Goal: Task Accomplishment & Management: Manage account settings

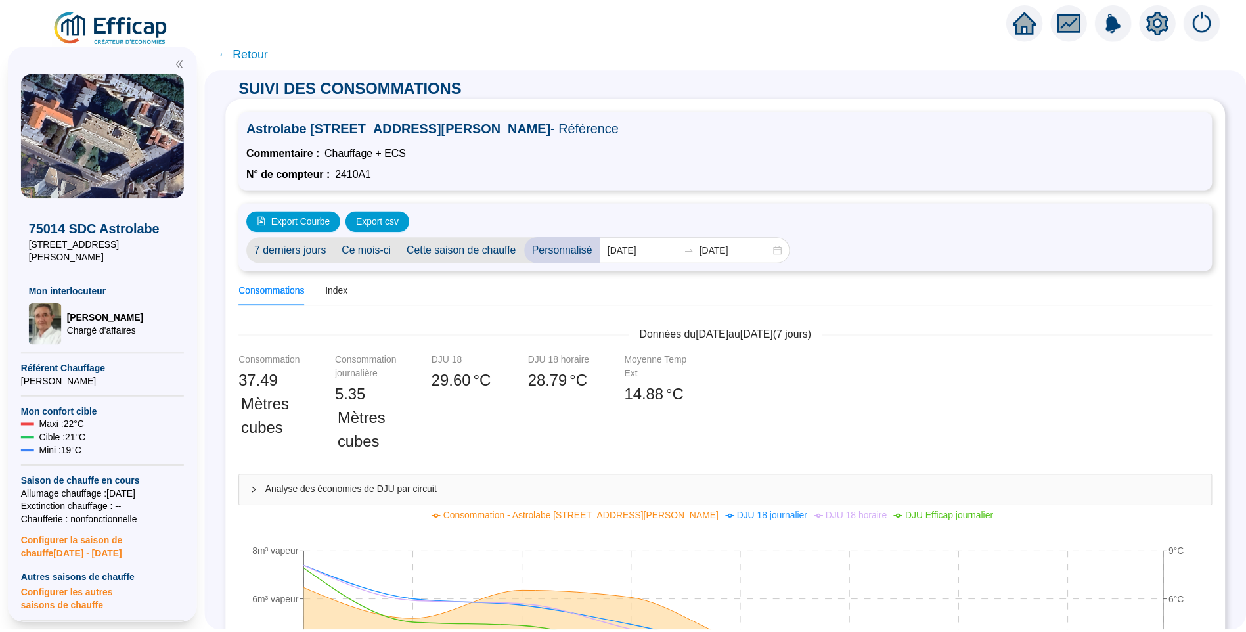
scroll to position [591, 0]
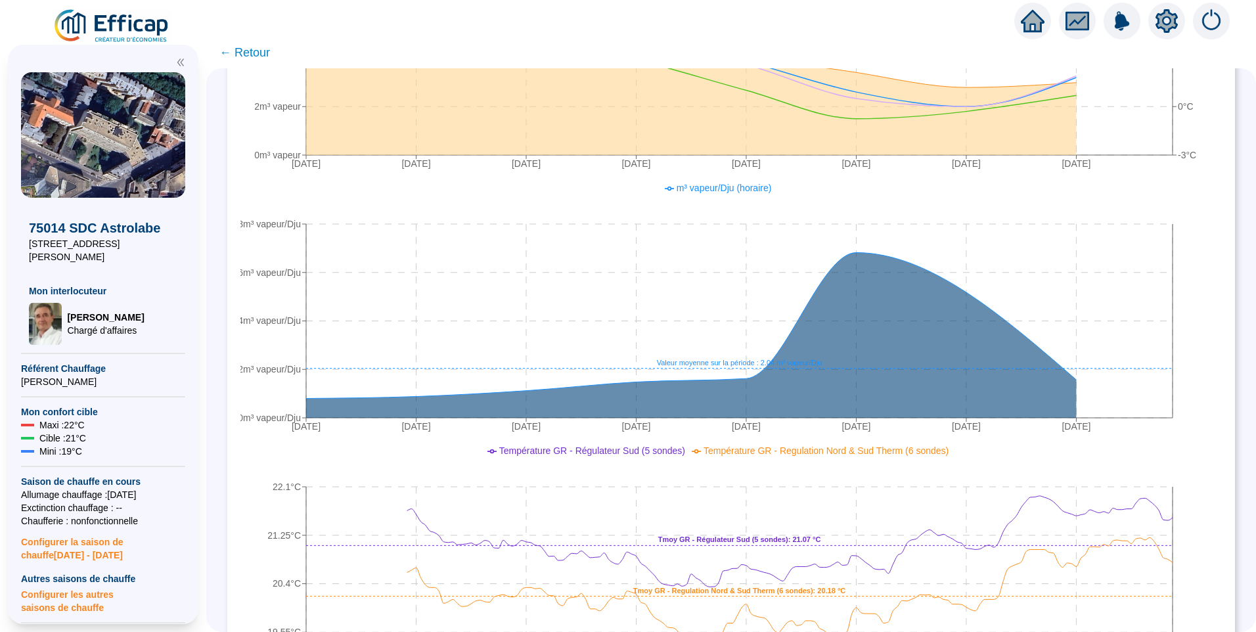
drag, startPoint x: 0, startPoint y: 0, endPoint x: 130, endPoint y: 19, distance: 131.5
click at [130, 19] on img at bounding box center [112, 26] width 119 height 37
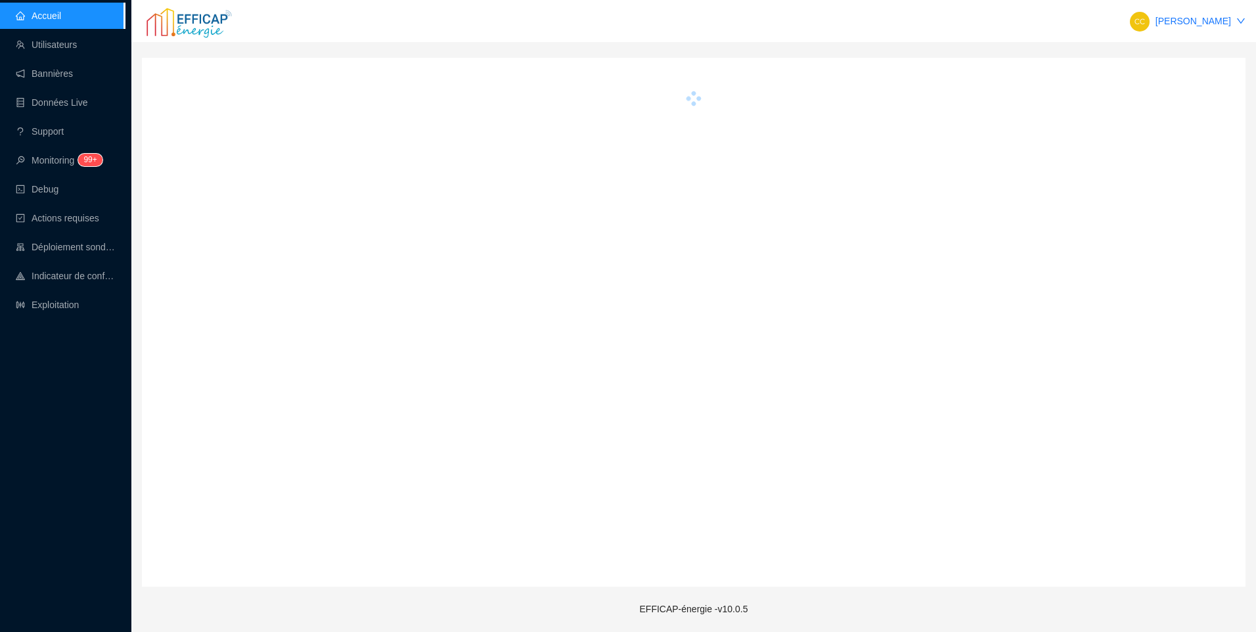
click at [72, 374] on div "Accueil Utilisateurs Bannières Données Live Support Monitoring 99+ Debug Action…" at bounding box center [62, 316] width 125 height 632
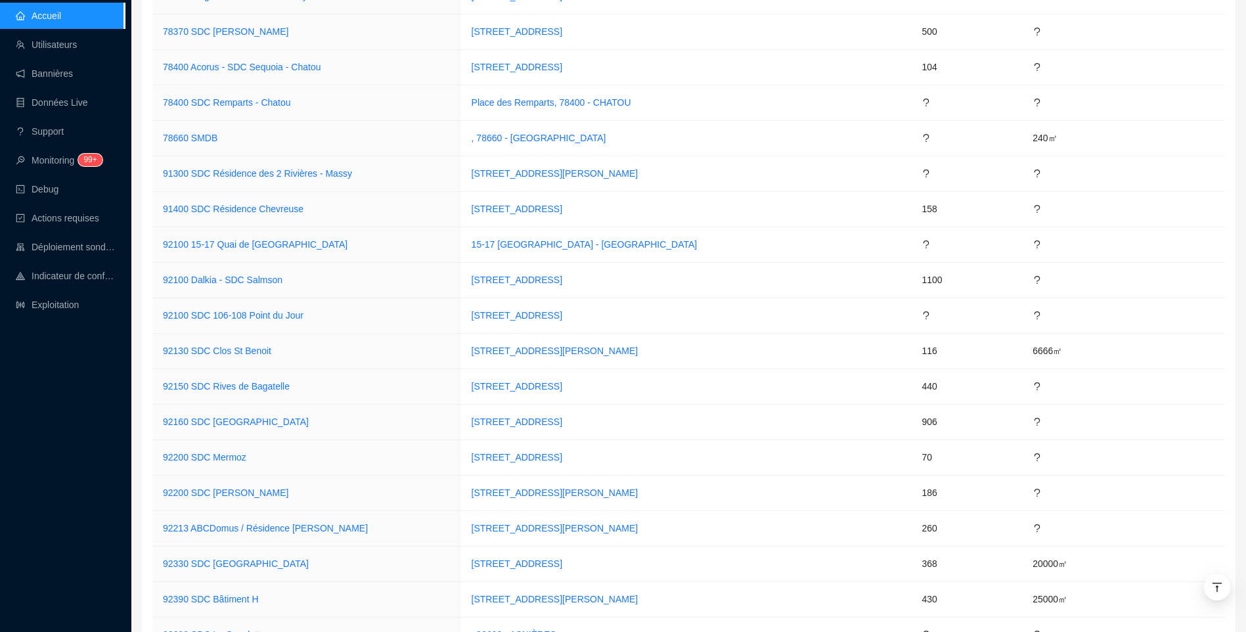
scroll to position [3820, 0]
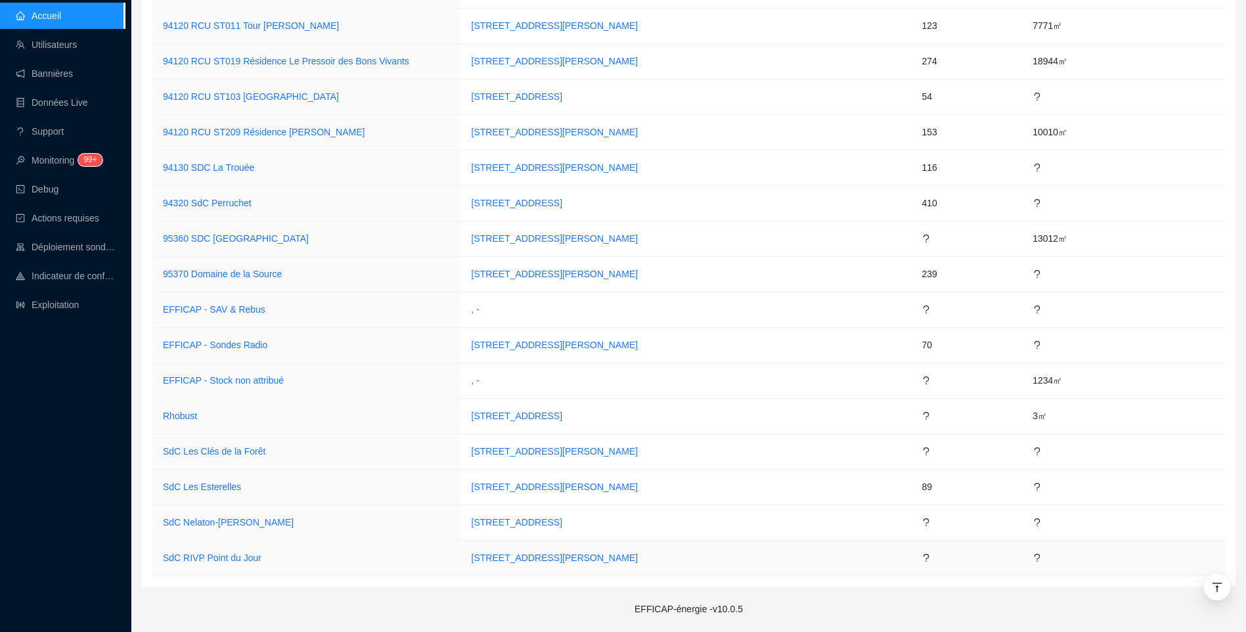
drag, startPoint x: 763, startPoint y: 552, endPoint x: 480, endPoint y: 573, distance: 283.9
click at [480, 573] on td "[STREET_ADDRESS][PERSON_NAME]" at bounding box center [686, 558] width 451 height 35
copy link "[STREET_ADDRESS][PERSON_NAME]"
click at [212, 562] on link "SdC RIVP Point du Jour" at bounding box center [212, 557] width 99 height 11
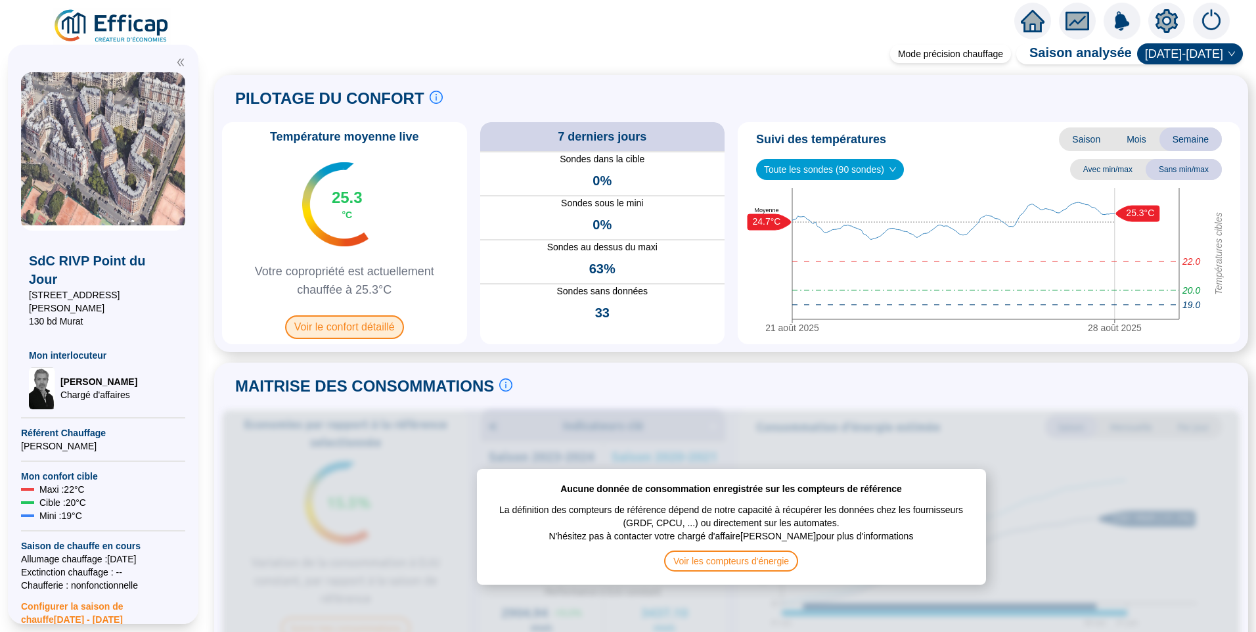
click at [370, 332] on span "Voir le confort détaillé" at bounding box center [344, 327] width 119 height 24
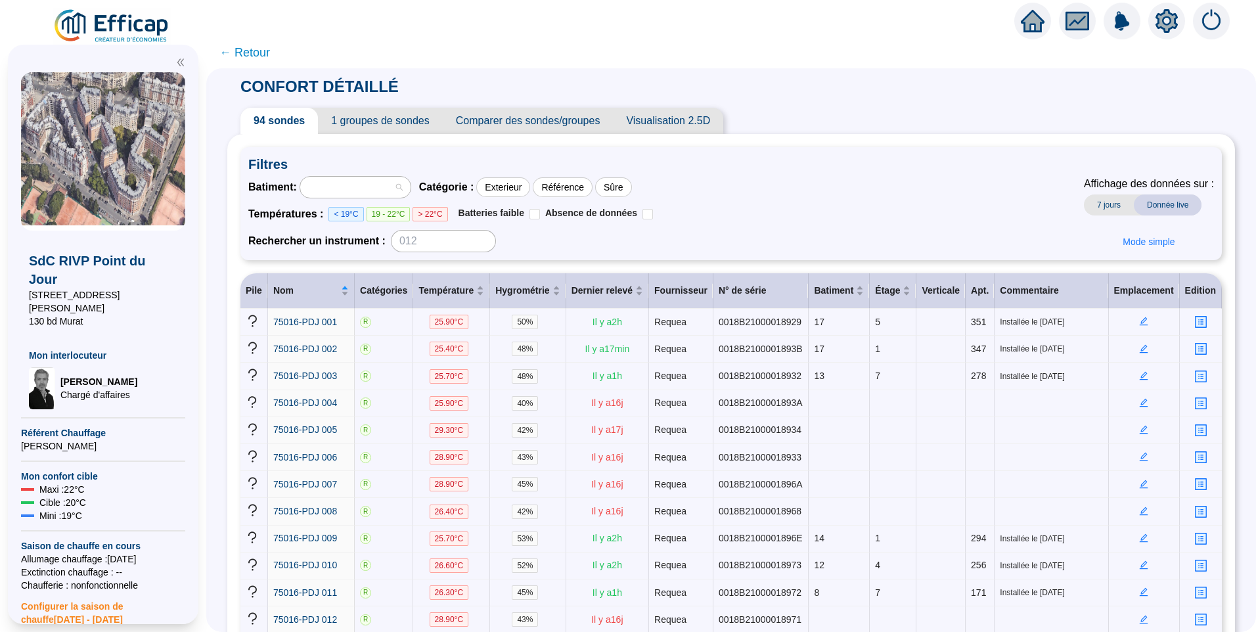
click at [376, 185] on div at bounding box center [348, 187] width 91 height 18
click at [389, 189] on div at bounding box center [348, 187] width 91 height 18
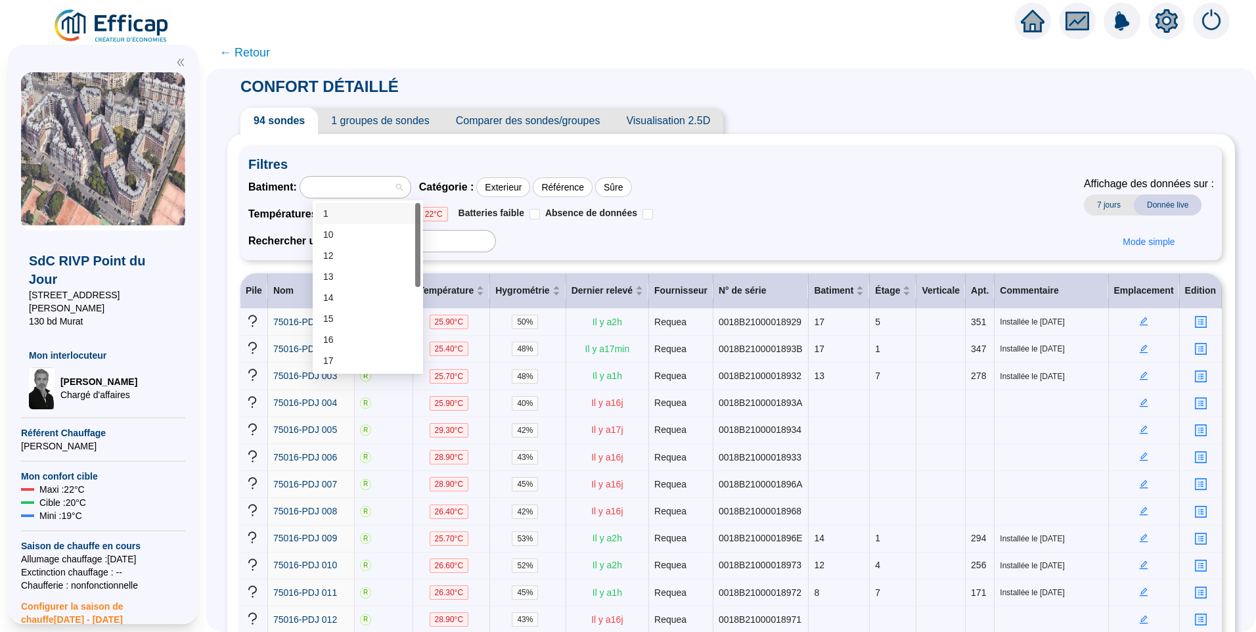
click at [354, 218] on div "1" at bounding box center [367, 214] width 89 height 14
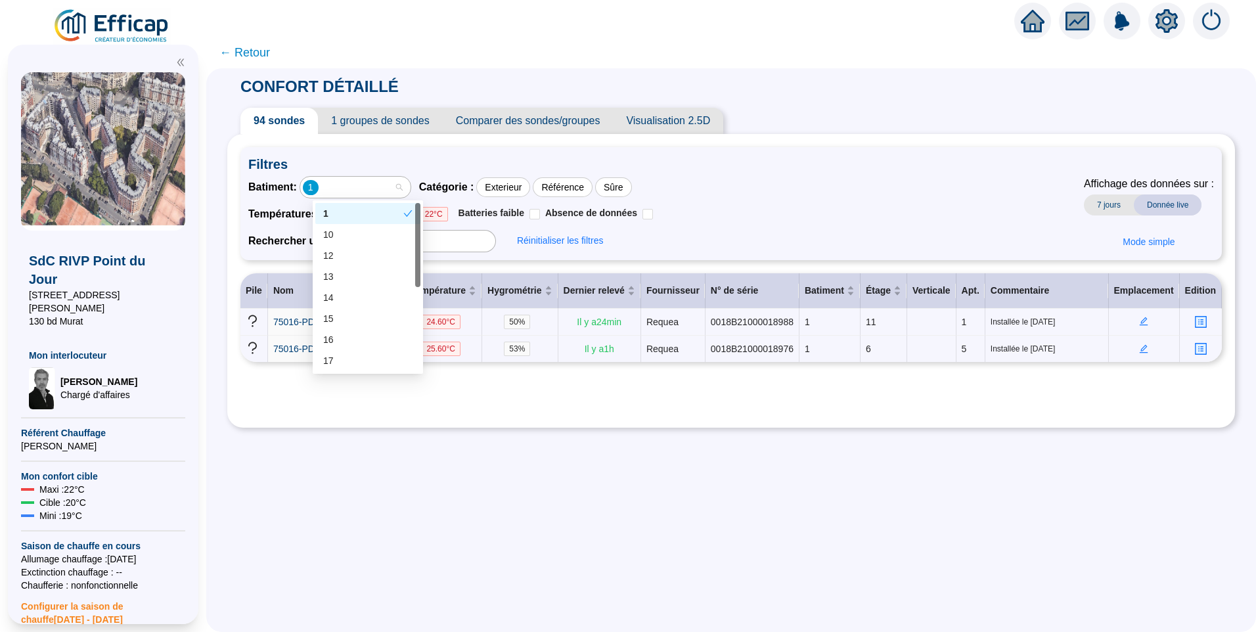
click at [342, 180] on div "1" at bounding box center [348, 187] width 91 height 18
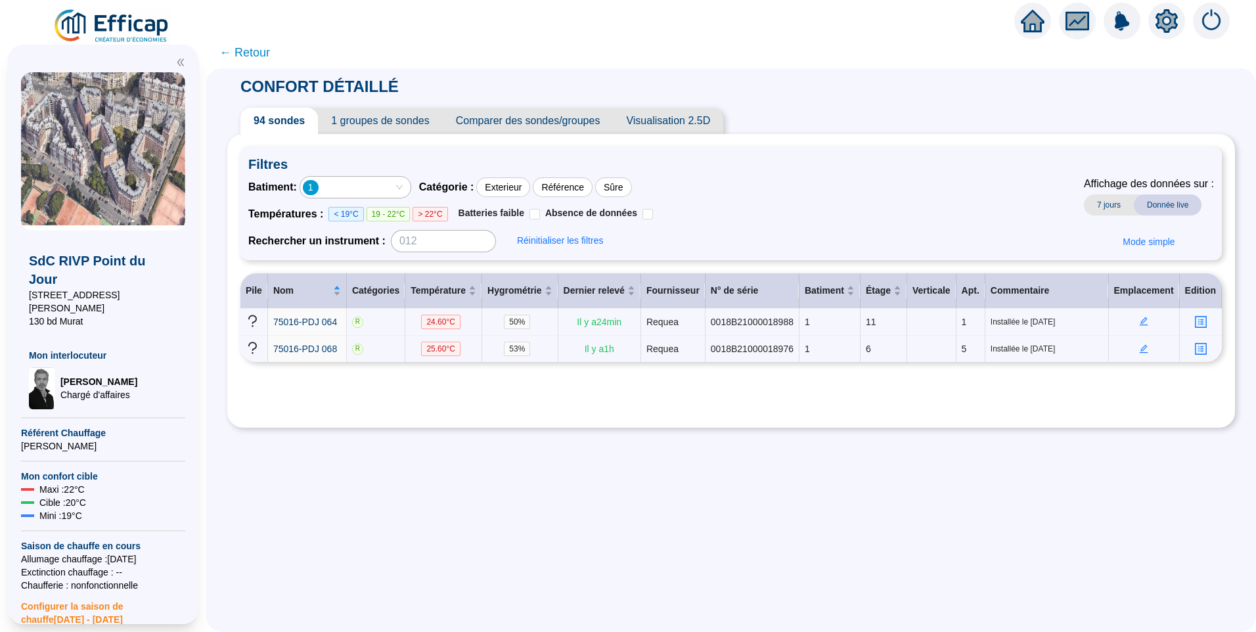
click at [373, 190] on div "1" at bounding box center [348, 187] width 91 height 18
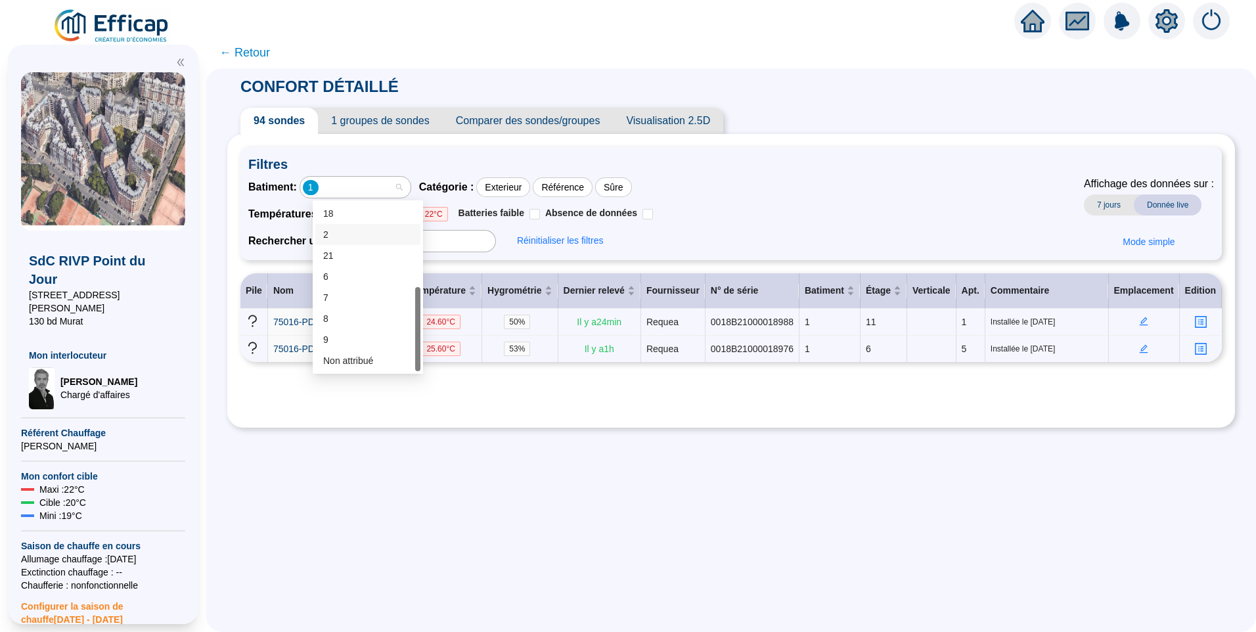
click at [348, 231] on div "2" at bounding box center [367, 235] width 89 height 14
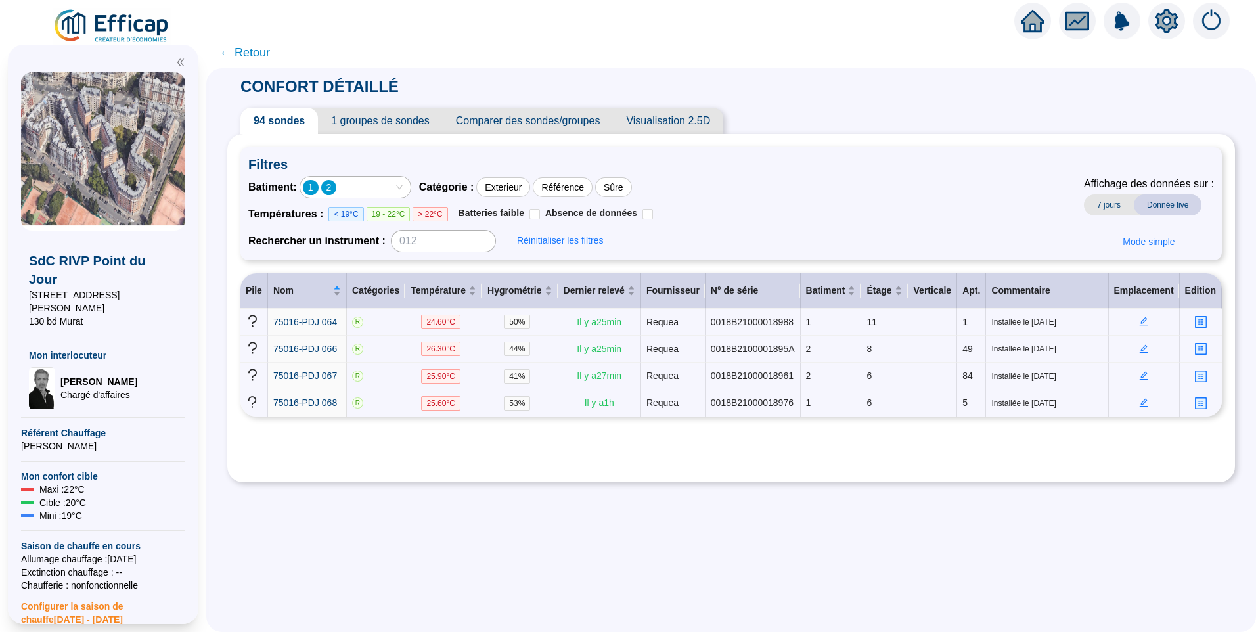
click at [358, 185] on div "1 2" at bounding box center [348, 187] width 91 height 18
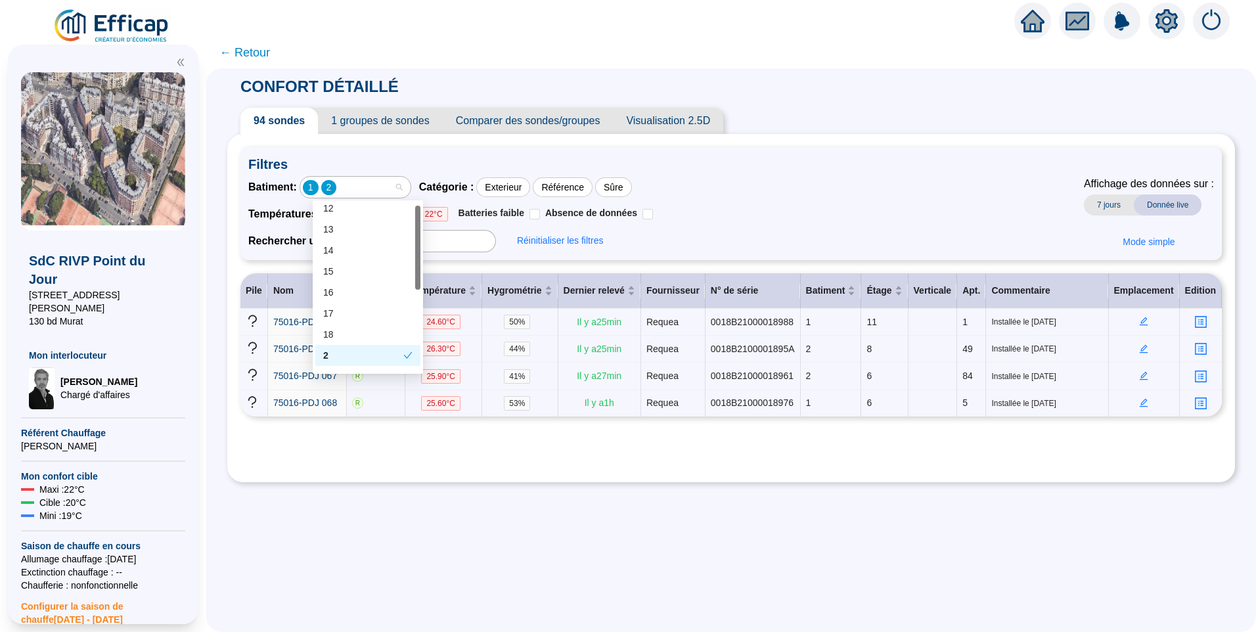
scroll to position [0, 0]
drag, startPoint x: 418, startPoint y: 238, endPoint x: 422, endPoint y: 225, distance: 13.7
click at [422, 225] on div "1 10 12 1 10 12 13 14 15 16 17 18 2" at bounding box center [368, 286] width 110 height 173
drag, startPoint x: 415, startPoint y: 279, endPoint x: 420, endPoint y: 305, distance: 27.4
click at [420, 305] on div "12 13 14 1 10 12 13 14 15 16 17 18 2" at bounding box center [368, 286] width 110 height 173
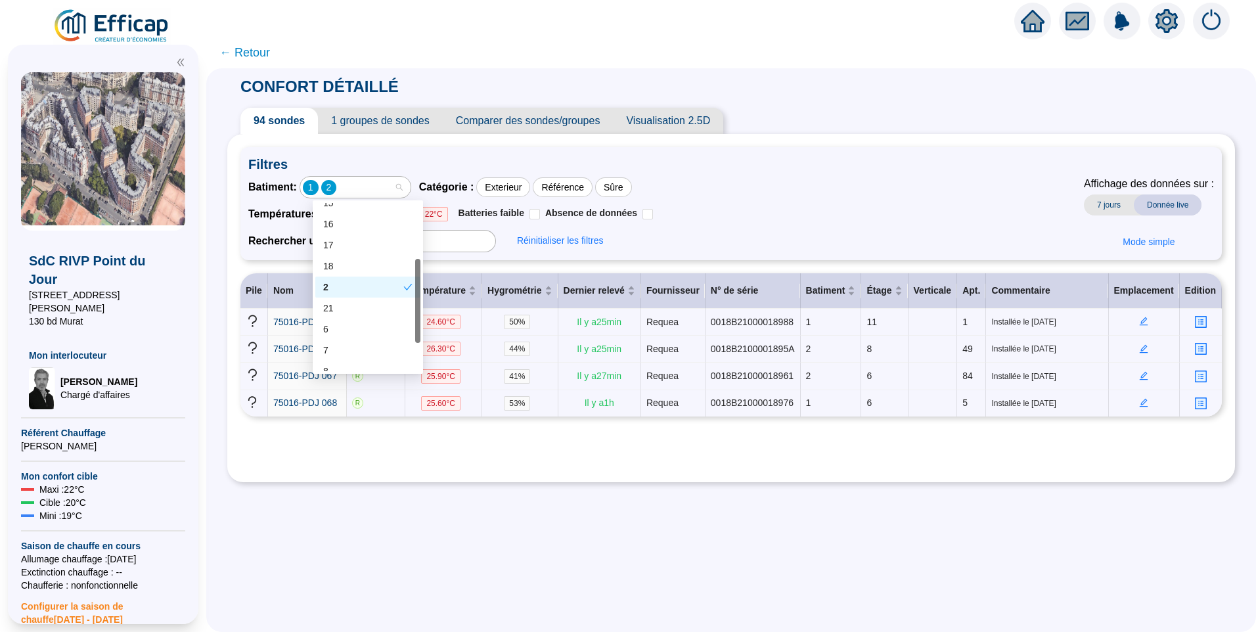
scroll to position [127, 0]
drag, startPoint x: 418, startPoint y: 283, endPoint x: 420, endPoint y: 346, distance: 63.1
click at [420, 346] on div "12 13 14 16 17 18 2 21 6 7 8 9 Non attribué" at bounding box center [368, 286] width 110 height 173
click at [370, 322] on div "6" at bounding box center [367, 318] width 89 height 14
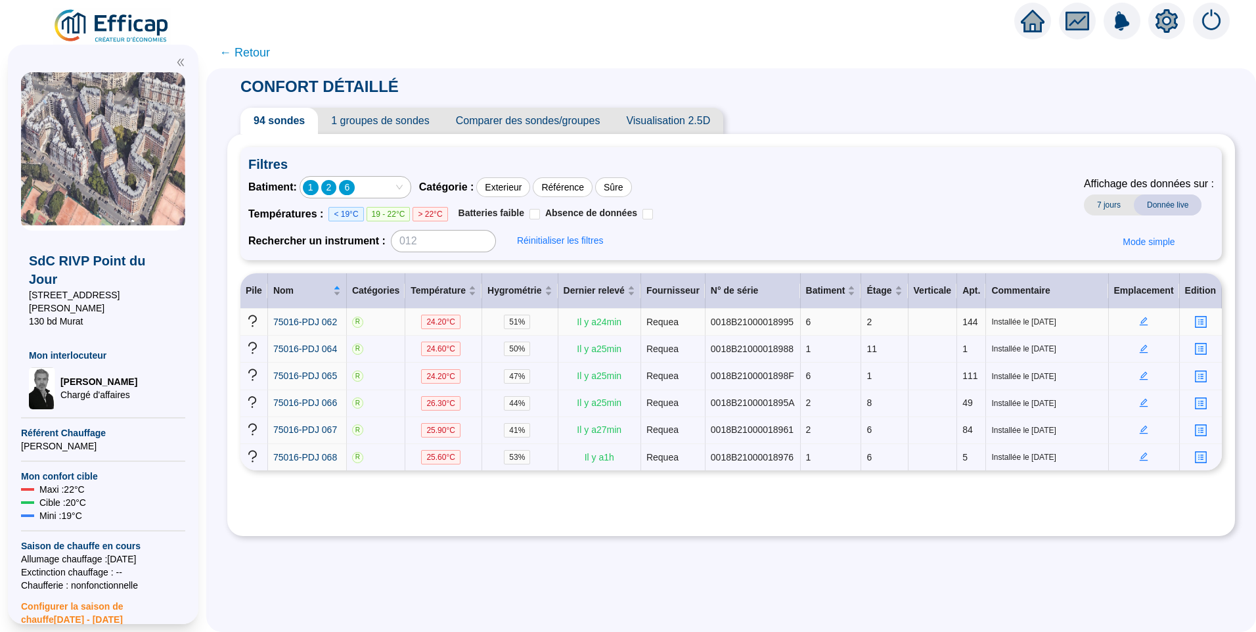
click at [1139, 323] on icon "edit" at bounding box center [1143, 321] width 9 height 9
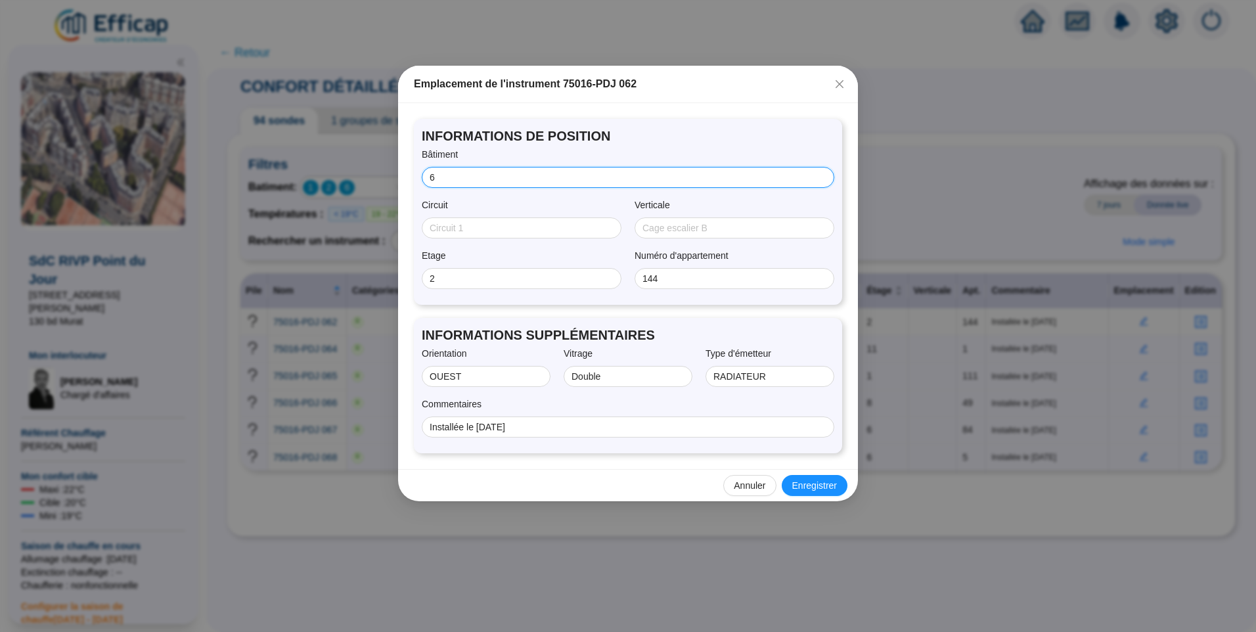
click at [430, 180] on input "6" at bounding box center [627, 178] width 394 height 14
type input "06"
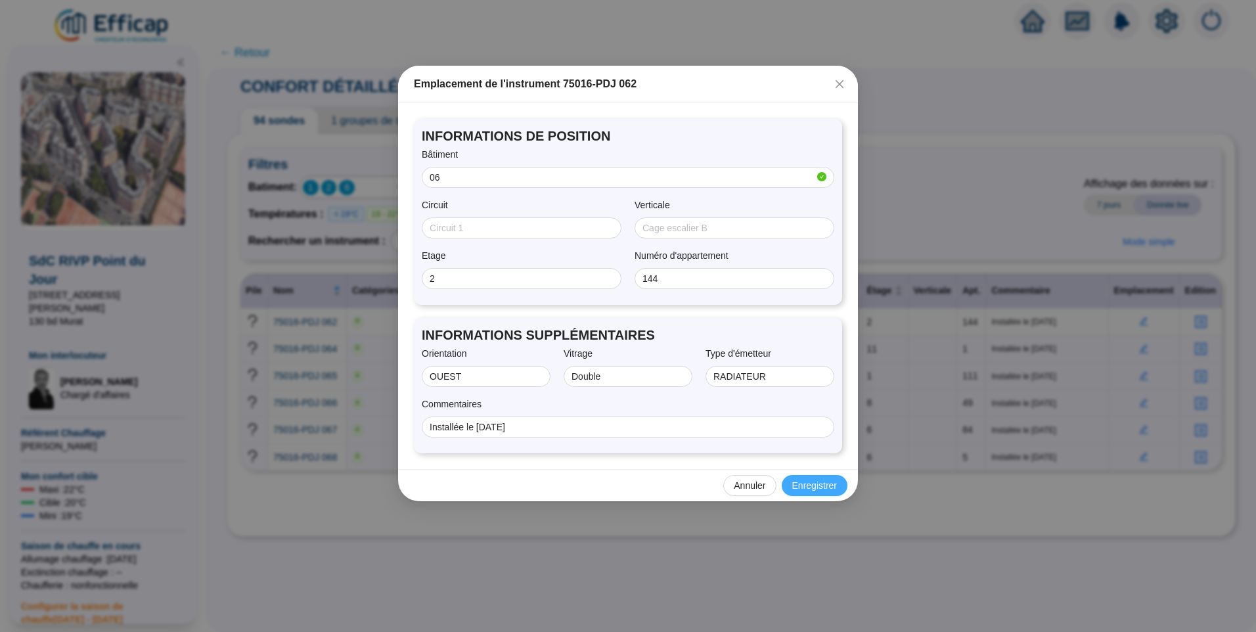
click at [815, 487] on span "Enregistrer" at bounding box center [814, 486] width 45 height 14
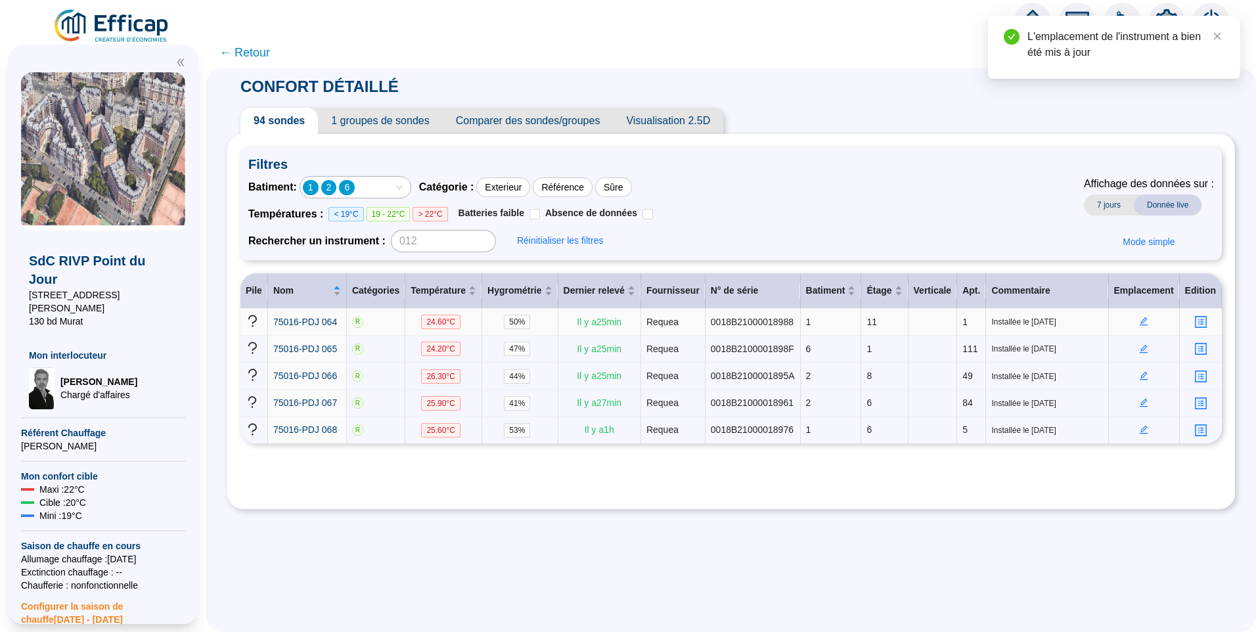
click at [1139, 317] on icon "edit" at bounding box center [1143, 321] width 9 height 9
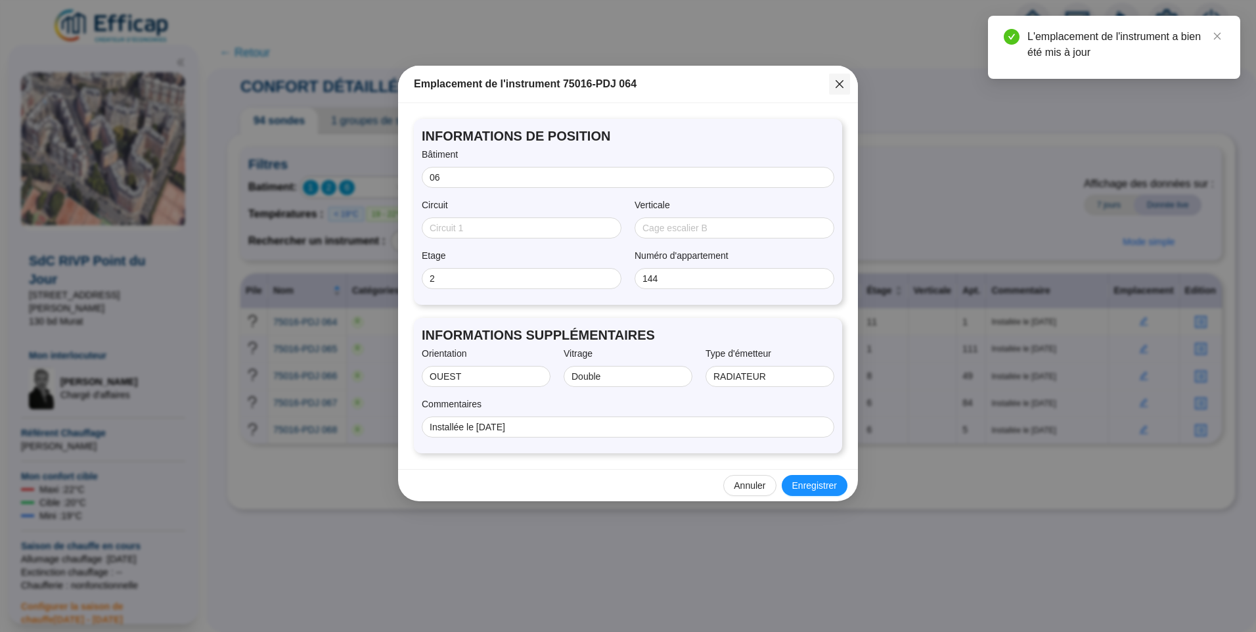
click at [844, 83] on icon "close" at bounding box center [839, 84] width 11 height 11
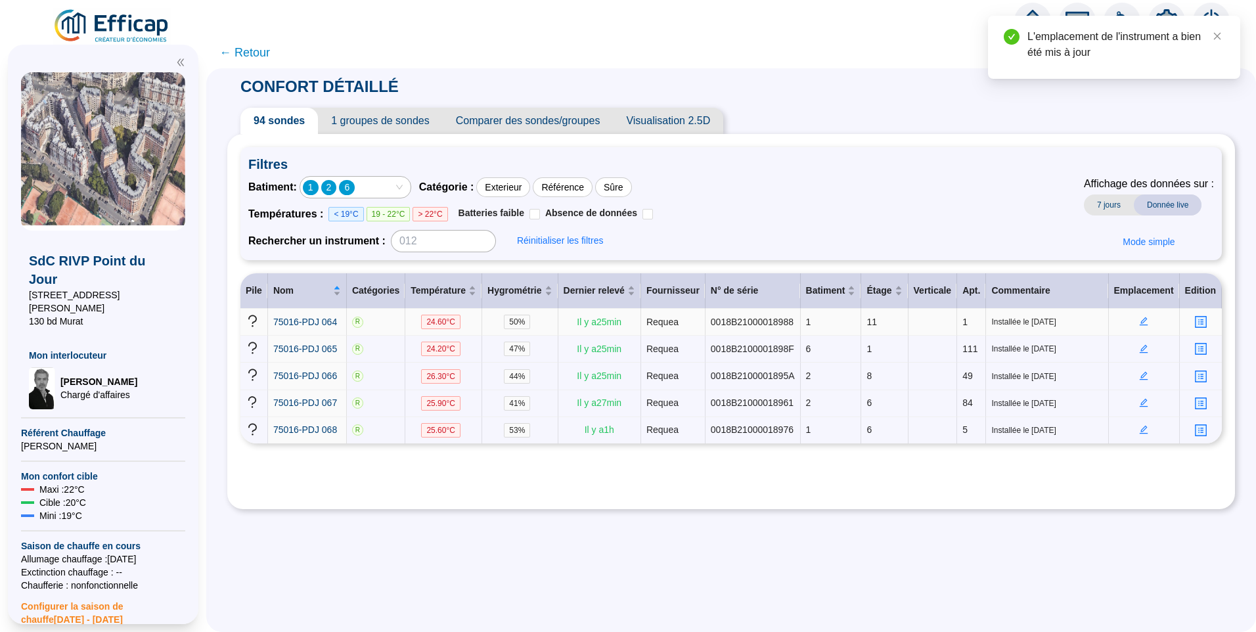
click at [1139, 319] on icon "edit" at bounding box center [1143, 321] width 9 height 9
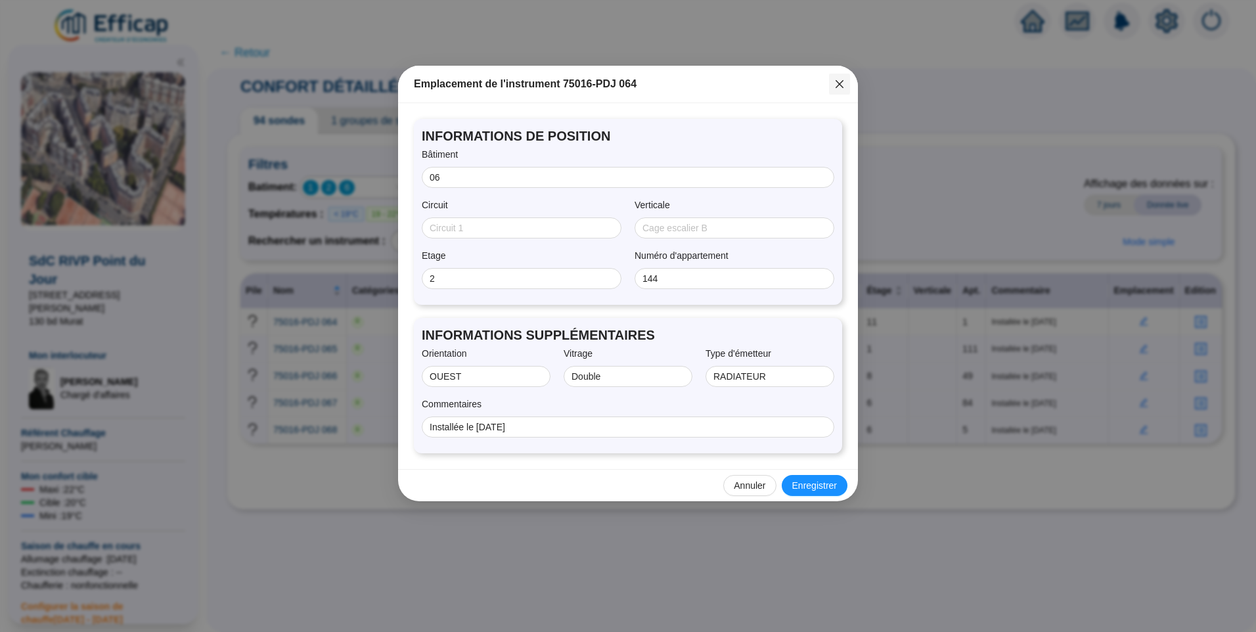
click at [840, 87] on icon "close" at bounding box center [839, 84] width 11 height 11
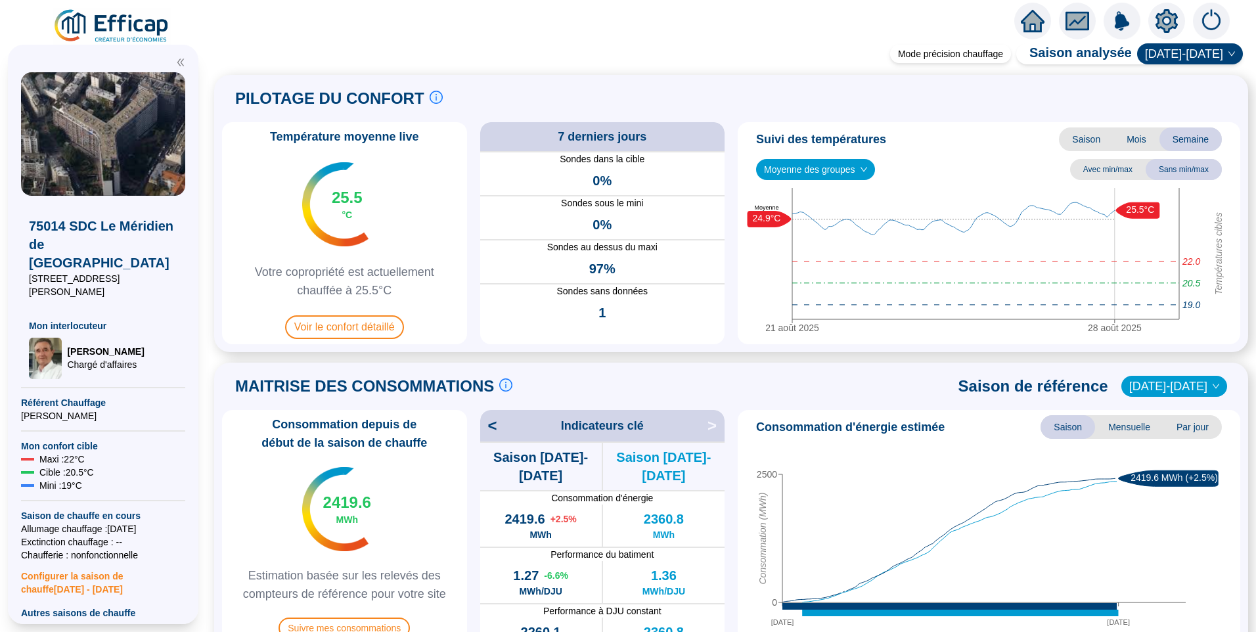
scroll to position [197, 0]
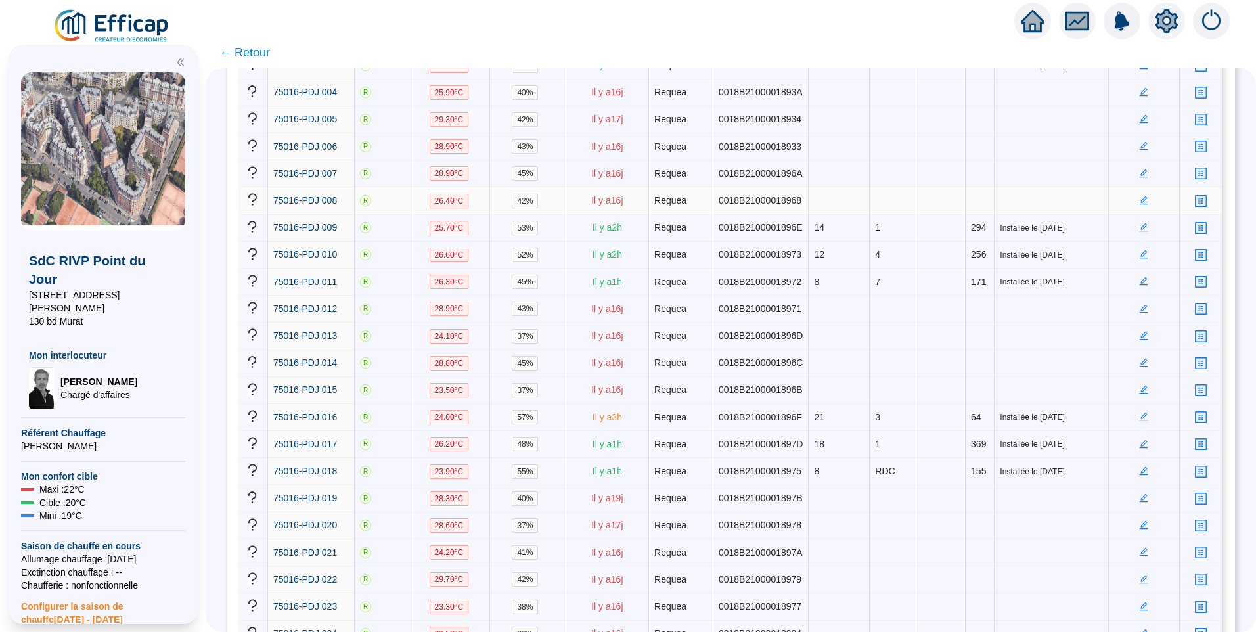
scroll to position [328, 0]
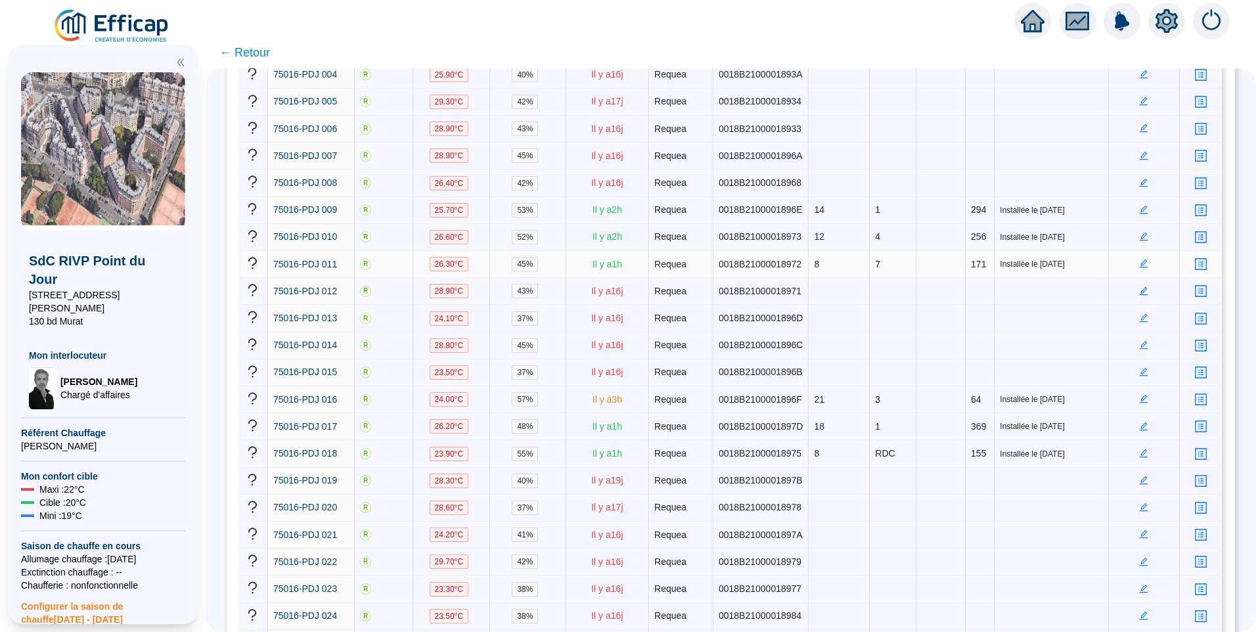
click at [1139, 259] on icon "edit" at bounding box center [1143, 263] width 9 height 9
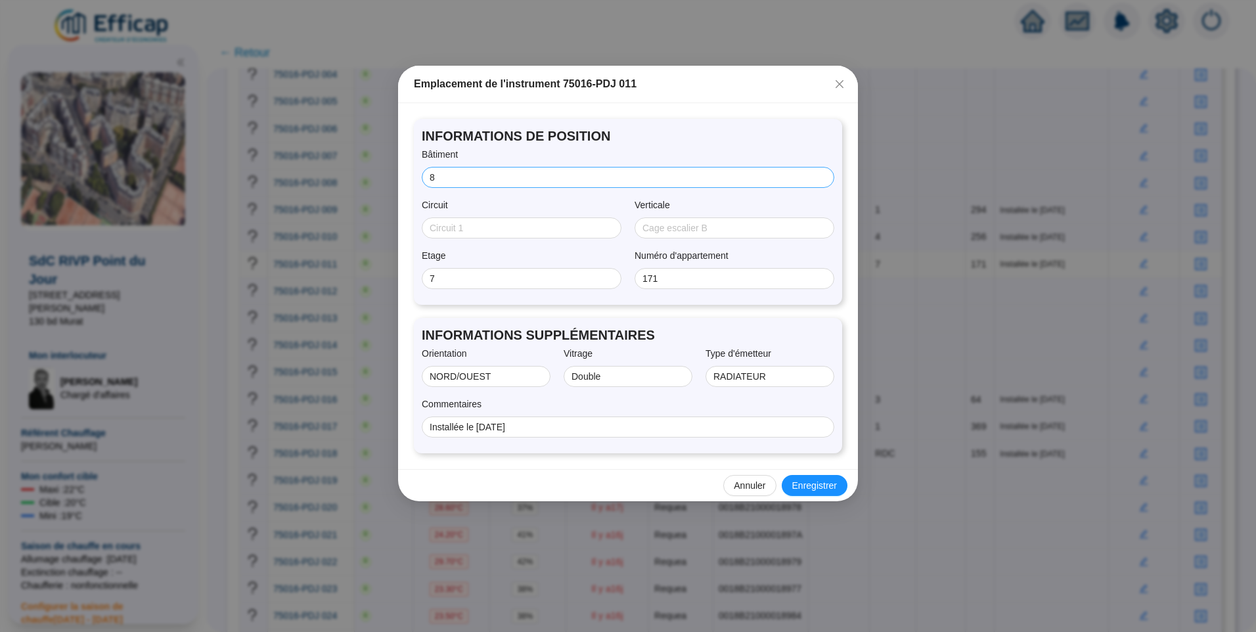
click at [429, 179] on span "8" at bounding box center [628, 177] width 413 height 21
type input "08"
click at [811, 484] on span "Enregistrer" at bounding box center [814, 486] width 45 height 14
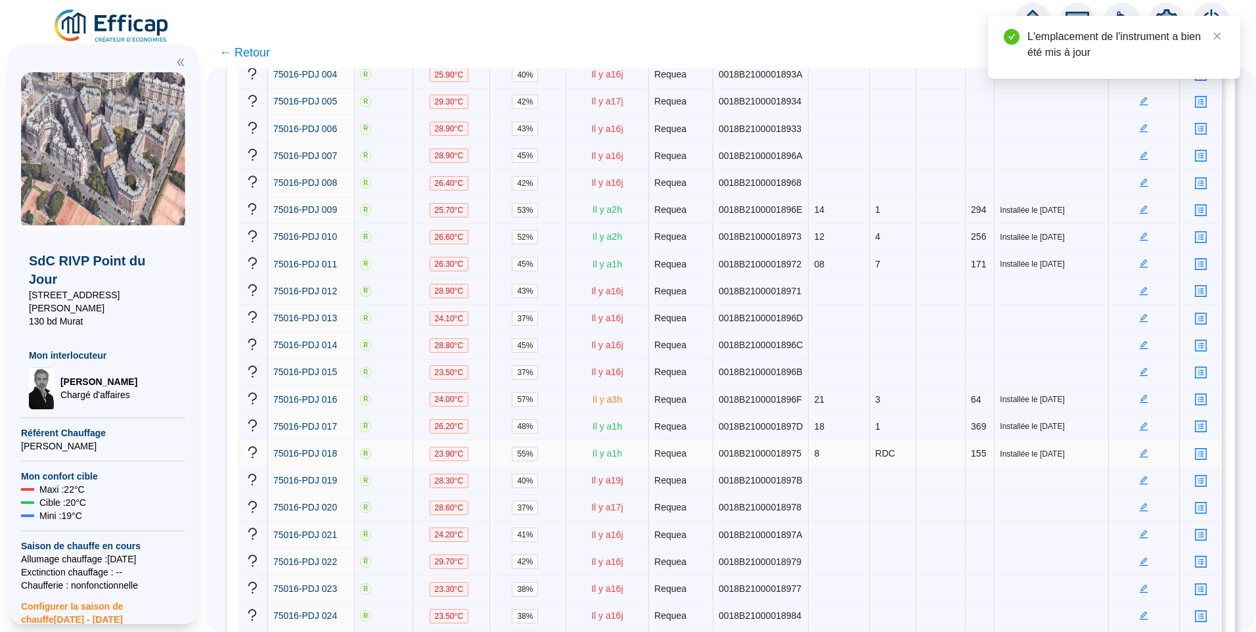
click at [1139, 449] on icon "edit" at bounding box center [1143, 453] width 9 height 9
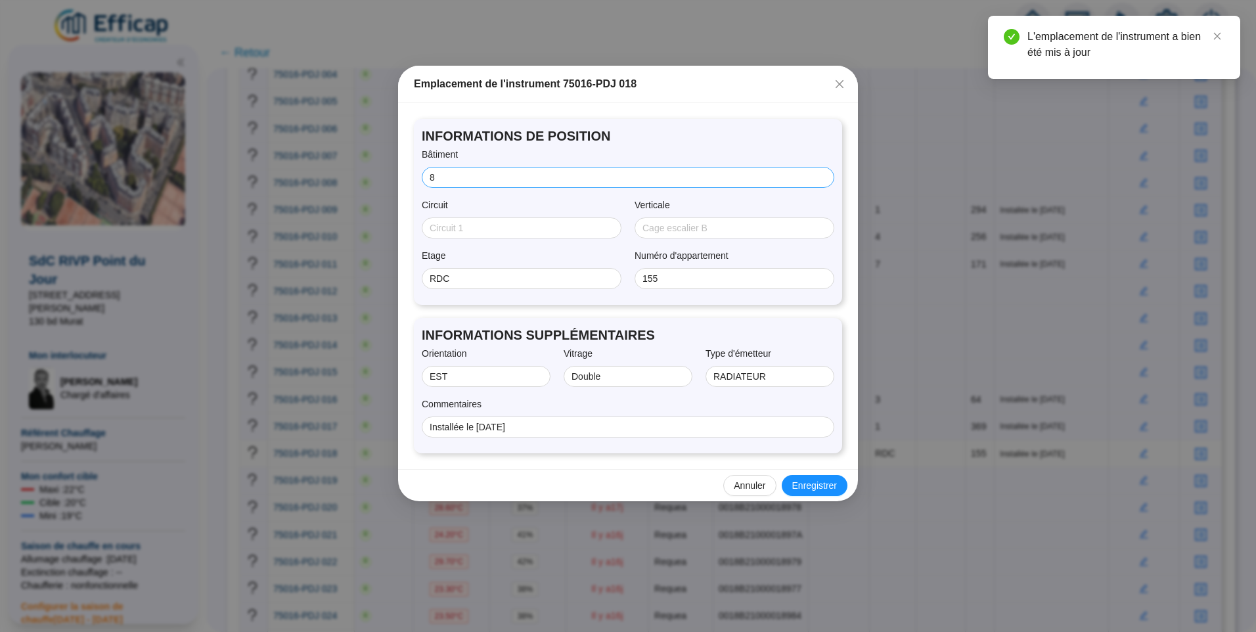
click at [428, 181] on span "8" at bounding box center [628, 177] width 413 height 21
click at [430, 181] on input "8" at bounding box center [627, 178] width 394 height 14
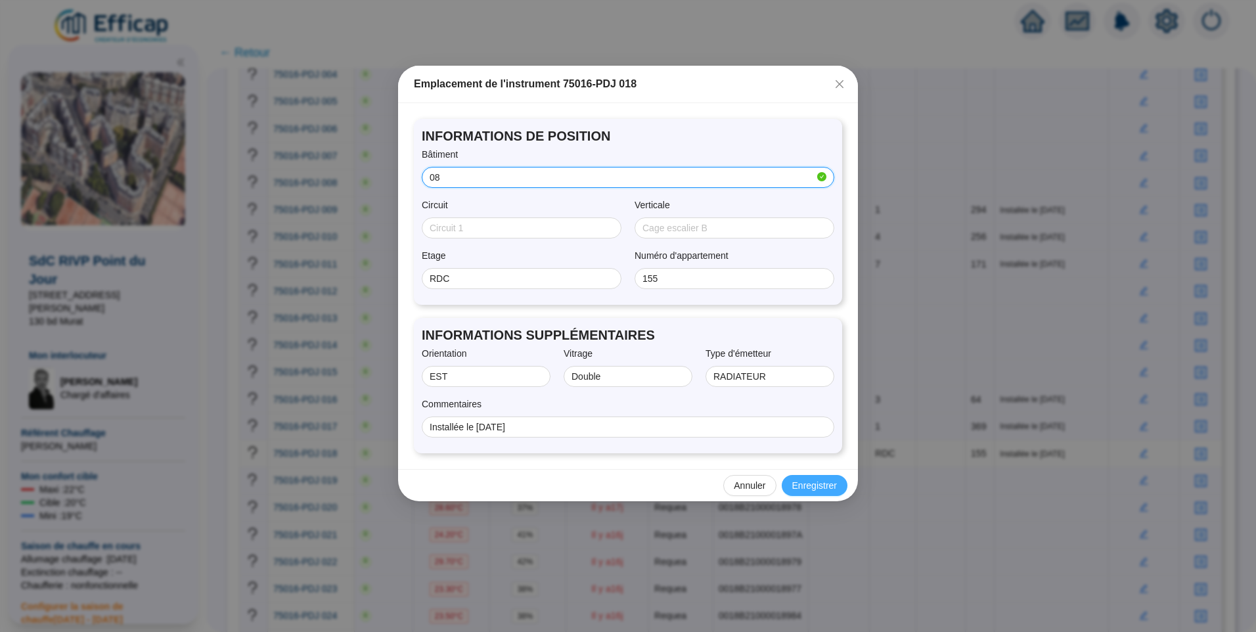
type input "08"
click at [816, 485] on span "Enregistrer" at bounding box center [814, 486] width 45 height 14
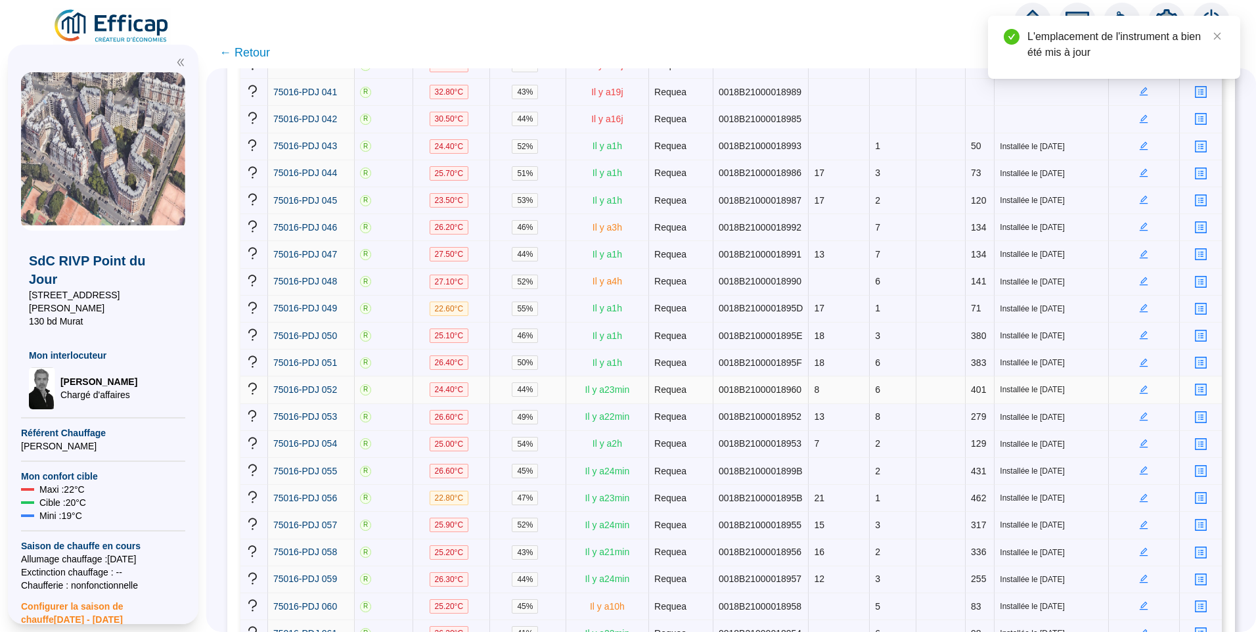
scroll to position [1314, 0]
click at [1140, 384] on icon "edit" at bounding box center [1144, 388] width 9 height 9
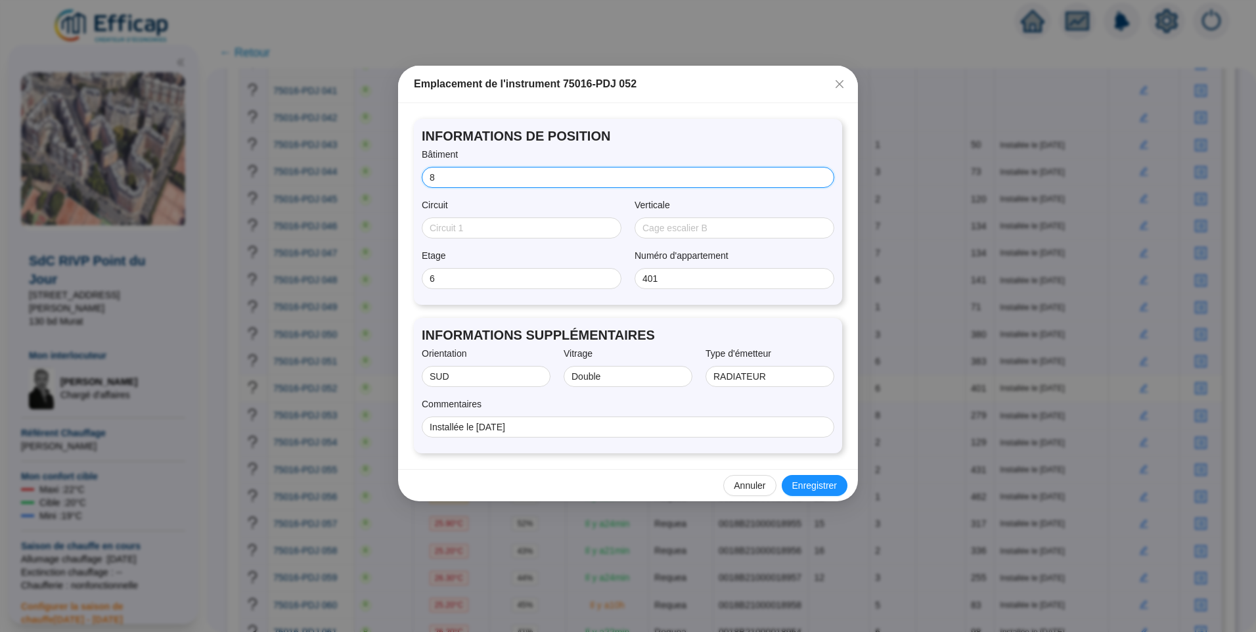
click at [430, 176] on input "8" at bounding box center [627, 178] width 394 height 14
type input "08"
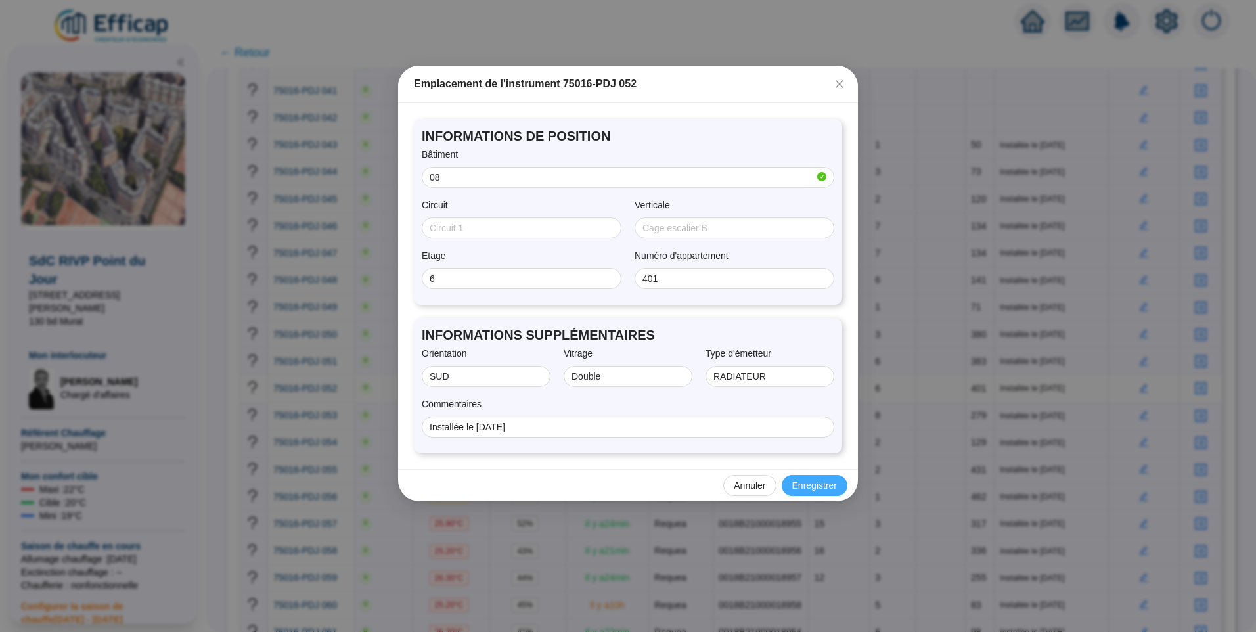
click at [818, 482] on span "Enregistrer" at bounding box center [814, 486] width 45 height 14
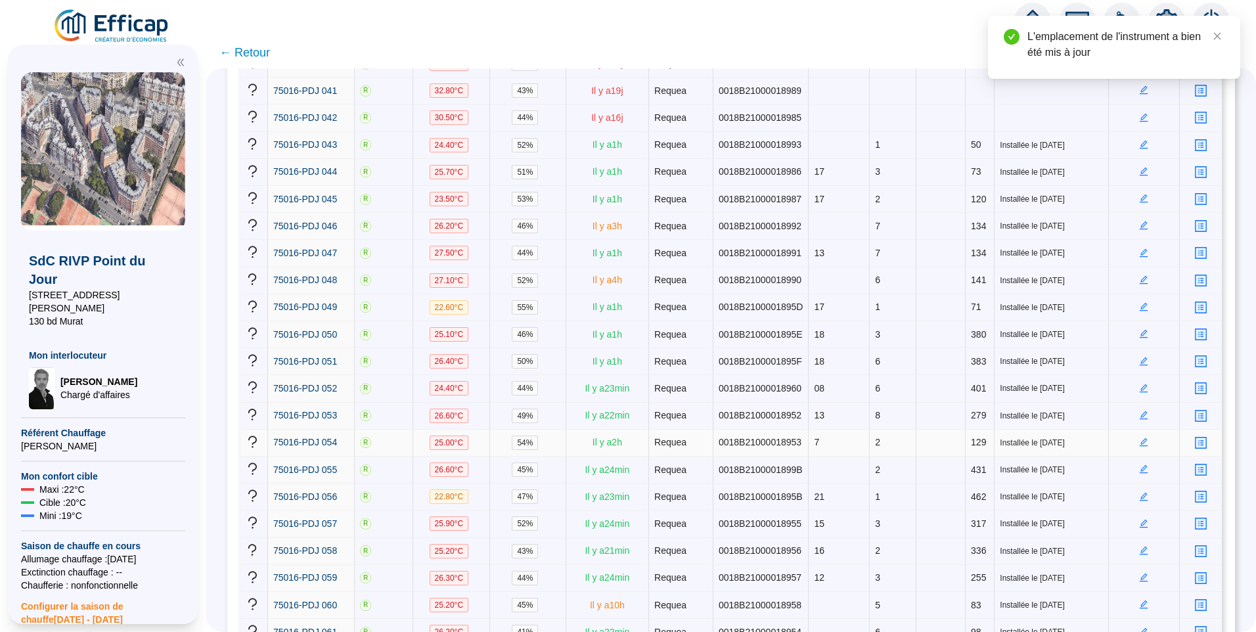
click at [1140, 438] on icon "edit" at bounding box center [1144, 442] width 9 height 9
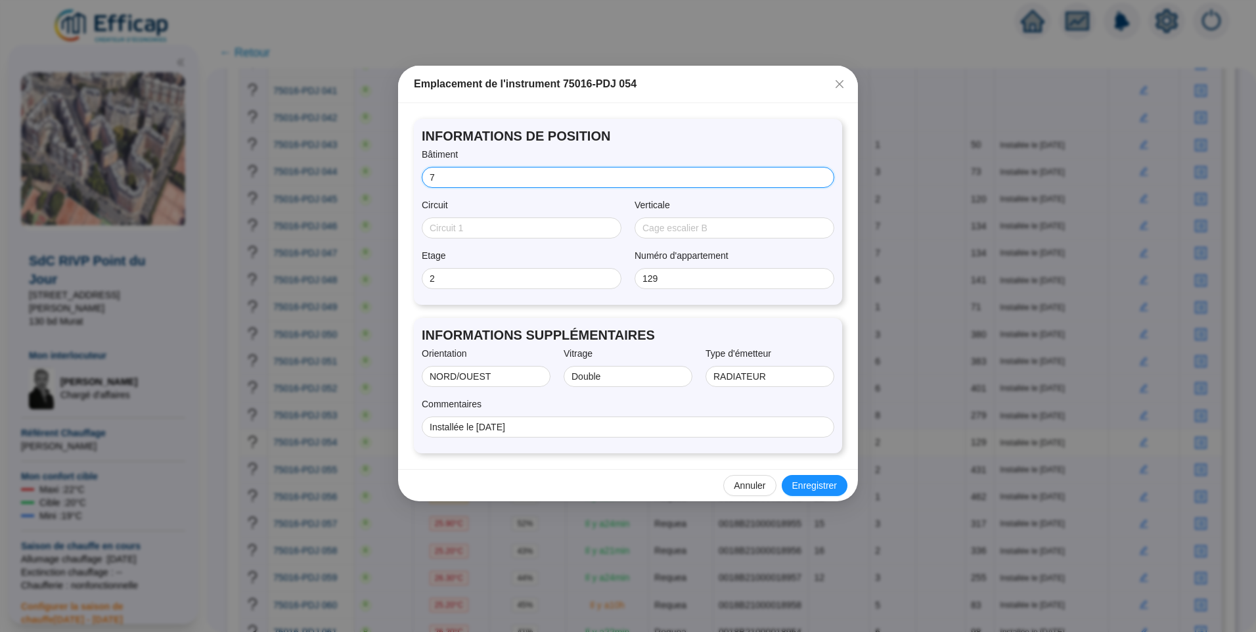
click at [430, 176] on input "7" at bounding box center [627, 178] width 394 height 14
type input "07"
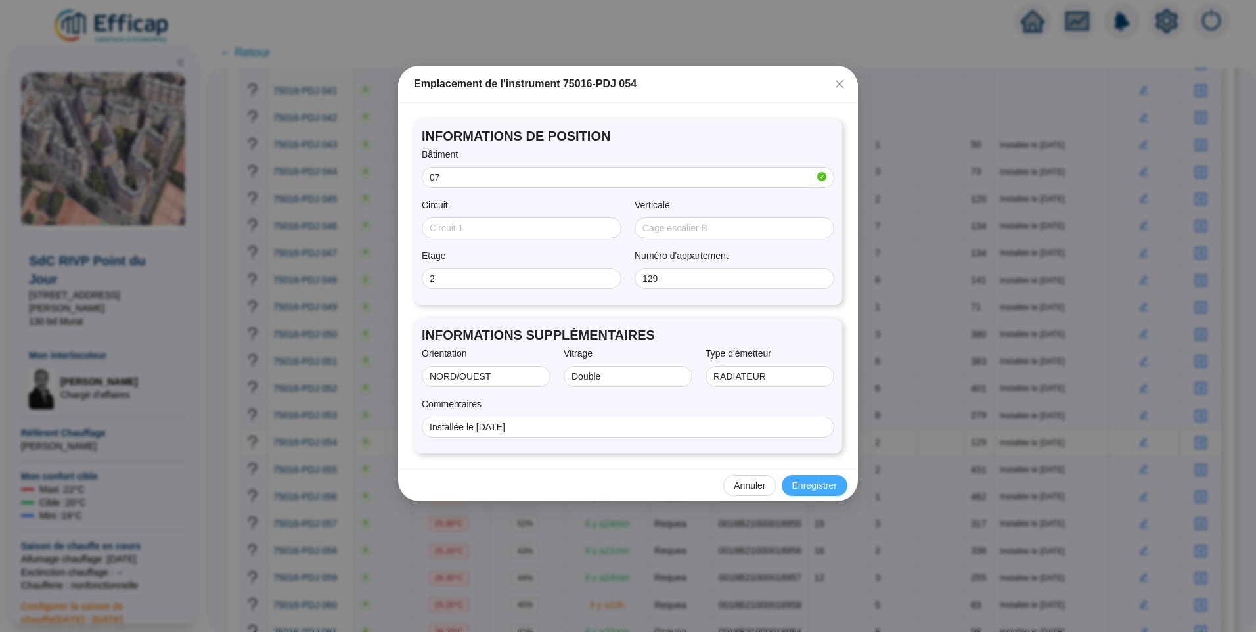
click at [813, 483] on span "Enregistrer" at bounding box center [814, 486] width 45 height 14
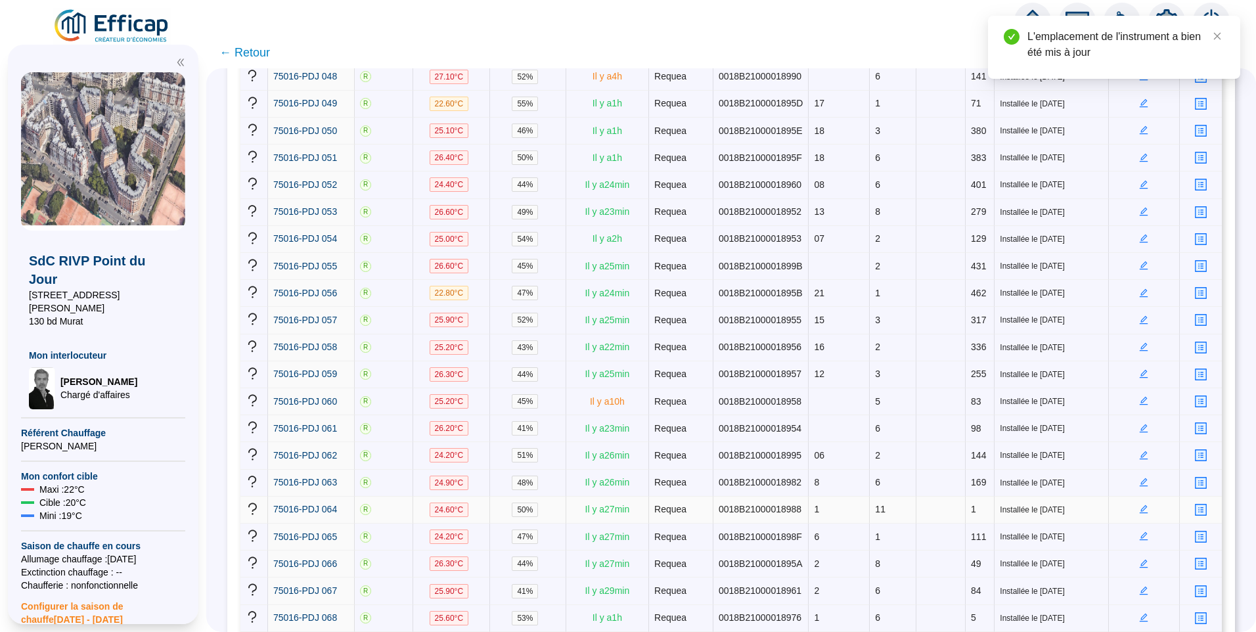
scroll to position [1577, 0]
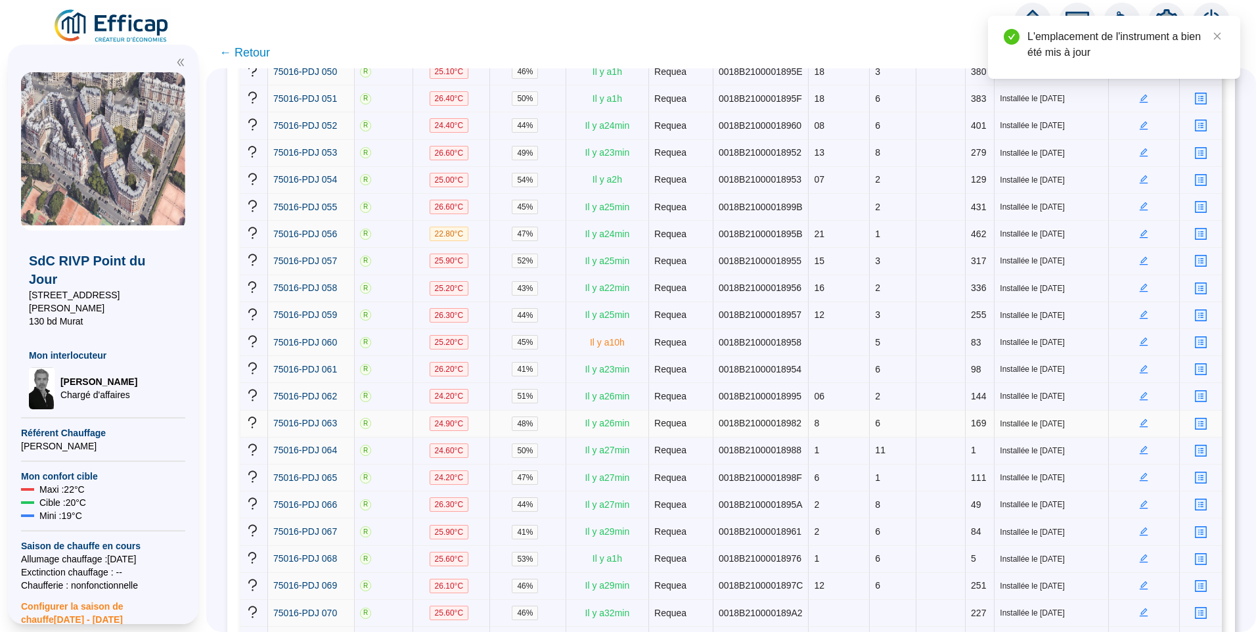
click at [1142, 420] on icon "edit" at bounding box center [1144, 422] width 5 height 5
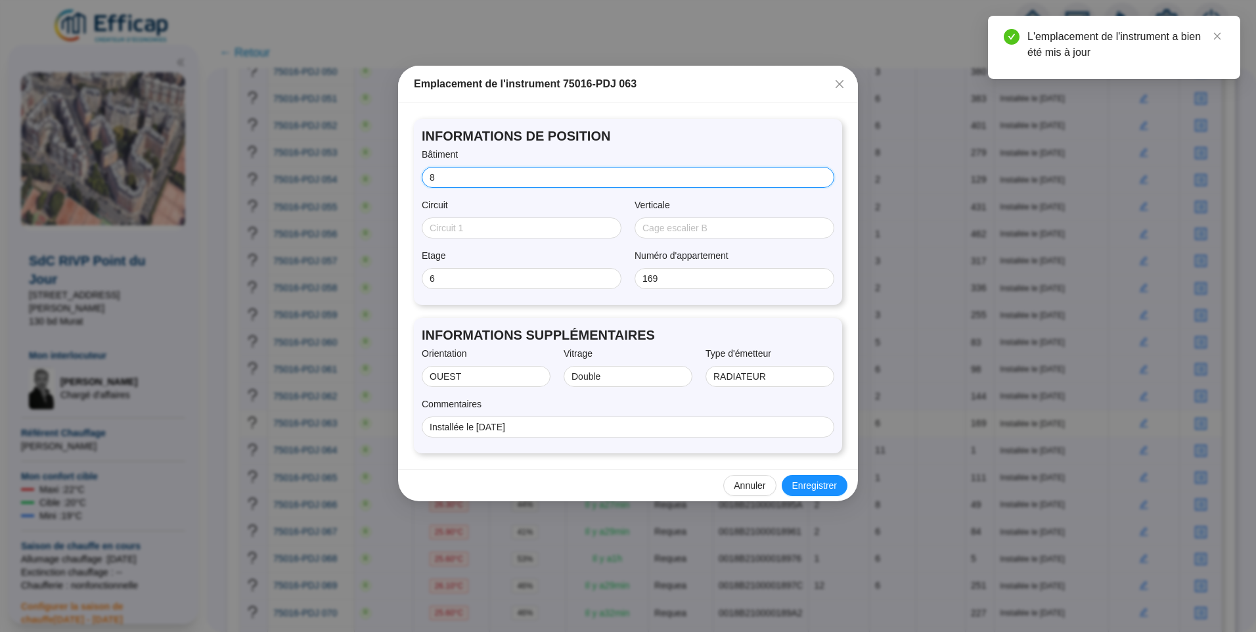
click at [432, 177] on input "8" at bounding box center [627, 178] width 394 height 14
type input "08"
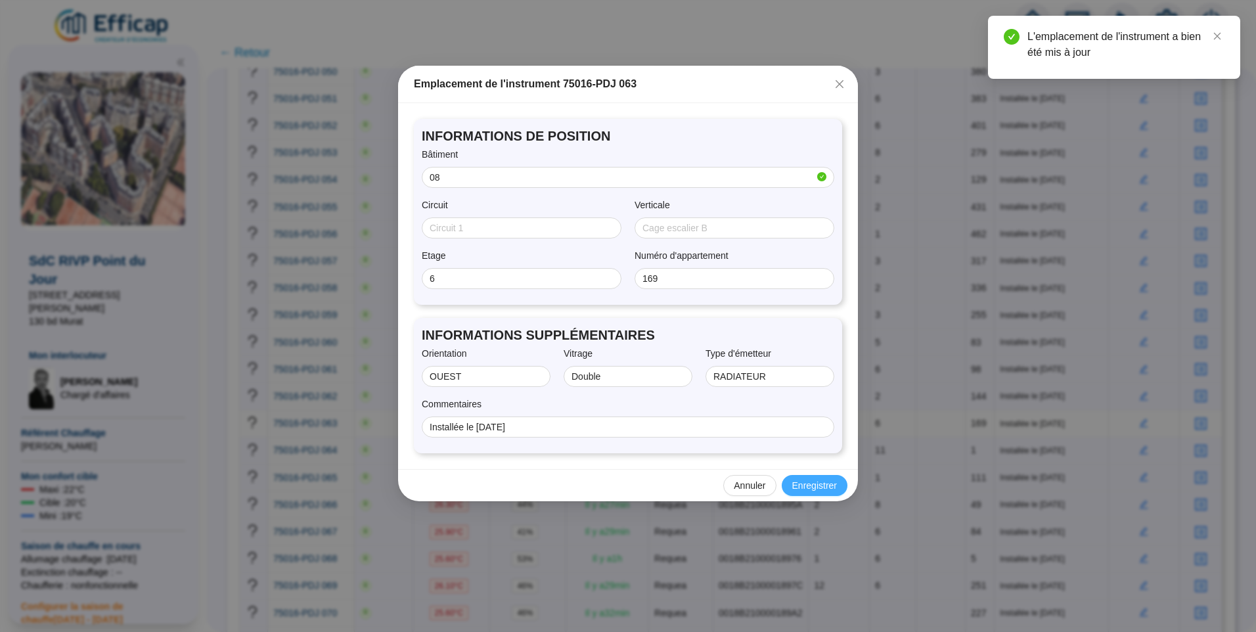
click at [826, 481] on span "Enregistrer" at bounding box center [814, 486] width 45 height 14
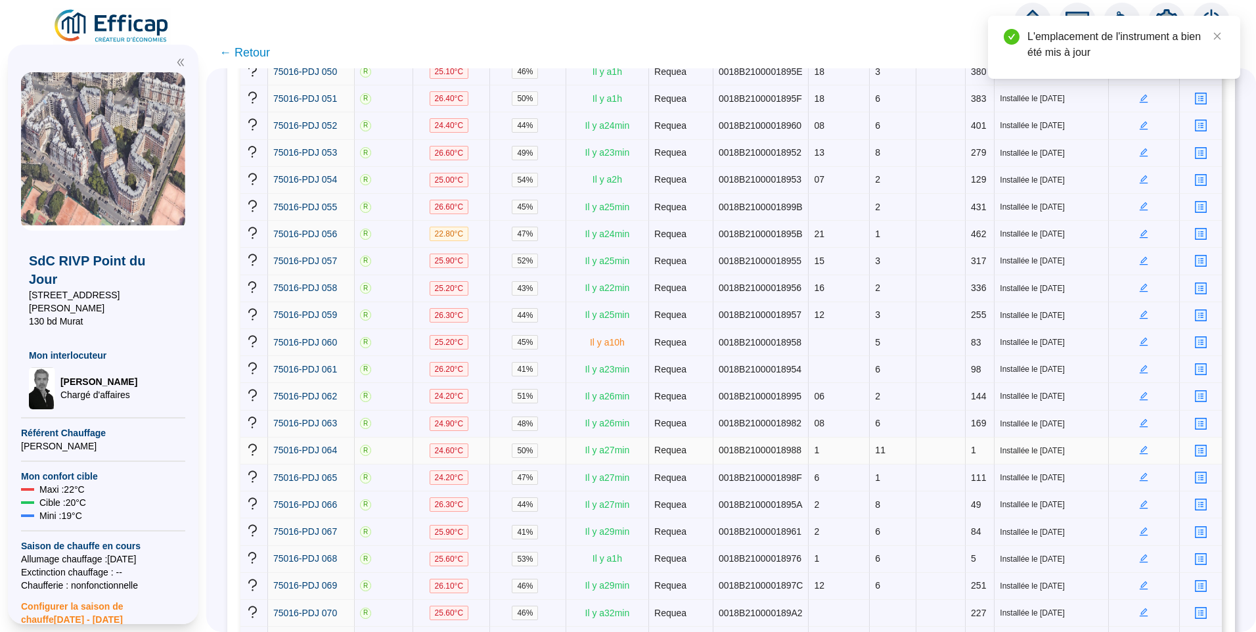
click at [1140, 446] on icon "edit" at bounding box center [1144, 450] width 9 height 9
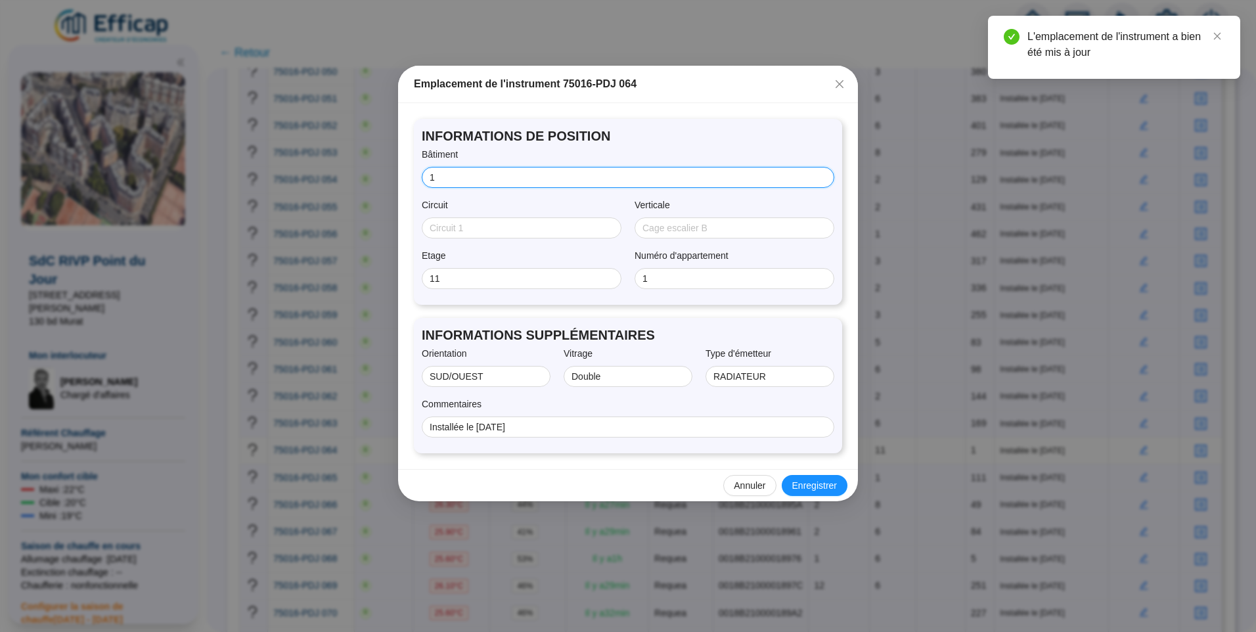
click at [430, 176] on input "1" at bounding box center [627, 178] width 394 height 14
type input "01"
click at [807, 477] on button "Enregistrer" at bounding box center [815, 485] width 66 height 21
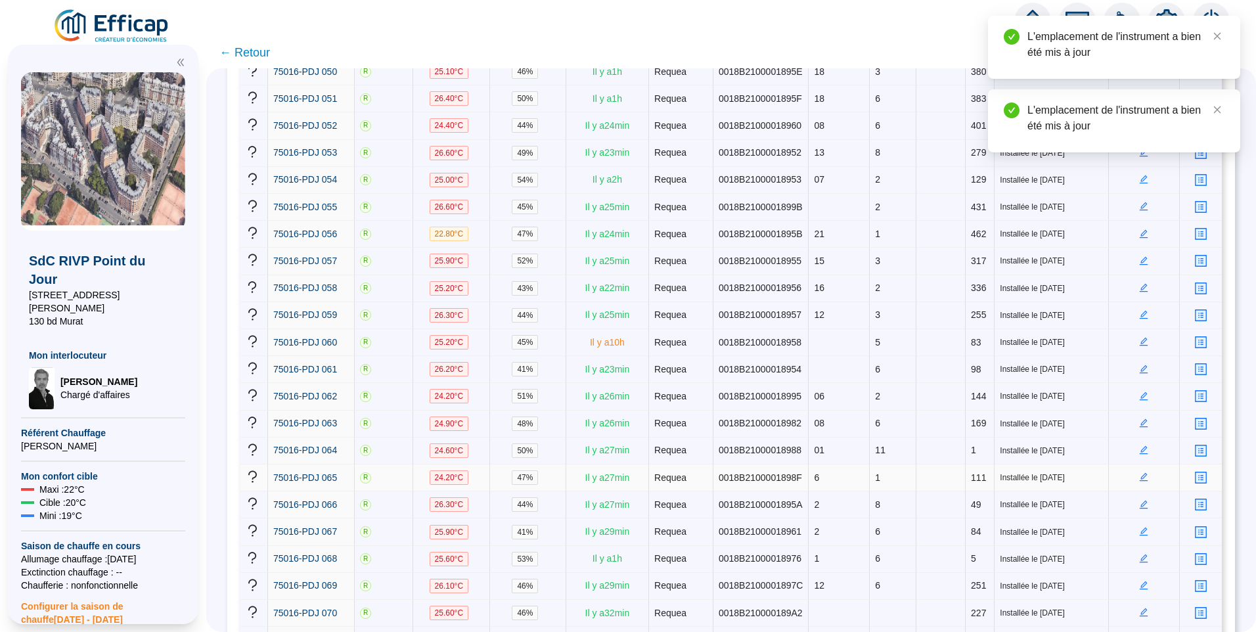
click at [1139, 472] on icon "edit" at bounding box center [1143, 476] width 9 height 9
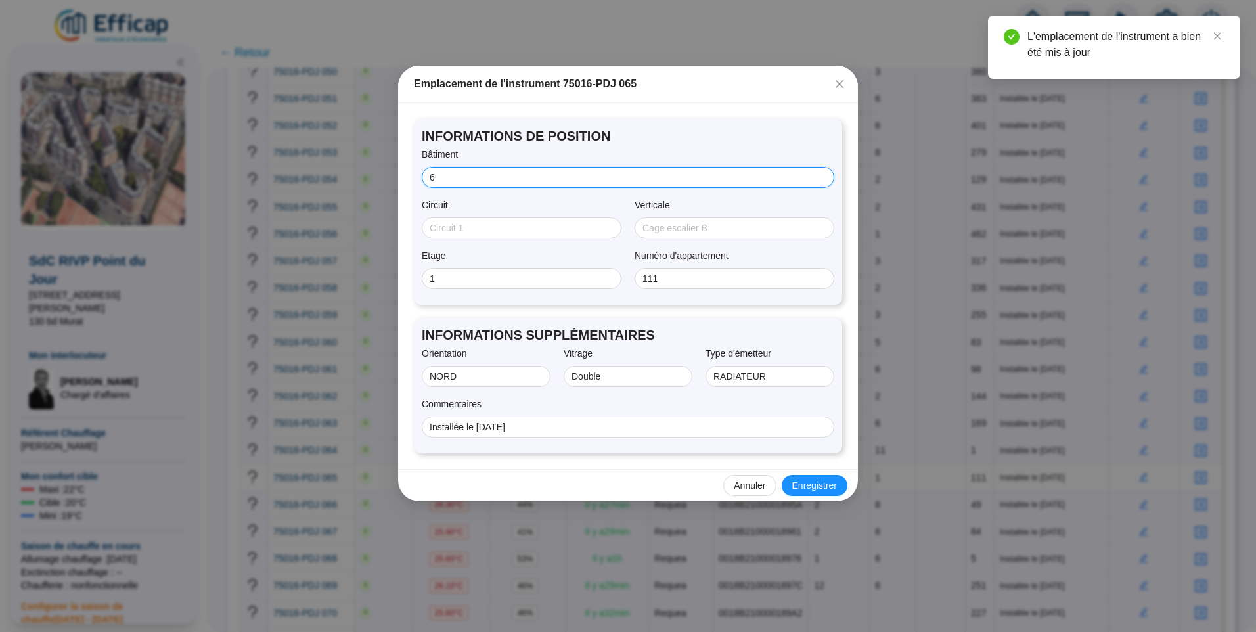
click at [432, 177] on input "6" at bounding box center [627, 178] width 394 height 14
type input "06"
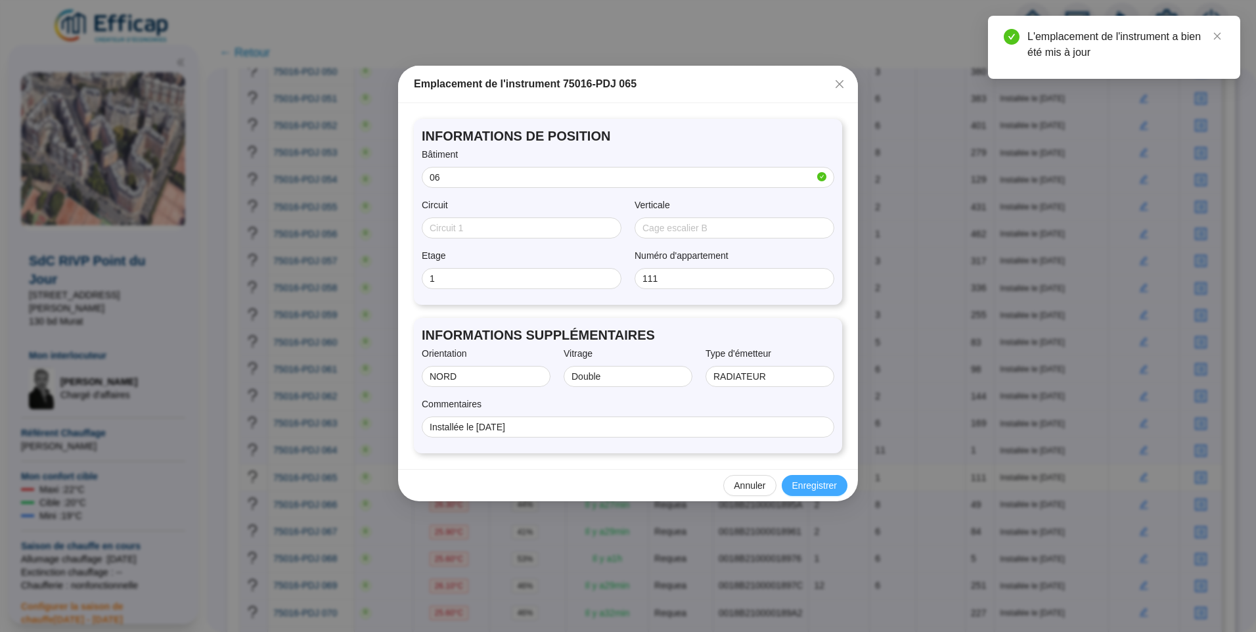
click at [826, 485] on span "Enregistrer" at bounding box center [814, 486] width 45 height 14
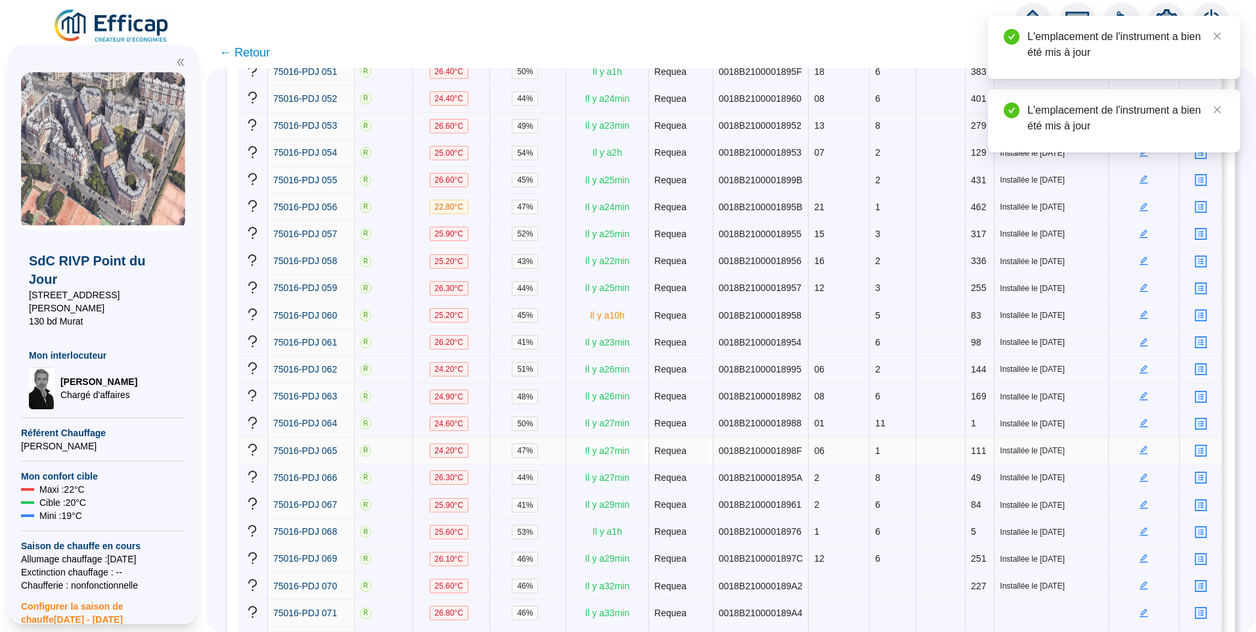
scroll to position [1642, 0]
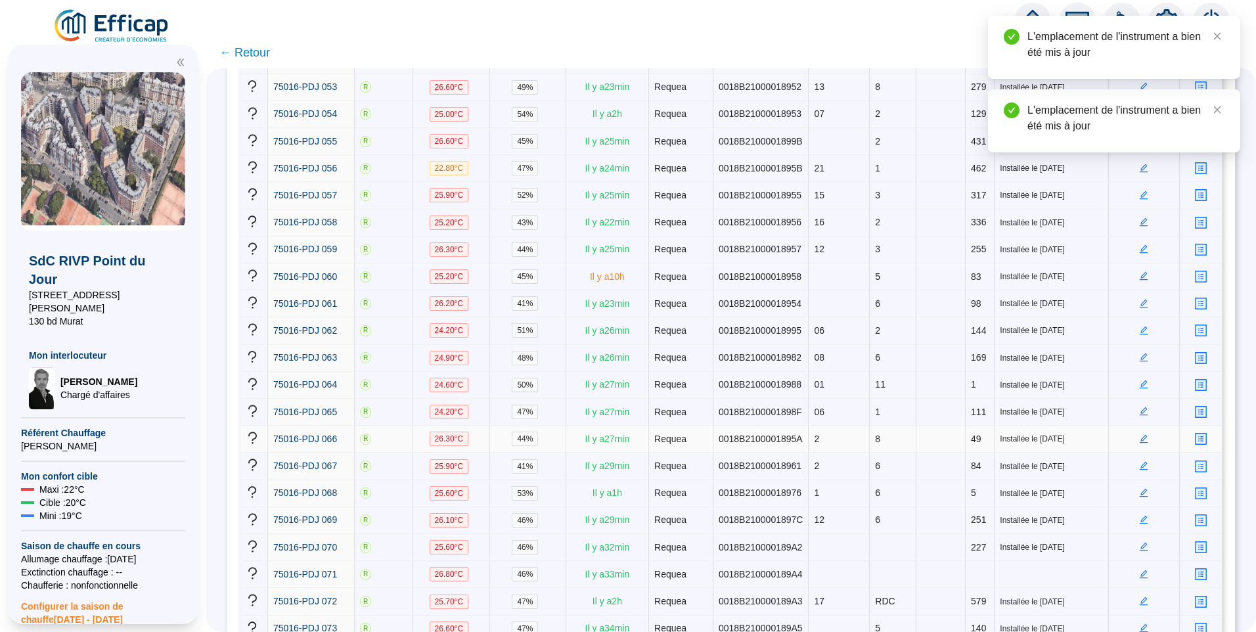
click at [1142, 436] on icon "edit" at bounding box center [1144, 438] width 5 height 5
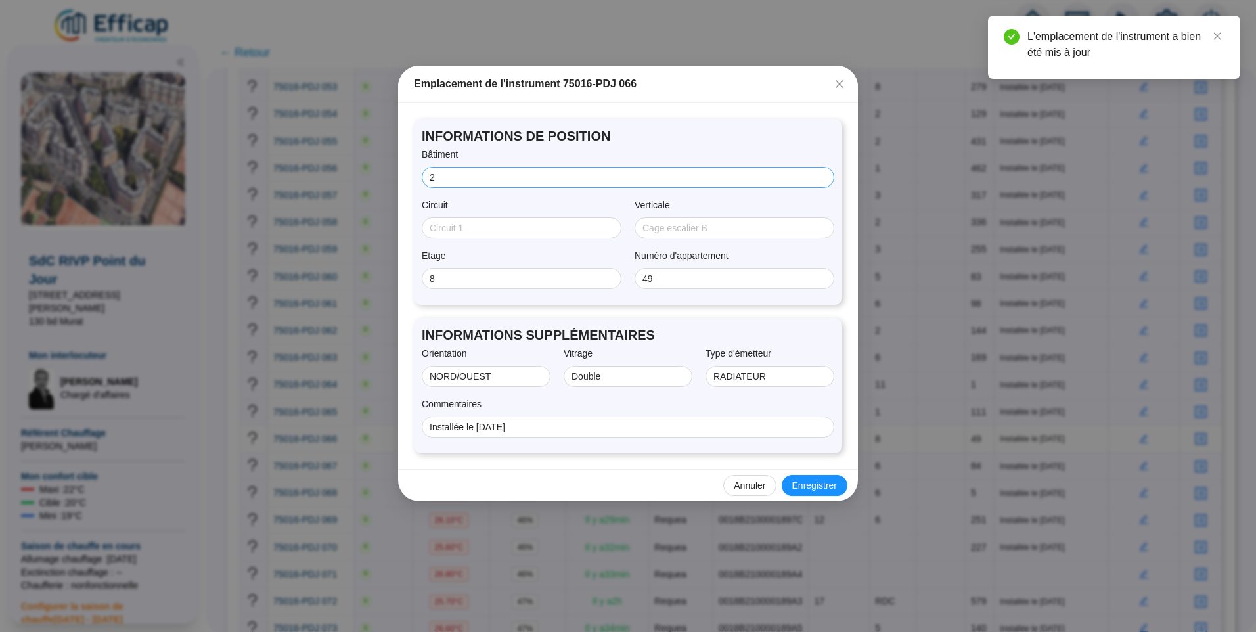
click at [426, 181] on span "2" at bounding box center [628, 177] width 413 height 21
click at [432, 178] on input "2" at bounding box center [627, 178] width 394 height 14
type input "02"
click at [810, 483] on span "Enregistrer" at bounding box center [814, 486] width 45 height 14
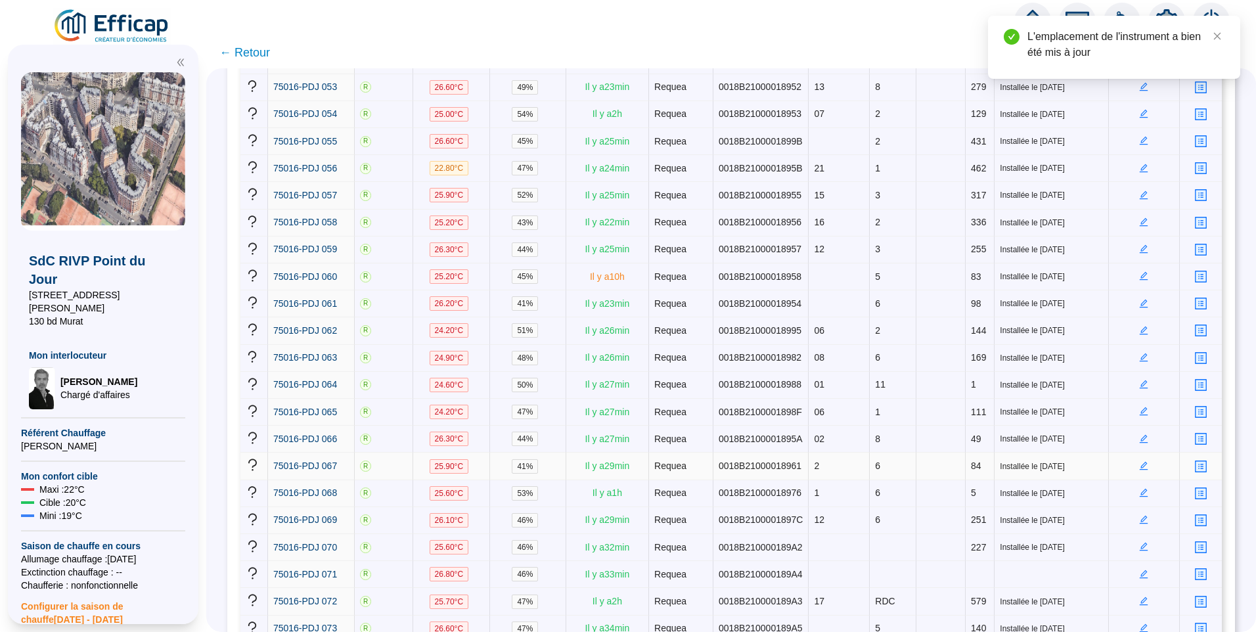
click at [1139, 461] on icon "edit" at bounding box center [1143, 465] width 9 height 9
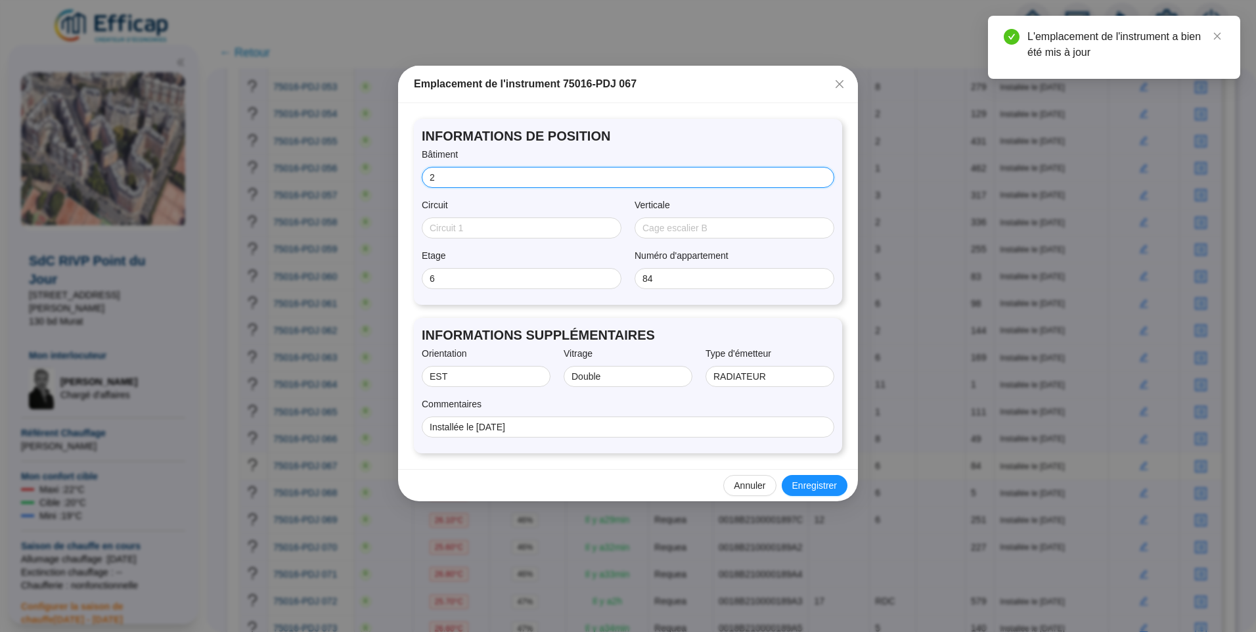
click at [432, 175] on input "2" at bounding box center [627, 178] width 394 height 14
type input "02"
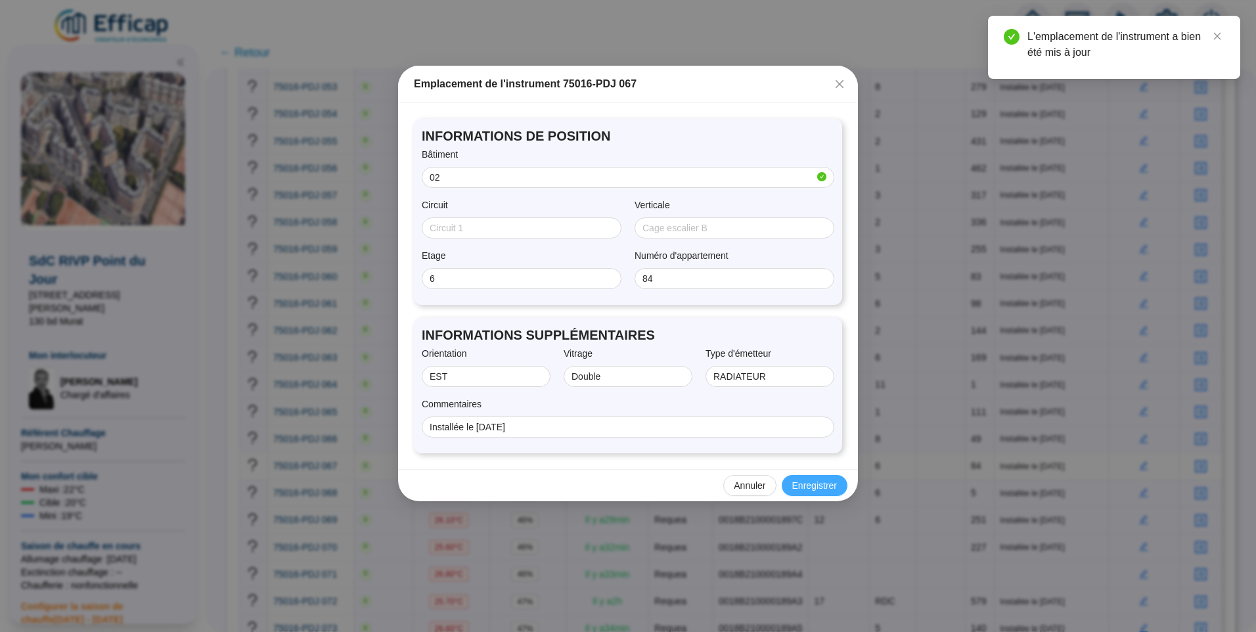
click at [817, 486] on span "Enregistrer" at bounding box center [814, 486] width 45 height 14
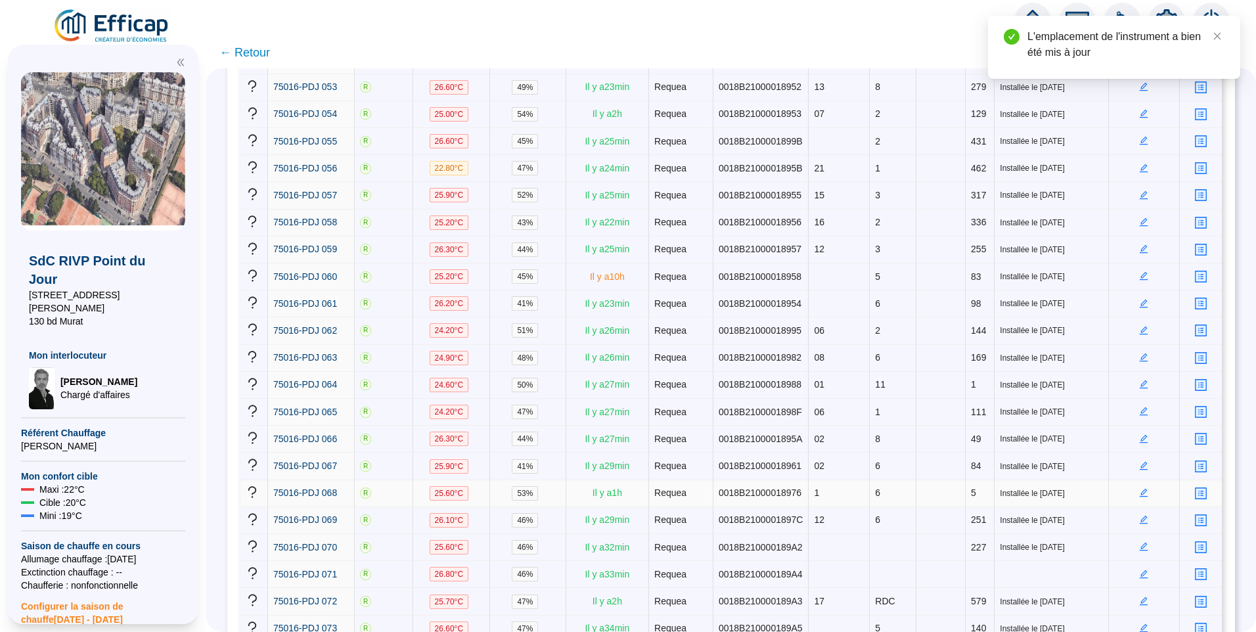
click at [1142, 489] on icon "edit" at bounding box center [1144, 491] width 5 height 5
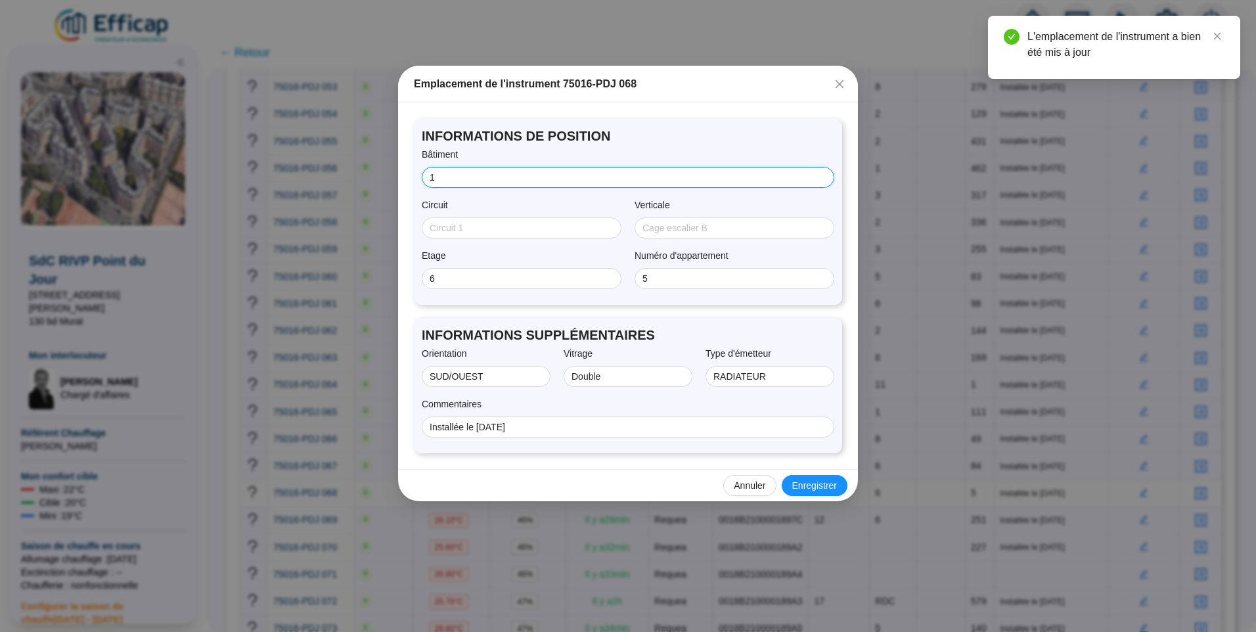
click at [430, 176] on input "1" at bounding box center [627, 178] width 394 height 14
type input "01"
click at [821, 488] on span "Enregistrer" at bounding box center [814, 486] width 45 height 14
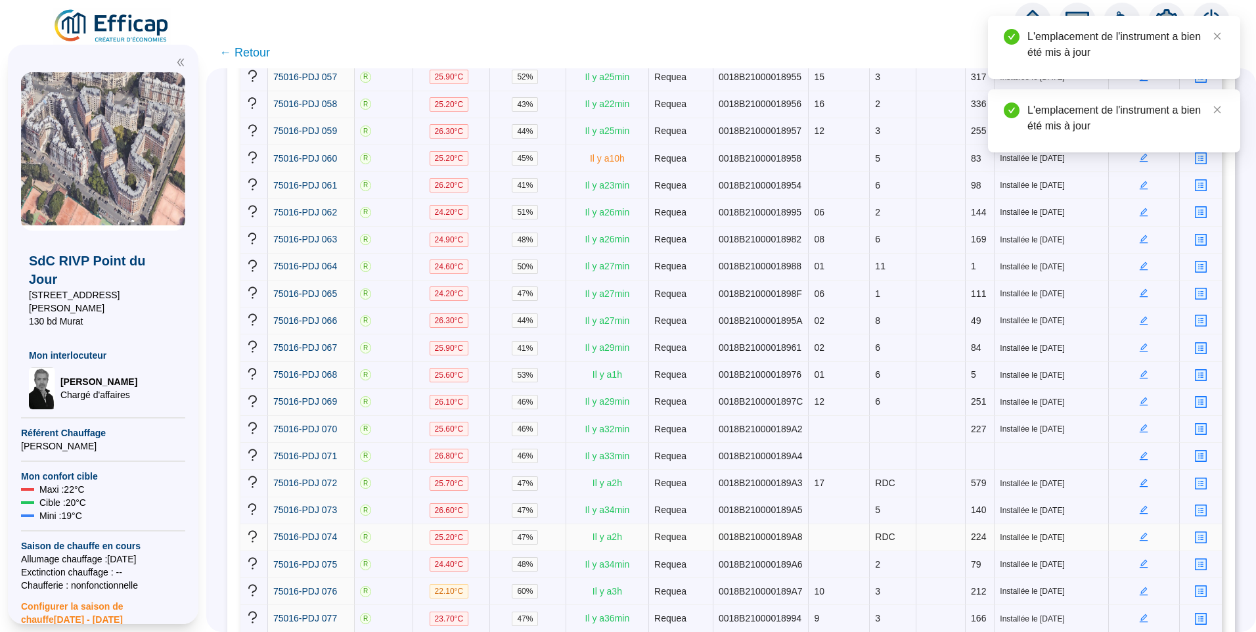
scroll to position [1774, 0]
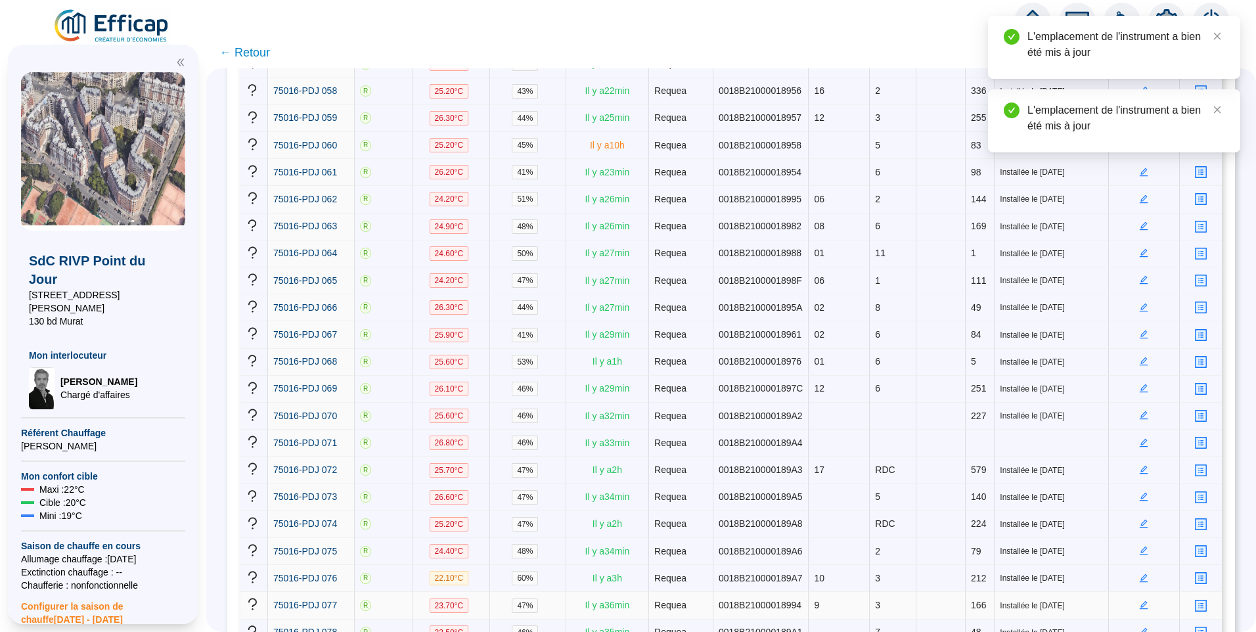
click at [1139, 600] on icon "edit" at bounding box center [1143, 604] width 9 height 9
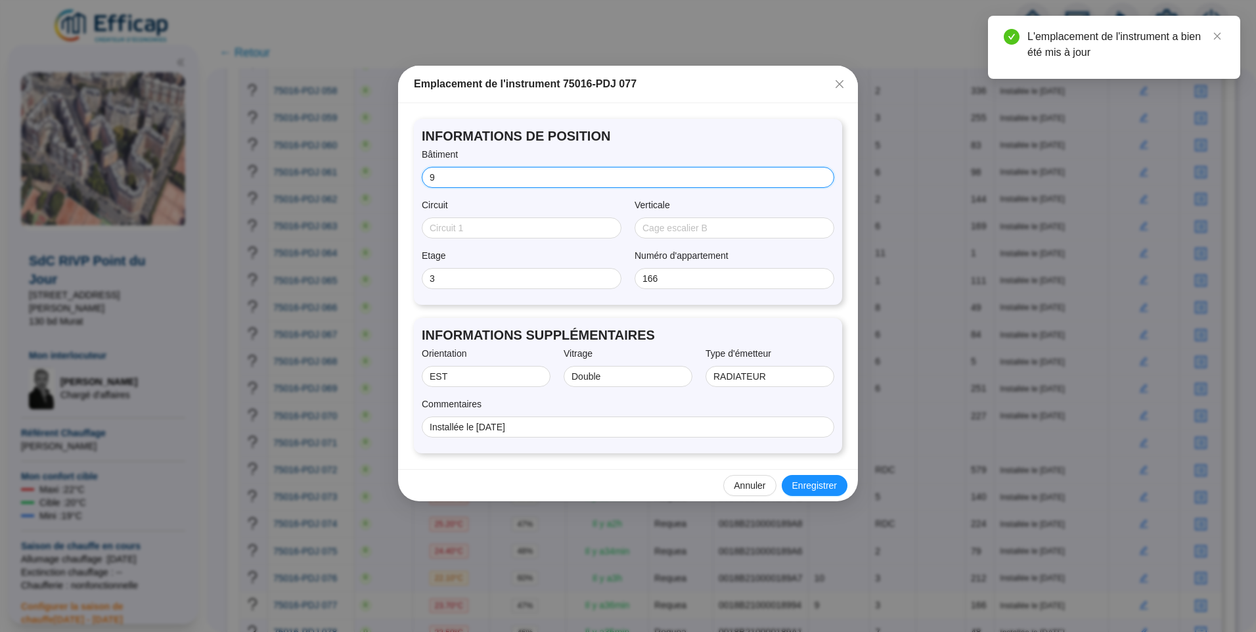
click at [451, 176] on input "9" at bounding box center [627, 178] width 394 height 14
click at [430, 177] on input "9" at bounding box center [627, 178] width 394 height 14
type input "09"
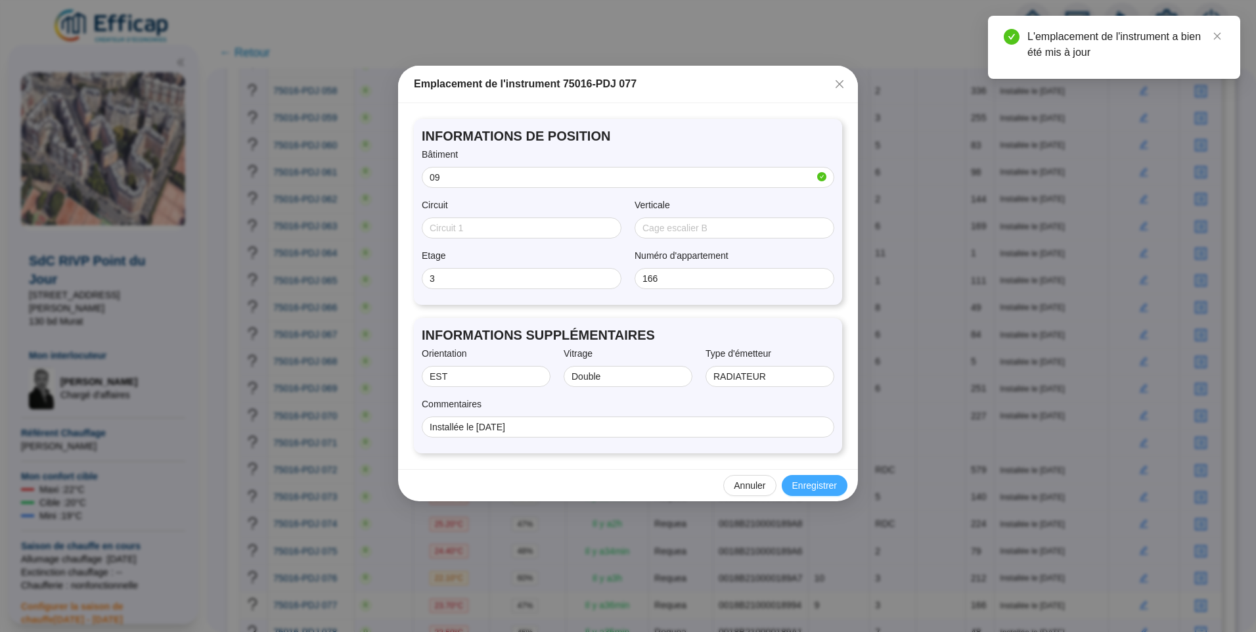
click at [818, 483] on span "Enregistrer" at bounding box center [814, 486] width 45 height 14
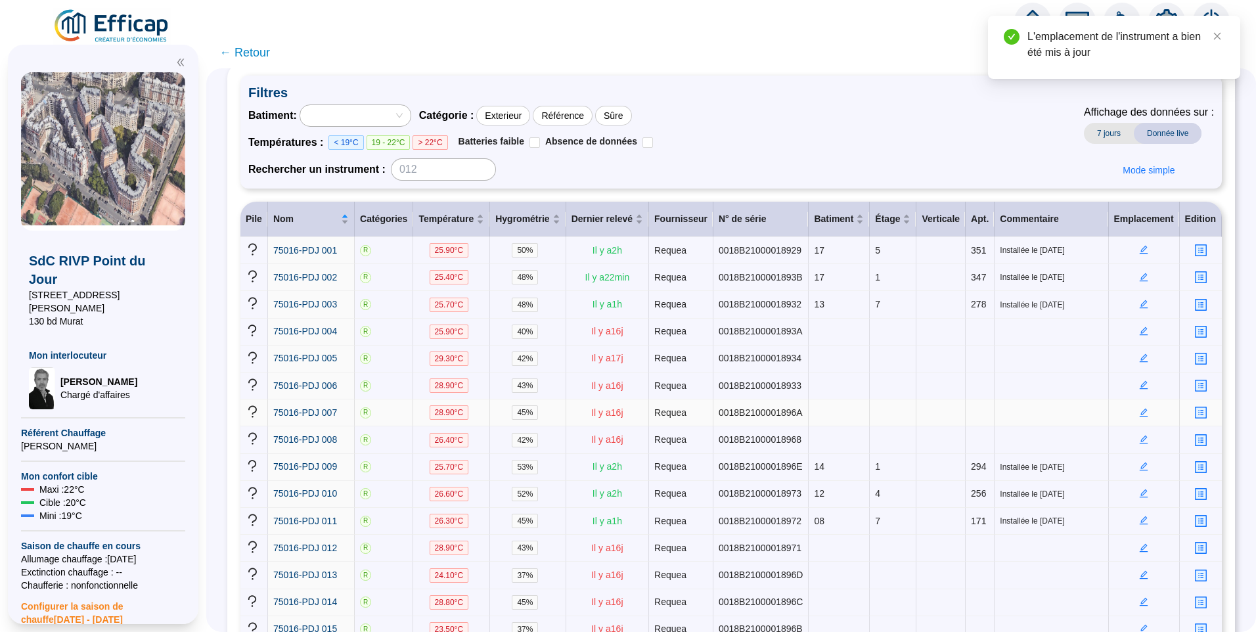
scroll to position [0, 0]
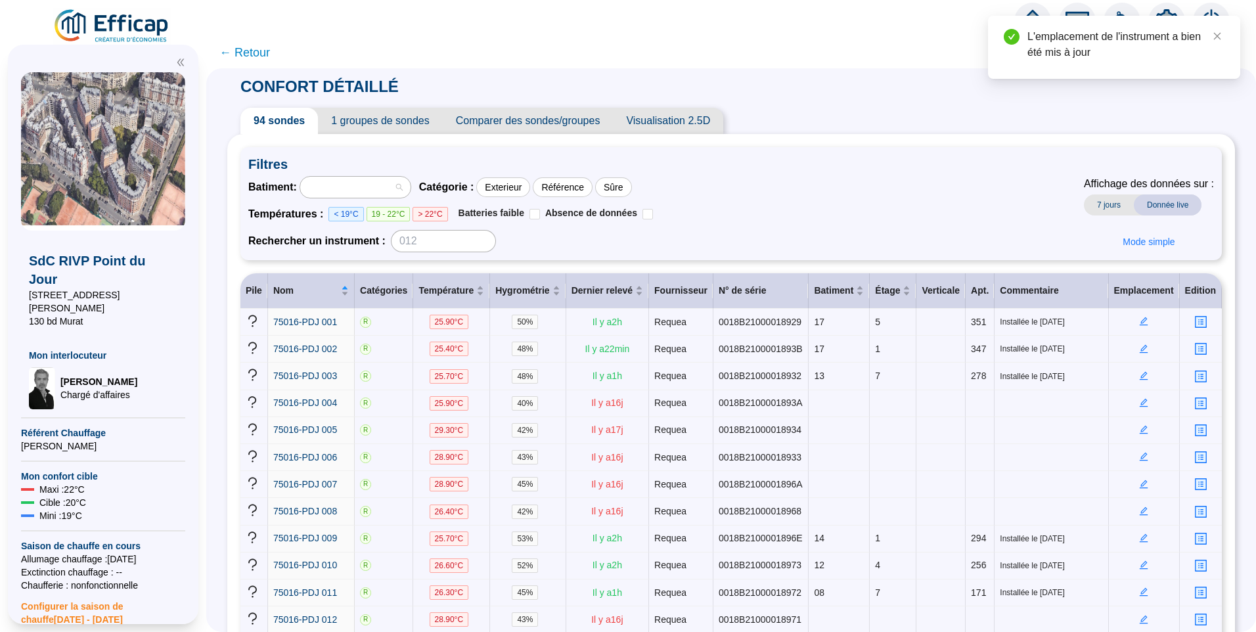
click at [324, 184] on div at bounding box center [348, 187] width 91 height 18
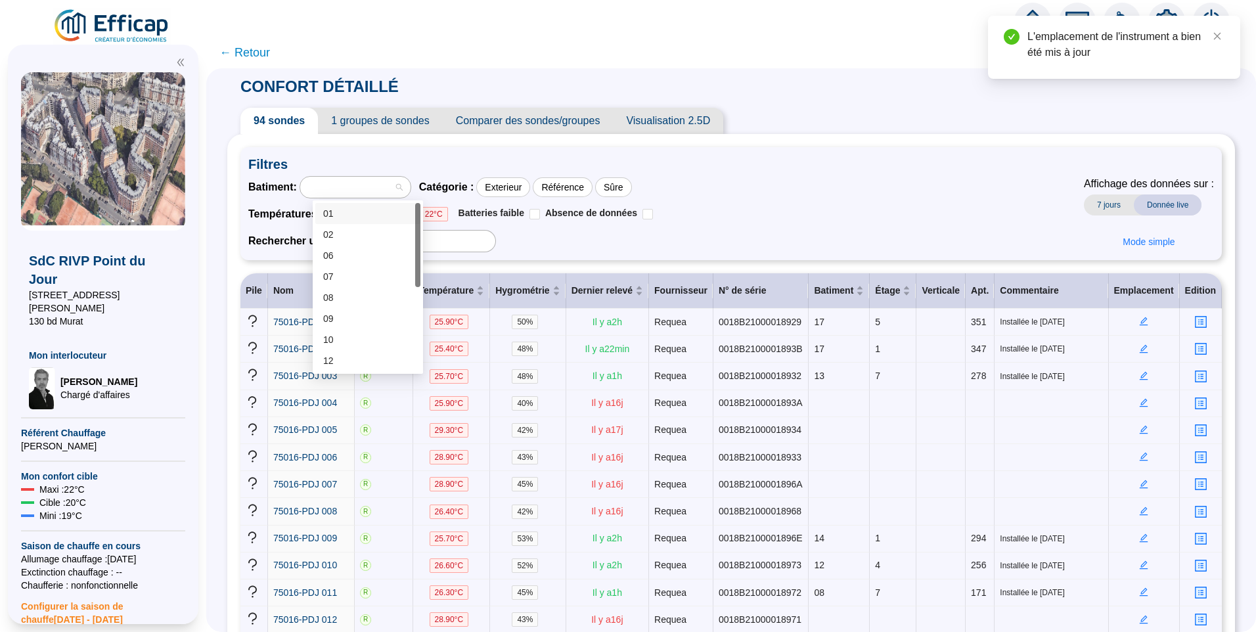
click at [346, 217] on div "01" at bounding box center [367, 214] width 89 height 14
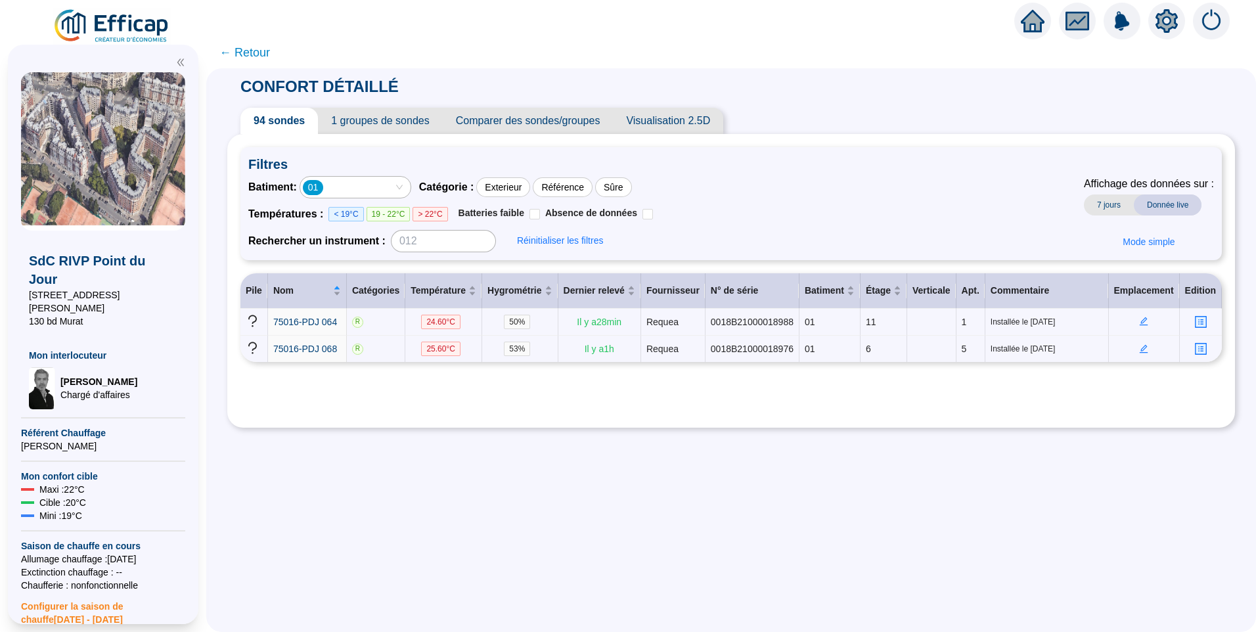
click at [365, 192] on div "01" at bounding box center [348, 187] width 91 height 18
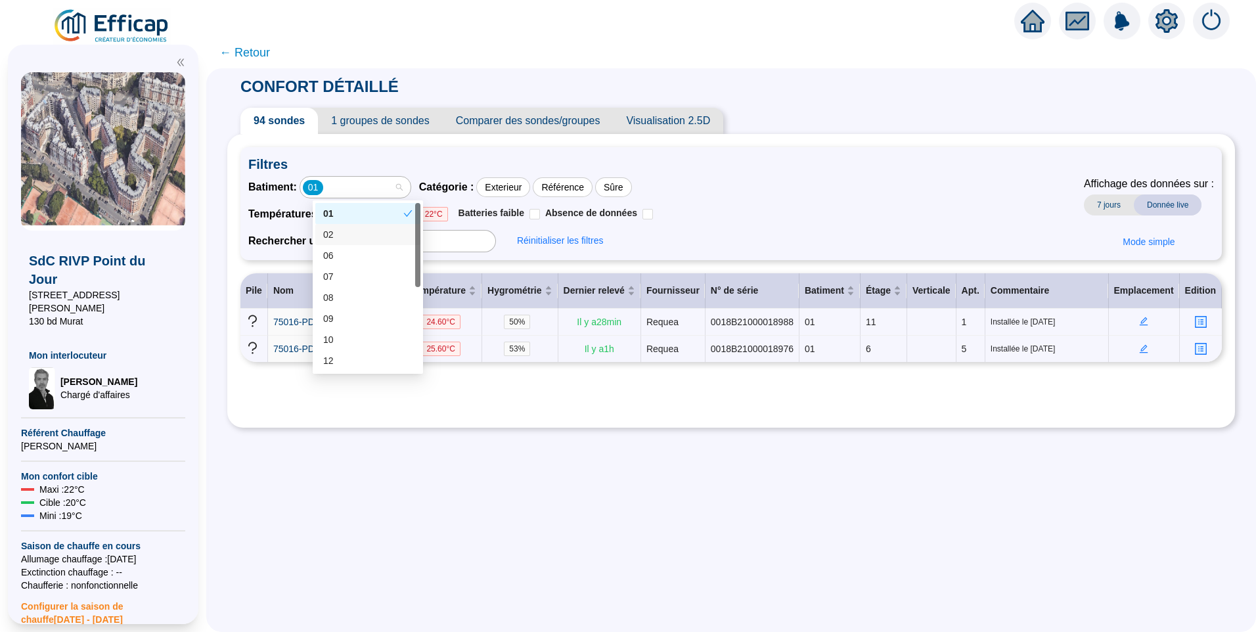
click at [348, 235] on div "02" at bounding box center [367, 235] width 89 height 14
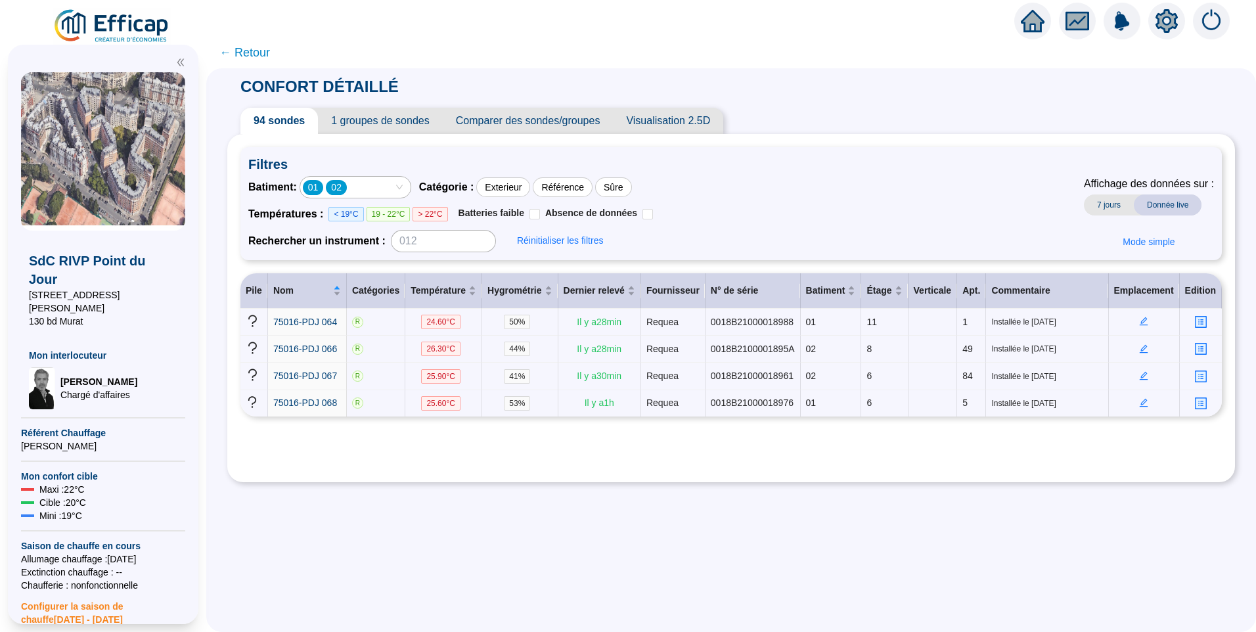
click at [390, 185] on div "01 02" at bounding box center [348, 187] width 91 height 18
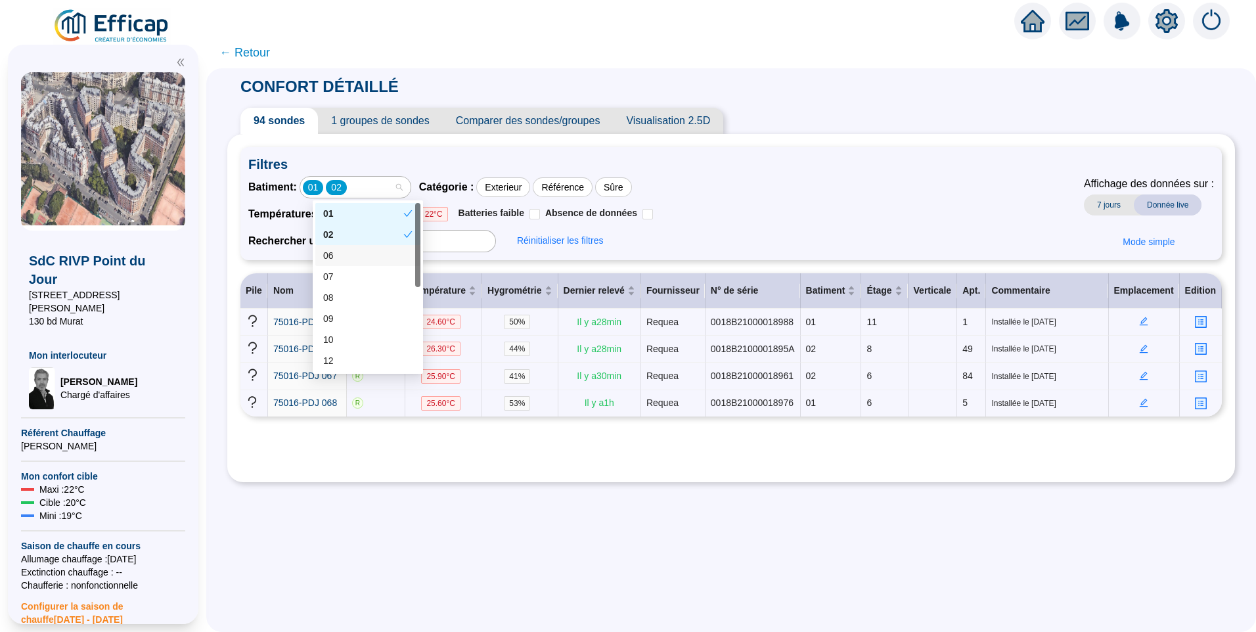
click at [336, 259] on div "06" at bounding box center [367, 256] width 89 height 14
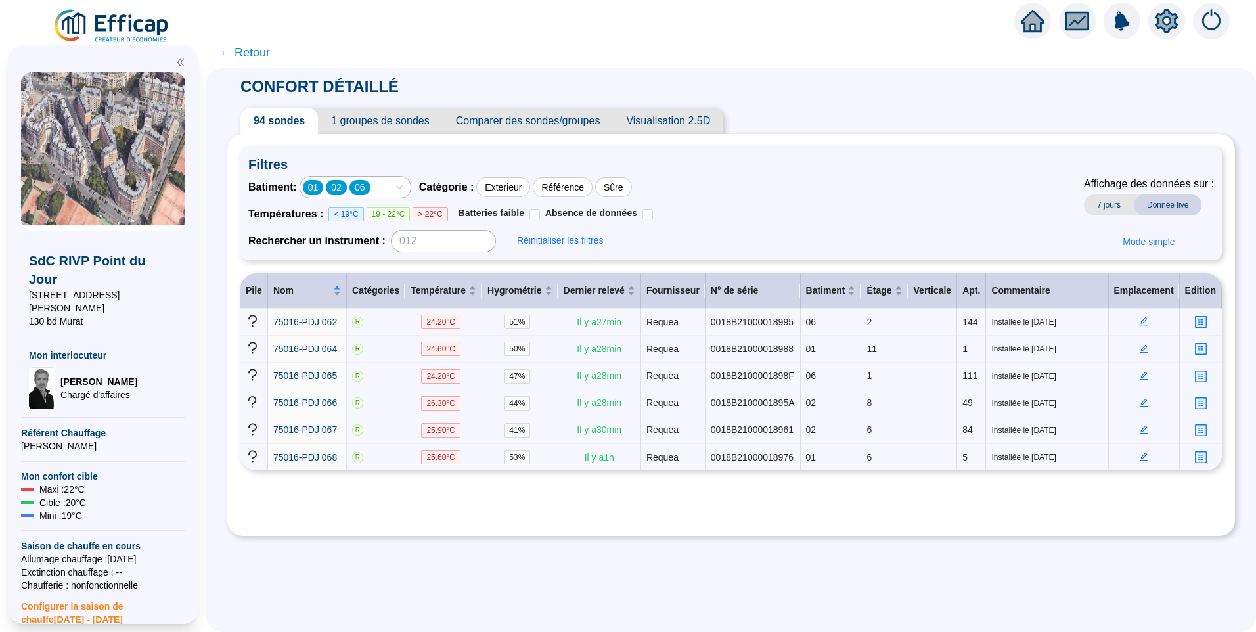
click at [390, 185] on div "01 02 06" at bounding box center [348, 187] width 91 height 18
click at [877, 214] on div "Batiment : 01 02 06 Catégorie : Exterieur Référence Sûre Températures : < 19°C …" at bounding box center [731, 214] width 966 height 76
click at [1142, 349] on icon "edit" at bounding box center [1144, 348] width 5 height 5
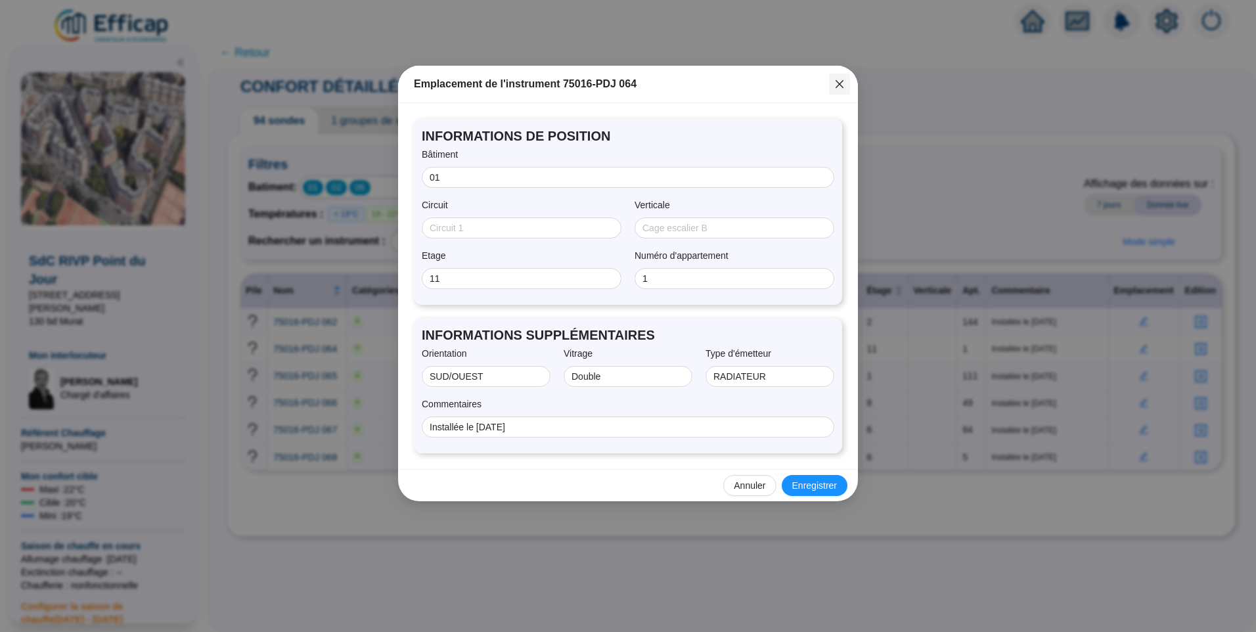
click at [838, 87] on icon "close" at bounding box center [839, 84] width 11 height 11
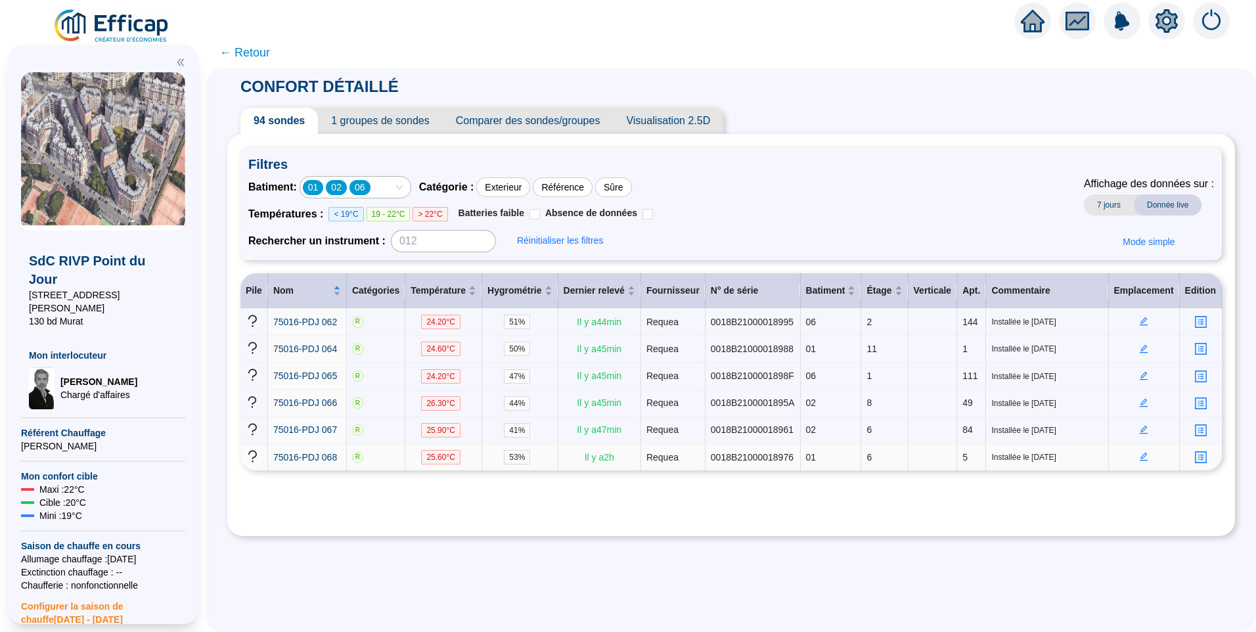
click at [1140, 454] on icon "edit" at bounding box center [1143, 456] width 9 height 9
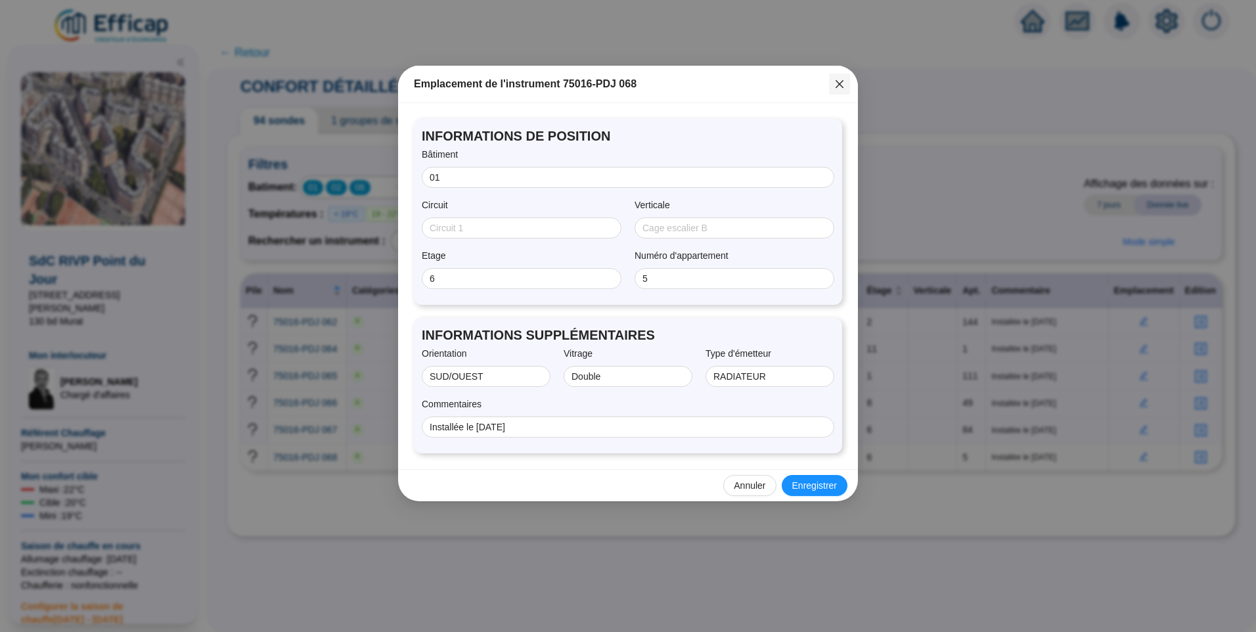
click at [840, 88] on icon "close" at bounding box center [839, 84] width 11 height 11
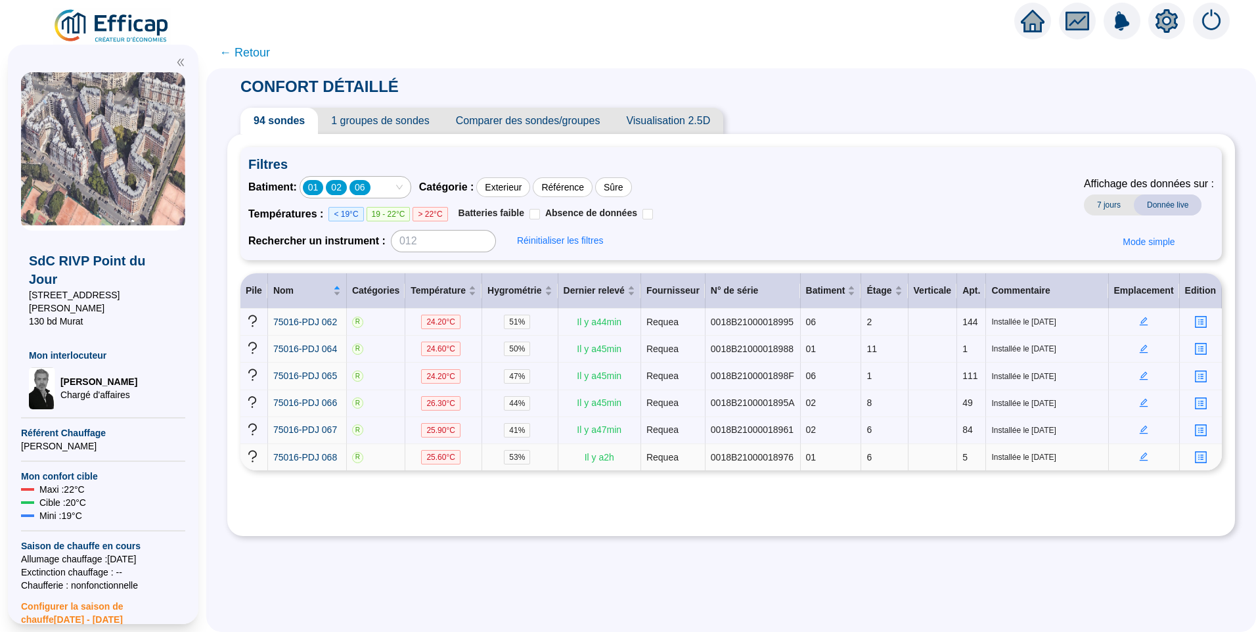
click at [1139, 452] on icon "edit" at bounding box center [1143, 456] width 9 height 9
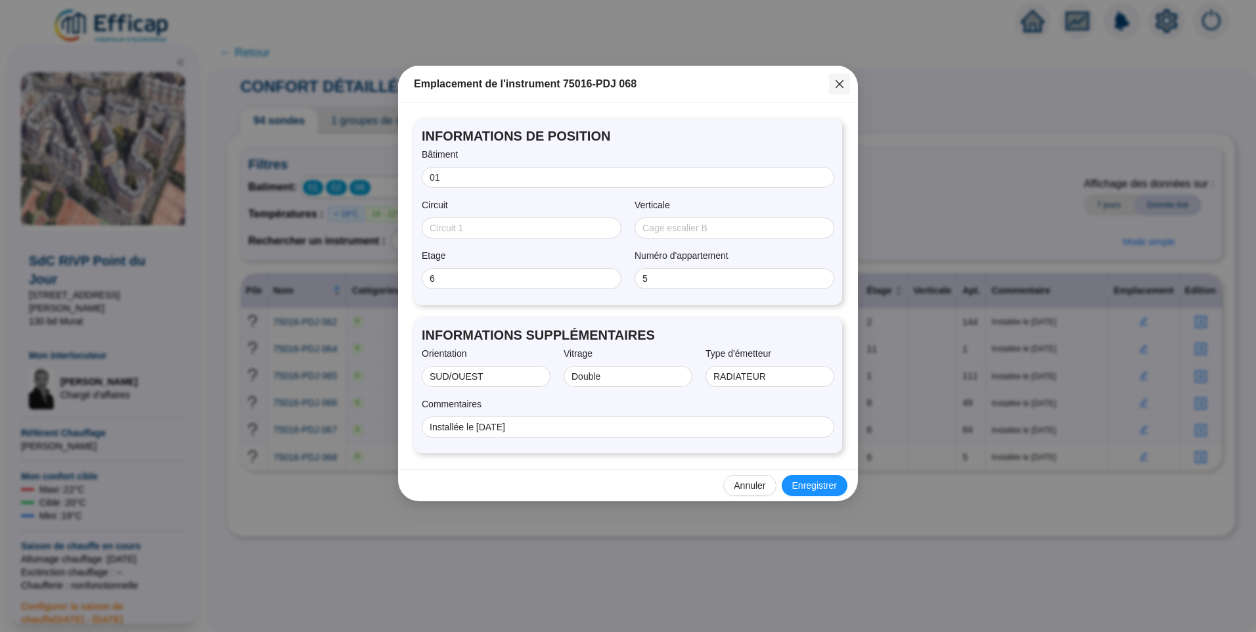
click at [840, 83] on icon "close" at bounding box center [840, 84] width 8 height 8
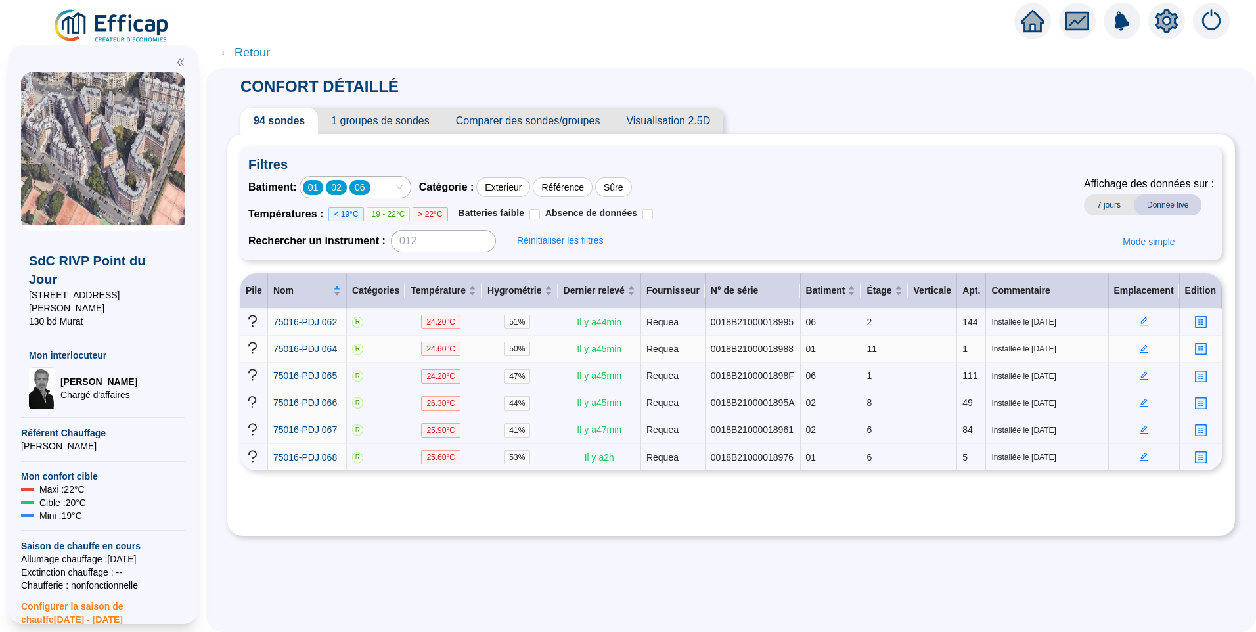
click at [1140, 346] on icon "edit" at bounding box center [1144, 348] width 9 height 9
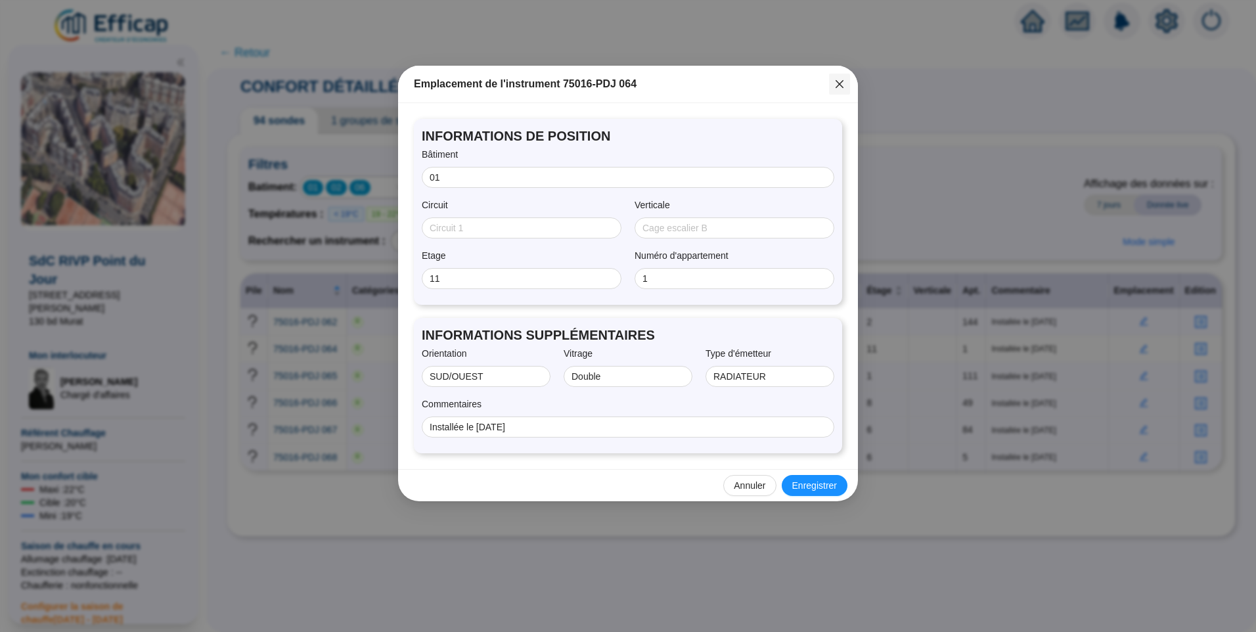
click at [837, 87] on icon "close" at bounding box center [840, 84] width 8 height 8
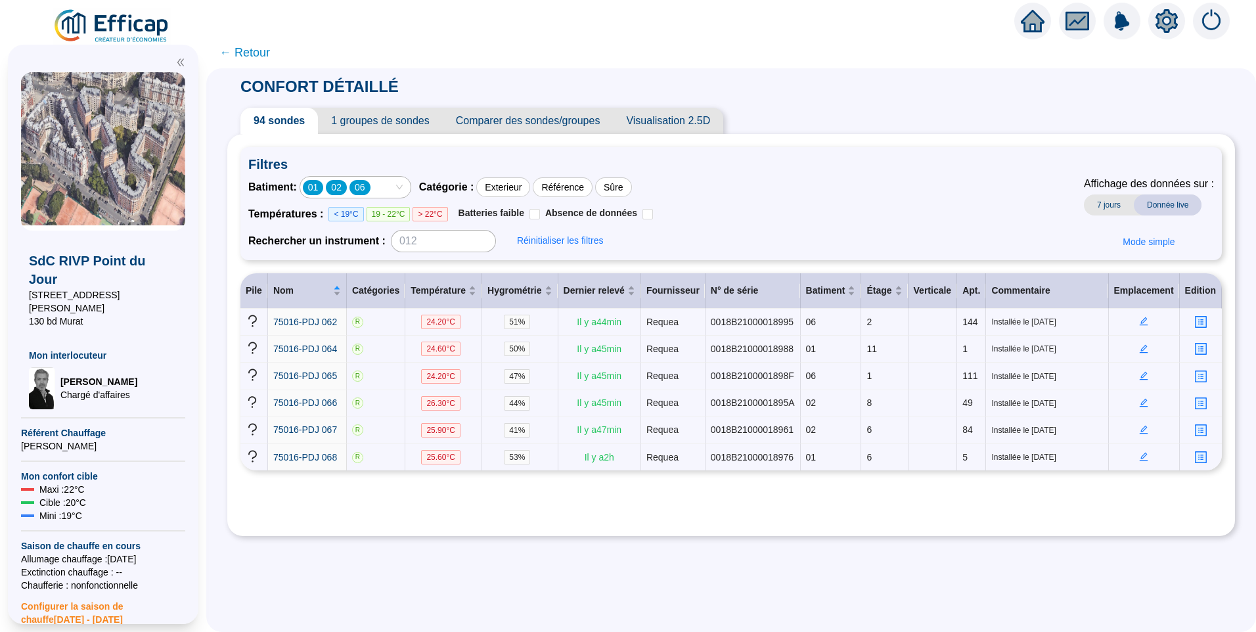
click at [684, 119] on span "Visualisation 2.5D" at bounding box center [668, 121] width 110 height 26
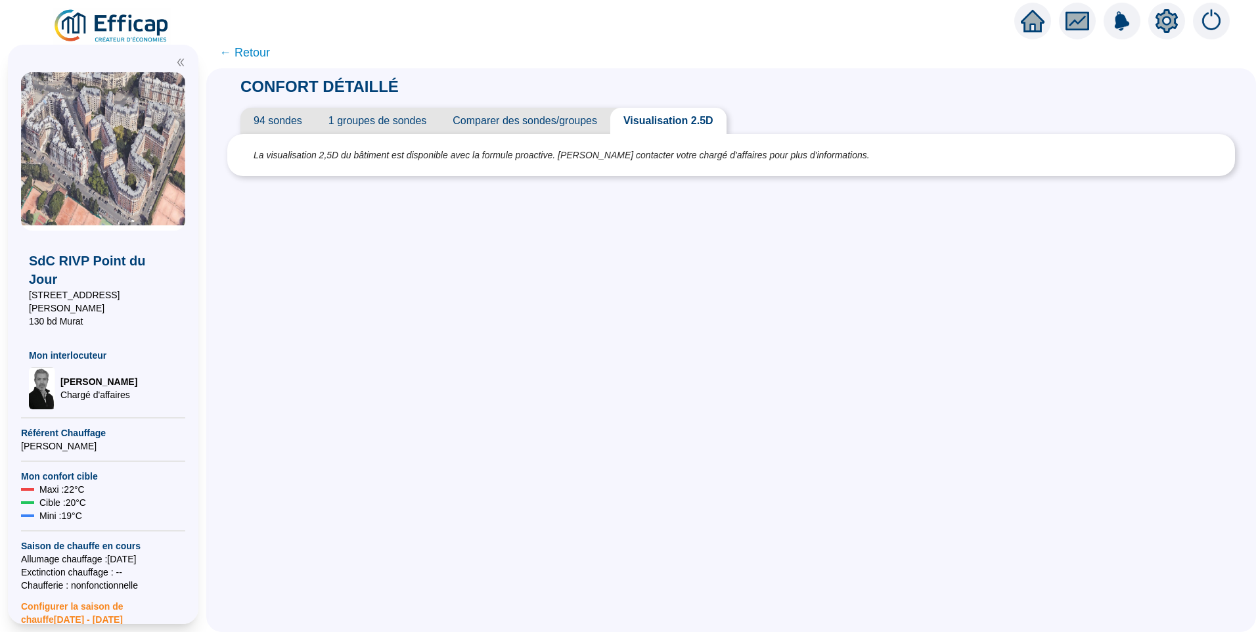
click at [1167, 22] on icon "setting" at bounding box center [1167, 21] width 24 height 24
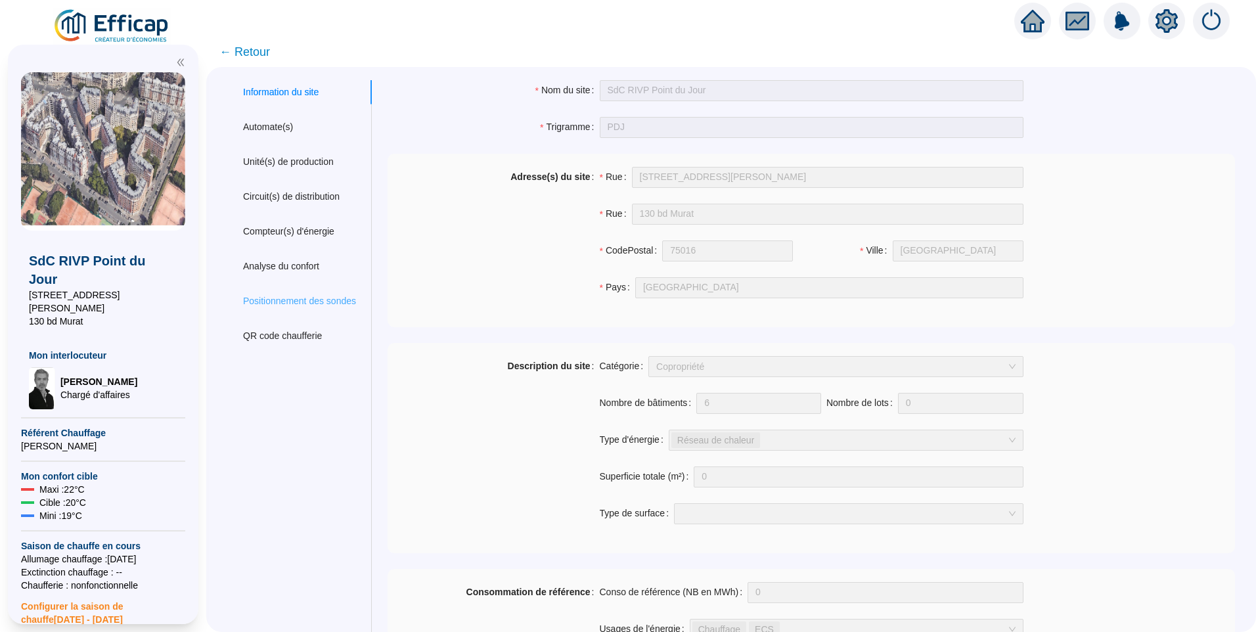
click at [310, 293] on div "Positionnement des sondes" at bounding box center [299, 301] width 145 height 24
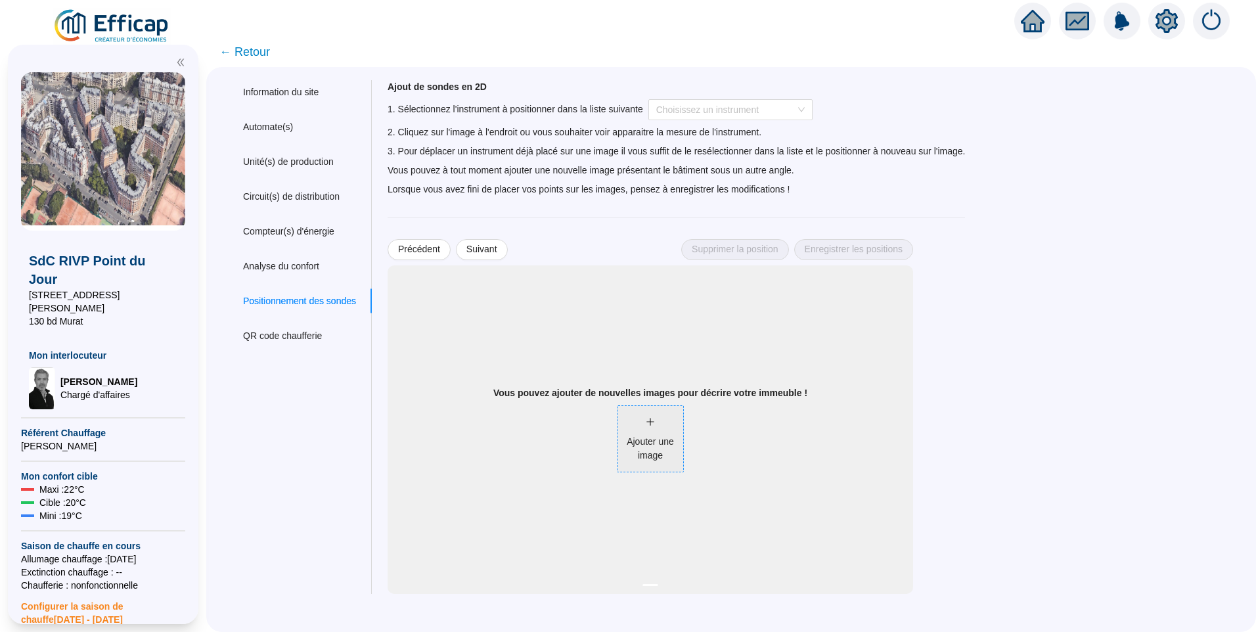
click at [656, 433] on div "Ajouter une image" at bounding box center [650, 439] width 66 height 47
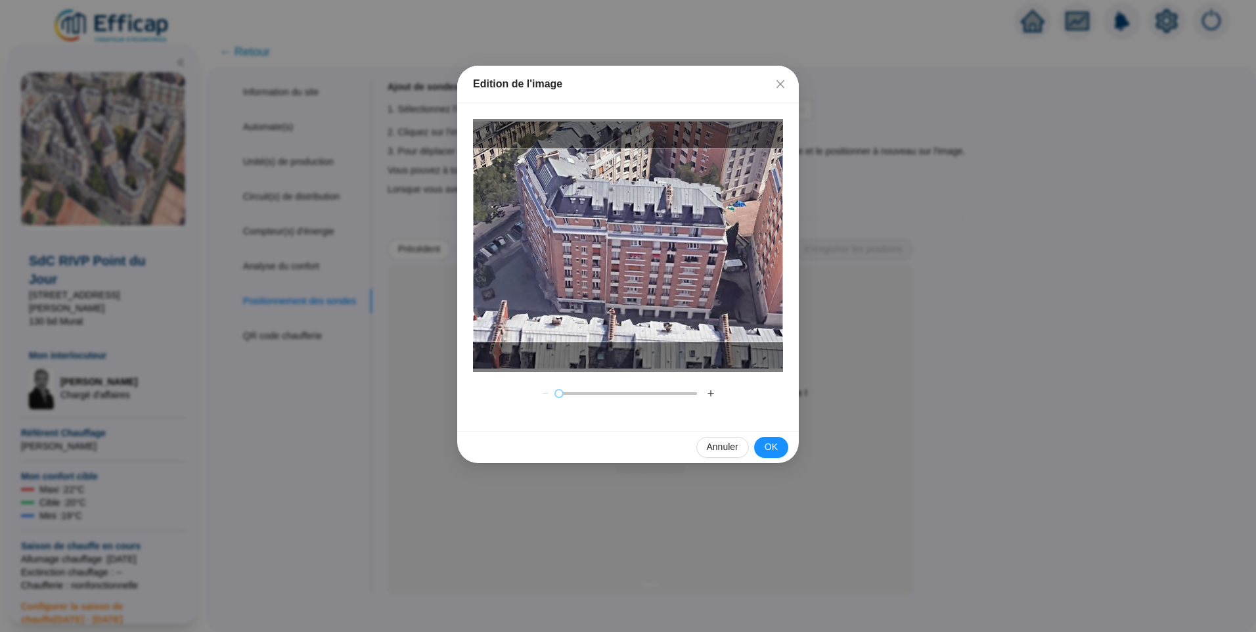
click at [673, 293] on div at bounding box center [628, 245] width 310 height 194
click at [707, 390] on button "＋" at bounding box center [710, 393] width 21 height 21
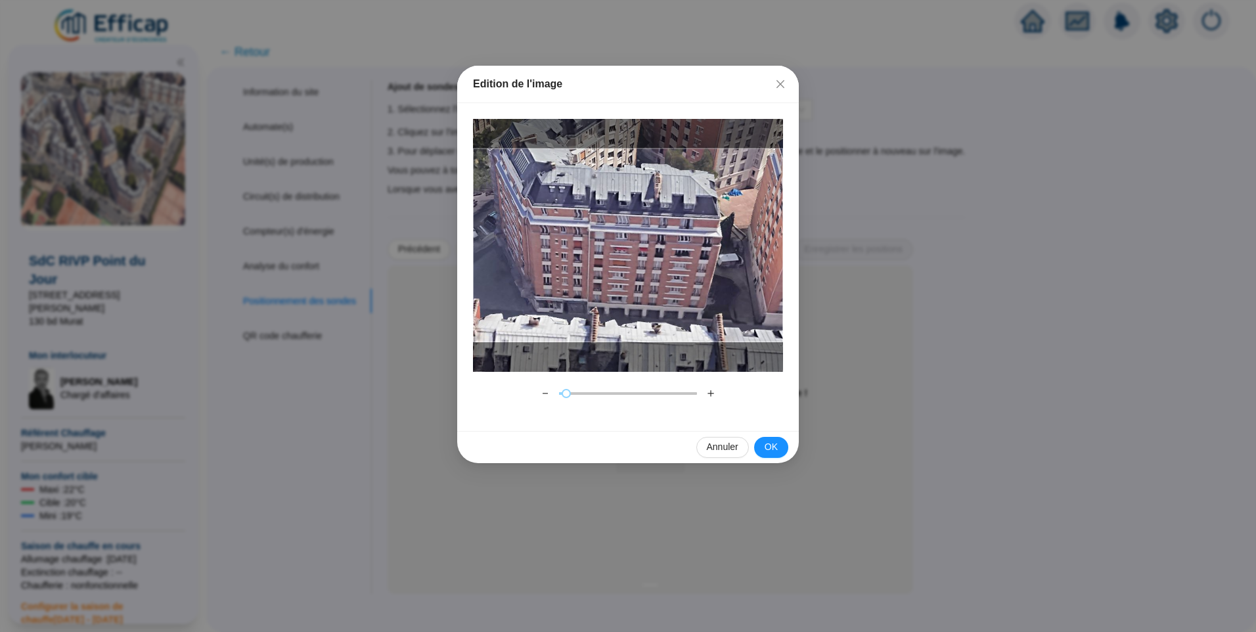
drag, startPoint x: 704, startPoint y: 289, endPoint x: 686, endPoint y: 281, distance: 20.0
click at [686, 281] on div at bounding box center [628, 245] width 310 height 194
click at [712, 390] on button "＋" at bounding box center [710, 393] width 21 height 21
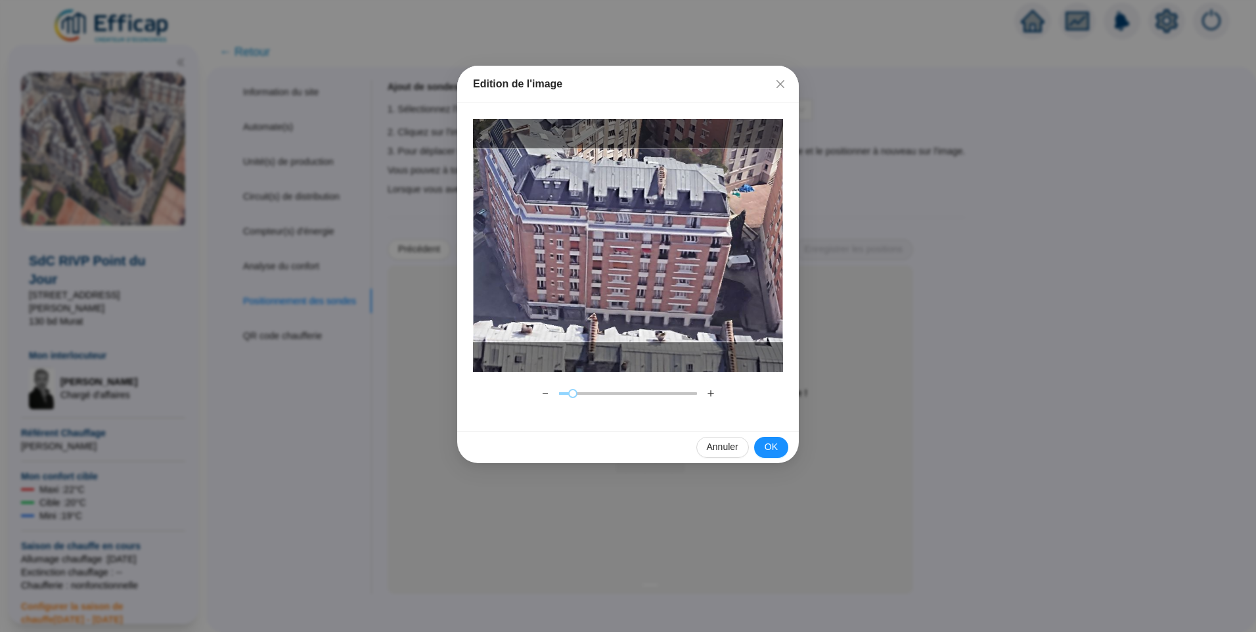
click at [712, 390] on button "＋" at bounding box center [710, 393] width 21 height 21
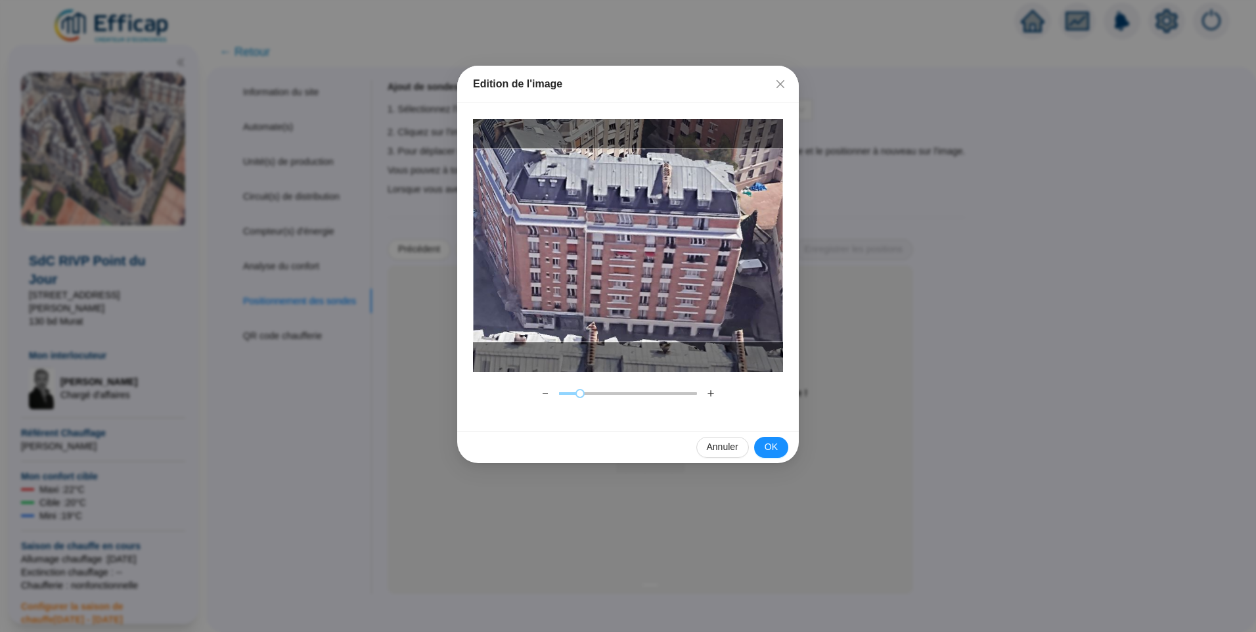
click at [719, 295] on div at bounding box center [628, 245] width 310 height 194
click at [779, 443] on button "OK" at bounding box center [771, 447] width 34 height 21
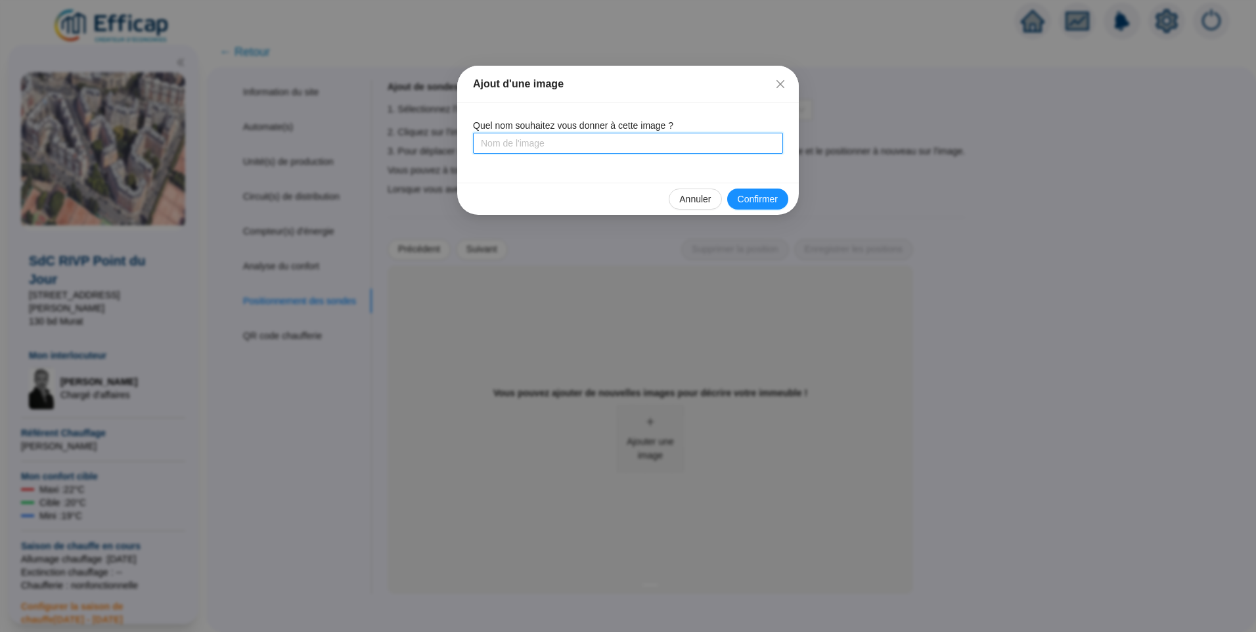
click at [665, 148] on input "text" at bounding box center [628, 143] width 310 height 21
type input "Bâtiment 1 Sud/Ouest"
click at [764, 204] on span "Confirmer" at bounding box center [758, 199] width 40 height 14
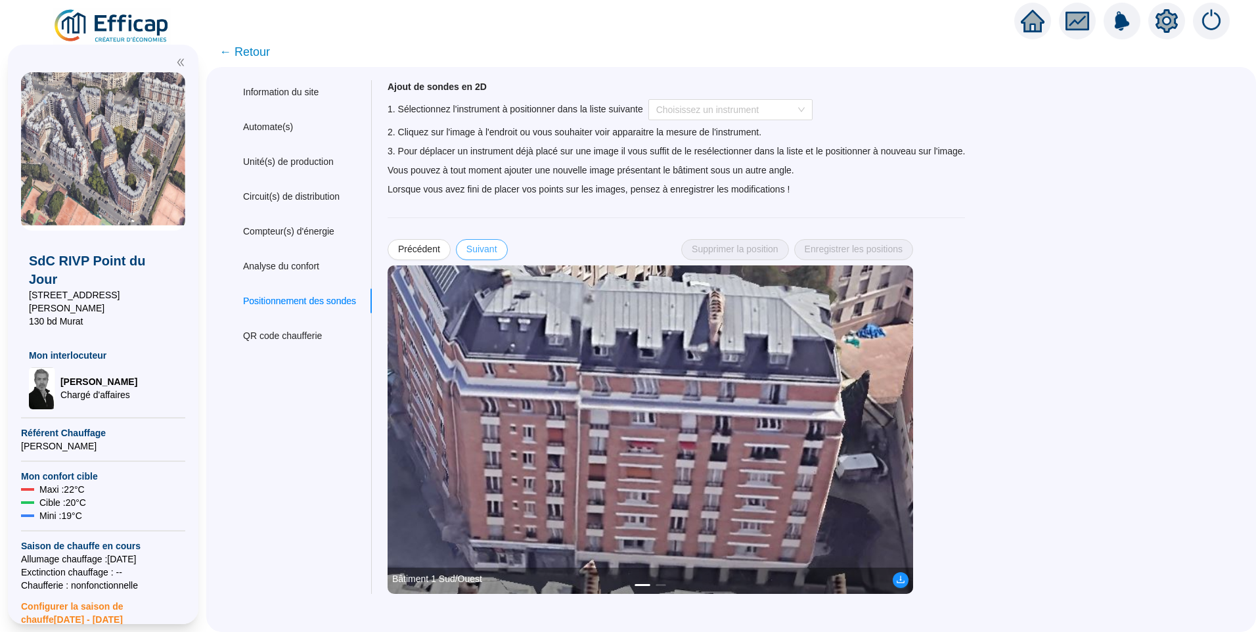
click at [495, 252] on span "Suivant" at bounding box center [481, 249] width 31 height 14
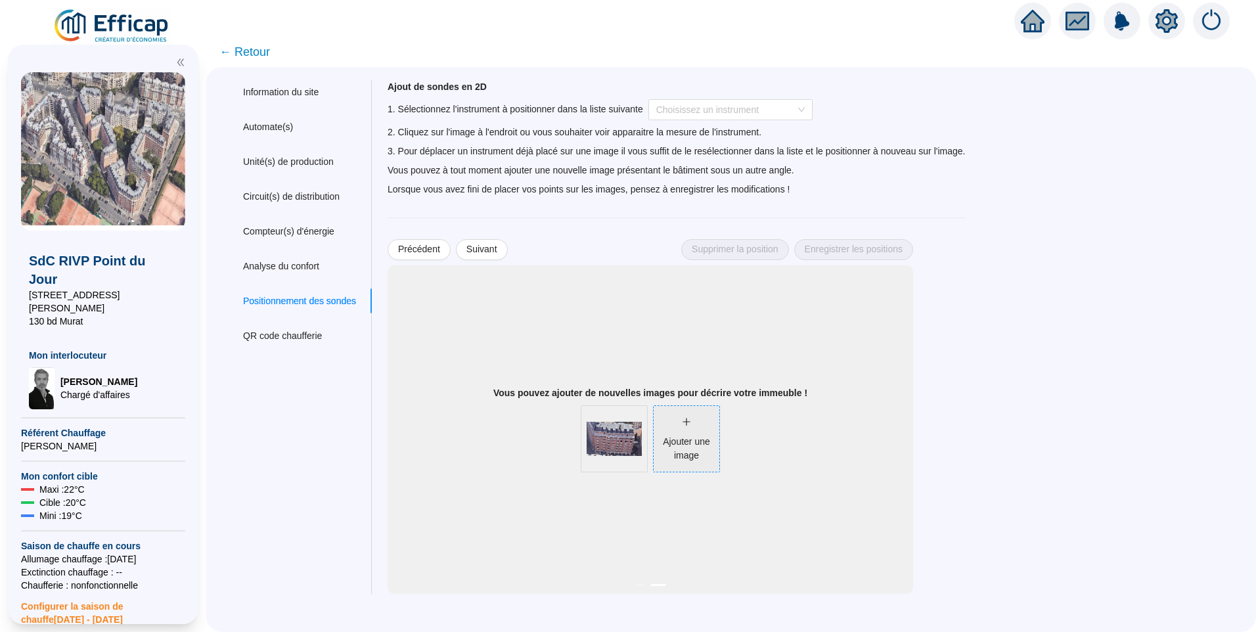
click at [691, 437] on div "Ajouter une image" at bounding box center [687, 449] width 66 height 28
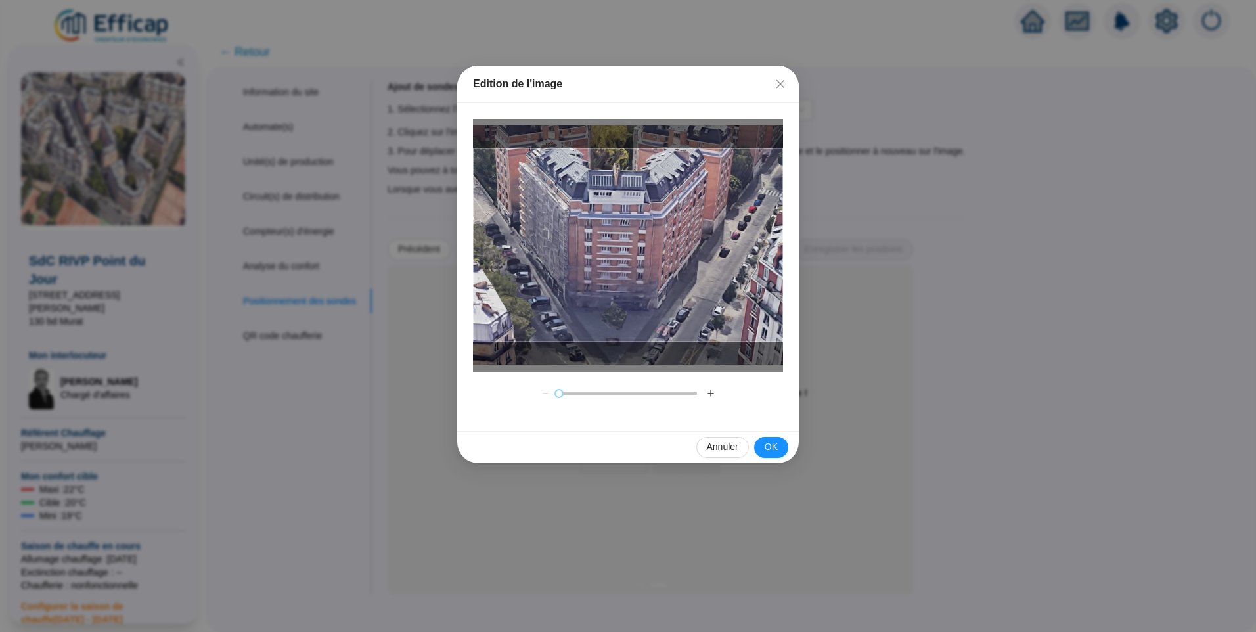
click at [713, 396] on button "＋" at bounding box center [710, 393] width 21 height 21
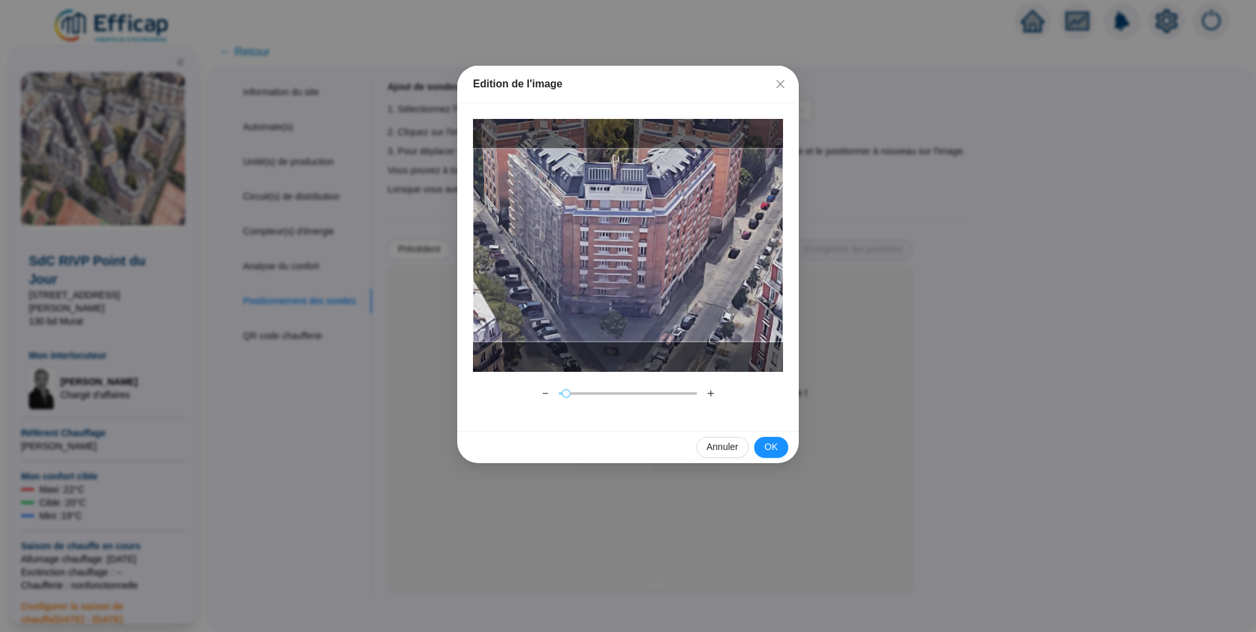
click at [713, 396] on button "＋" at bounding box center [710, 393] width 21 height 21
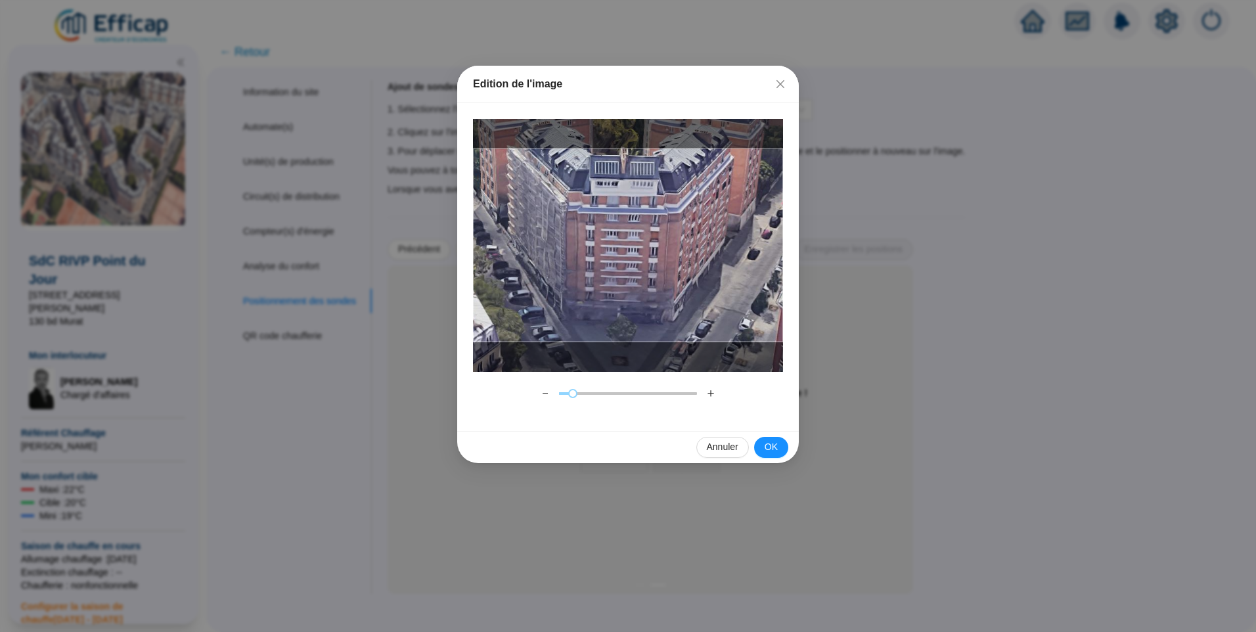
drag, startPoint x: 675, startPoint y: 277, endPoint x: 684, endPoint y: 277, distance: 9.9
click at [684, 277] on div at bounding box center [628, 245] width 310 height 194
click at [712, 396] on button "＋" at bounding box center [710, 393] width 21 height 21
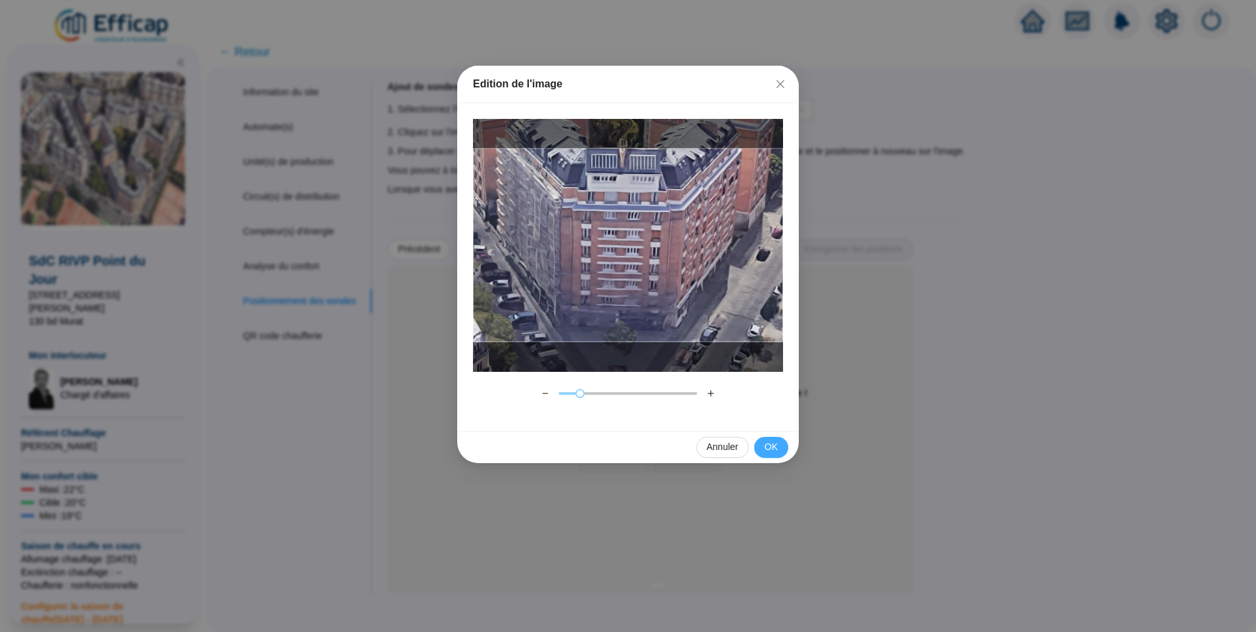
click at [774, 449] on span "OK" at bounding box center [771, 447] width 13 height 14
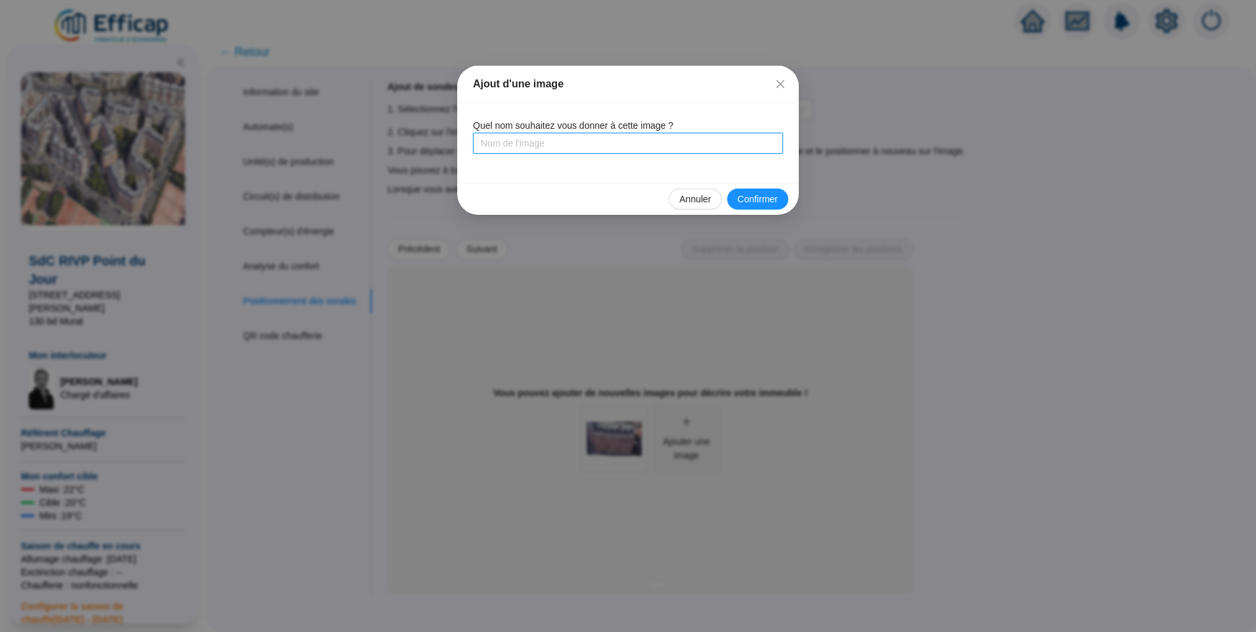
click at [585, 147] on input "text" at bounding box center [628, 143] width 310 height 21
type input "Bâtiment 2 Nord/Ouest"
click at [766, 199] on span "Confirmer" at bounding box center [758, 199] width 40 height 14
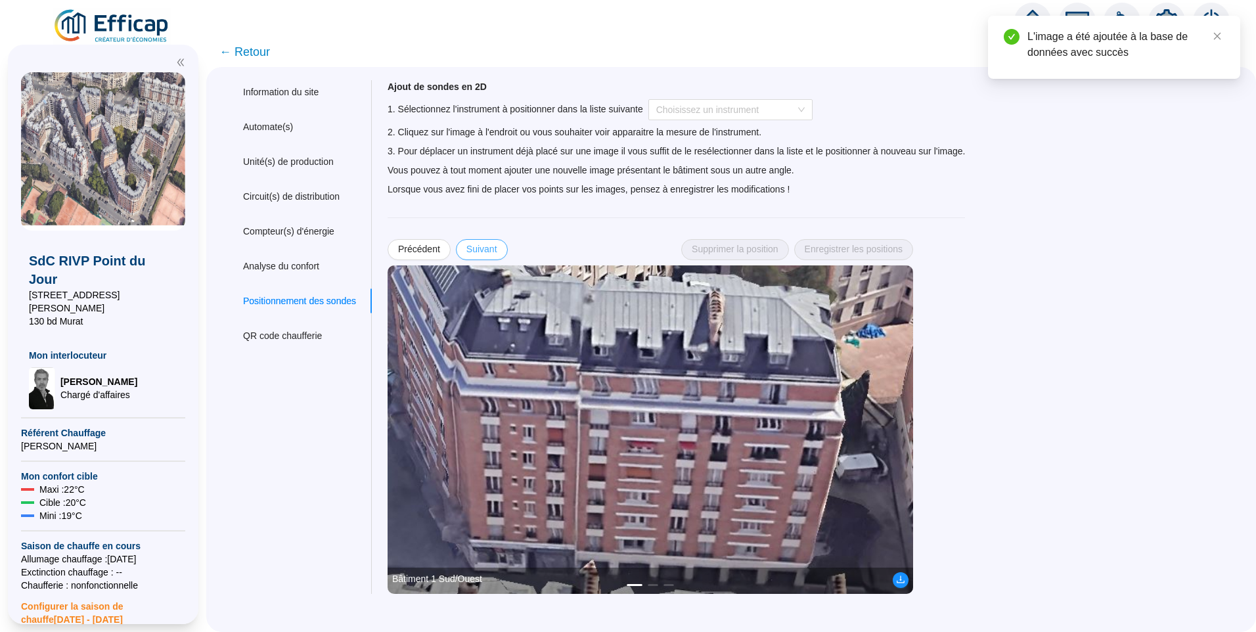
click at [491, 246] on span "Suivant" at bounding box center [481, 249] width 31 height 14
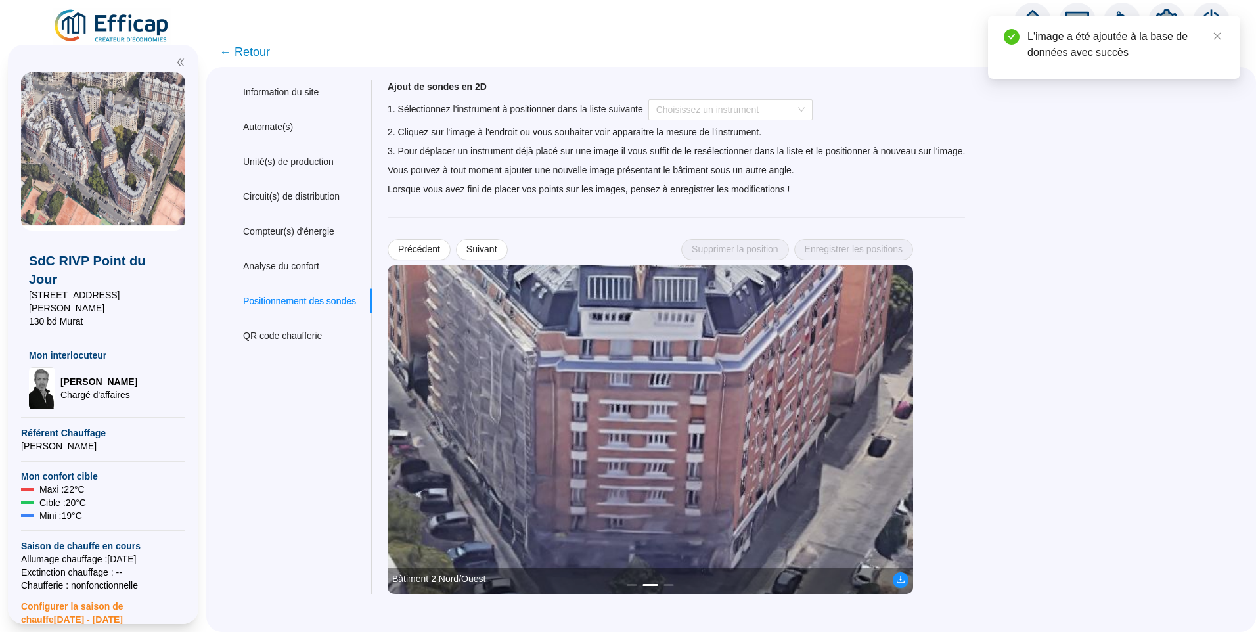
click at [1023, 290] on div "Ajout de sondes en 2D 1. Sélectionnez l'instrument à positionner dans la liste …" at bounding box center [803, 337] width 863 height 514
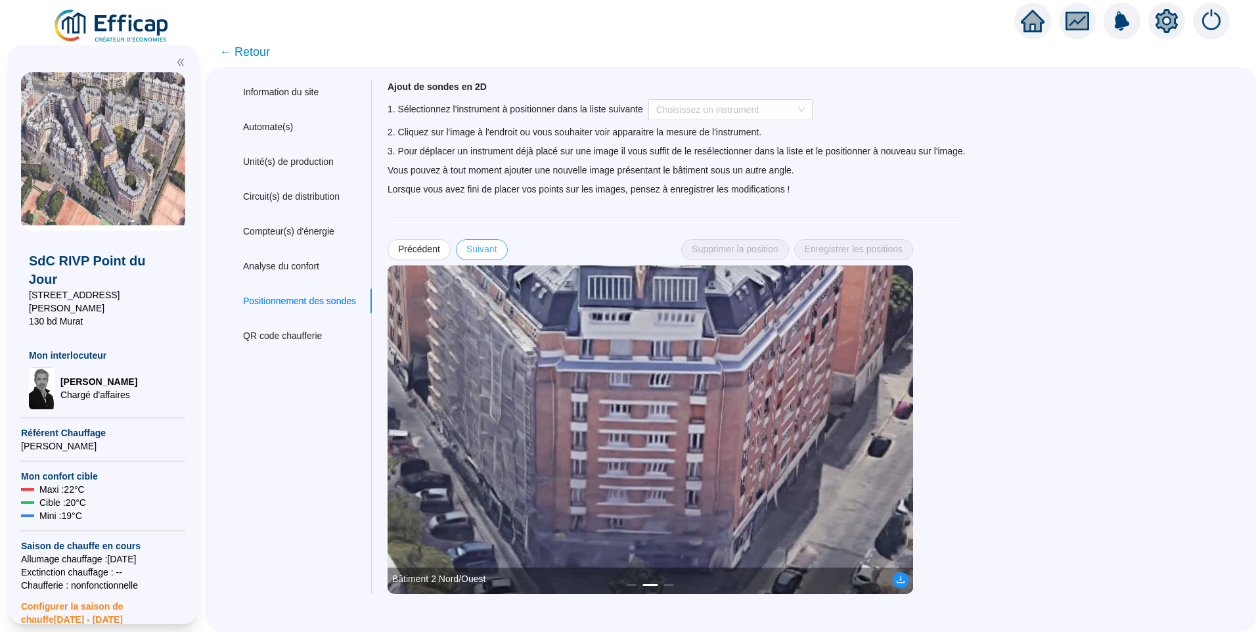
click at [488, 253] on span "Suivant" at bounding box center [481, 249] width 31 height 14
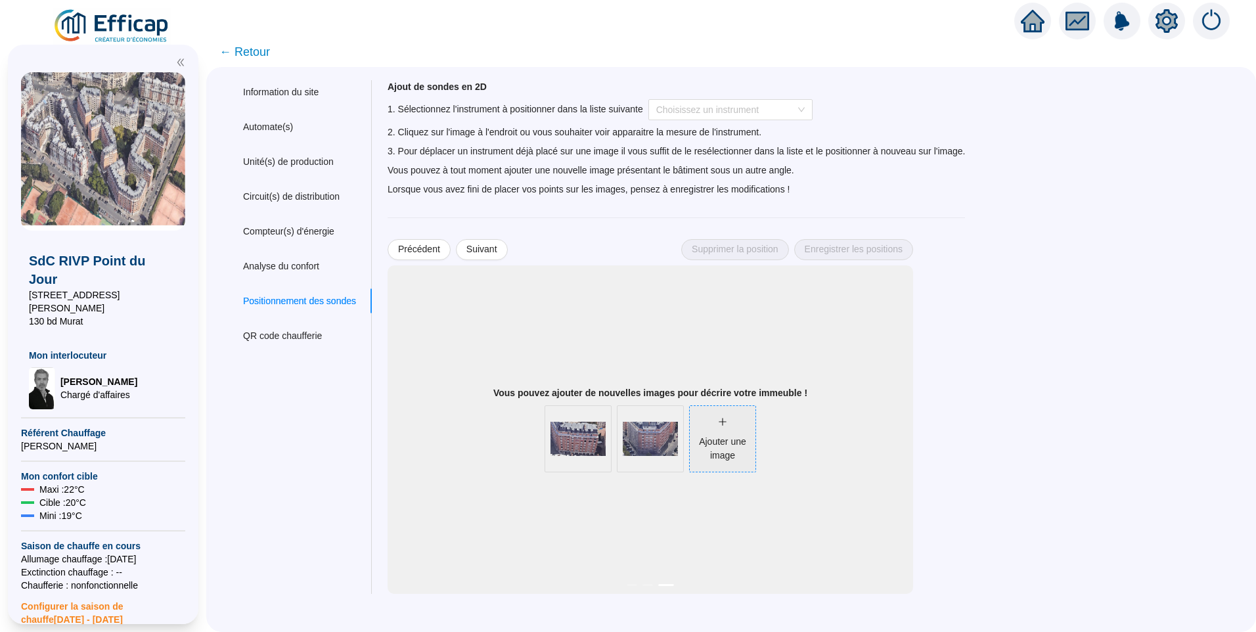
click at [721, 436] on div "Ajouter une image" at bounding box center [723, 449] width 66 height 28
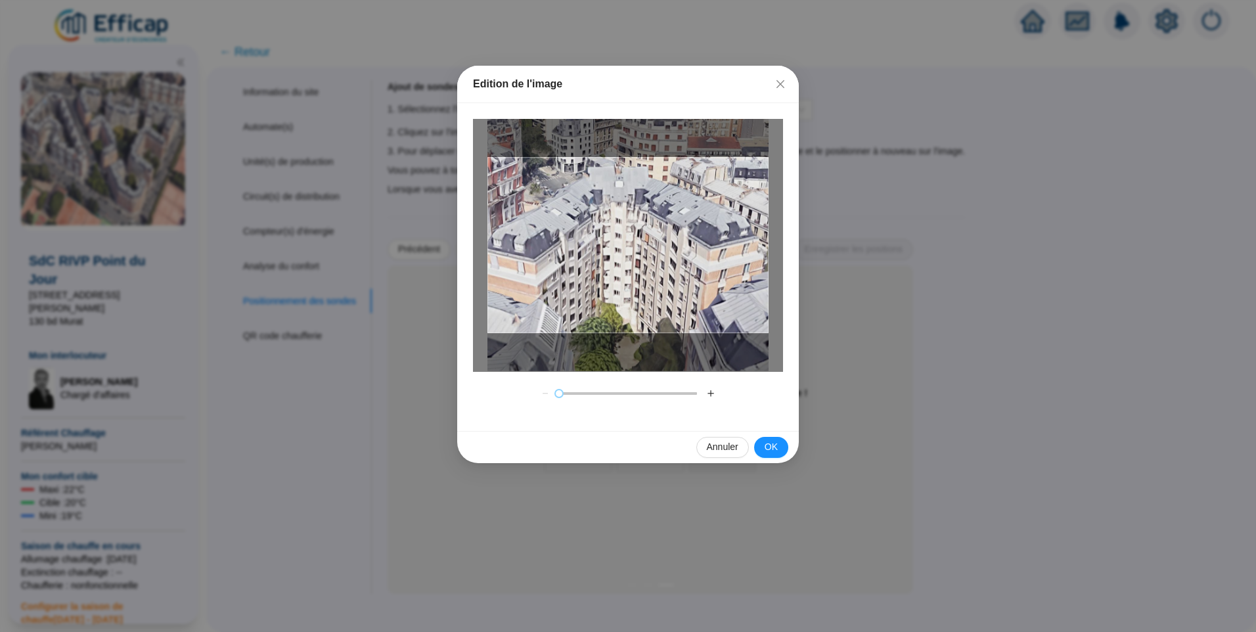
drag, startPoint x: 692, startPoint y: 247, endPoint x: 707, endPoint y: 246, distance: 15.1
click at [707, 246] on div at bounding box center [627, 246] width 281 height 176
click at [779, 446] on button "OK" at bounding box center [771, 447] width 34 height 21
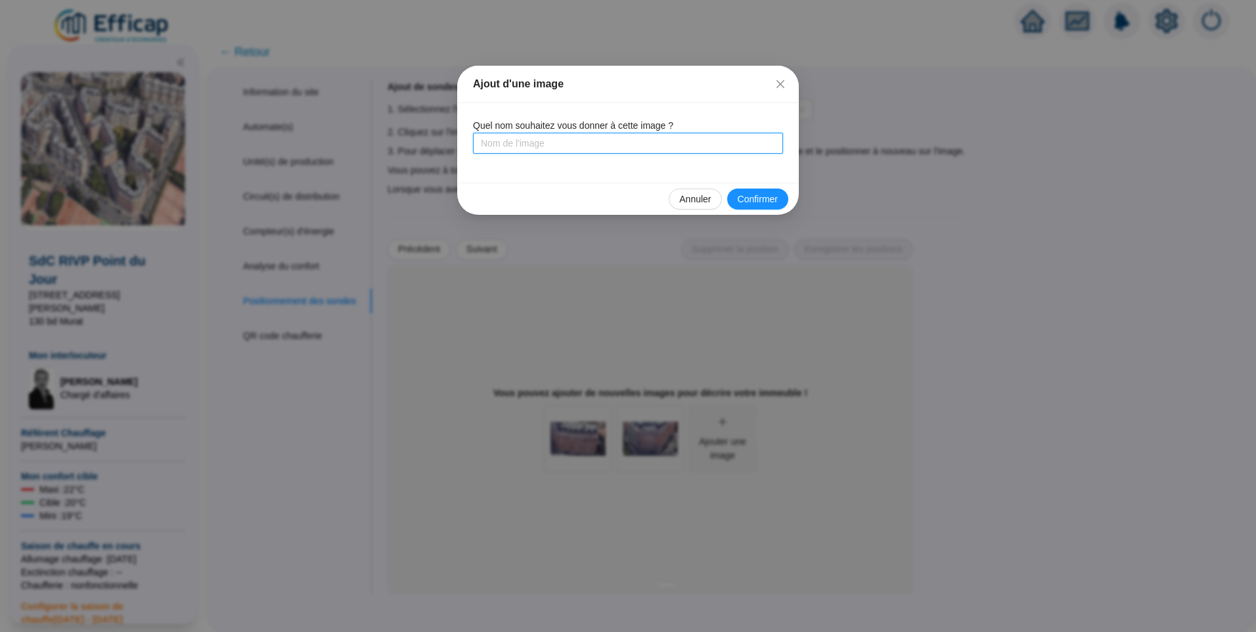
click at [593, 147] on input "text" at bounding box center [628, 143] width 310 height 21
type input "Bâtiment 2 Sud/Est"
click at [753, 200] on span "Confirmer" at bounding box center [758, 199] width 40 height 14
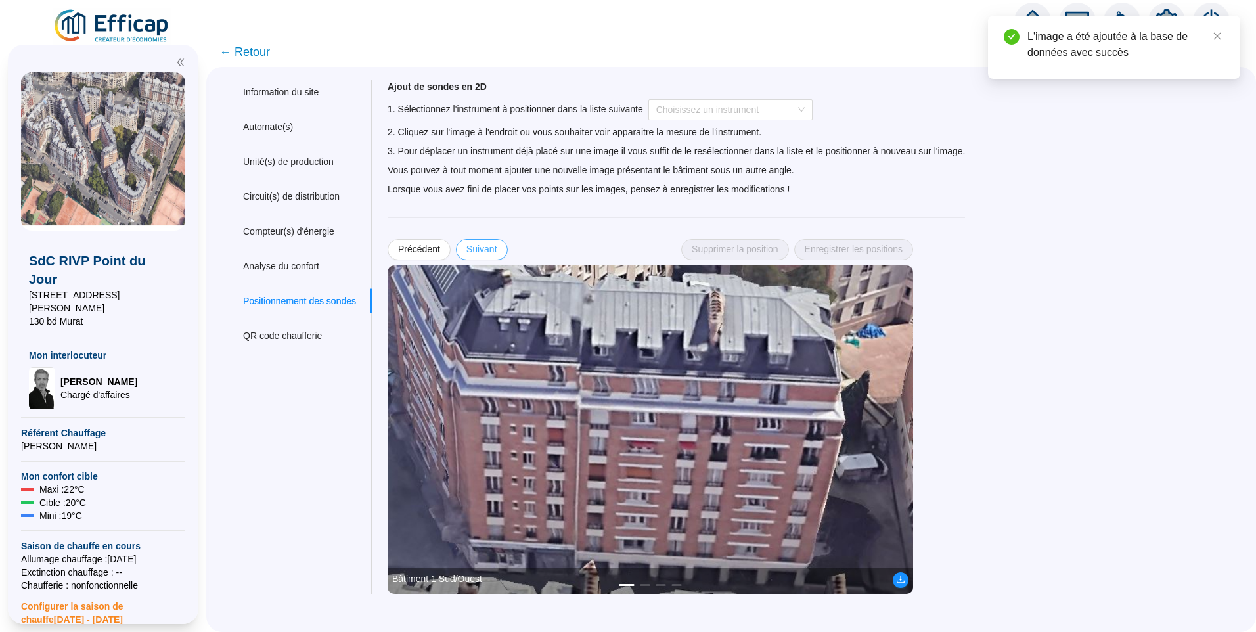
click at [495, 248] on span "Suivant" at bounding box center [481, 249] width 31 height 14
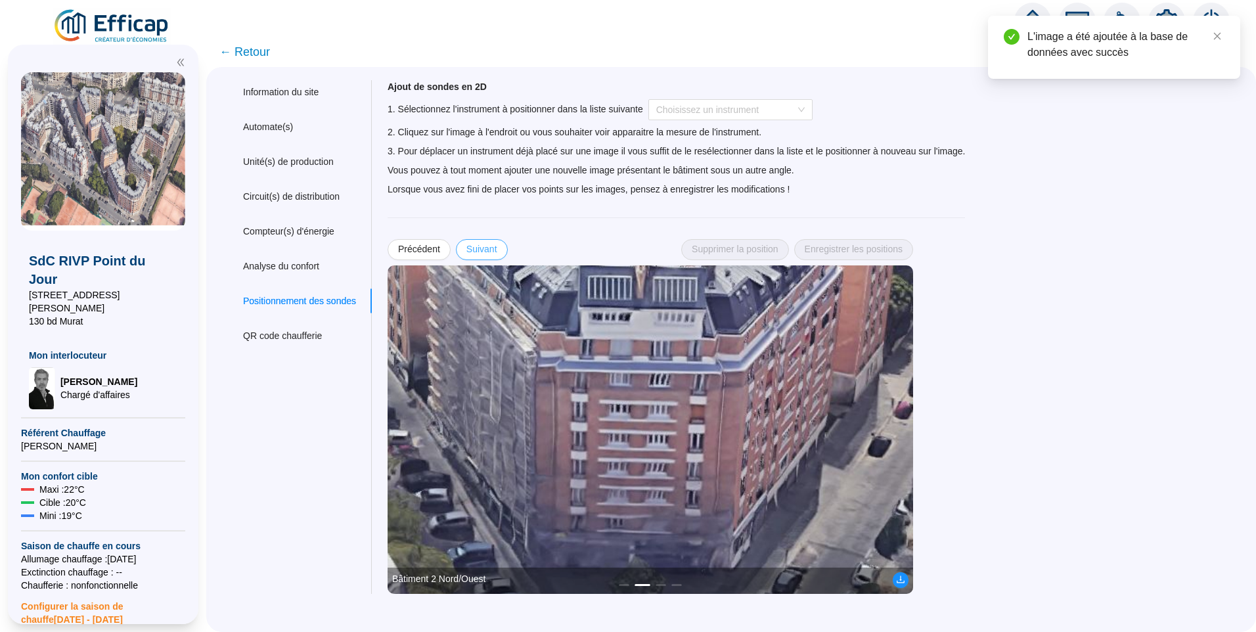
click at [495, 248] on span "Suivant" at bounding box center [481, 249] width 31 height 14
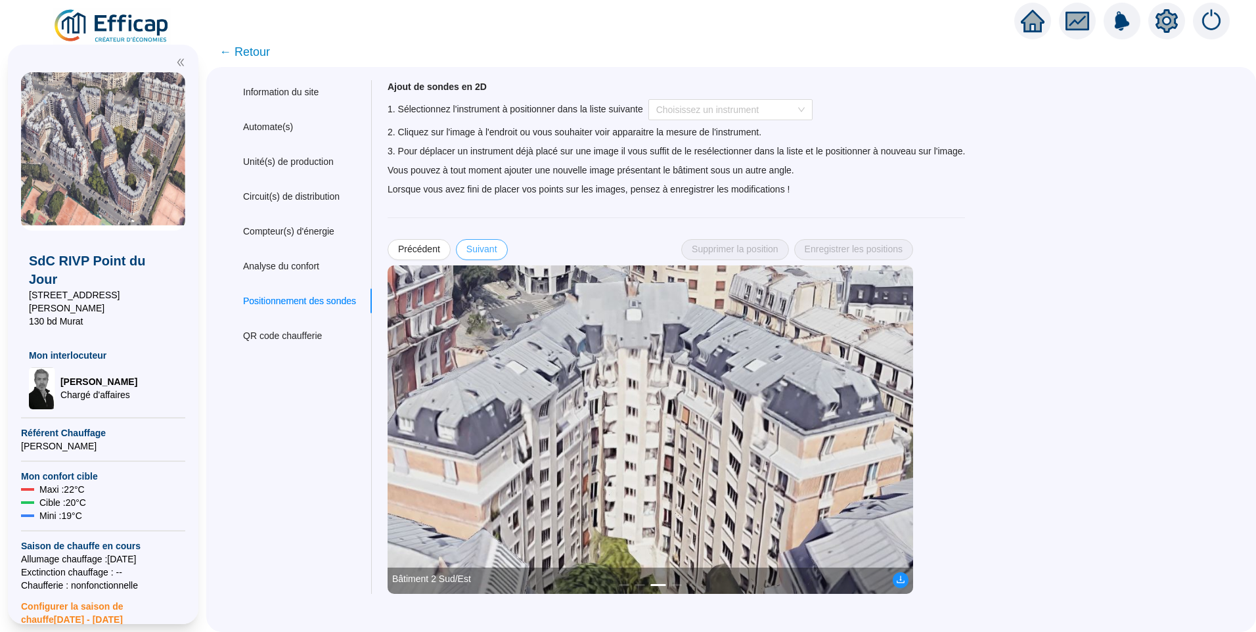
click at [483, 247] on span "Suivant" at bounding box center [481, 249] width 31 height 14
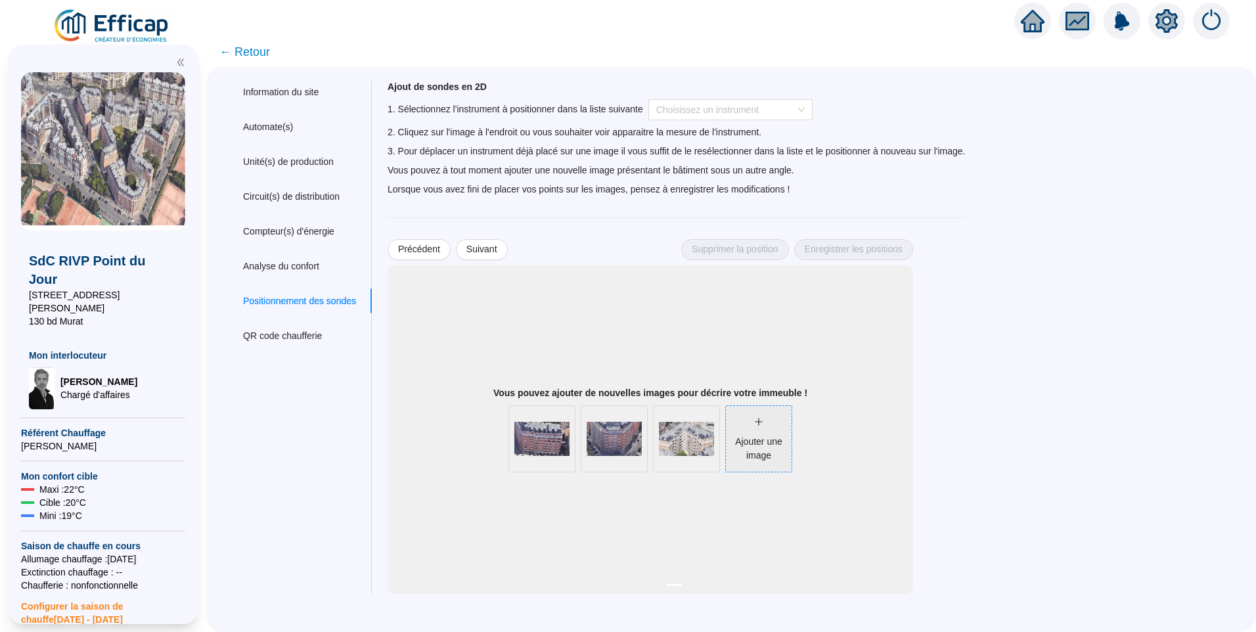
click at [770, 430] on div "Ajouter une image" at bounding box center [759, 439] width 66 height 47
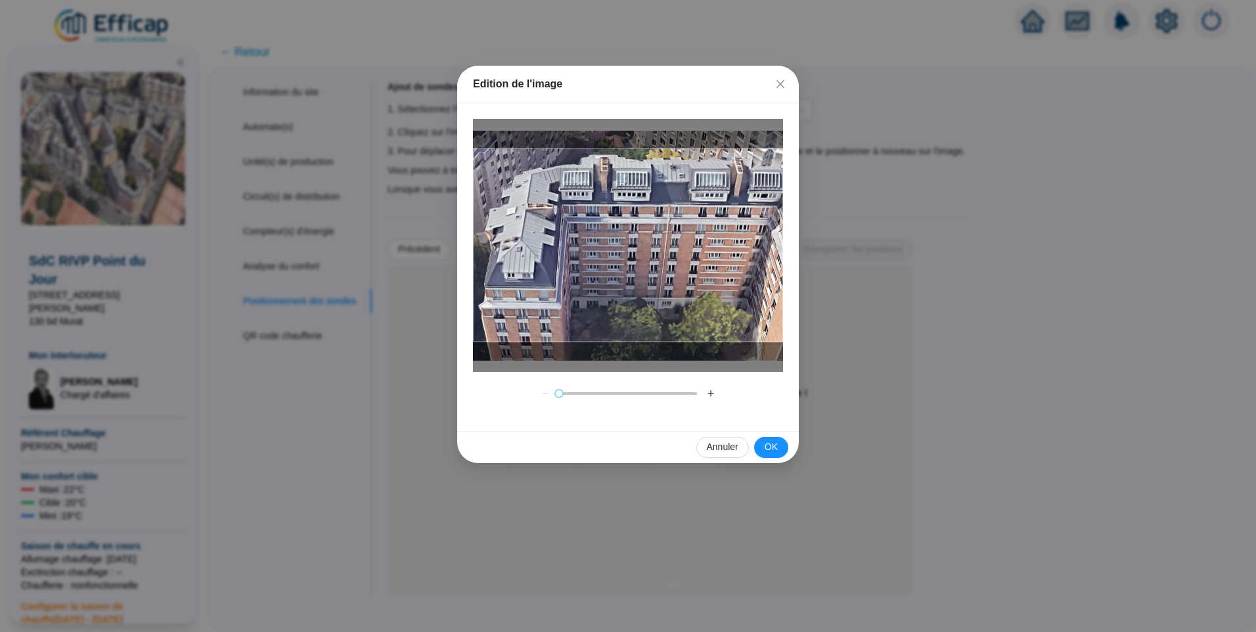
click at [705, 280] on div at bounding box center [628, 245] width 310 height 194
click at [712, 392] on button "＋" at bounding box center [710, 393] width 21 height 21
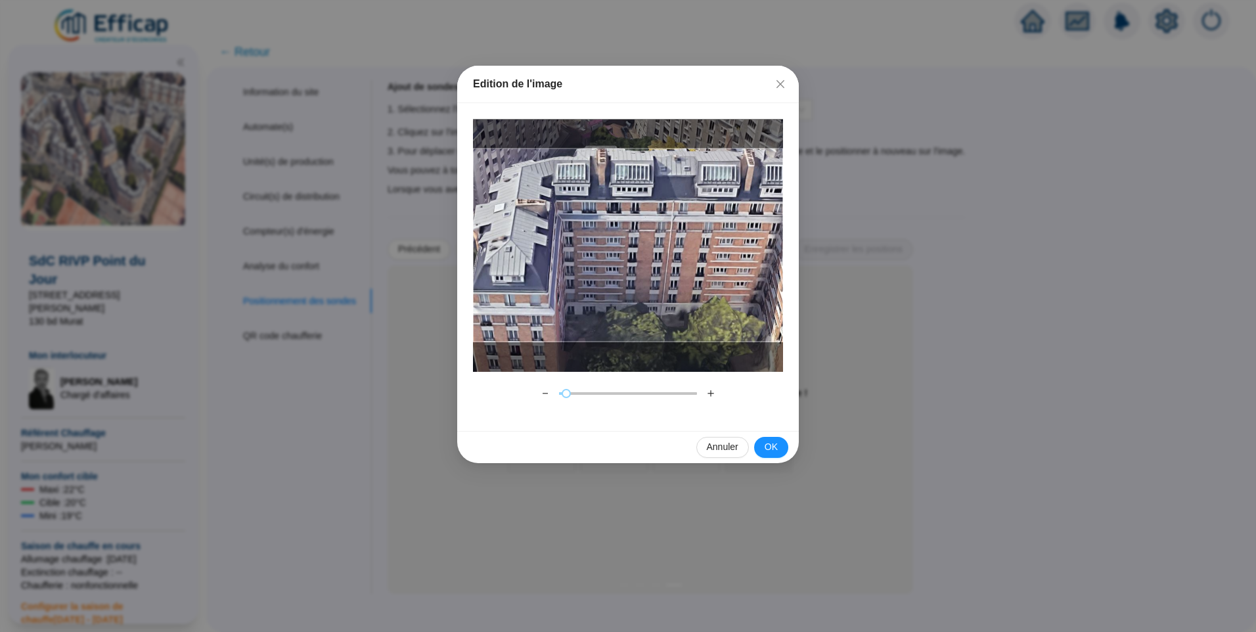
click at [712, 392] on button "＋" at bounding box center [710, 393] width 21 height 21
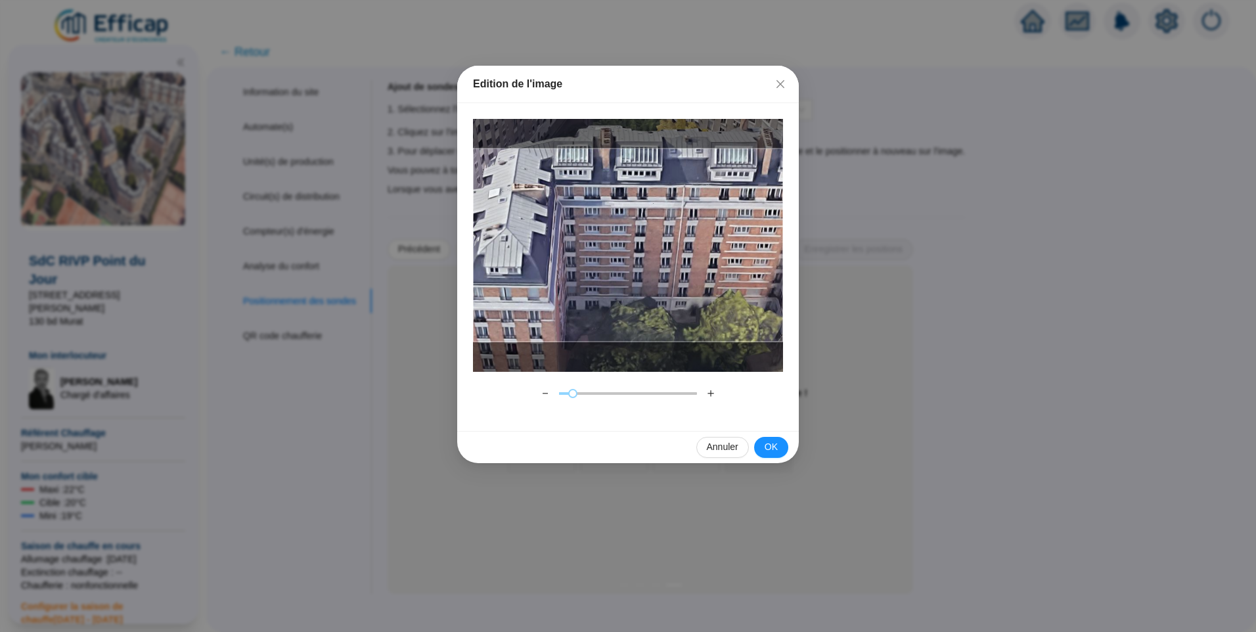
drag, startPoint x: 715, startPoint y: 279, endPoint x: 721, endPoint y: 267, distance: 13.0
click at [721, 267] on div at bounding box center [628, 245] width 310 height 194
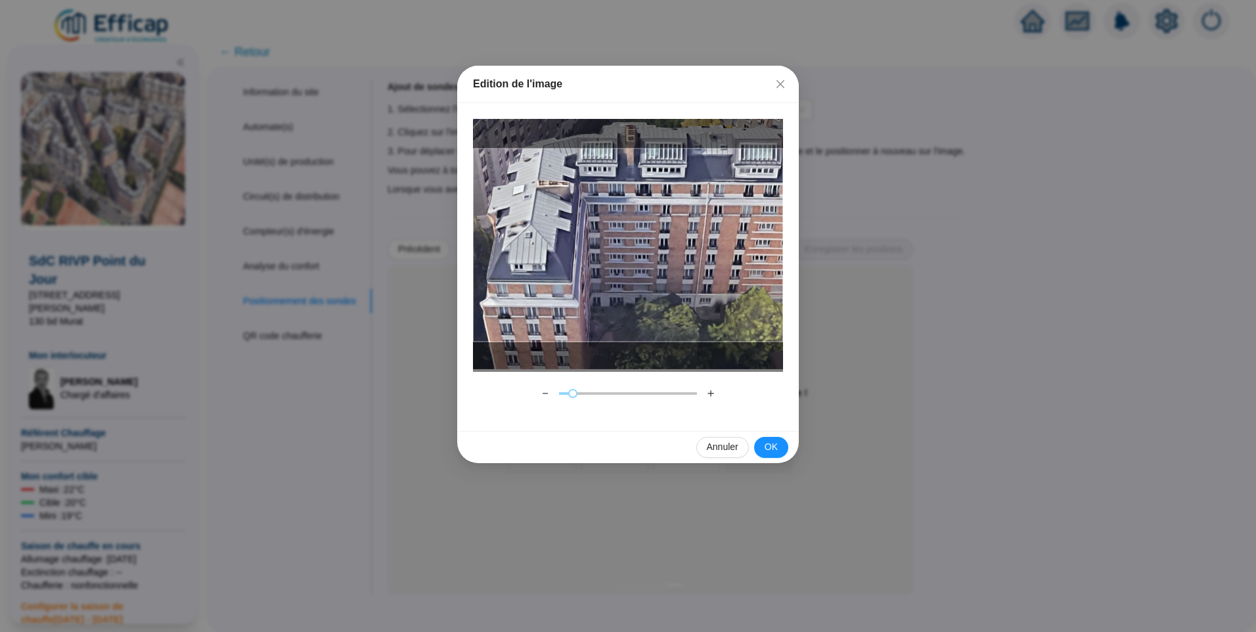
drag, startPoint x: 690, startPoint y: 269, endPoint x: 719, endPoint y: 266, distance: 29.1
click at [719, 266] on div at bounding box center [628, 245] width 310 height 194
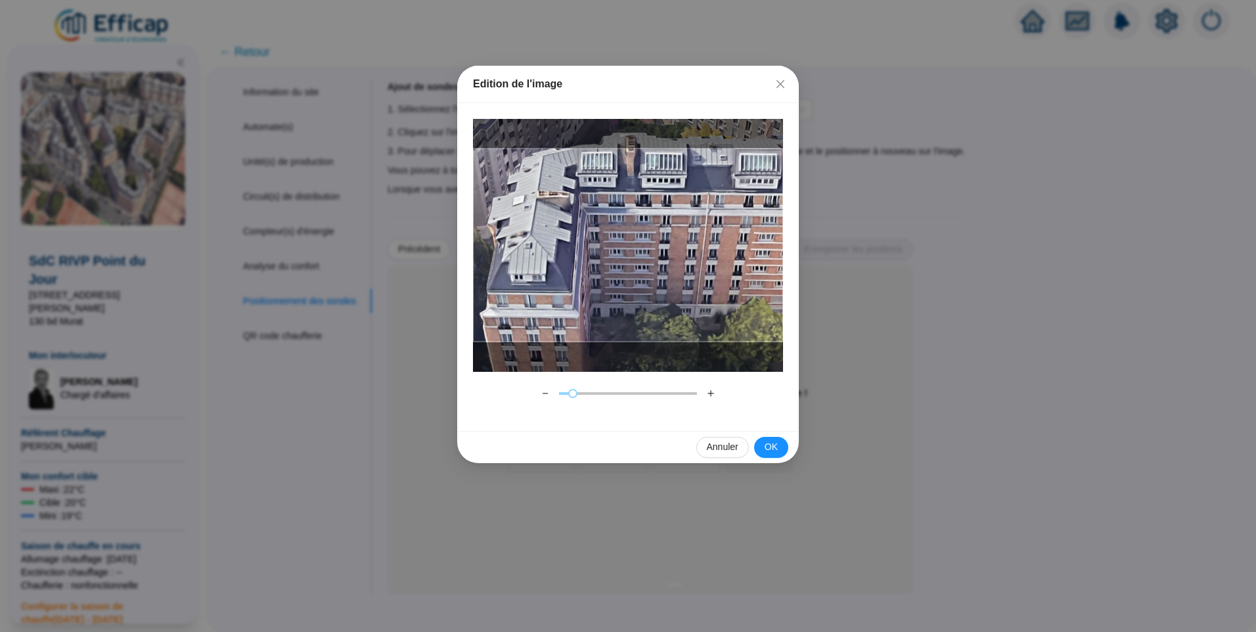
drag, startPoint x: 728, startPoint y: 269, endPoint x: 736, endPoint y: 279, distance: 13.1
click at [736, 279] on div at bounding box center [628, 245] width 310 height 194
click at [711, 393] on button "＋" at bounding box center [710, 393] width 21 height 21
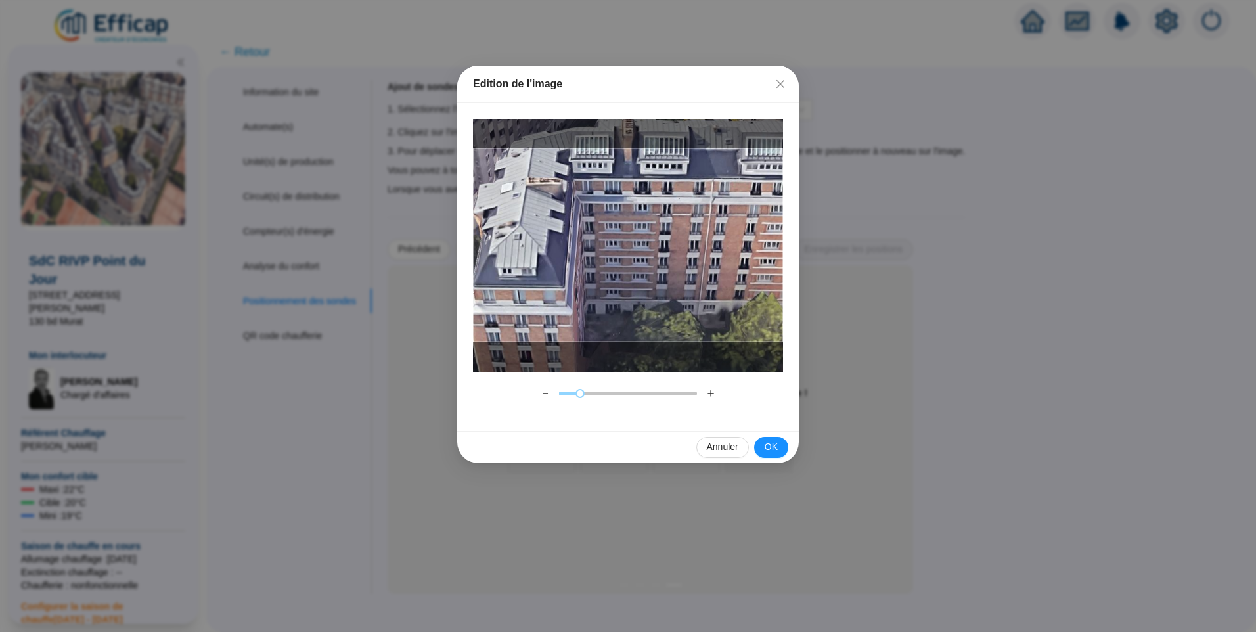
drag, startPoint x: 638, startPoint y: 299, endPoint x: 638, endPoint y: 290, distance: 9.2
click at [638, 290] on div at bounding box center [628, 245] width 310 height 194
click at [776, 448] on span "OK" at bounding box center [771, 447] width 13 height 14
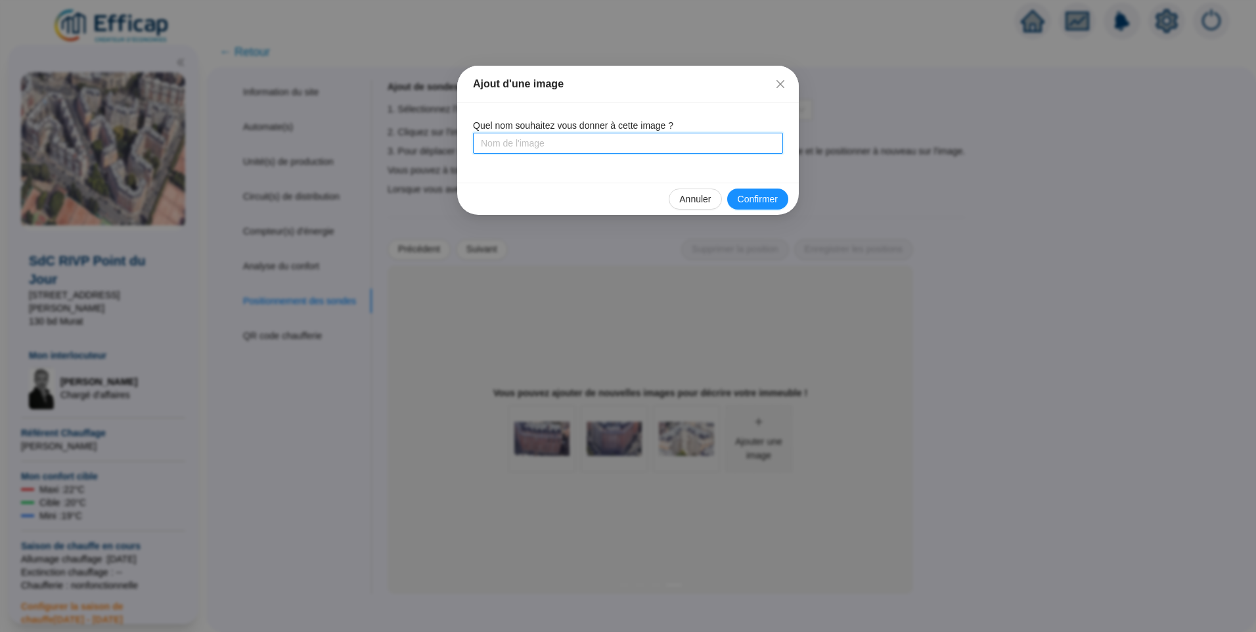
click at [550, 145] on input "text" at bounding box center [628, 143] width 310 height 21
type input "Bâtiment 6 Nord/Est"
click at [773, 204] on span "Confirmer" at bounding box center [758, 199] width 40 height 14
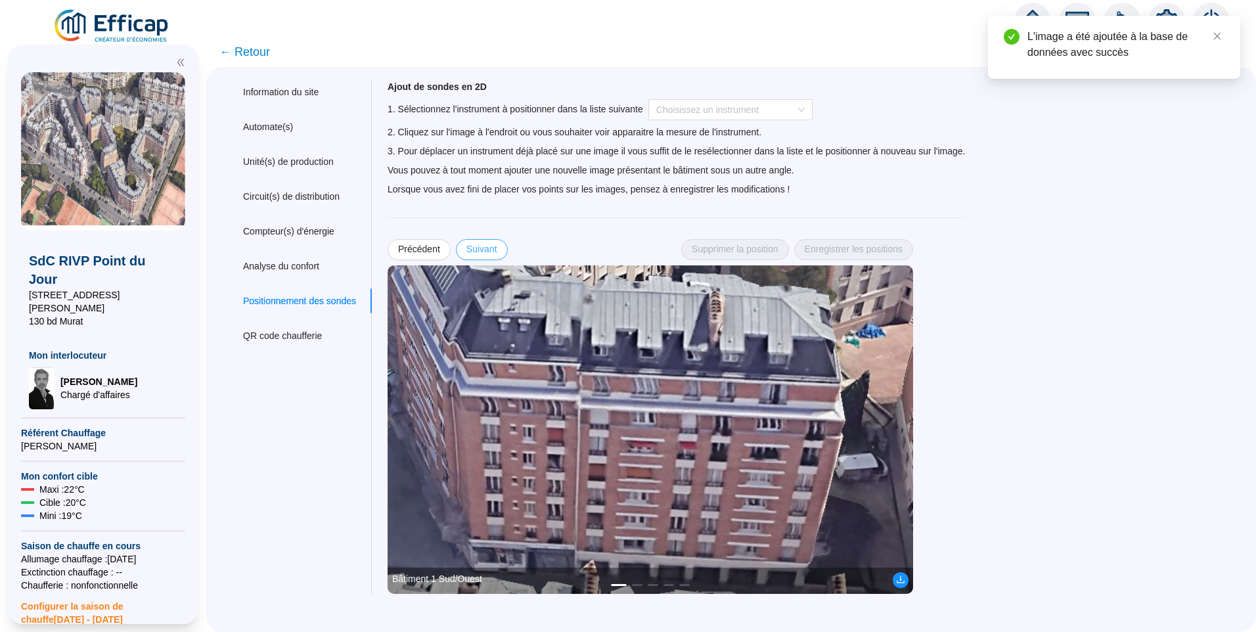
click at [490, 251] on span "Suivant" at bounding box center [481, 249] width 31 height 14
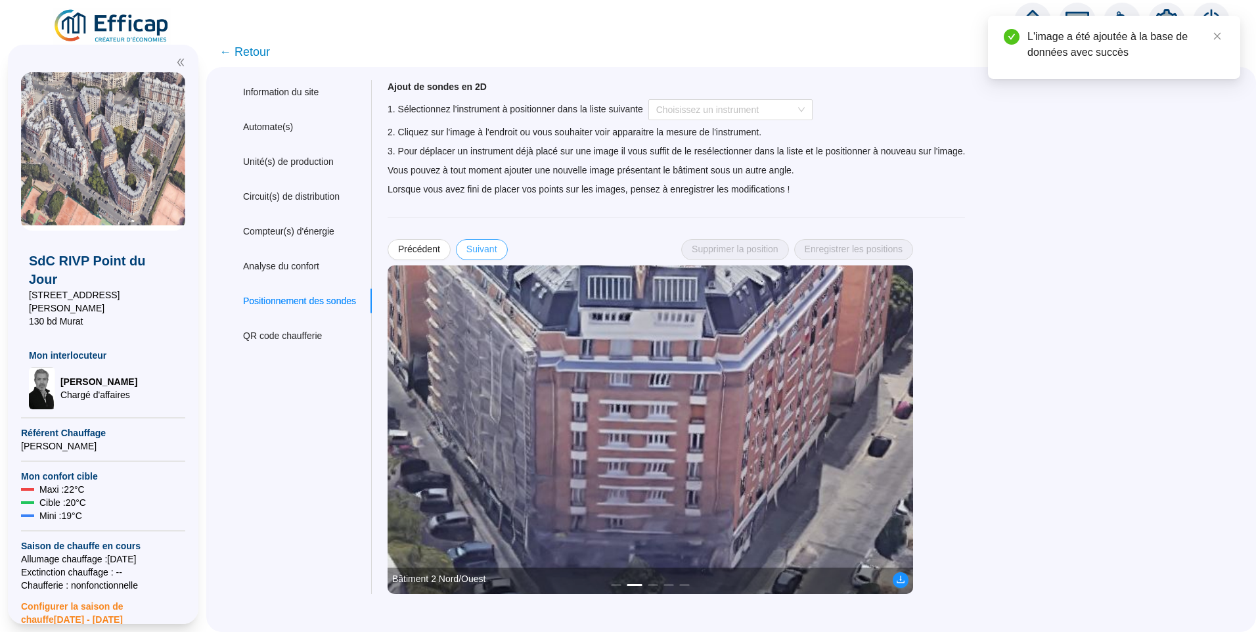
click at [490, 251] on span "Suivant" at bounding box center [481, 249] width 31 height 14
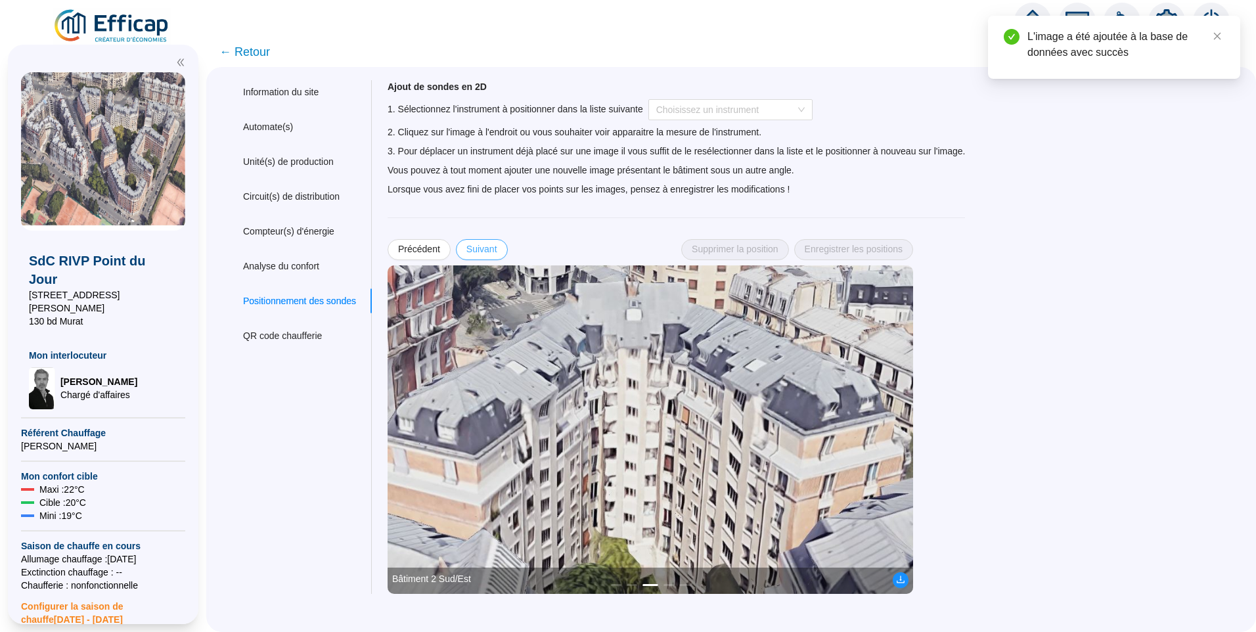
click at [490, 251] on span "Suivant" at bounding box center [481, 249] width 31 height 14
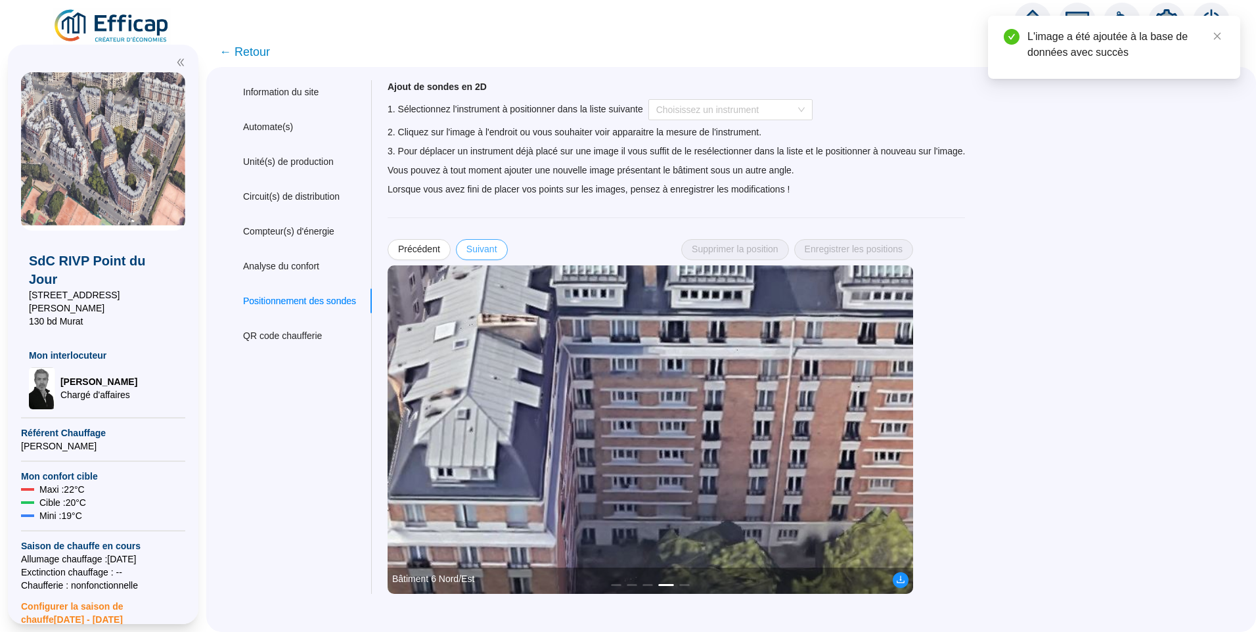
click at [490, 247] on span "Suivant" at bounding box center [481, 249] width 31 height 14
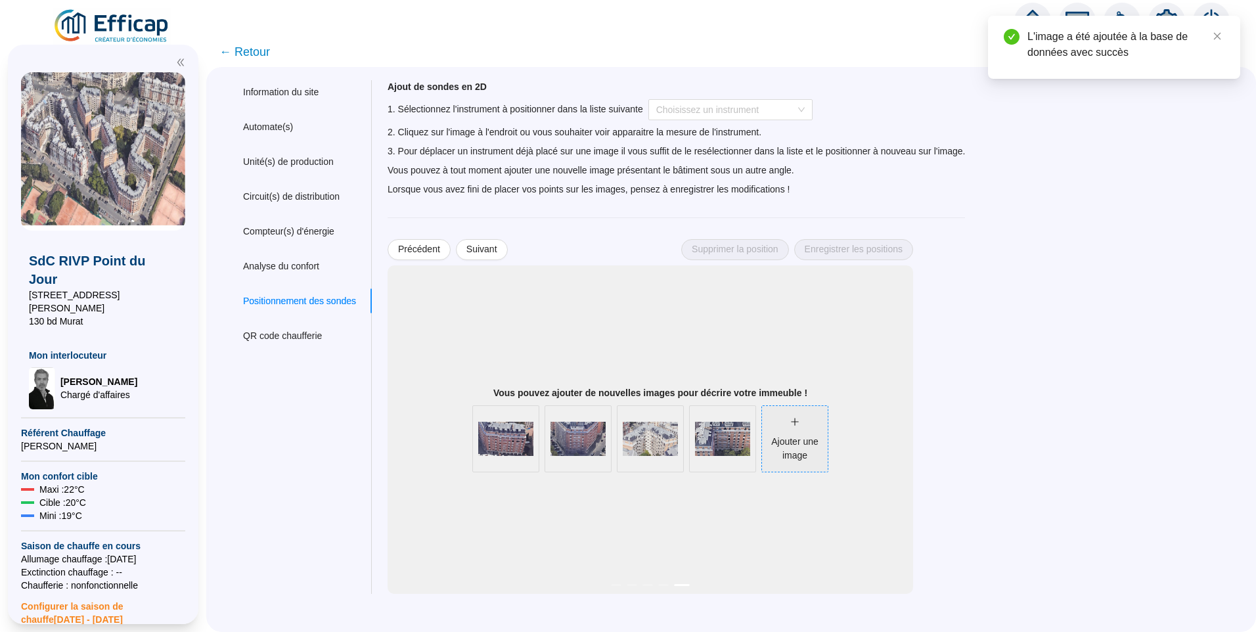
click at [788, 455] on div "Ajouter une image" at bounding box center [795, 449] width 66 height 28
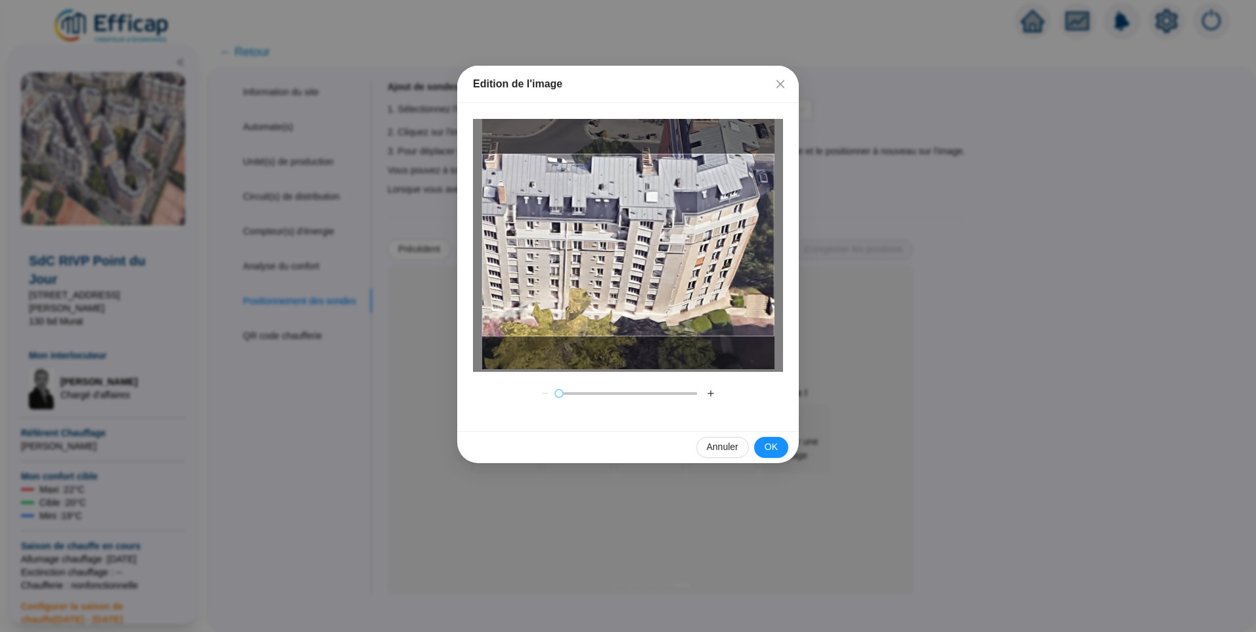
drag, startPoint x: 604, startPoint y: 265, endPoint x: 625, endPoint y: 262, distance: 20.5
click at [624, 262] on div at bounding box center [628, 245] width 292 height 183
click at [714, 388] on button "＋" at bounding box center [710, 393] width 21 height 21
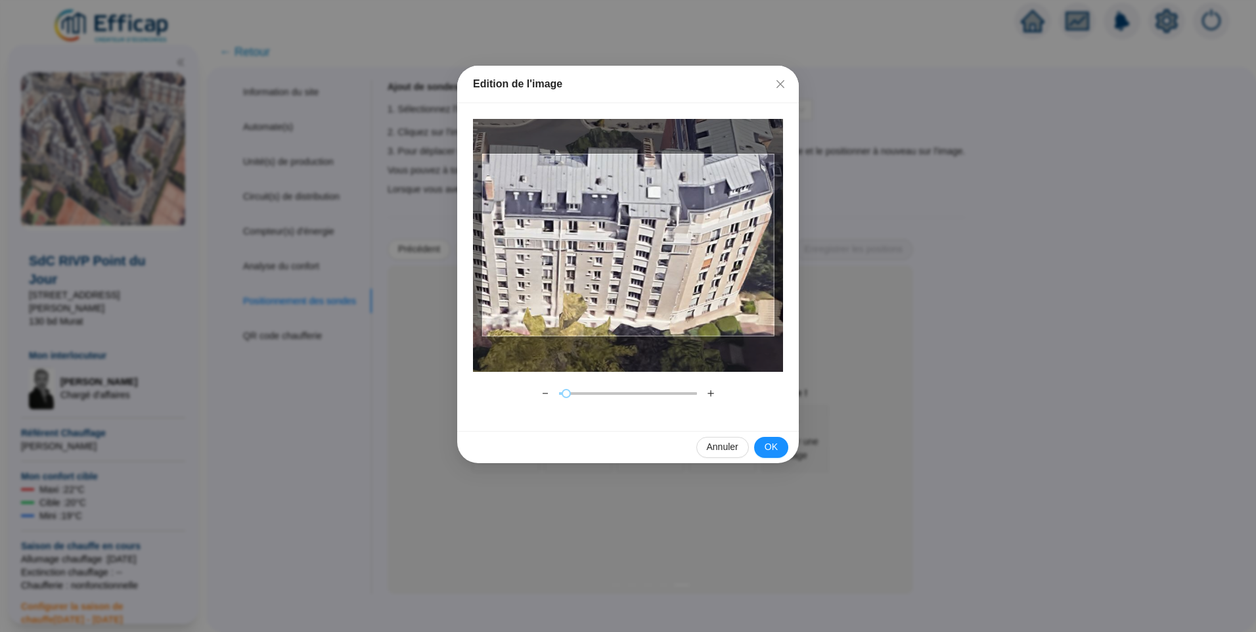
click at [714, 388] on button "＋" at bounding box center [710, 393] width 21 height 21
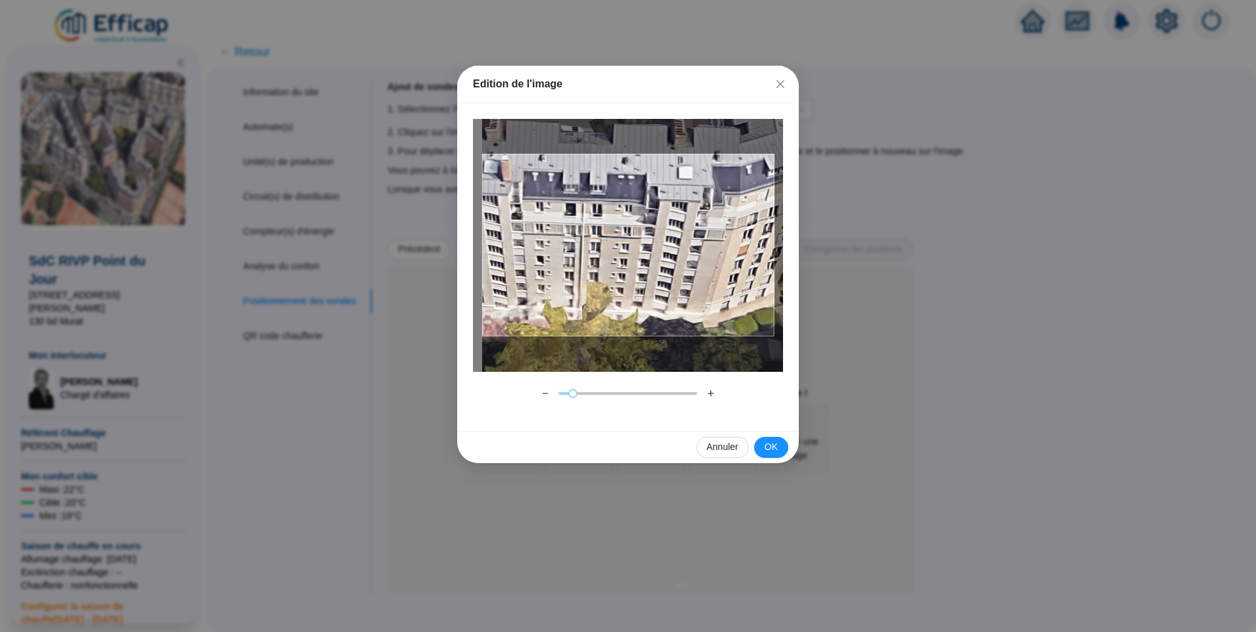
drag, startPoint x: 650, startPoint y: 258, endPoint x: 690, endPoint y: 244, distance: 41.8
click at [690, 244] on div at bounding box center [628, 245] width 292 height 183
click at [767, 444] on span "OK" at bounding box center [771, 447] width 13 height 14
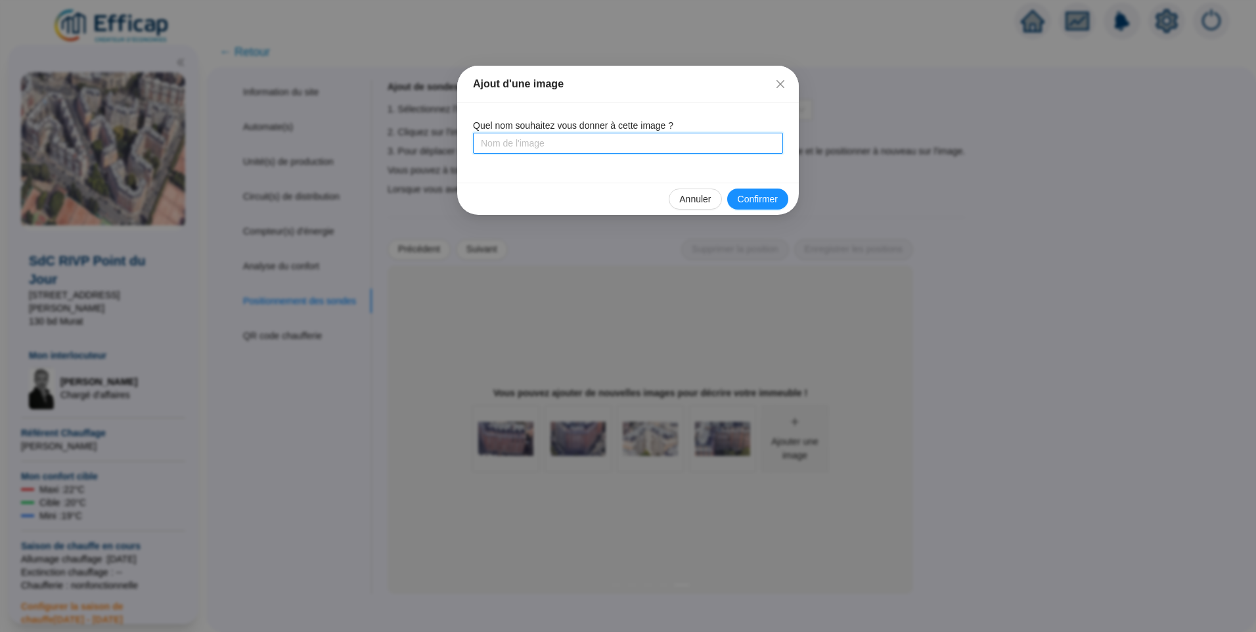
click at [585, 152] on input "text" at bounding box center [628, 143] width 310 height 21
type input "Bâtiment 6 Sud/Ouest"
click at [763, 193] on span "Confirmer" at bounding box center [758, 199] width 40 height 14
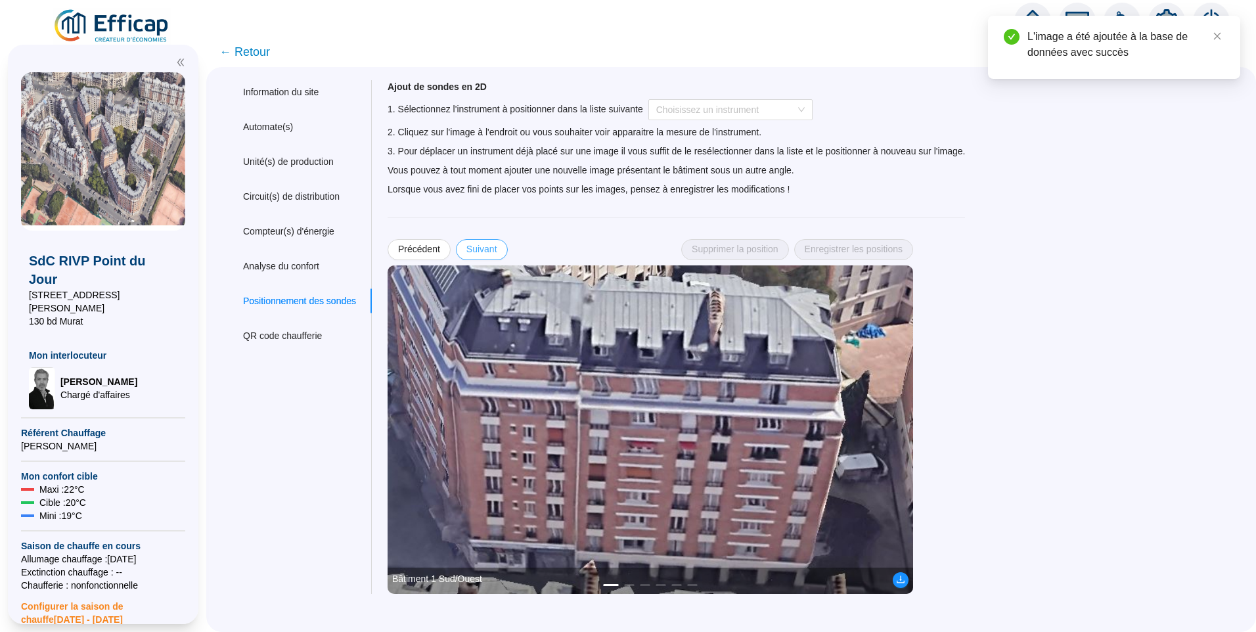
click at [497, 248] on span "Suivant" at bounding box center [481, 249] width 31 height 14
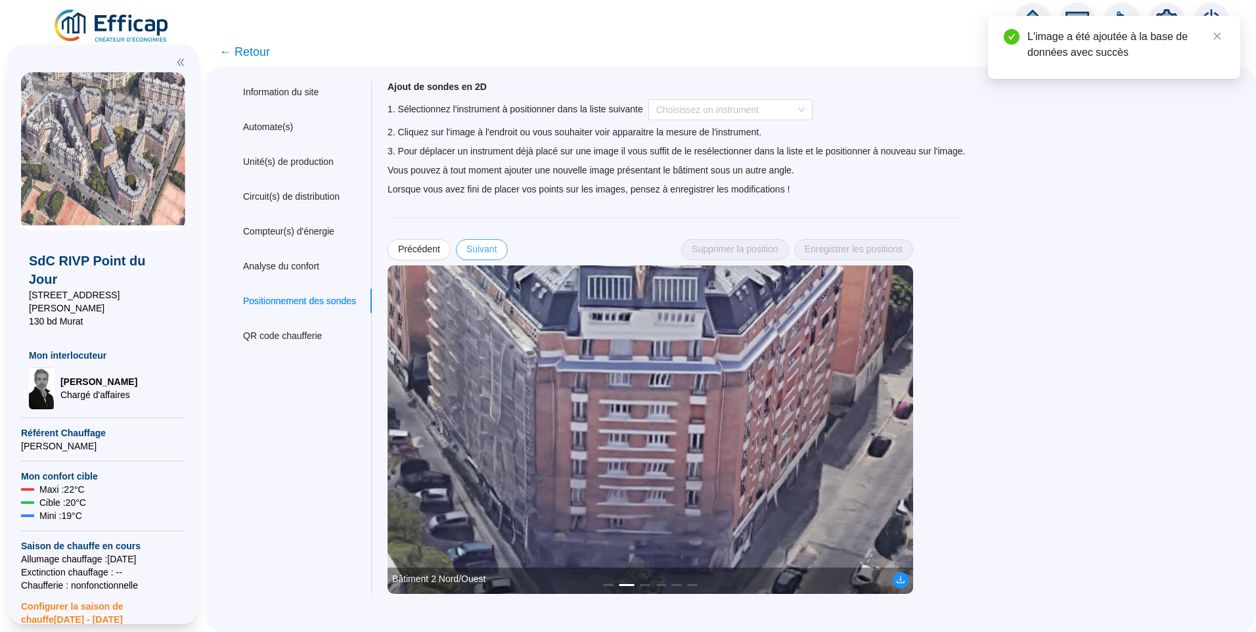
click at [497, 248] on span "Suivant" at bounding box center [481, 249] width 31 height 14
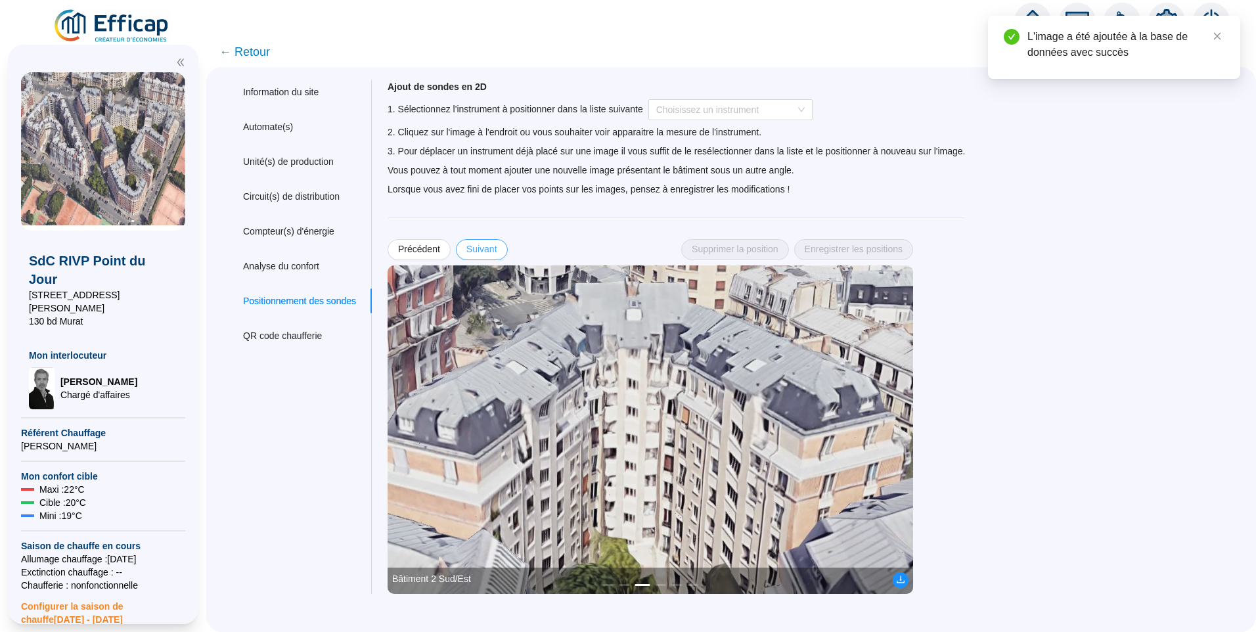
click at [497, 248] on span "Suivant" at bounding box center [481, 249] width 31 height 14
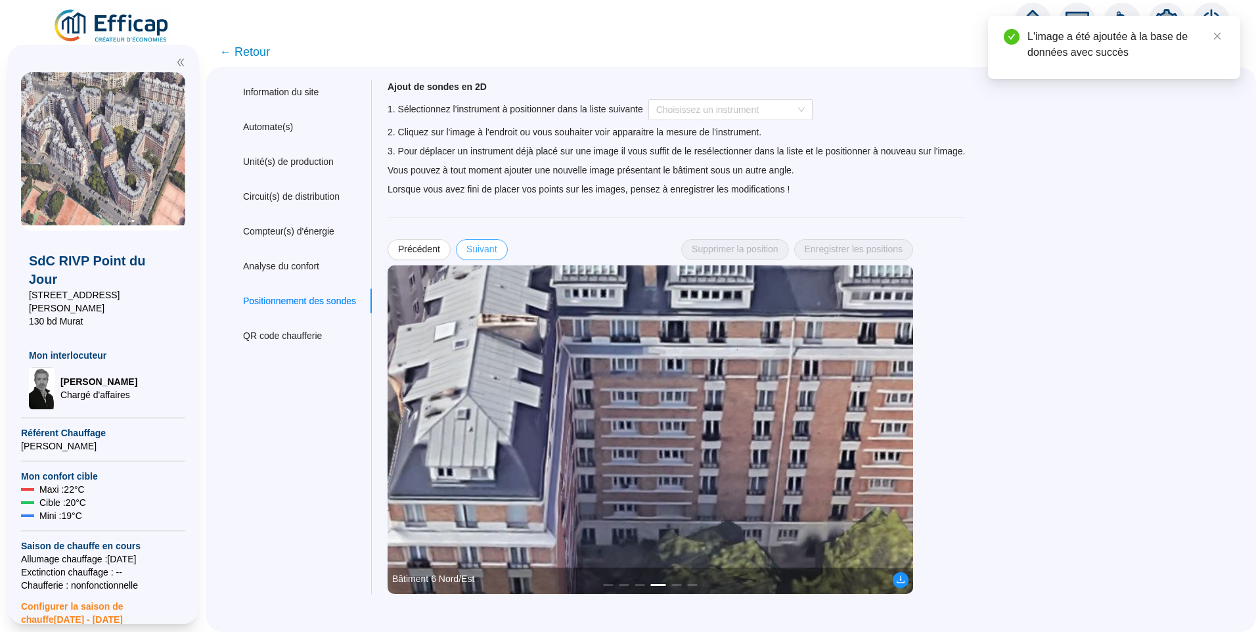
click at [497, 248] on span "Suivant" at bounding box center [481, 249] width 31 height 14
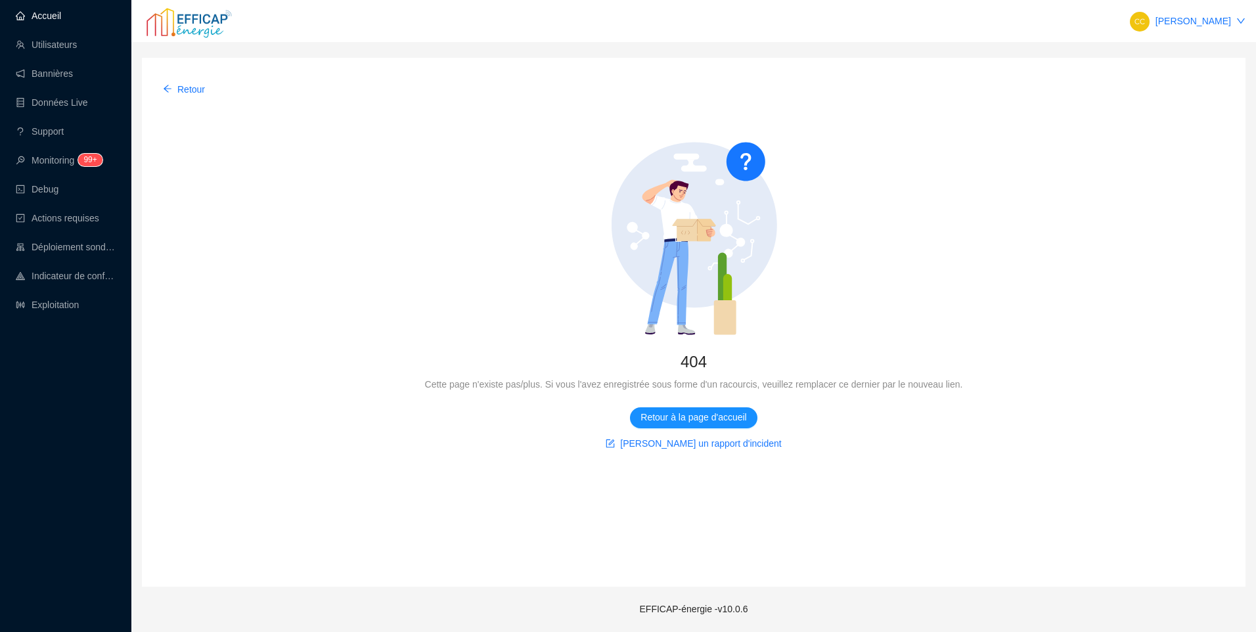
click at [61, 14] on link "Accueil" at bounding box center [38, 16] width 45 height 11
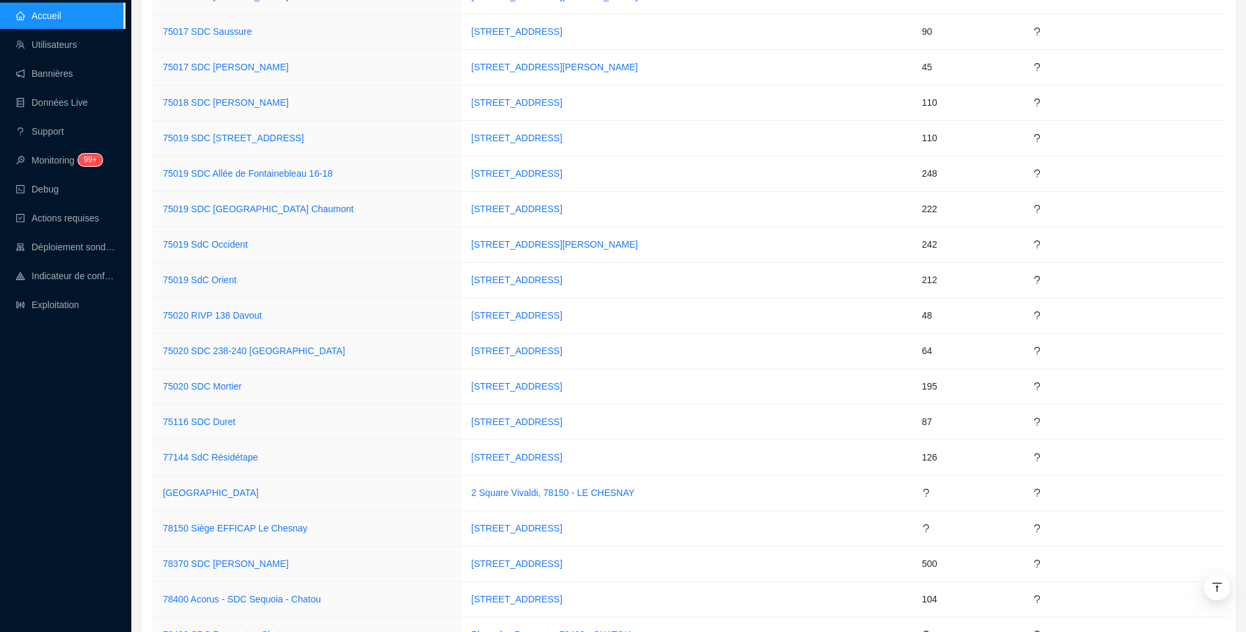
scroll to position [3820, 0]
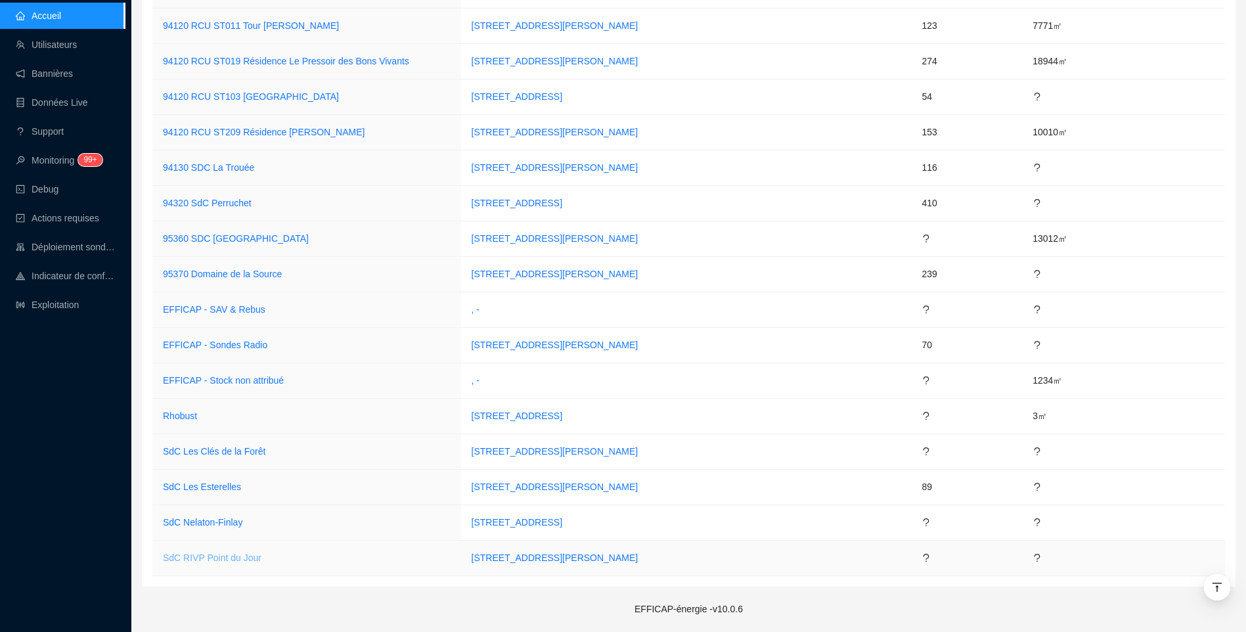
drag, startPoint x: 241, startPoint y: 560, endPoint x: 298, endPoint y: 413, distance: 157.6
click at [241, 560] on link "SdC RIVP Point du Jour" at bounding box center [212, 557] width 99 height 11
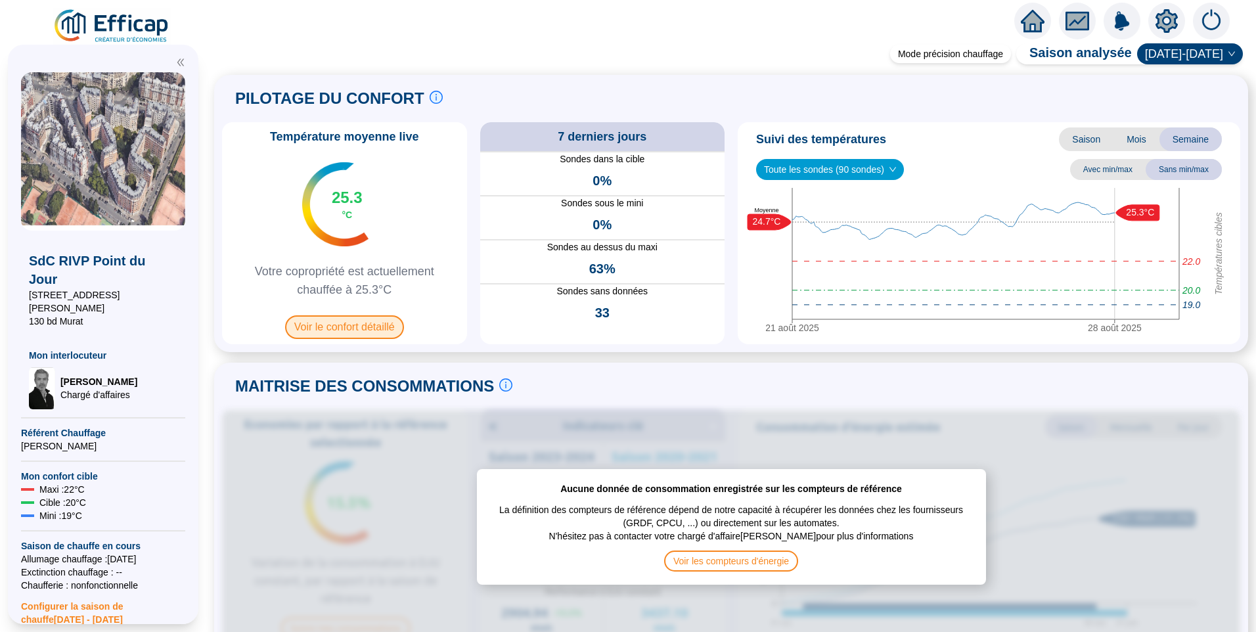
click at [379, 328] on span "Voir le confort détaillé" at bounding box center [344, 327] width 119 height 24
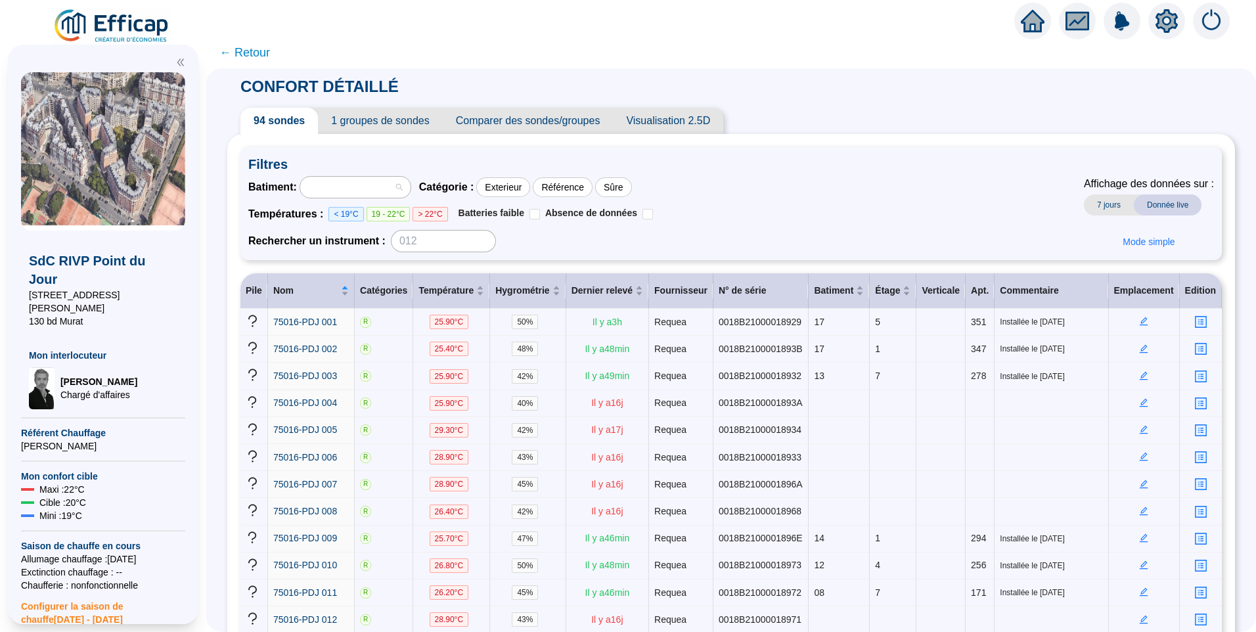
click at [346, 192] on div at bounding box center [348, 187] width 91 height 18
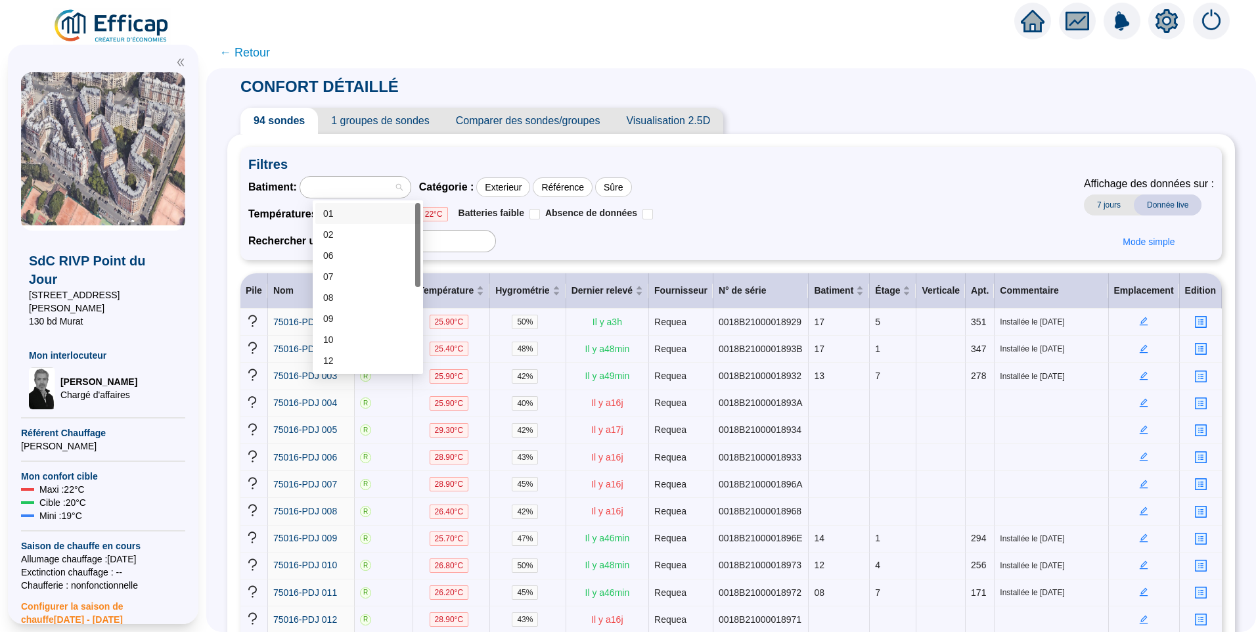
click at [361, 217] on div "01" at bounding box center [367, 214] width 89 height 14
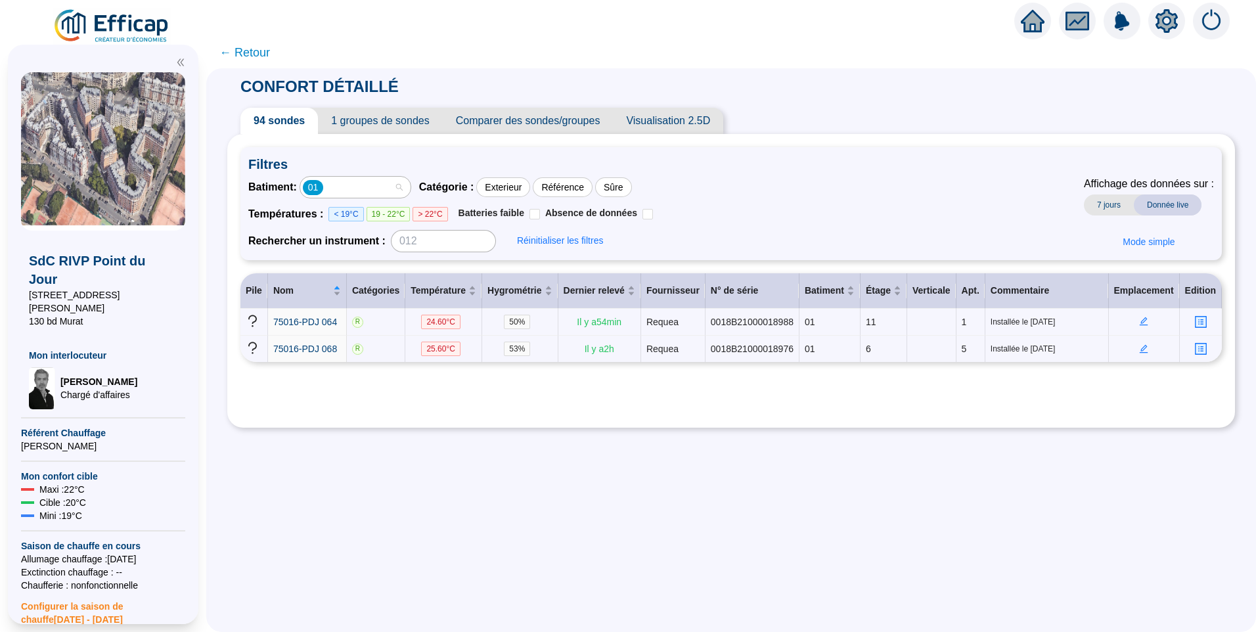
click at [380, 183] on div "01" at bounding box center [348, 187] width 91 height 18
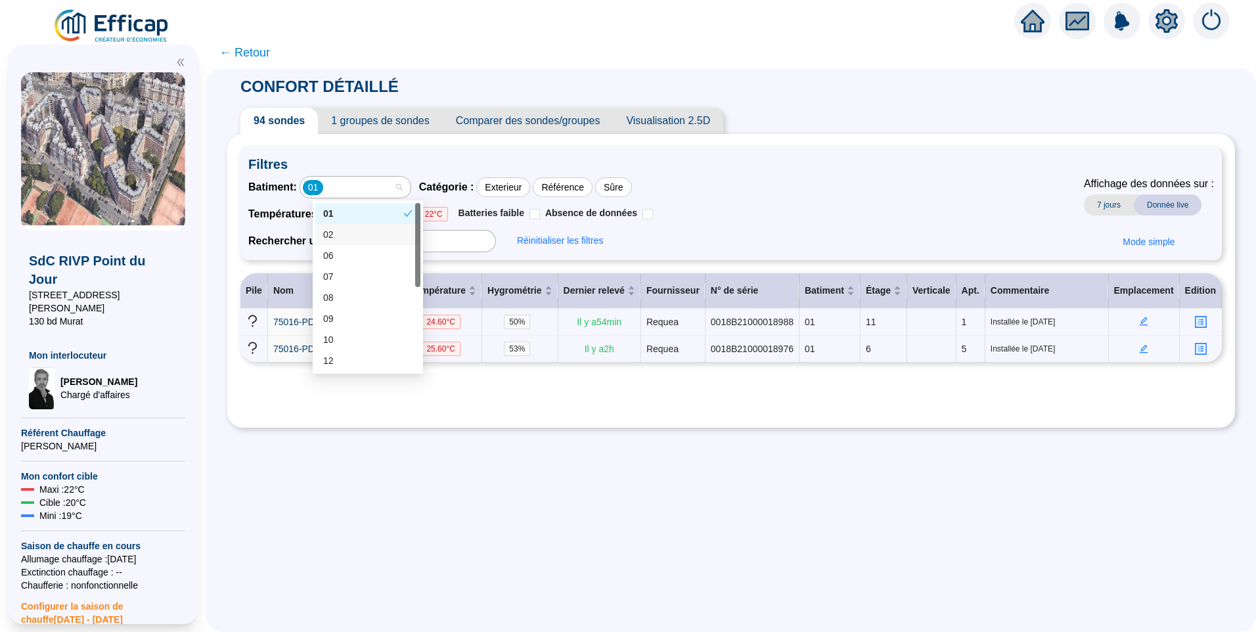
click at [338, 233] on div "02" at bounding box center [367, 235] width 89 height 14
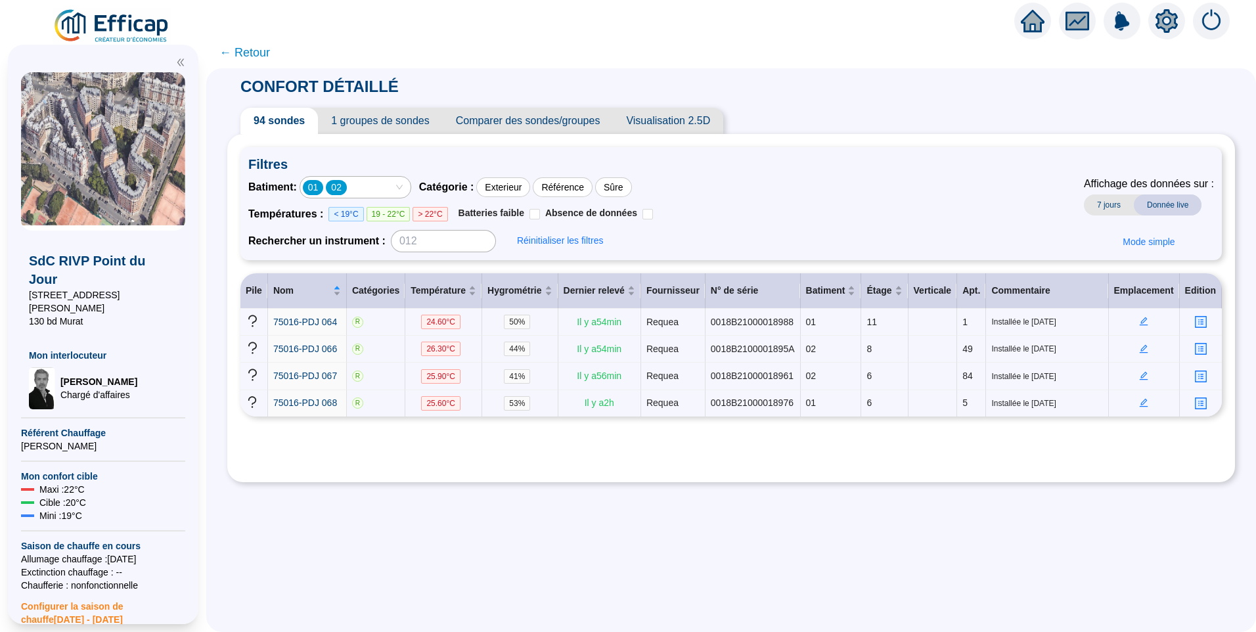
click at [380, 185] on div "01 02" at bounding box center [348, 187] width 91 height 18
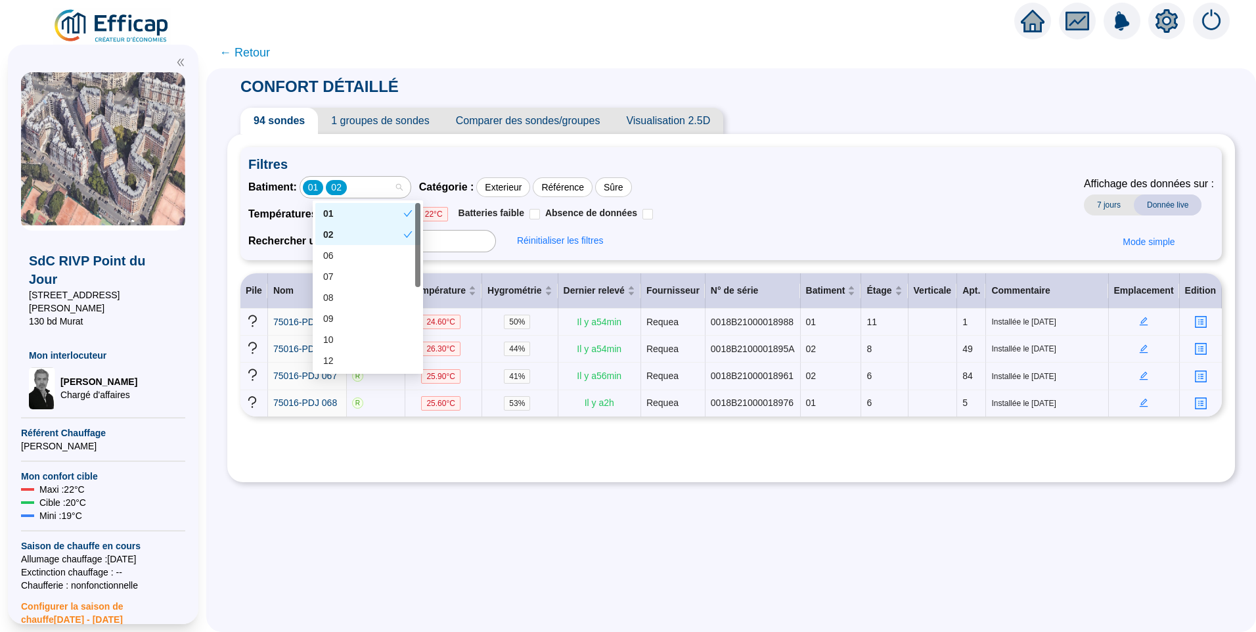
click at [350, 214] on div "01" at bounding box center [363, 214] width 80 height 14
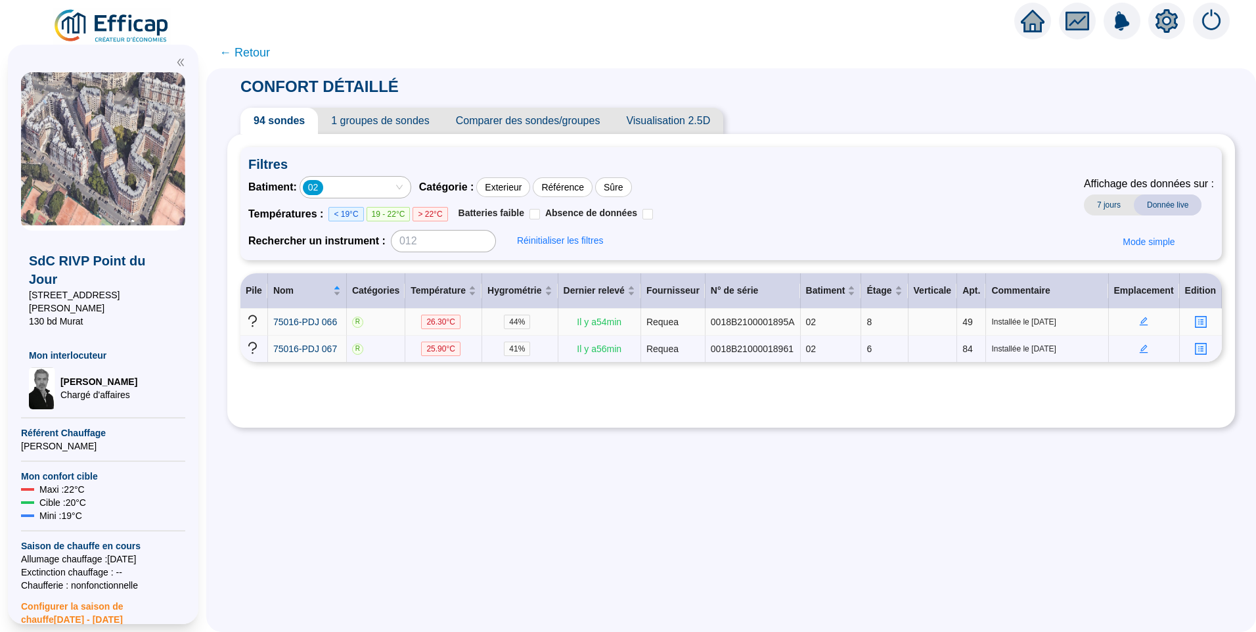
click at [1140, 321] on icon "edit" at bounding box center [1144, 321] width 9 height 9
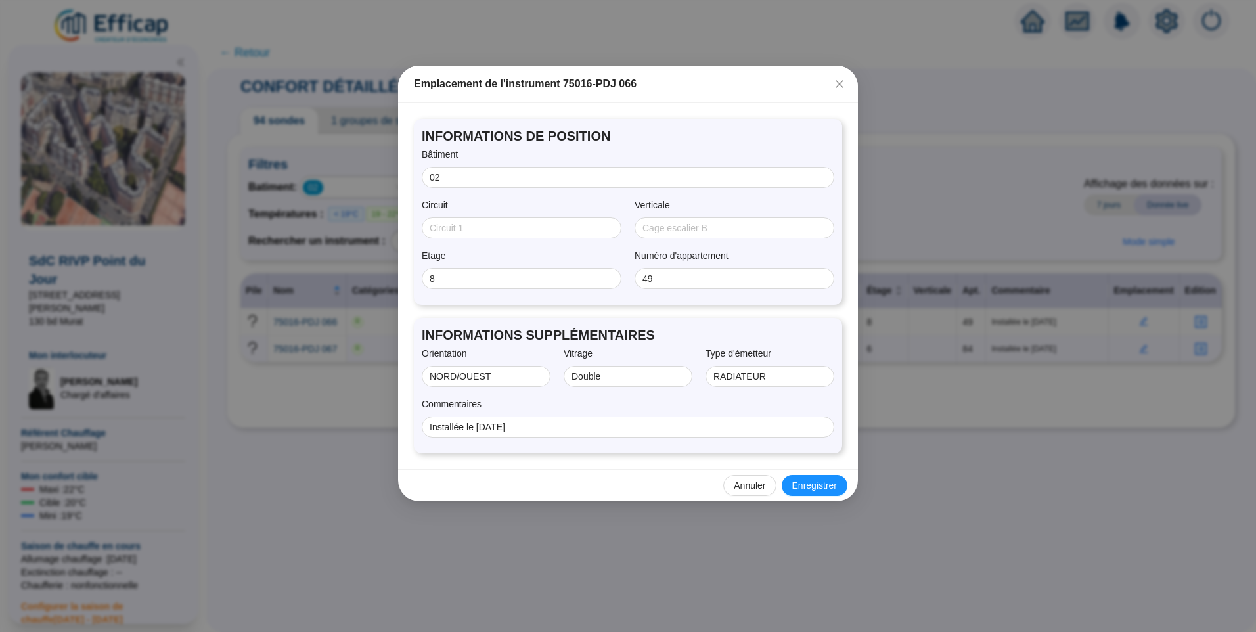
drag, startPoint x: 845, startPoint y: 82, endPoint x: 893, endPoint y: 152, distance: 85.5
click at [845, 81] on span "Fermer" at bounding box center [839, 84] width 21 height 11
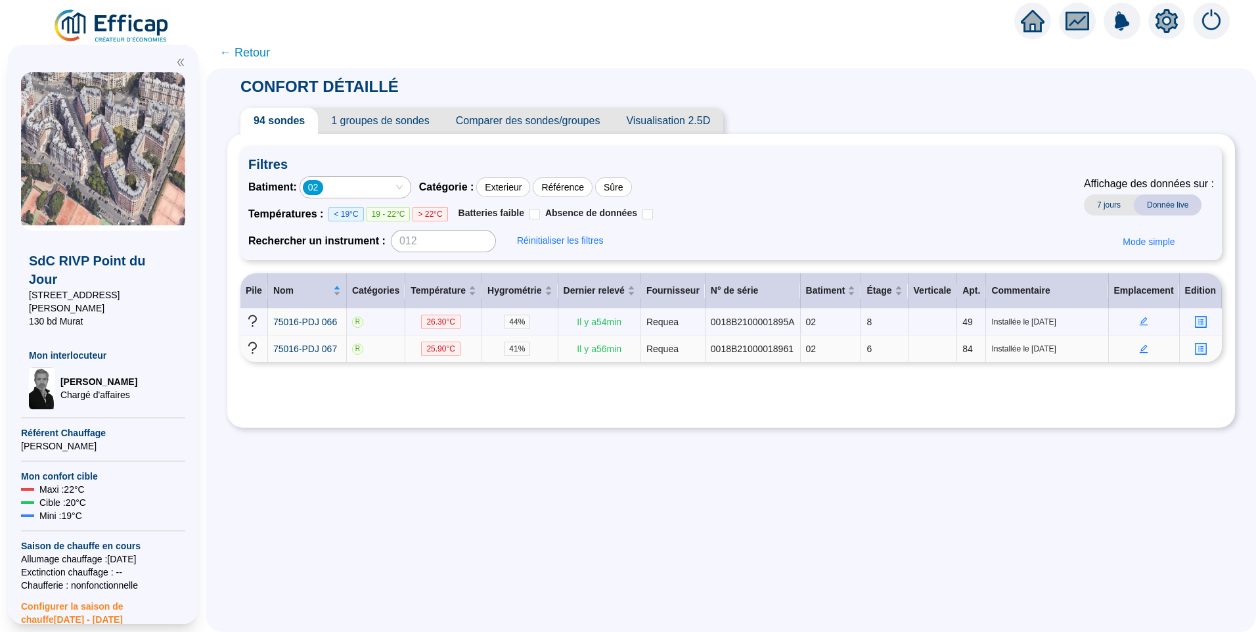
click at [1139, 349] on icon "edit" at bounding box center [1143, 348] width 9 height 9
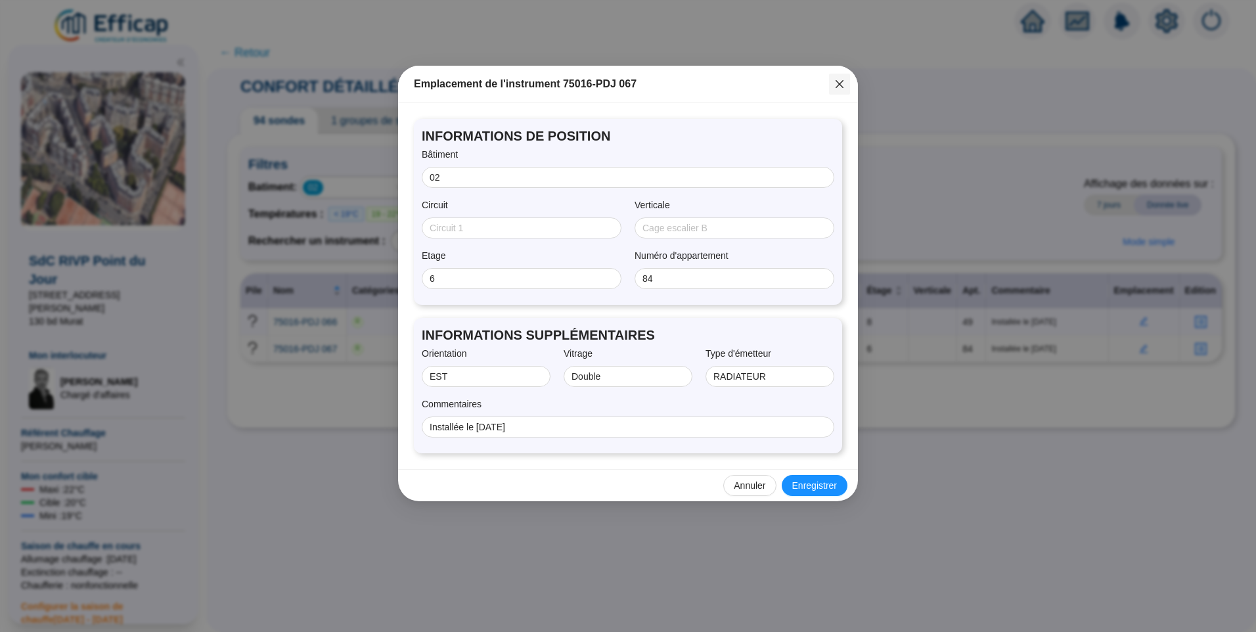
click at [843, 80] on icon "close" at bounding box center [840, 84] width 8 height 8
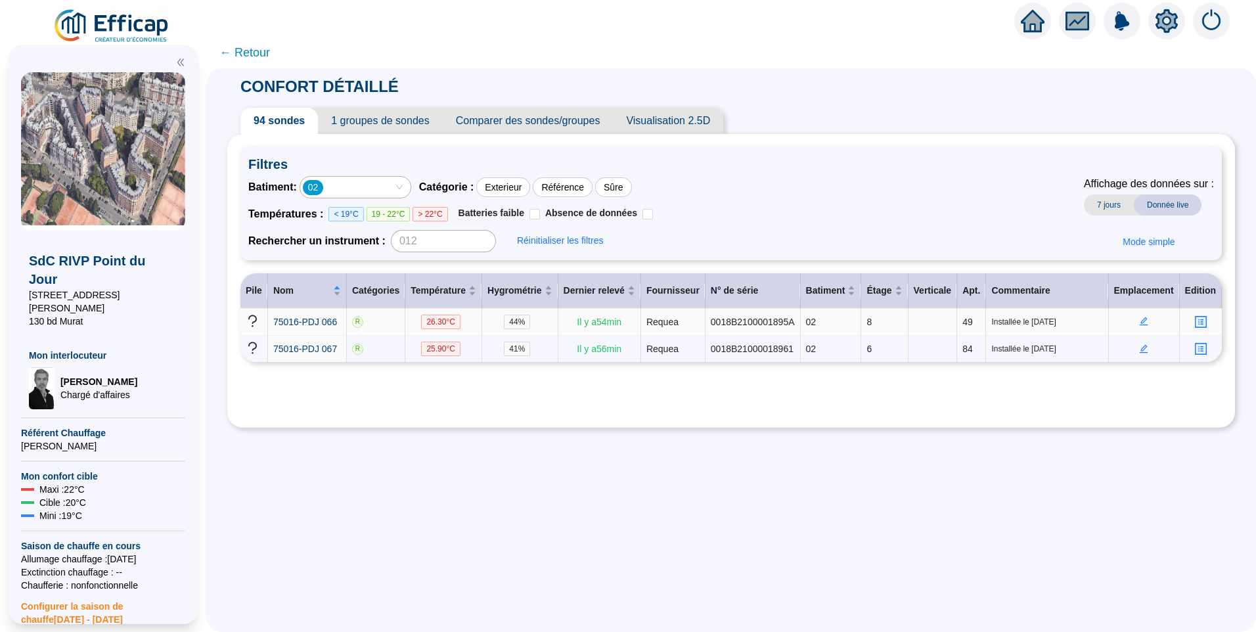
click at [1139, 318] on icon "edit" at bounding box center [1143, 321] width 9 height 9
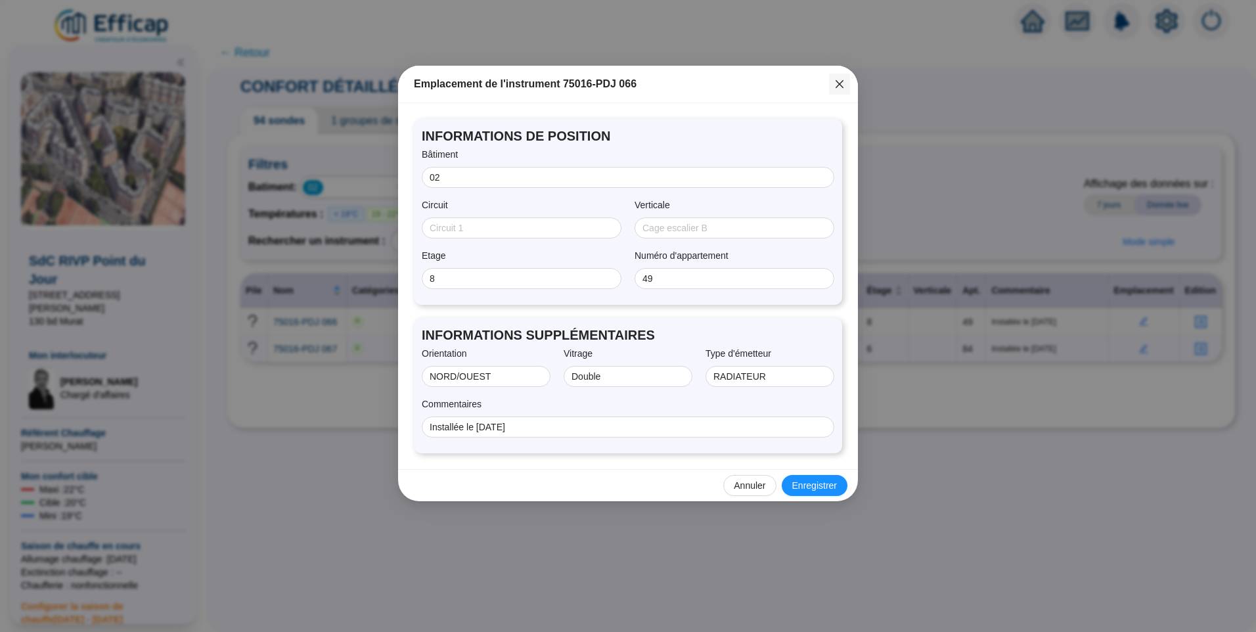
click at [842, 85] on icon "close" at bounding box center [839, 84] width 11 height 11
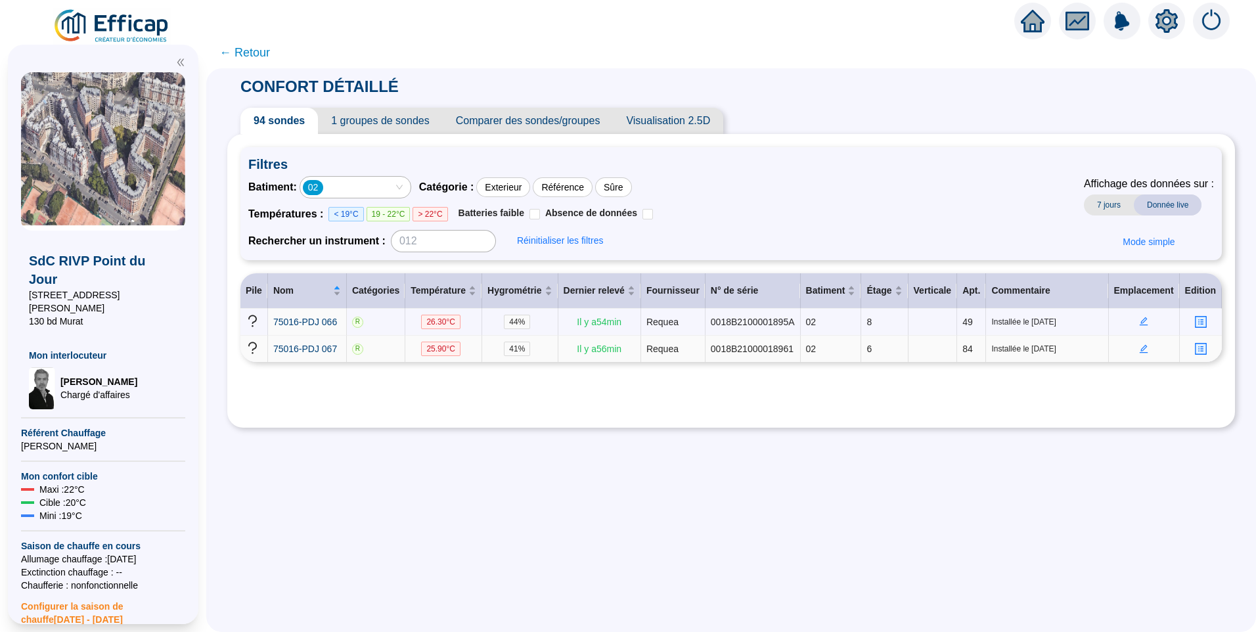
click at [1139, 350] on icon "edit" at bounding box center [1143, 348] width 9 height 9
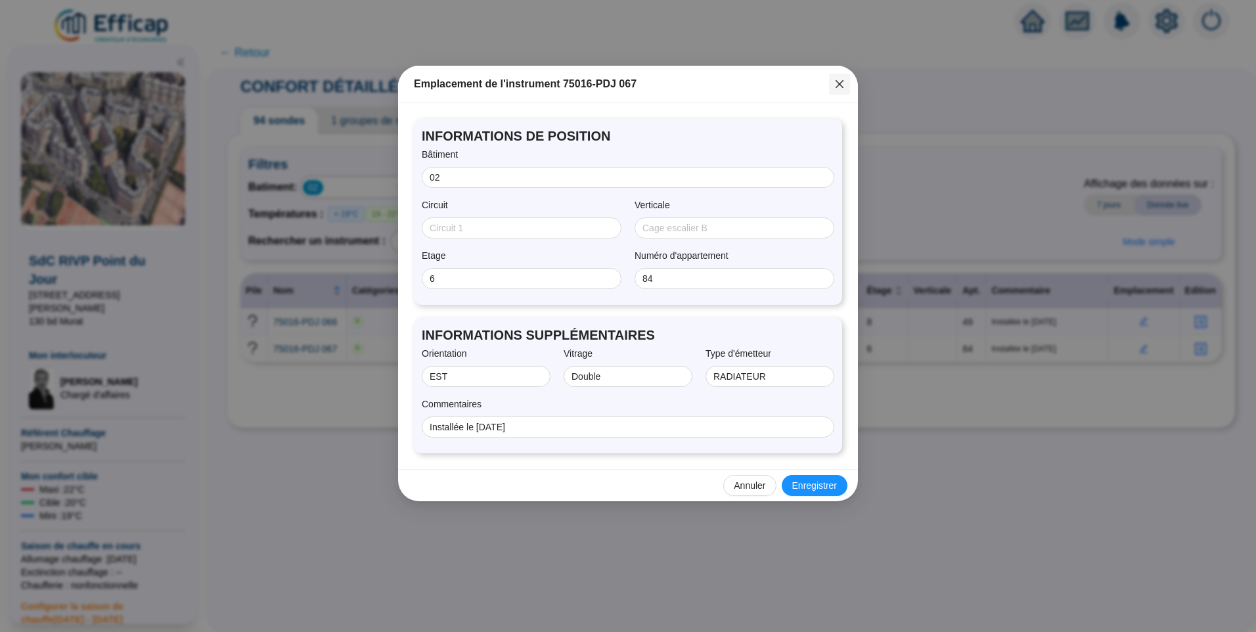
click at [845, 80] on span "Fermer" at bounding box center [839, 84] width 21 height 11
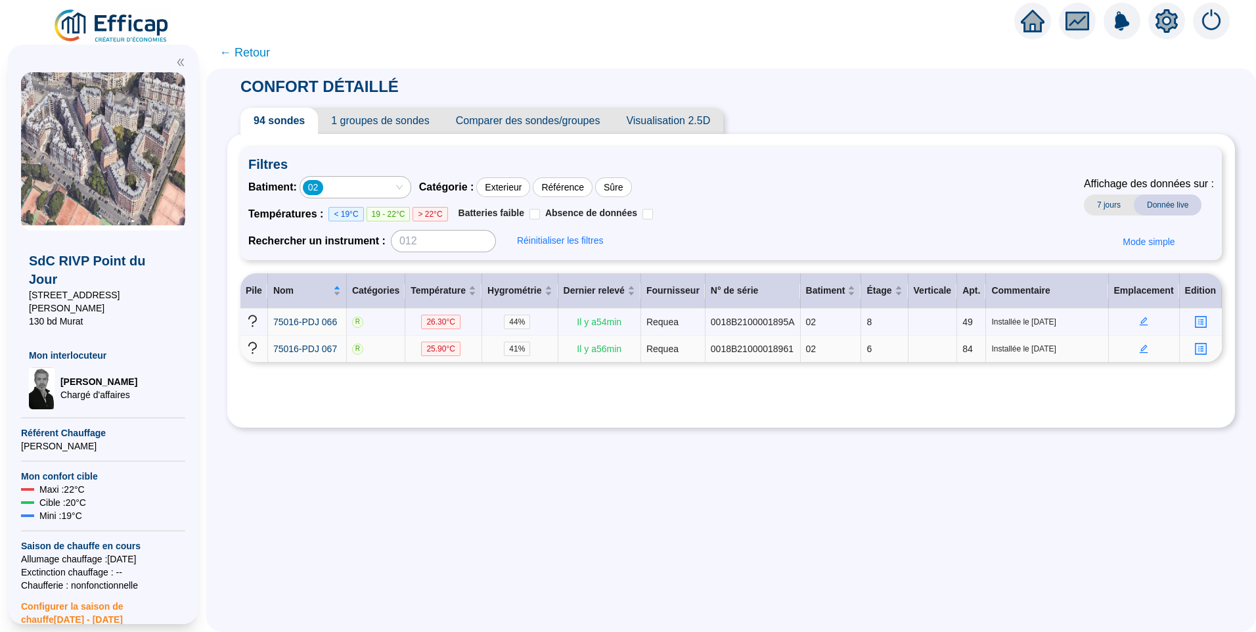
click at [1142, 347] on icon "edit" at bounding box center [1144, 348] width 5 height 5
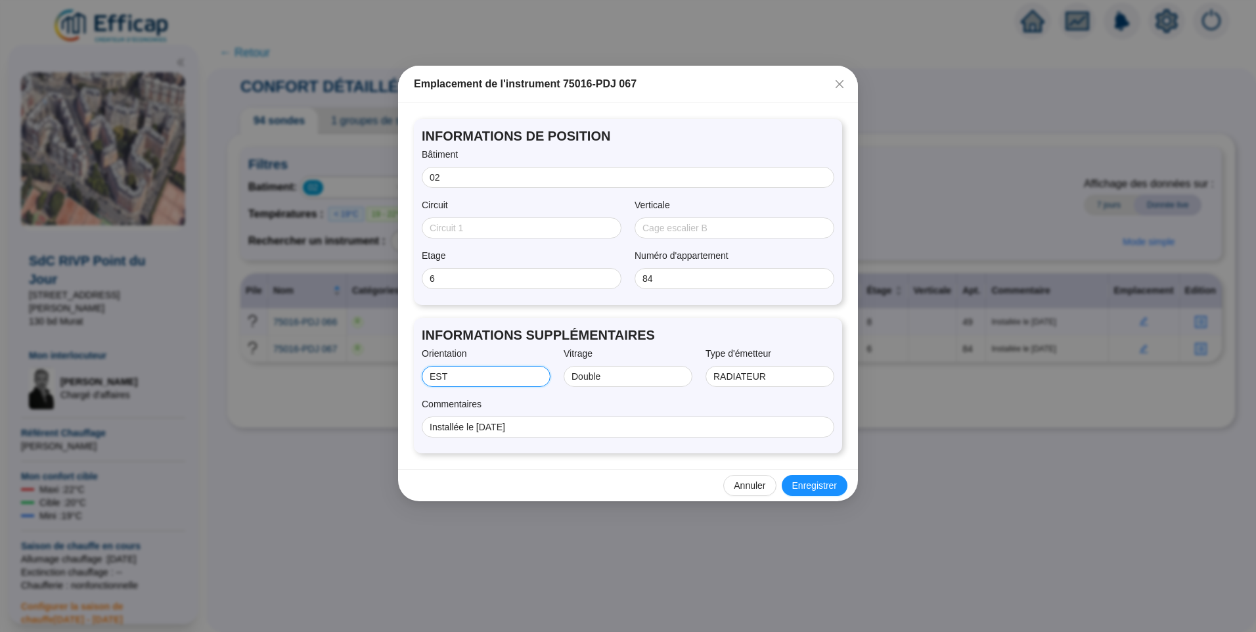
click at [432, 380] on input "EST" at bounding box center [485, 377] width 110 height 14
type input "SUD/EST"
click at [815, 484] on span "Enregistrer" at bounding box center [814, 486] width 45 height 14
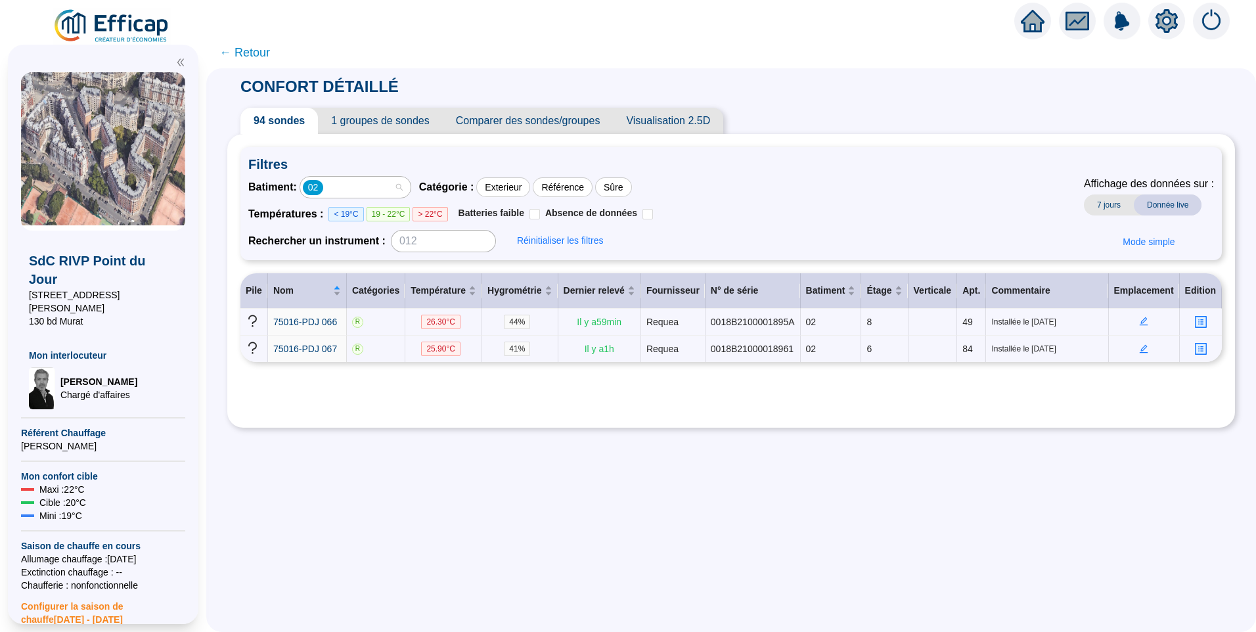
click at [357, 185] on div "02" at bounding box center [348, 187] width 91 height 18
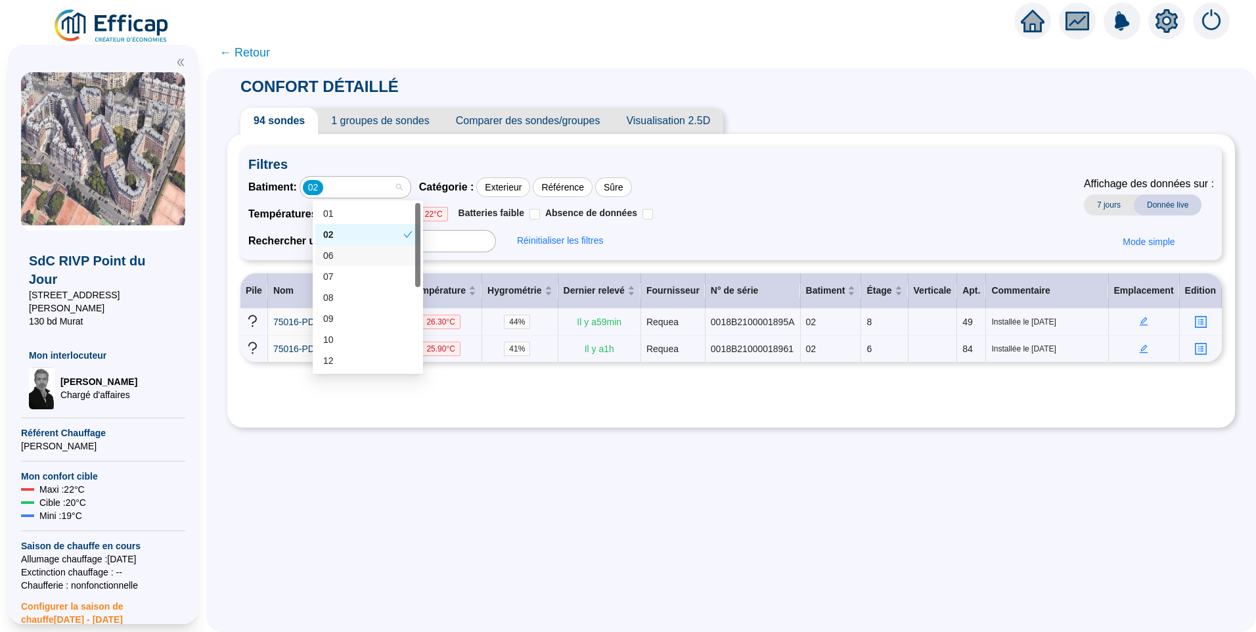
click at [335, 250] on div "06" at bounding box center [367, 256] width 89 height 14
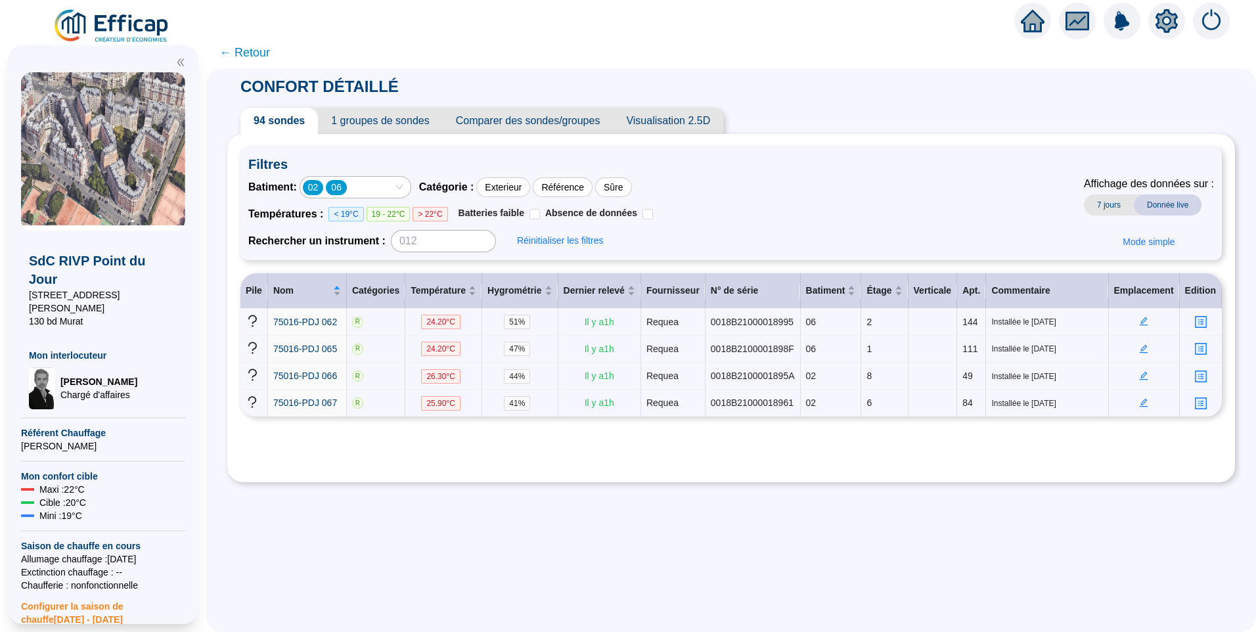
click at [352, 188] on input "search" at bounding box center [350, 187] width 3 height 16
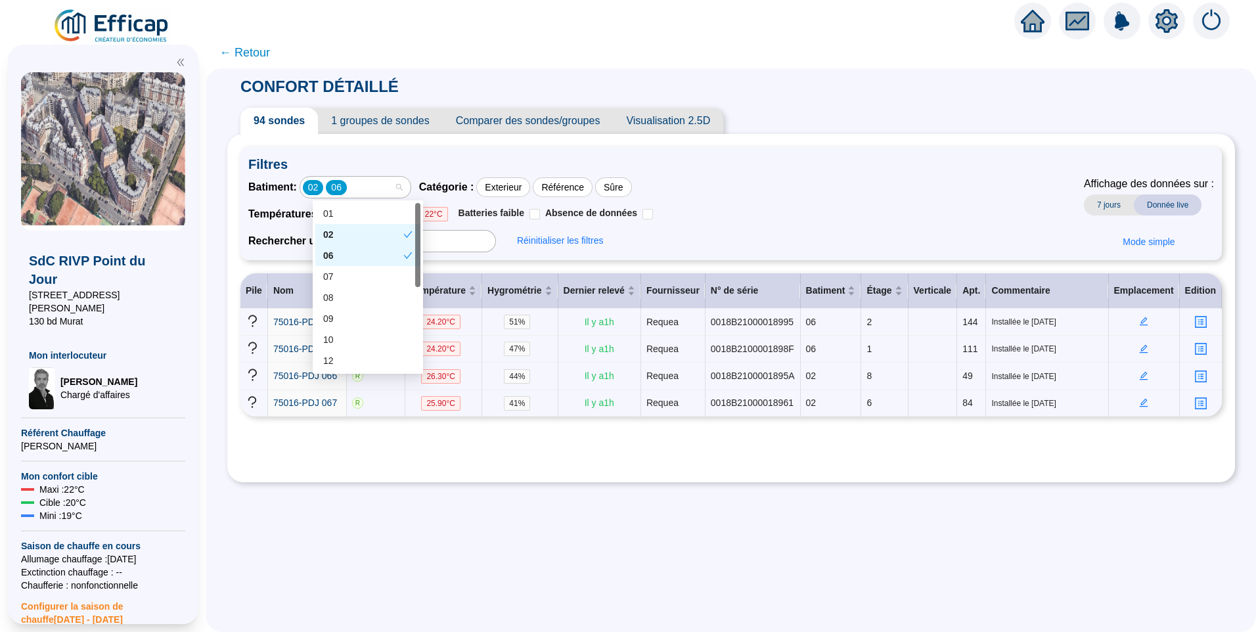
click at [348, 232] on div "02" at bounding box center [363, 235] width 80 height 14
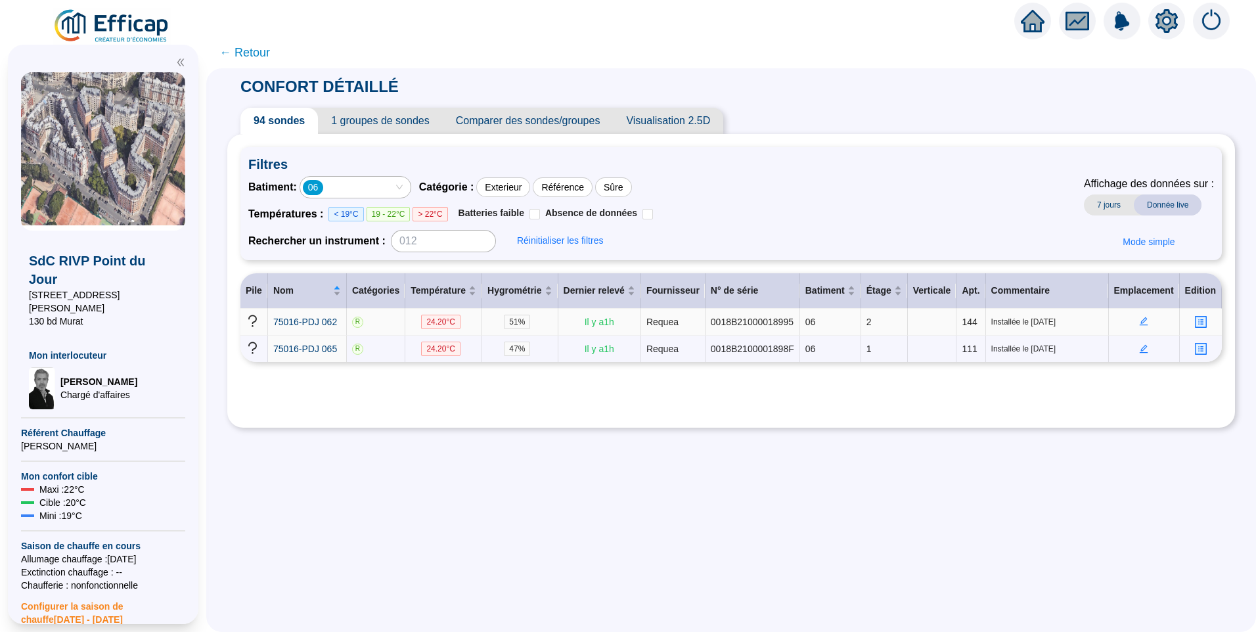
click at [1139, 323] on icon "edit" at bounding box center [1143, 321] width 9 height 9
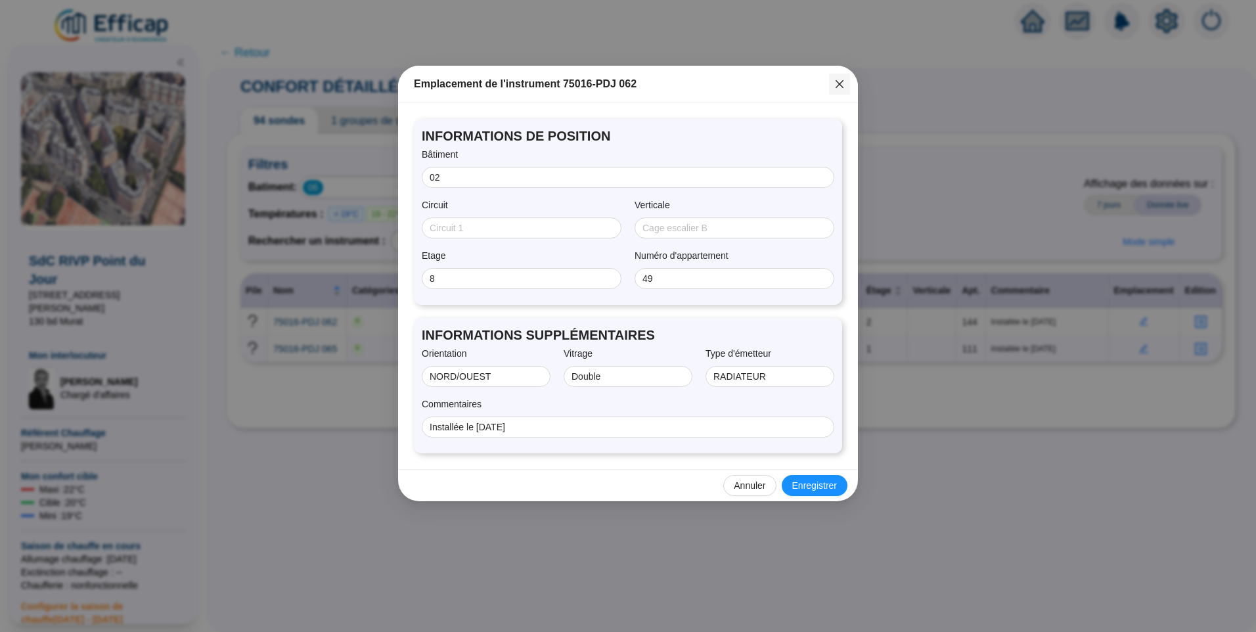
click at [838, 83] on icon "close" at bounding box center [840, 84] width 8 height 8
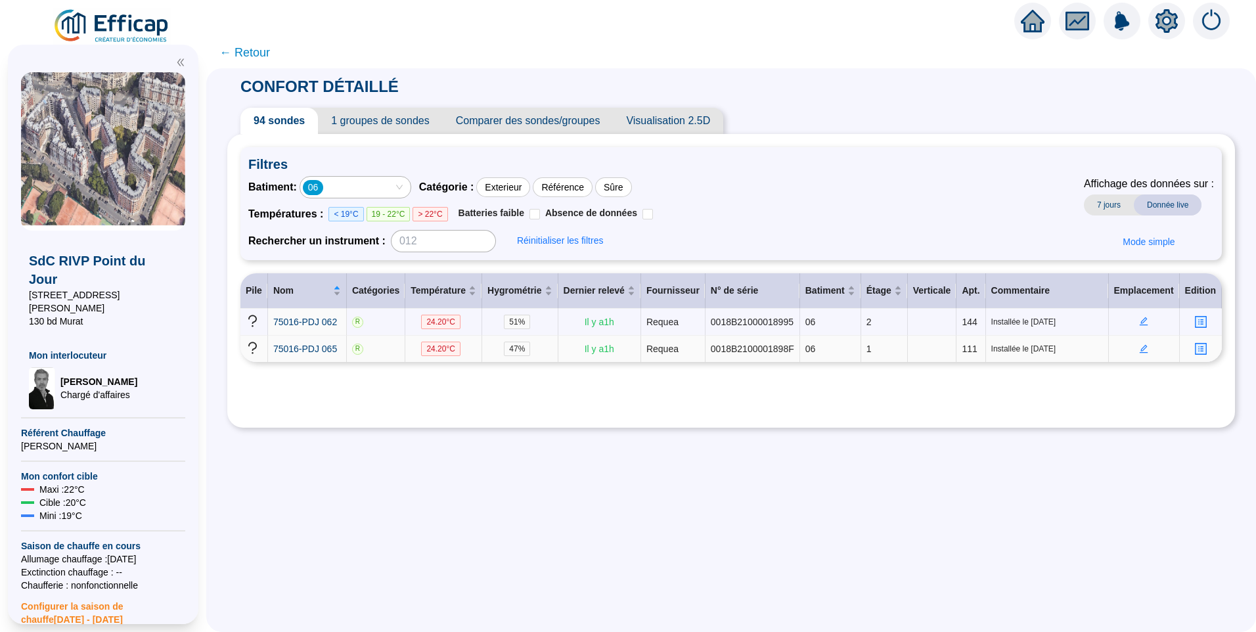
click at [1139, 346] on icon "edit" at bounding box center [1143, 348] width 9 height 9
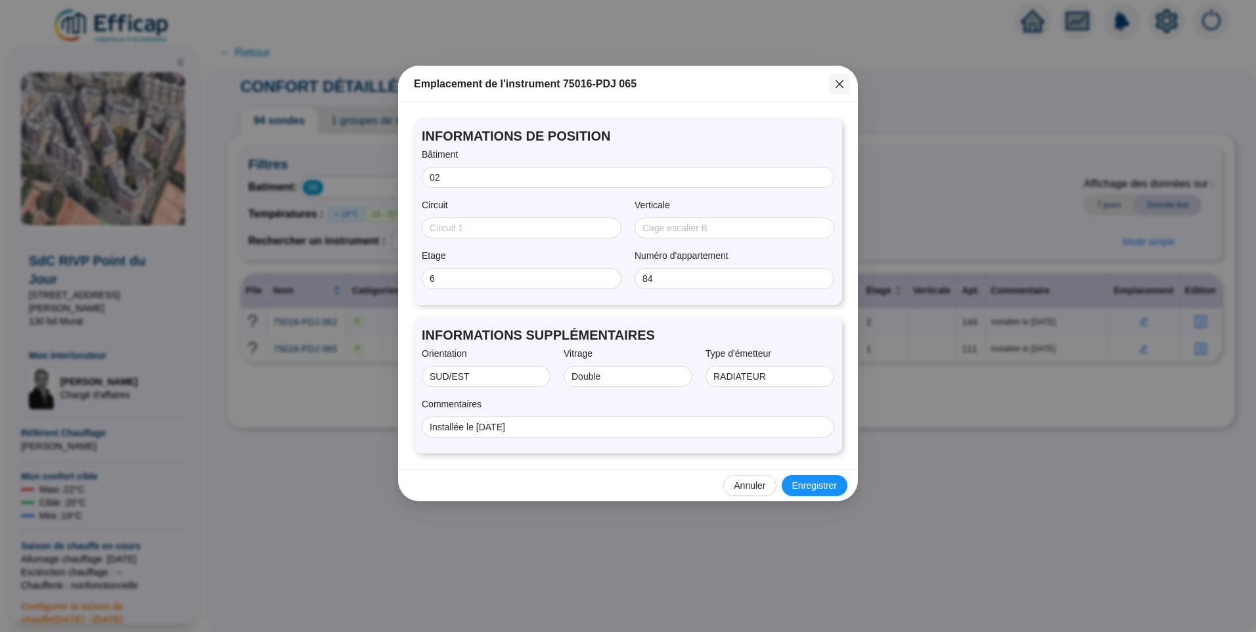
click at [841, 79] on icon "close" at bounding box center [839, 84] width 11 height 11
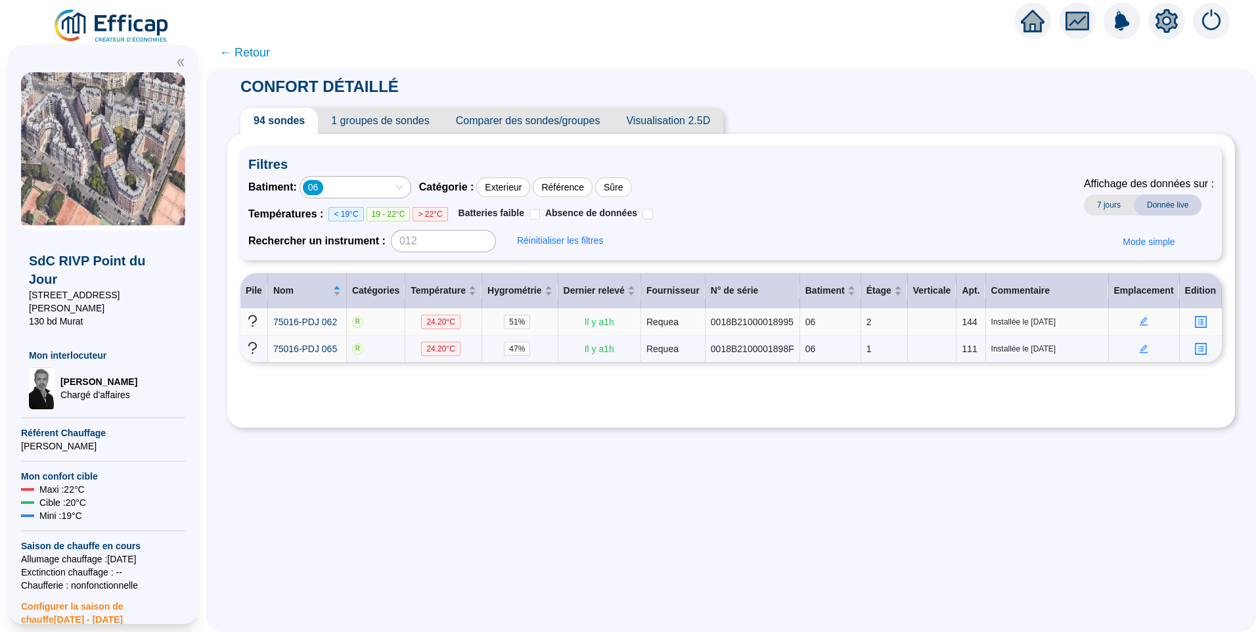
click at [1140, 325] on icon "edit" at bounding box center [1144, 321] width 9 height 9
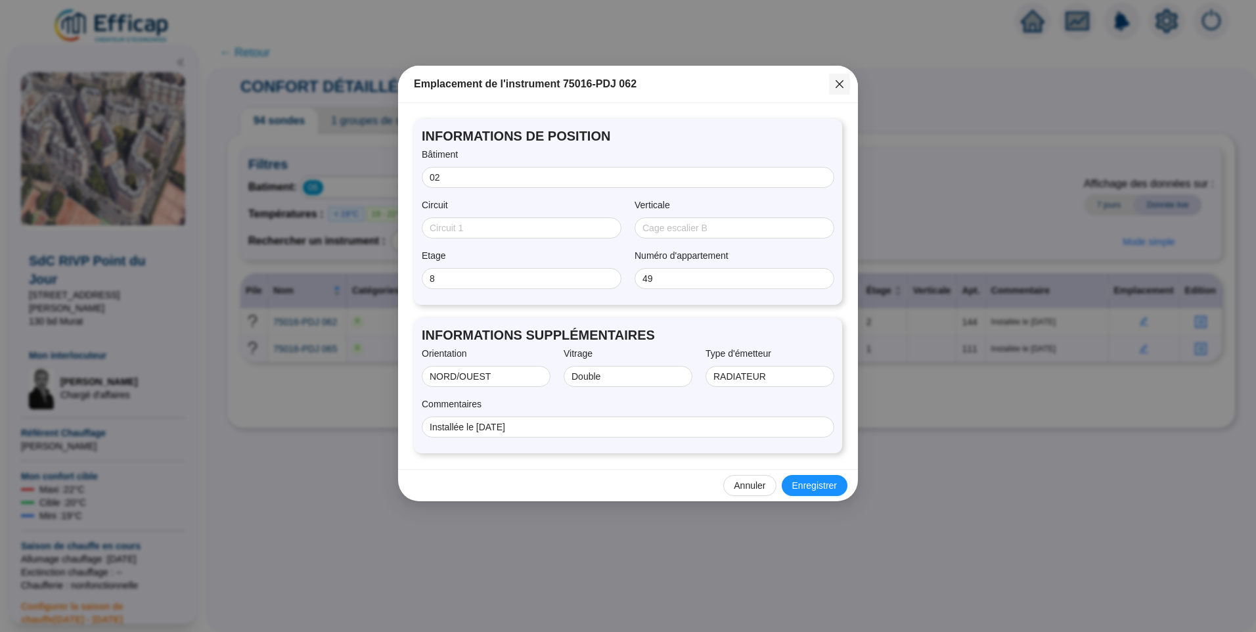
click at [839, 89] on icon "close" at bounding box center [839, 84] width 11 height 11
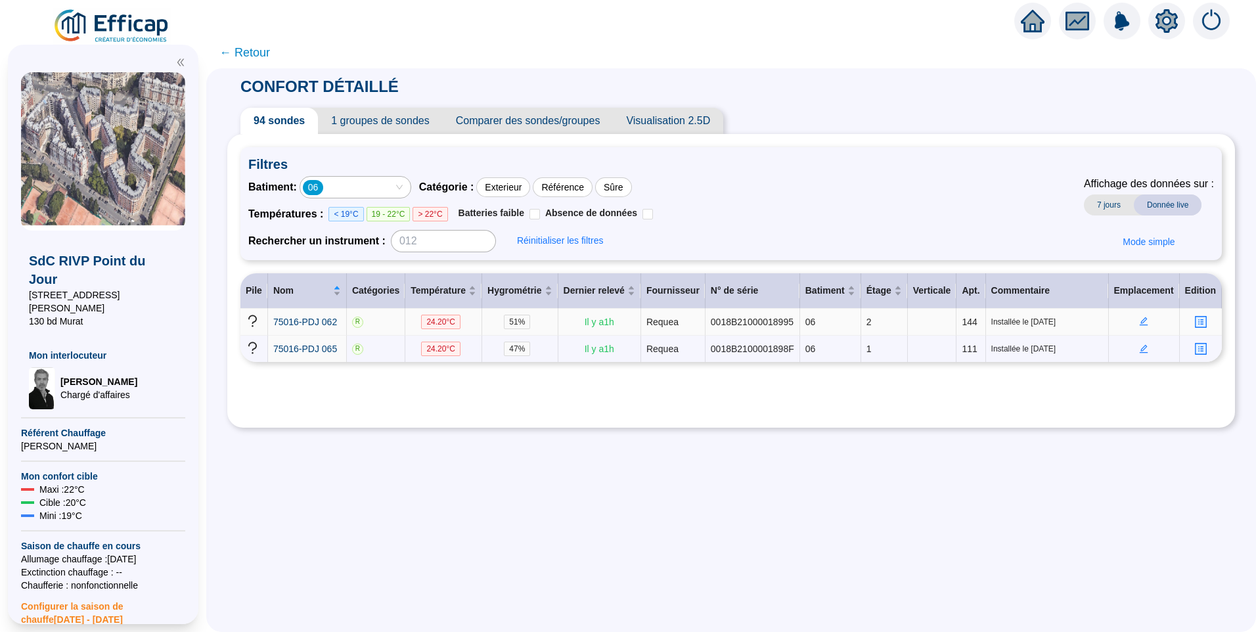
click at [1140, 322] on icon "edit" at bounding box center [1144, 321] width 9 height 9
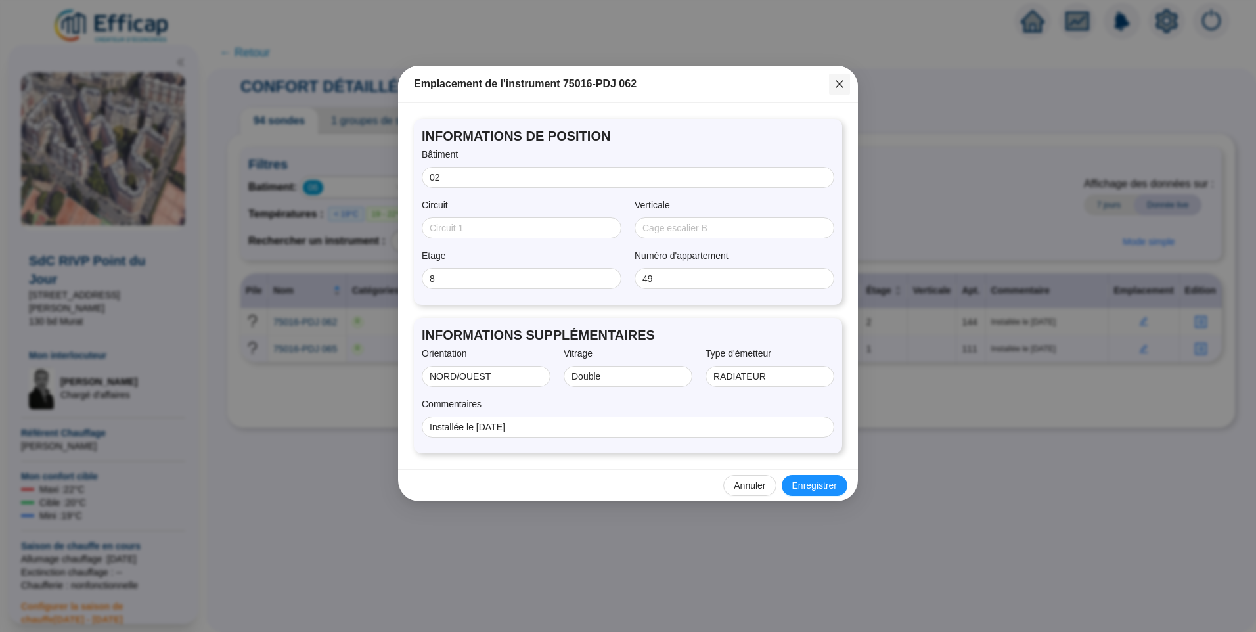
click at [843, 89] on icon "close" at bounding box center [839, 84] width 11 height 11
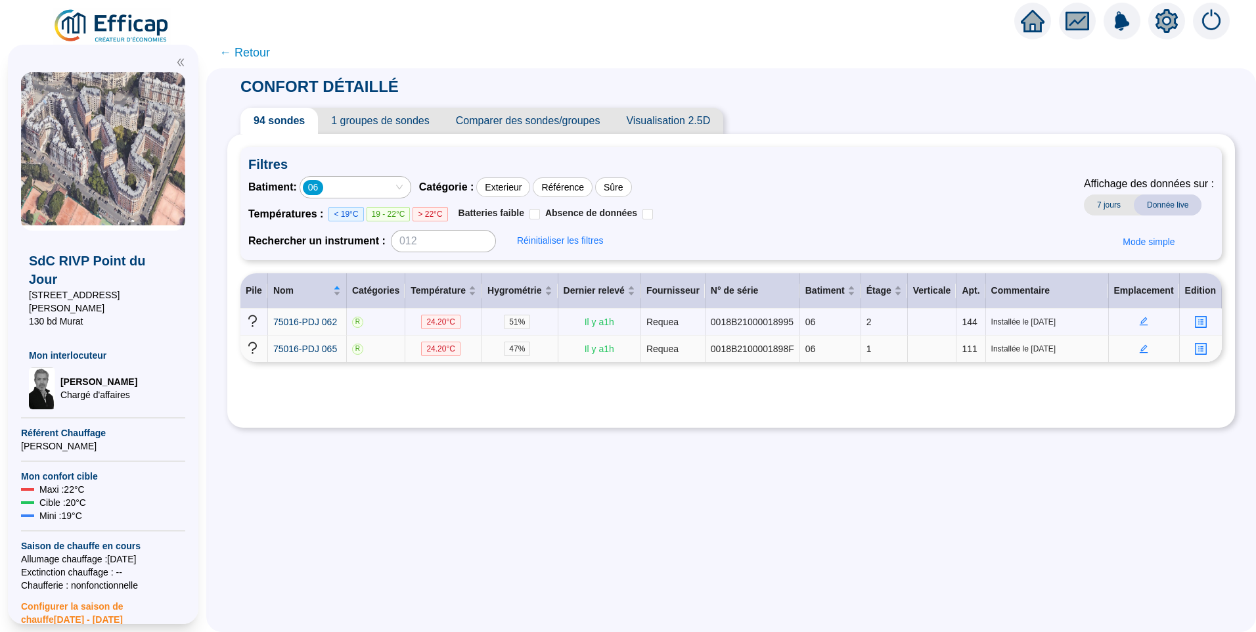
click at [1139, 351] on icon "edit" at bounding box center [1143, 348] width 9 height 9
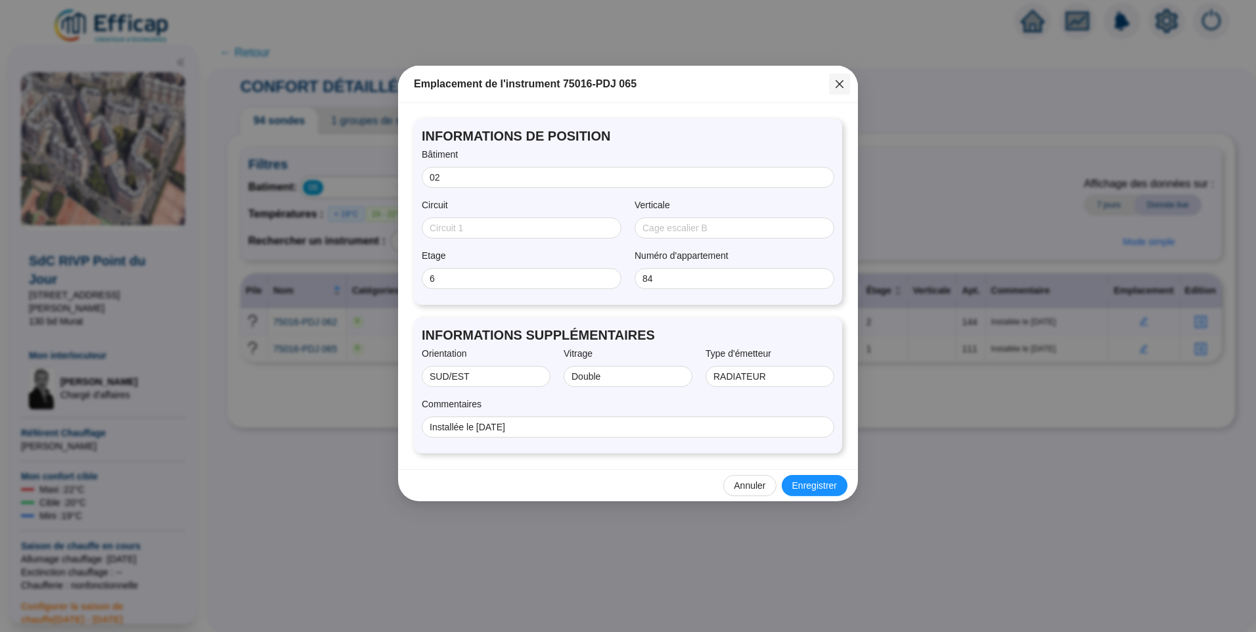
click at [838, 91] on button "Close" at bounding box center [839, 84] width 21 height 21
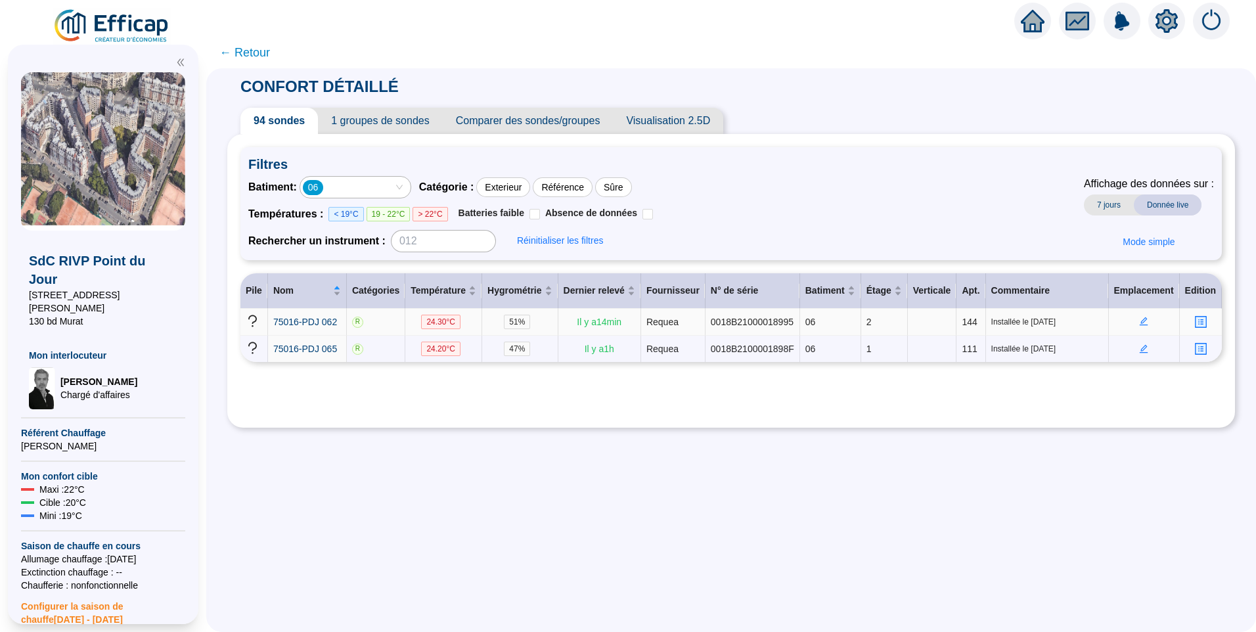
click at [1139, 320] on icon "edit" at bounding box center [1143, 321] width 9 height 9
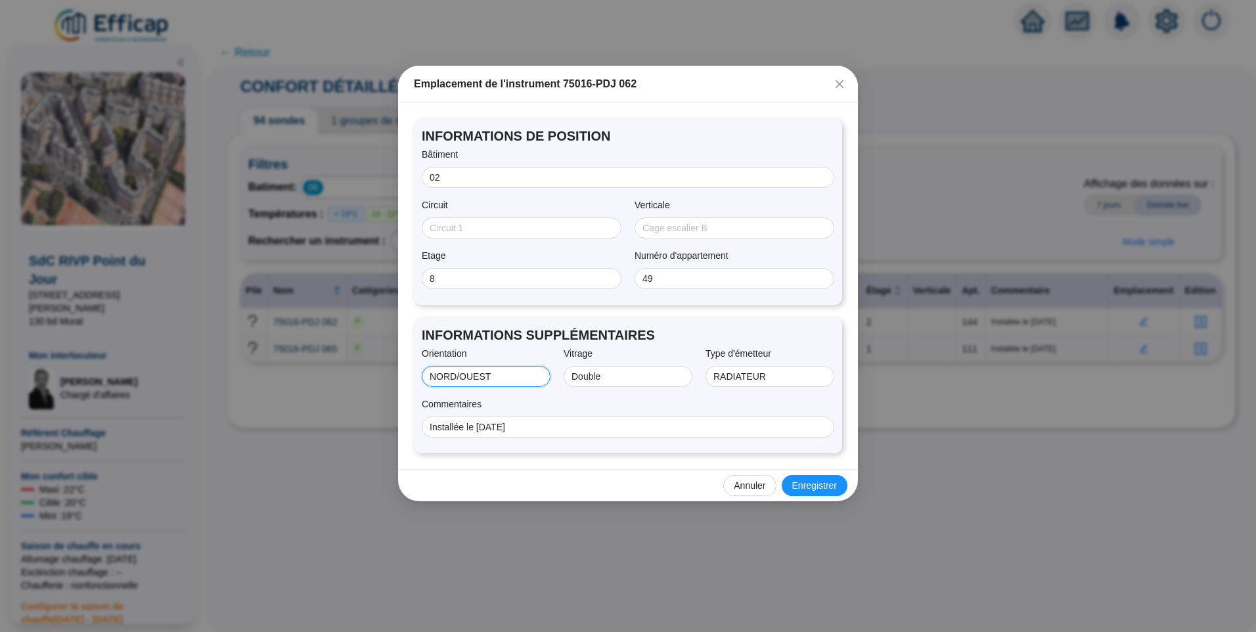
click at [491, 370] on input "NORD/OUEST" at bounding box center [485, 377] width 110 height 14
click at [472, 375] on input "NORD/OUEST" at bounding box center [485, 377] width 110 height 14
type input "NORD/EST"
click at [837, 85] on icon "close" at bounding box center [839, 84] width 11 height 11
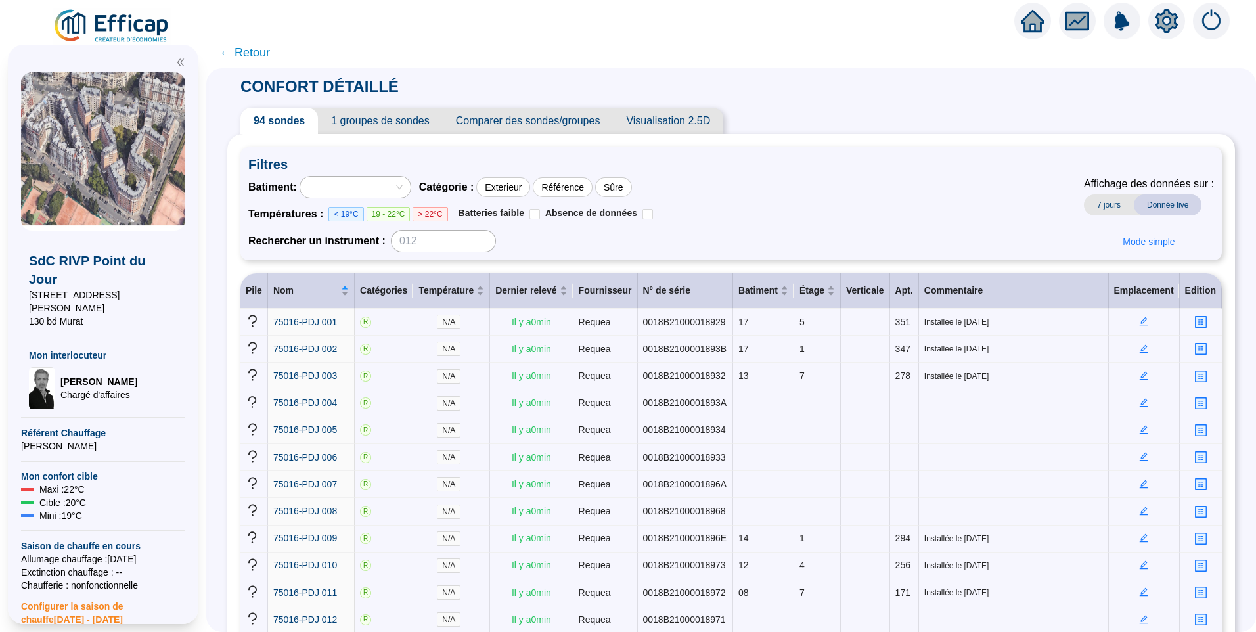
click at [378, 125] on span "1 groupes de sondes" at bounding box center [380, 121] width 124 height 26
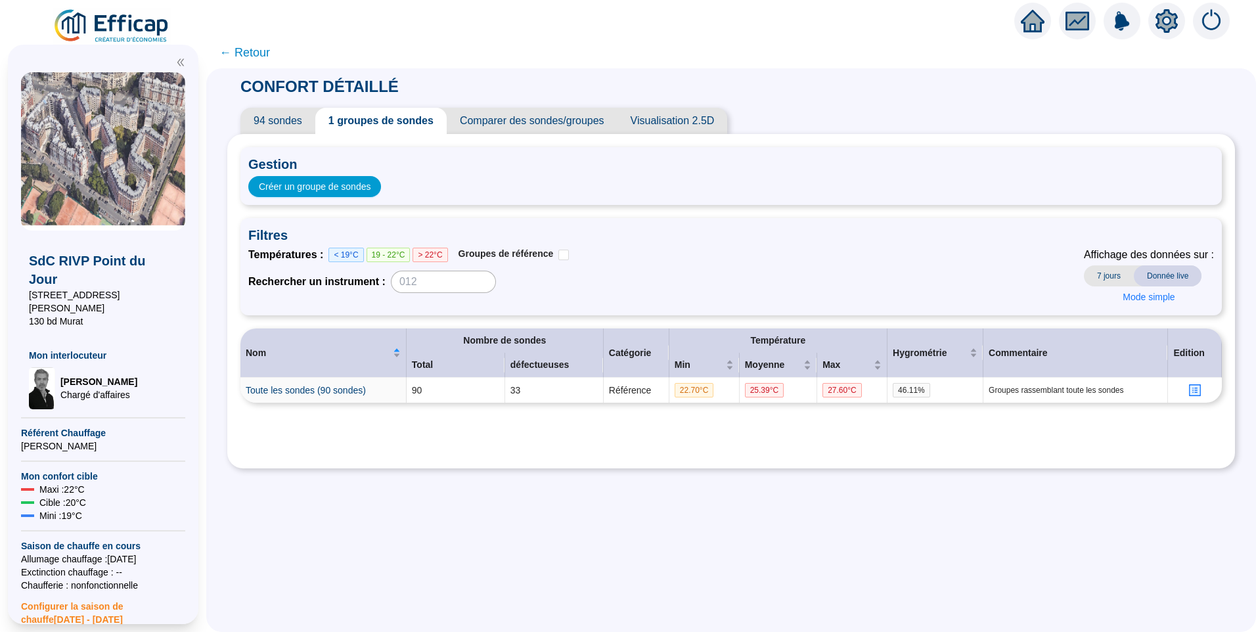
click at [295, 113] on span "94 sondes" at bounding box center [277, 121] width 75 height 26
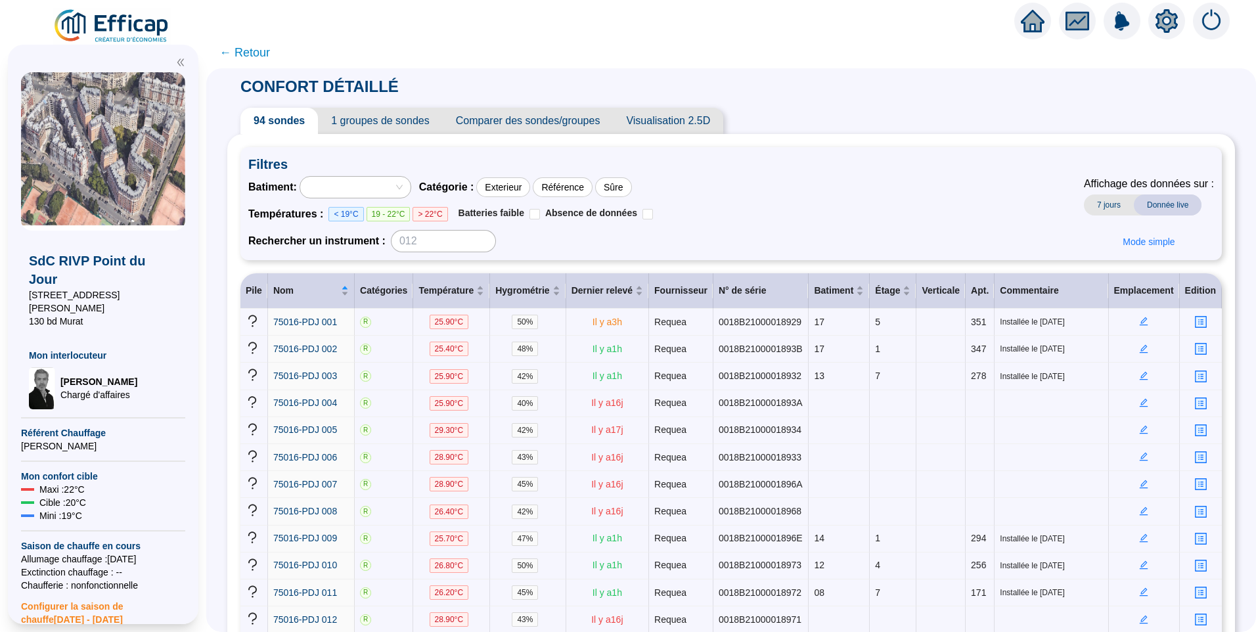
click at [379, 179] on div at bounding box center [348, 187] width 91 height 18
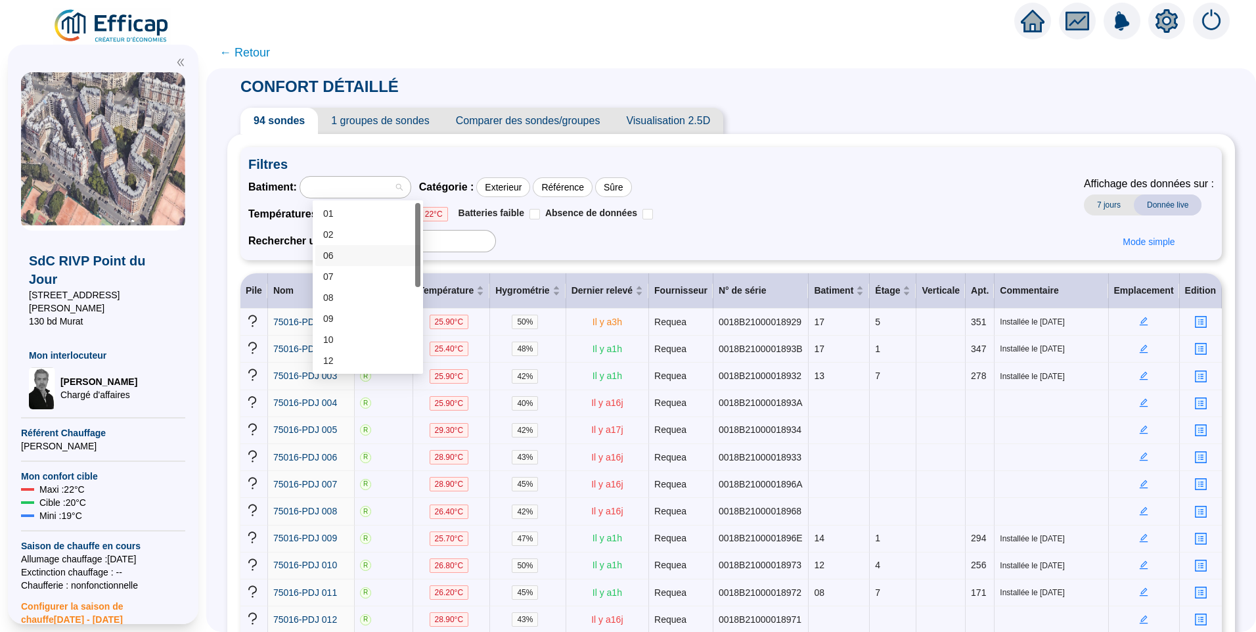
click at [345, 253] on div "06" at bounding box center [367, 256] width 89 height 14
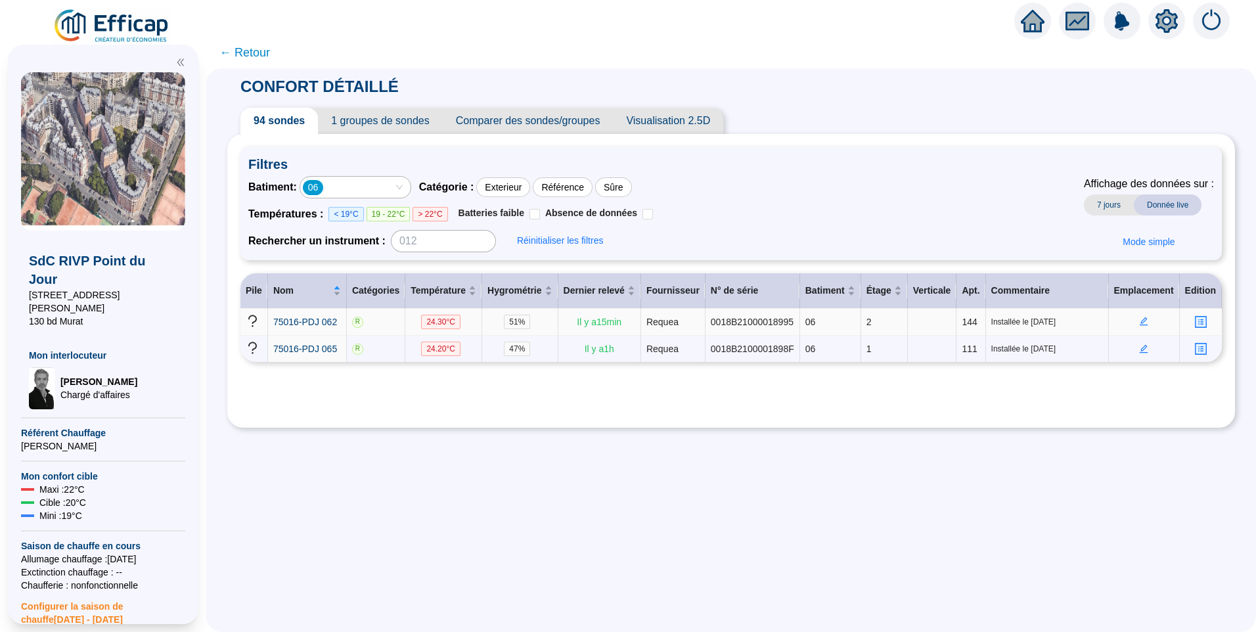
click at [1140, 319] on icon "edit" at bounding box center [1144, 321] width 9 height 9
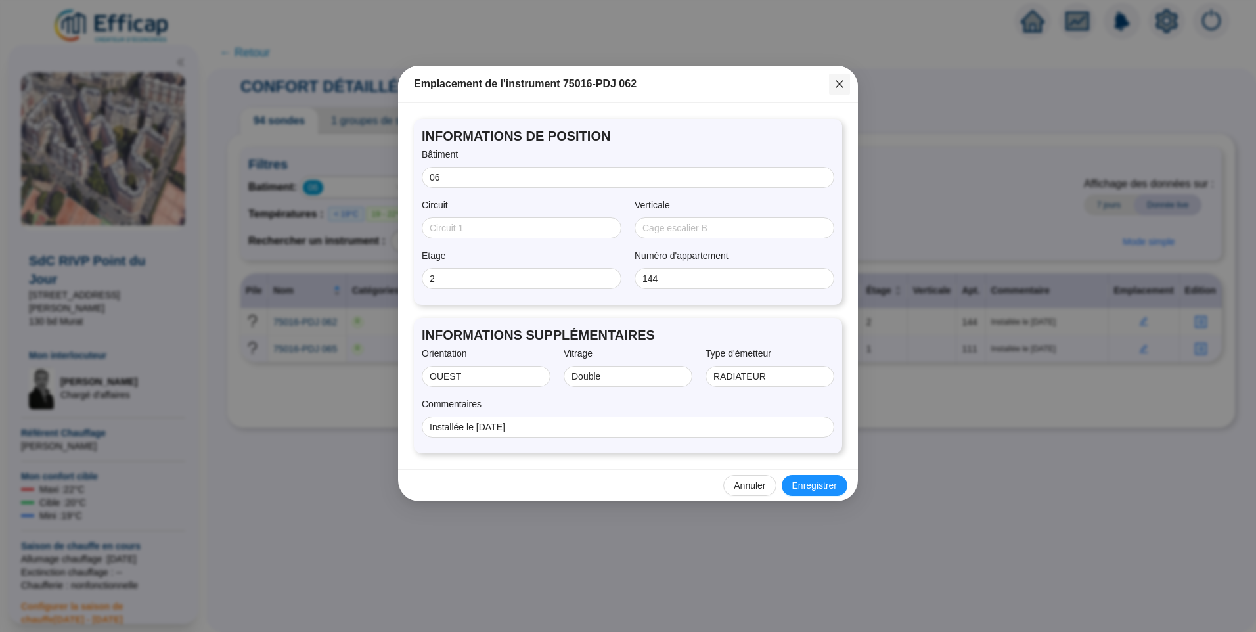
click at [841, 89] on icon "close" at bounding box center [839, 84] width 11 height 11
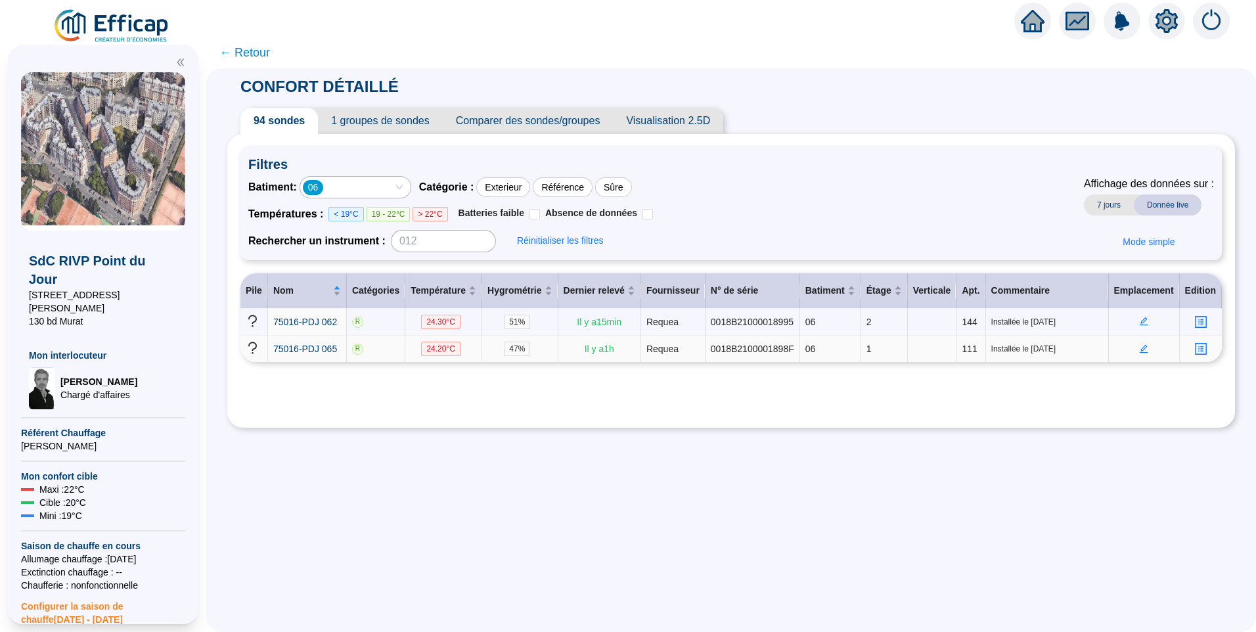
click at [1139, 350] on icon "edit" at bounding box center [1143, 348] width 9 height 9
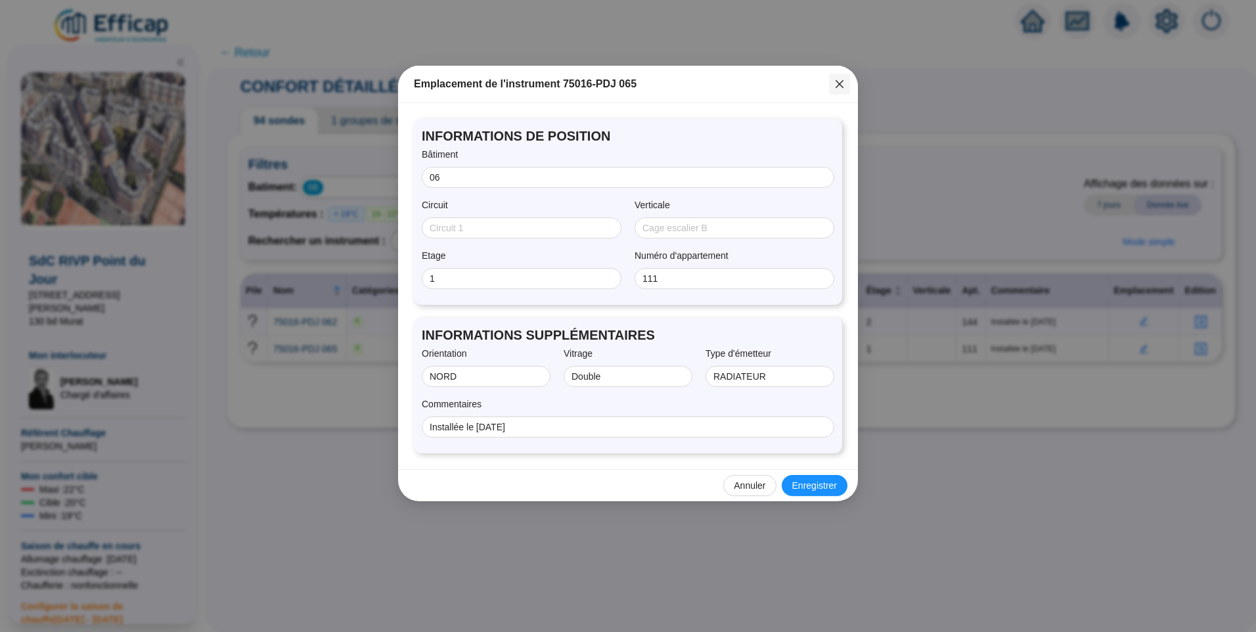
click at [837, 89] on button "Close" at bounding box center [839, 84] width 21 height 21
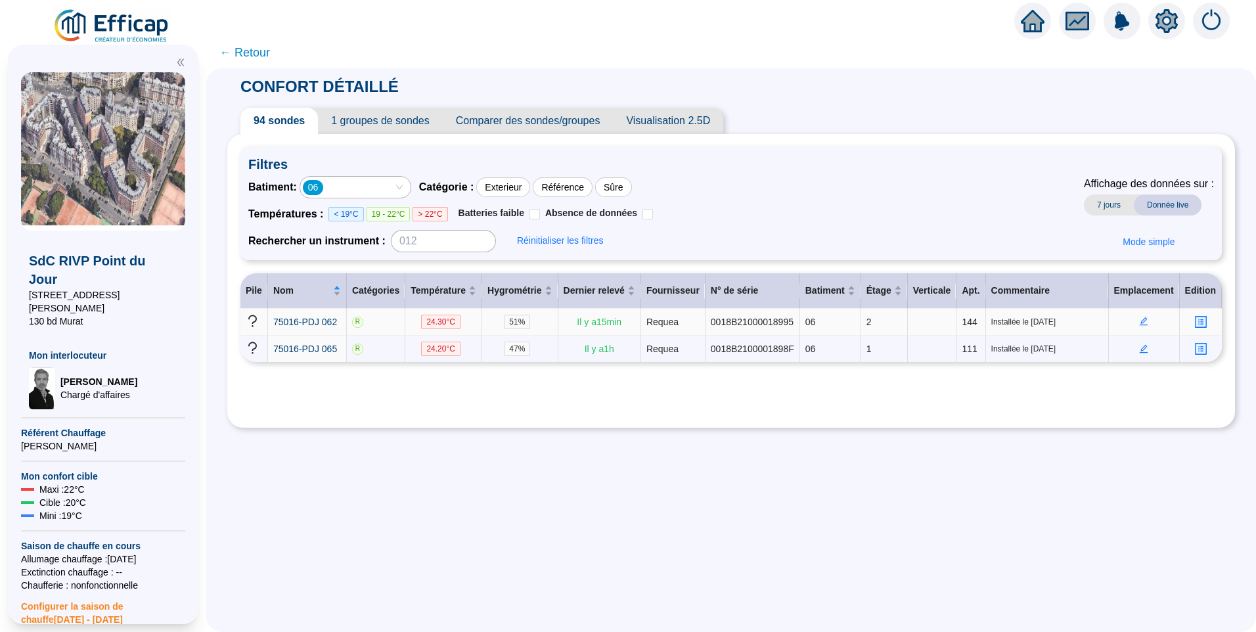
click at [1140, 323] on icon "edit" at bounding box center [1143, 321] width 9 height 9
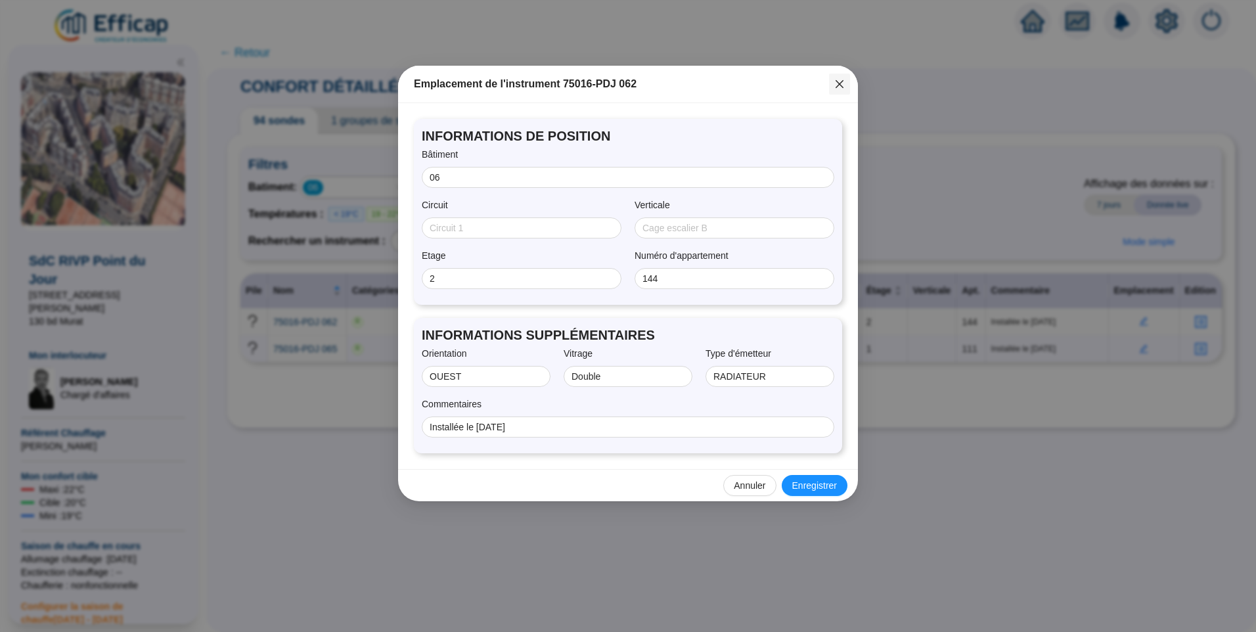
click at [843, 82] on icon "close" at bounding box center [839, 84] width 11 height 11
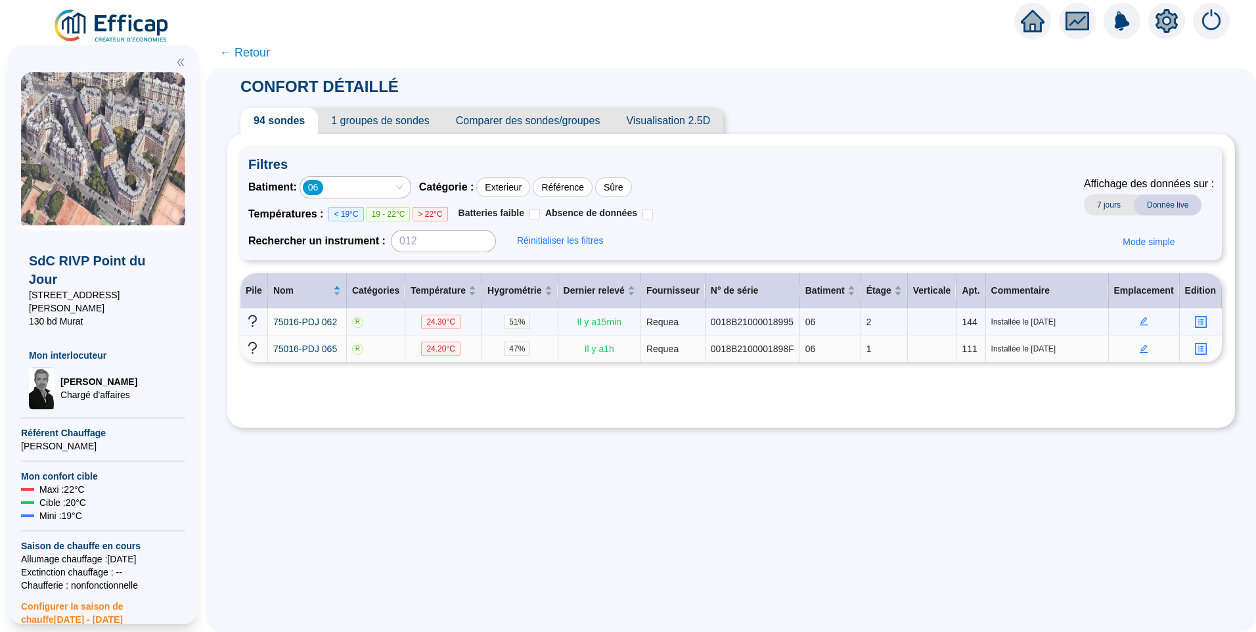
click at [1139, 347] on icon "edit" at bounding box center [1143, 348] width 9 height 9
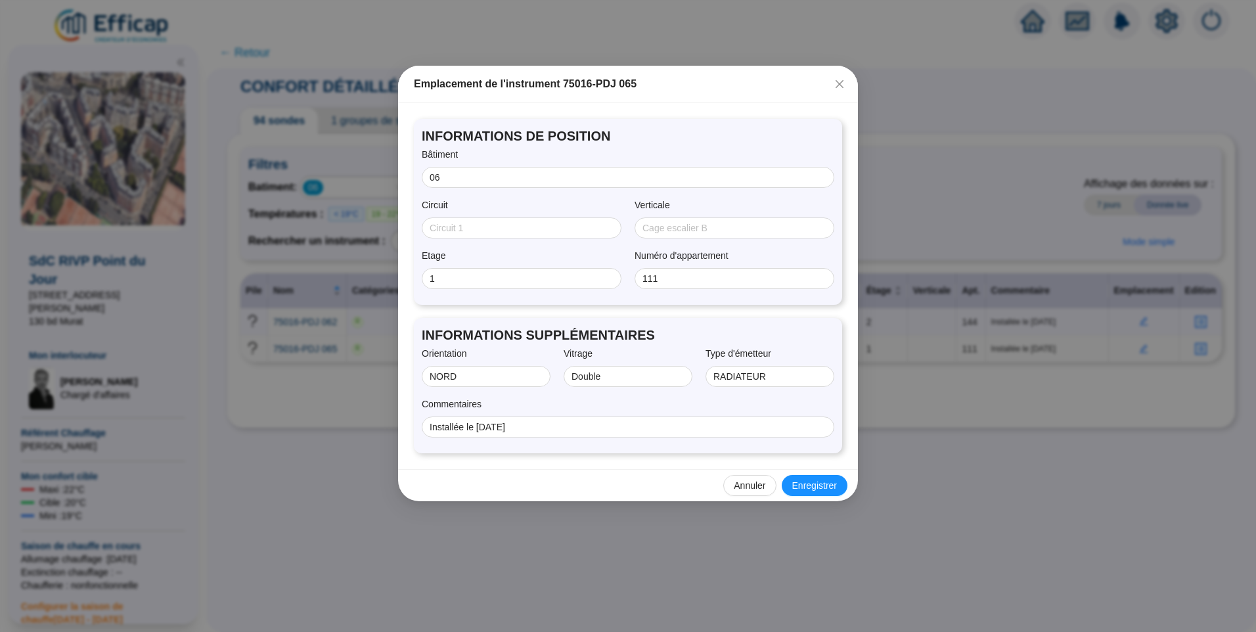
click at [840, 87] on icon "close" at bounding box center [839, 84] width 11 height 11
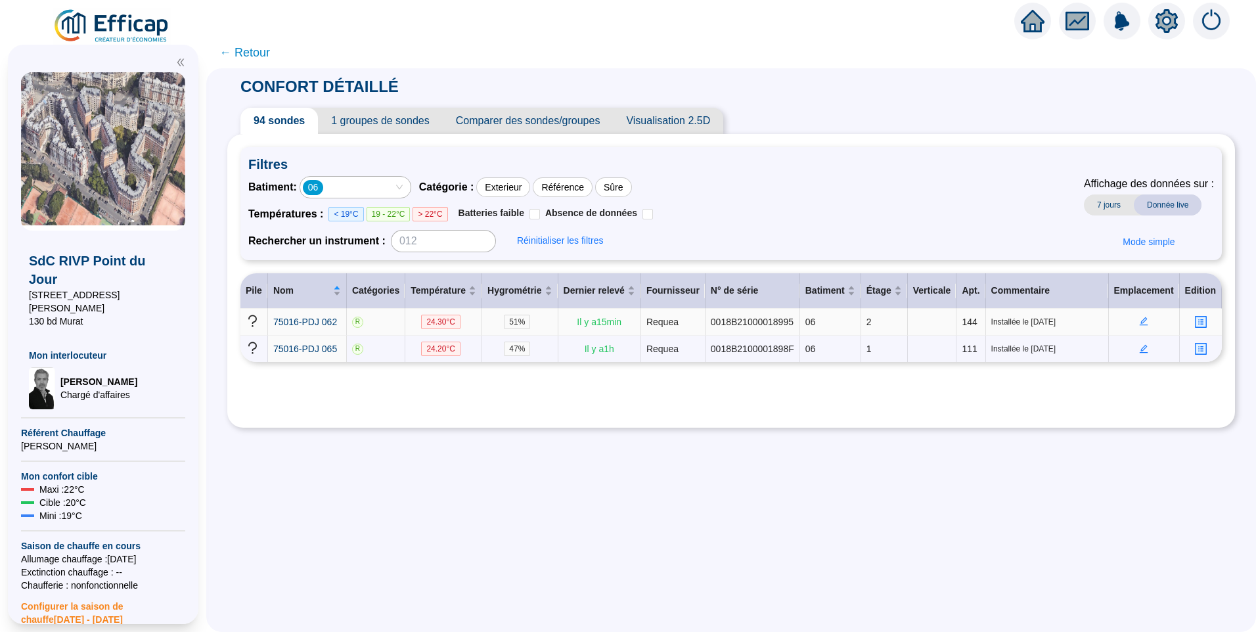
click at [1139, 325] on icon "edit" at bounding box center [1143, 321] width 9 height 9
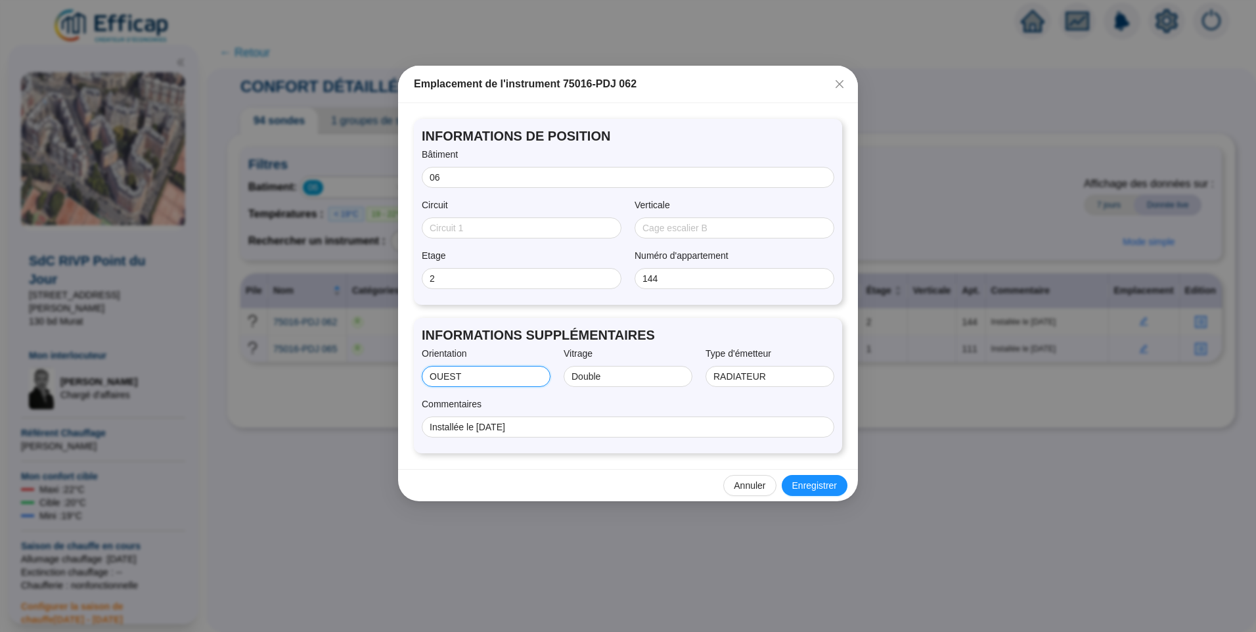
drag, startPoint x: 434, startPoint y: 376, endPoint x: 446, endPoint y: 378, distance: 12.8
click at [434, 376] on input "OUEST" at bounding box center [485, 377] width 110 height 14
type input "SUD/OUEST"
click at [799, 486] on span "Enregistrer" at bounding box center [814, 486] width 45 height 14
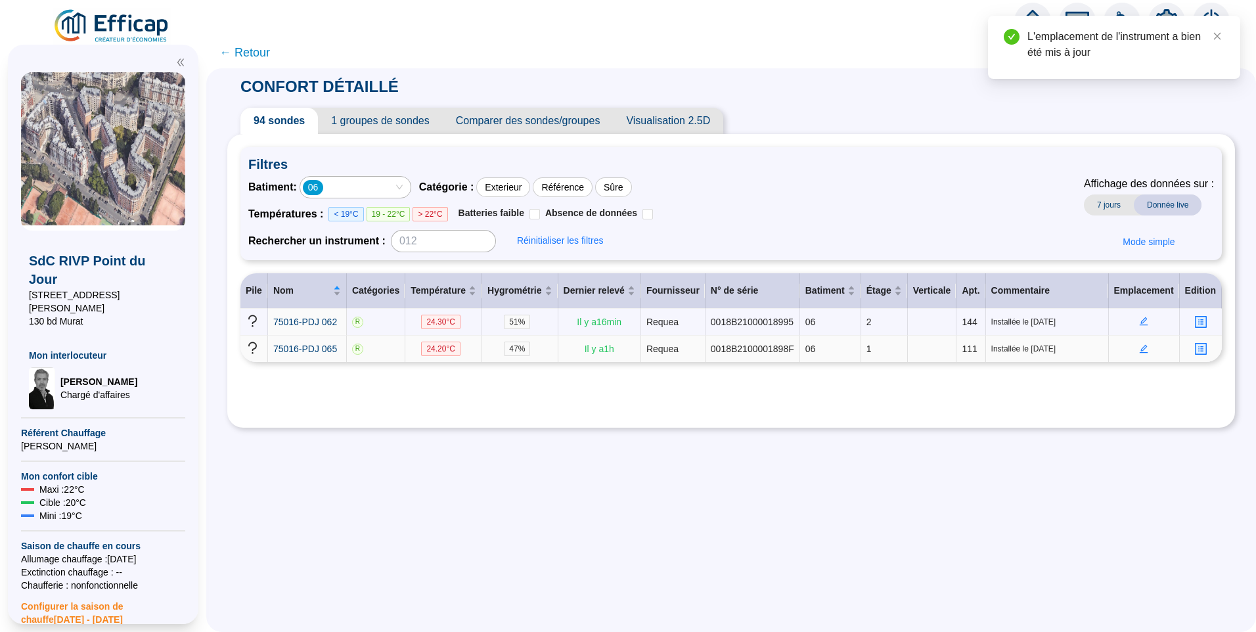
click at [1140, 346] on icon "edit" at bounding box center [1144, 348] width 9 height 9
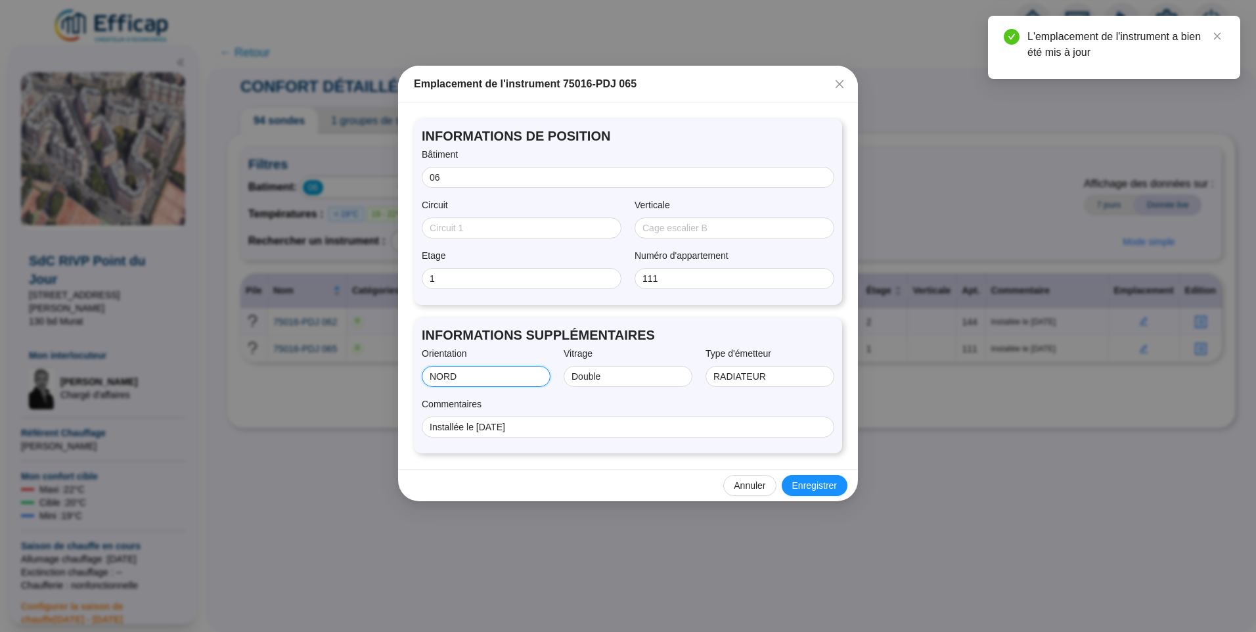
drag, startPoint x: 470, startPoint y: 379, endPoint x: 482, endPoint y: 382, distance: 11.5
click at [482, 382] on input "NORD" at bounding box center [485, 377] width 110 height 14
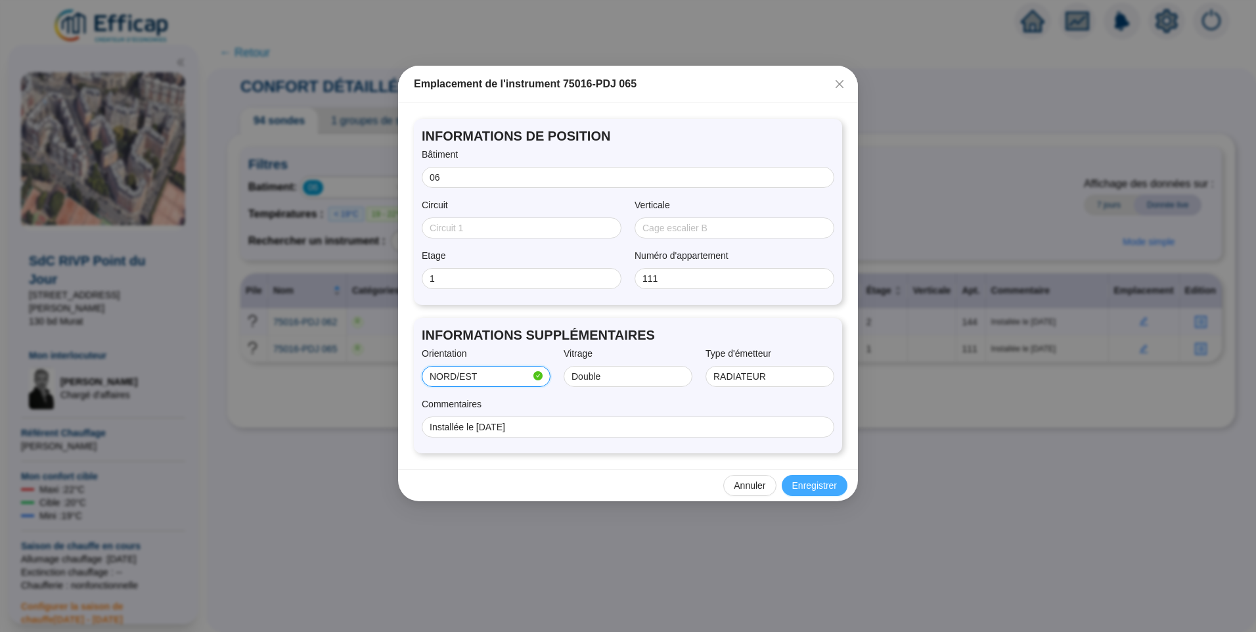
type input "NORD/EST"
click at [794, 489] on span "Enregistrer" at bounding box center [814, 486] width 45 height 14
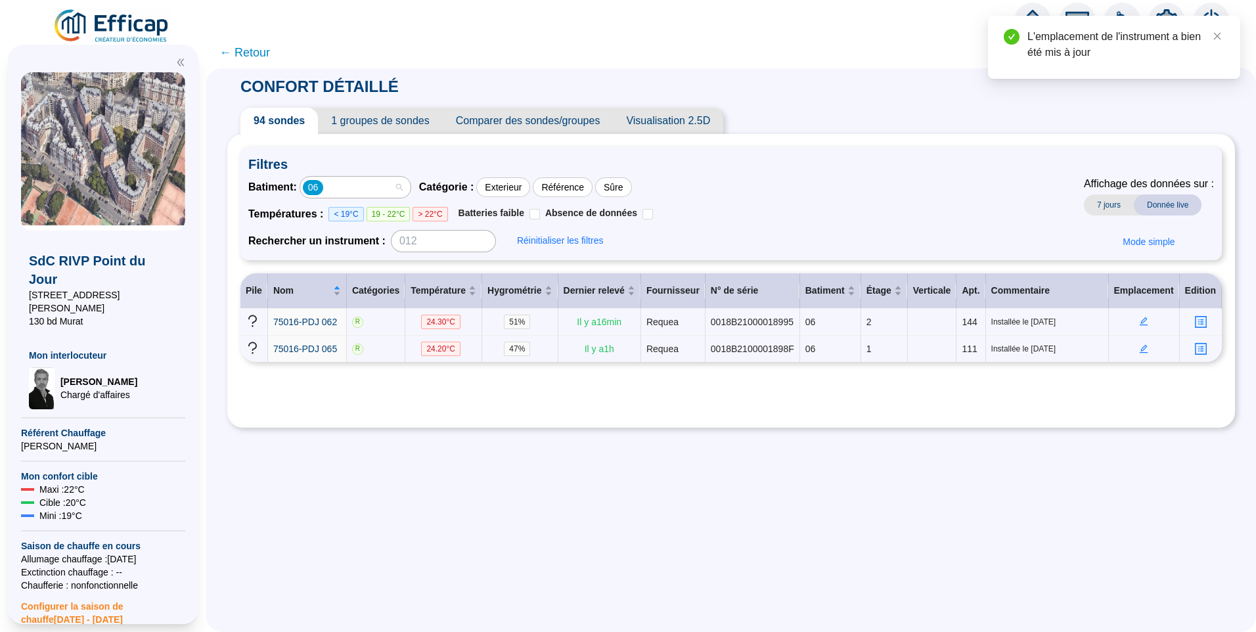
click at [394, 184] on div "06" at bounding box center [348, 187] width 91 height 18
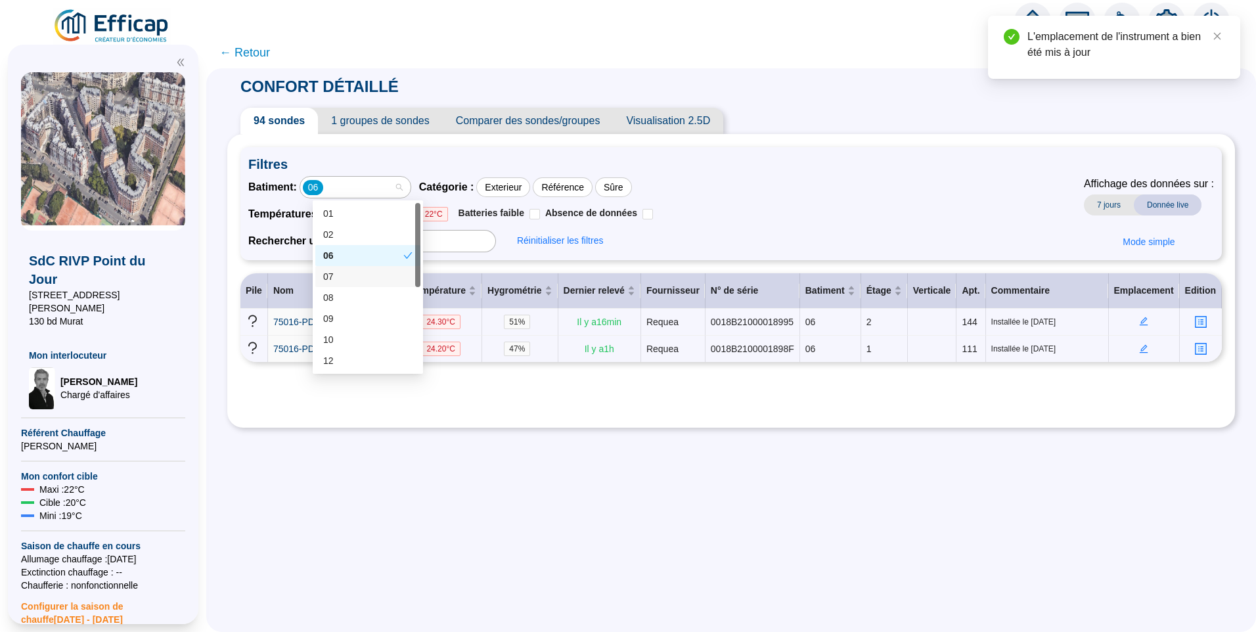
click at [351, 277] on div "07" at bounding box center [367, 277] width 89 height 14
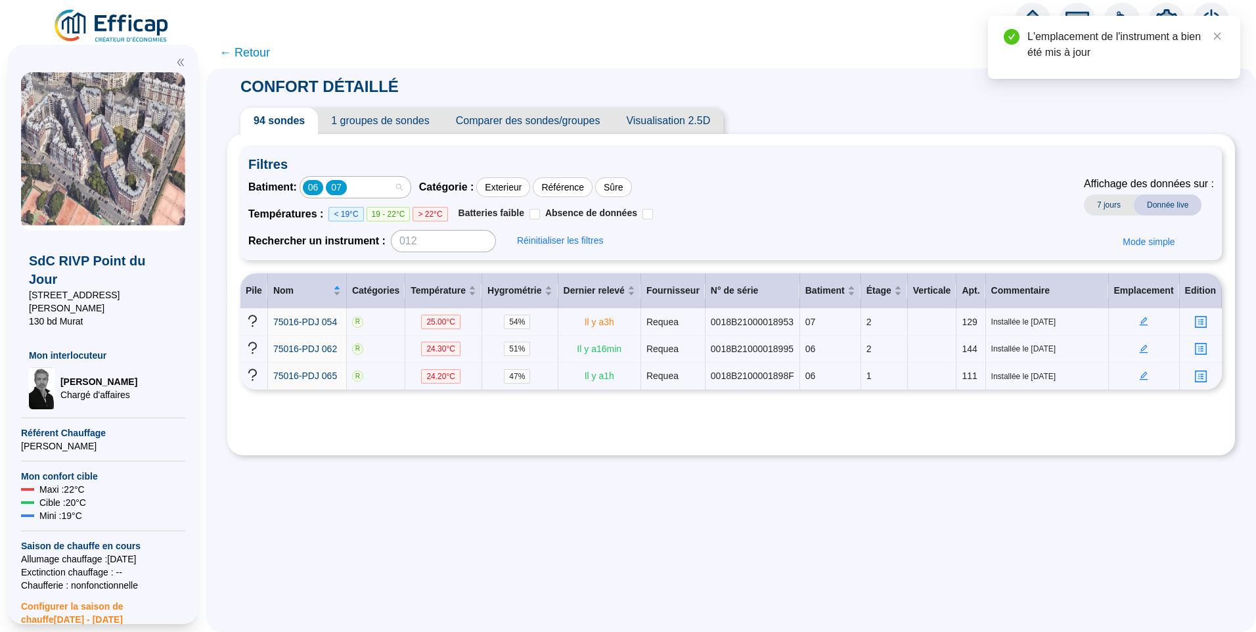
click at [372, 186] on div "06 07" at bounding box center [348, 187] width 91 height 18
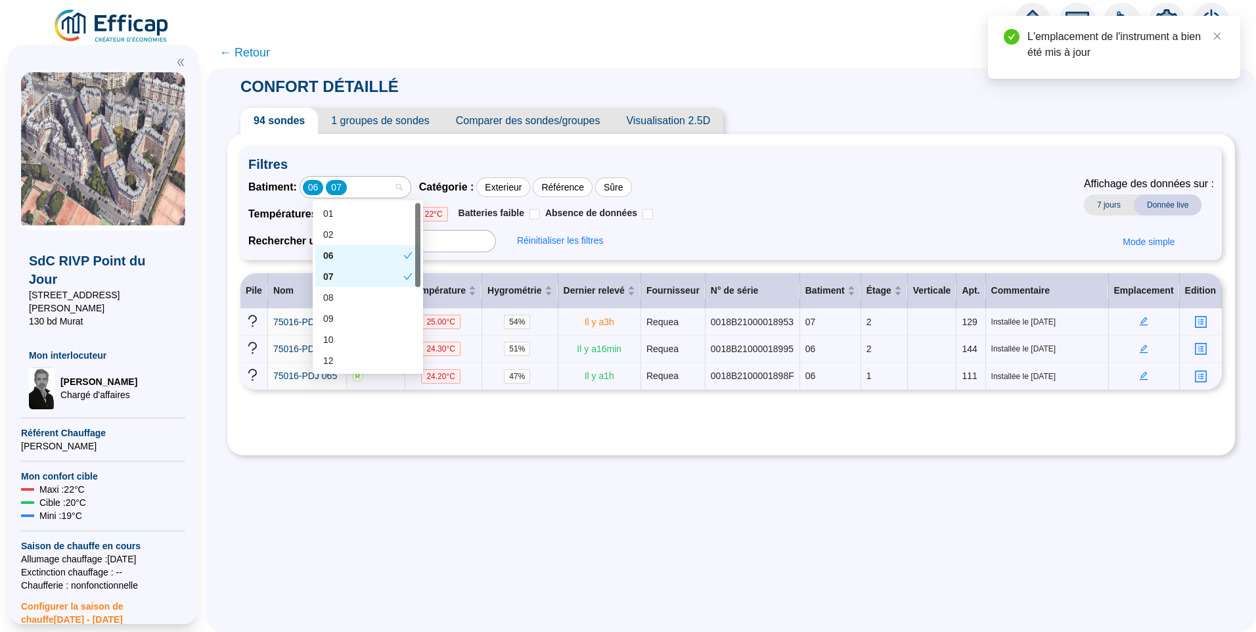
click at [344, 252] on div "06" at bounding box center [363, 256] width 80 height 14
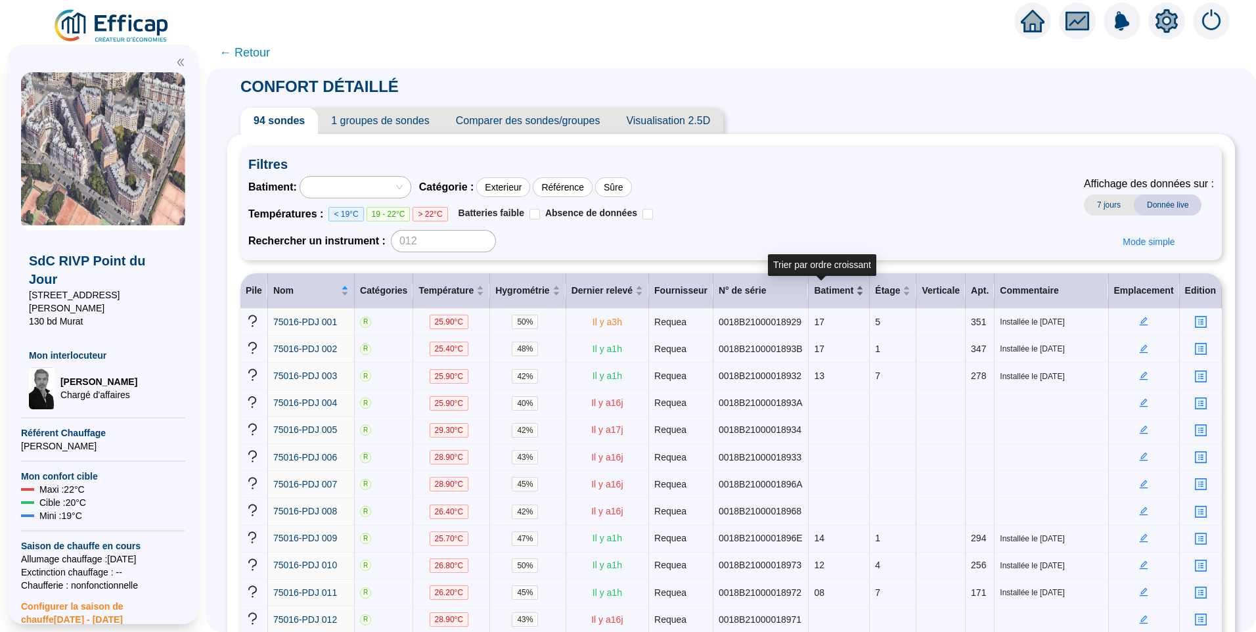
click at [841, 294] on div "Batiment" at bounding box center [839, 291] width 50 height 14
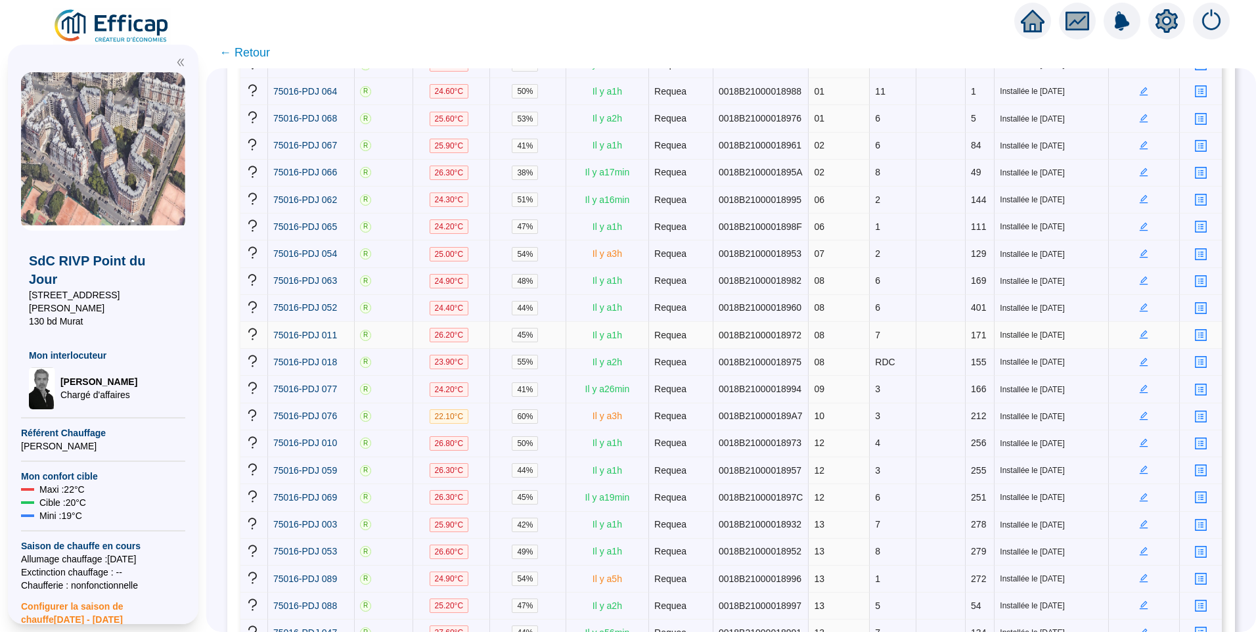
scroll to position [526, 0]
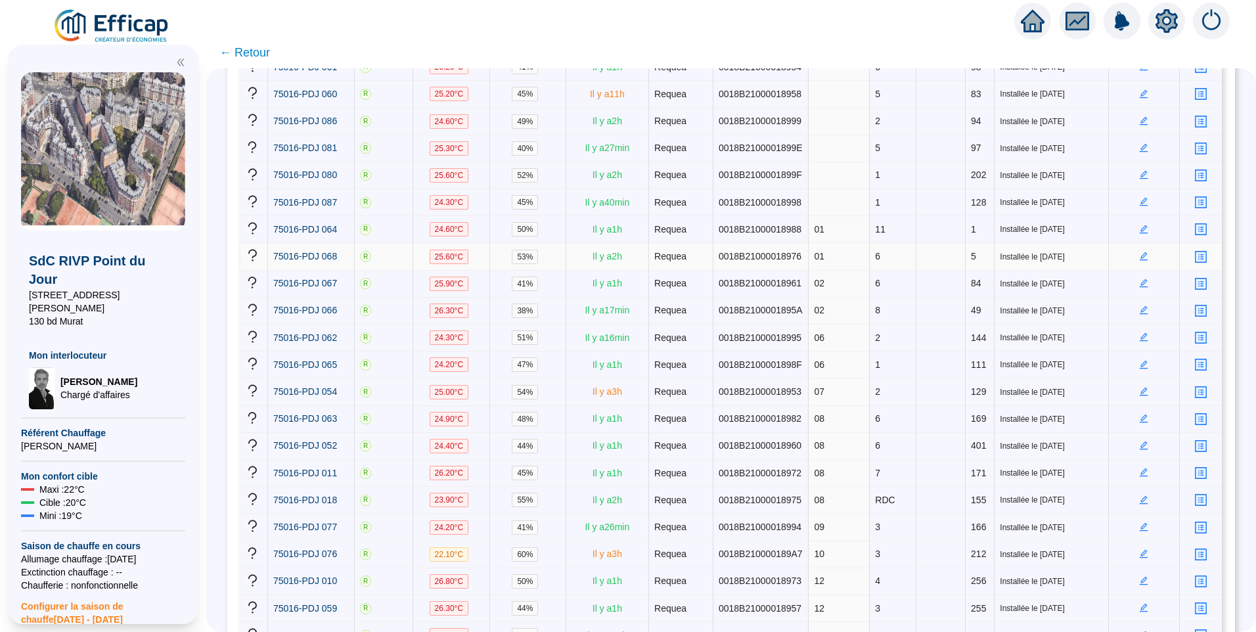
click at [1142, 253] on icon "edit" at bounding box center [1144, 255] width 5 height 5
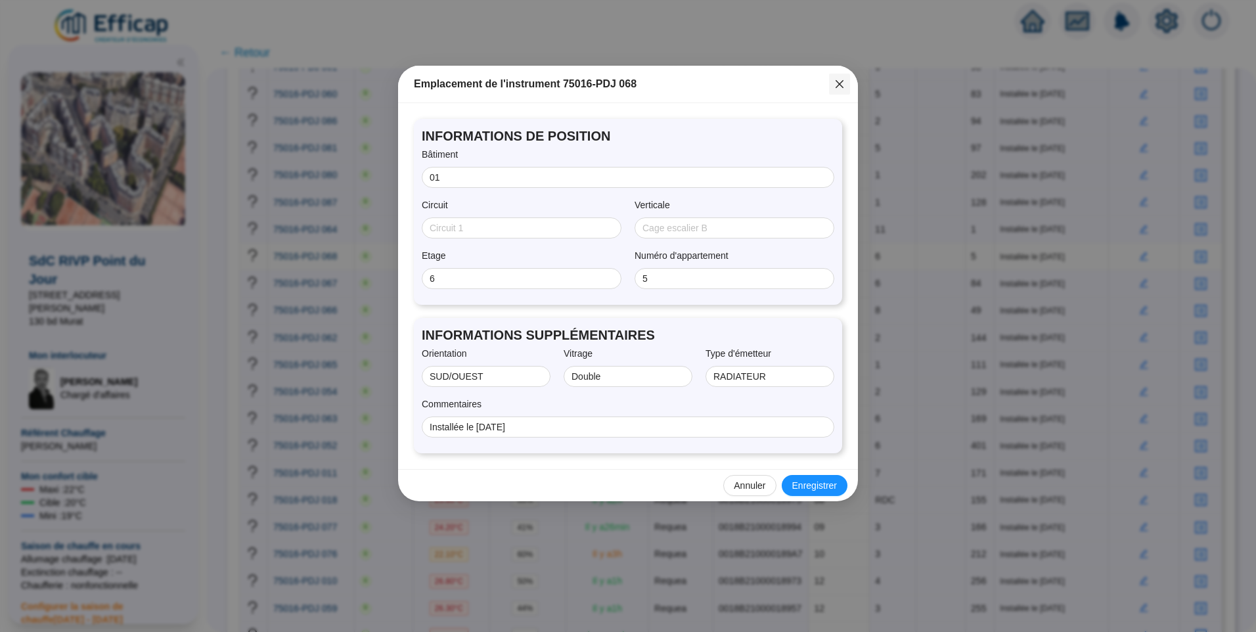
click at [842, 88] on icon "close" at bounding box center [839, 84] width 11 height 11
